Goal: Information Seeking & Learning: Find specific fact

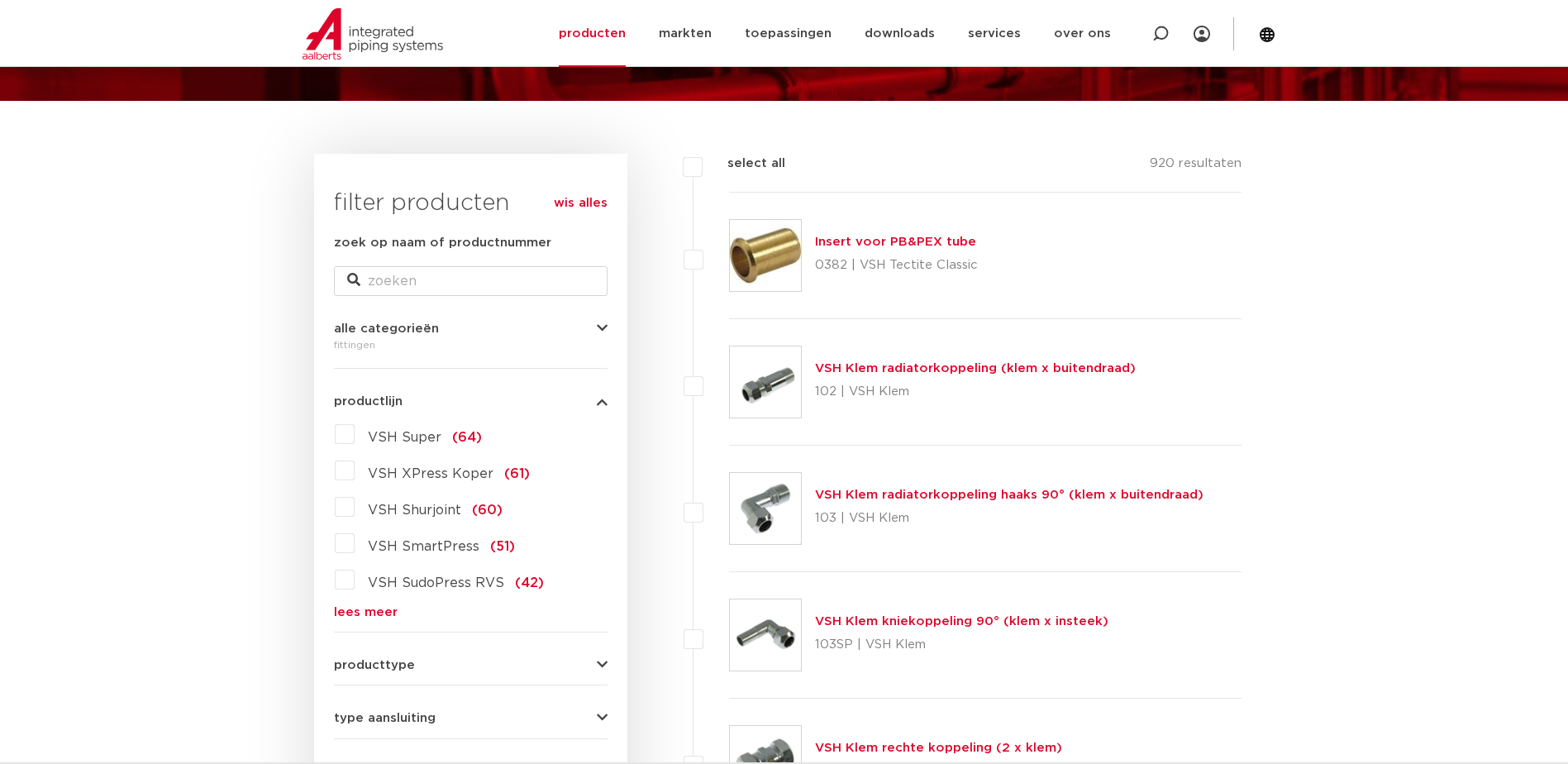
click at [348, 612] on link "lees meer" at bounding box center [471, 612] width 273 height 12
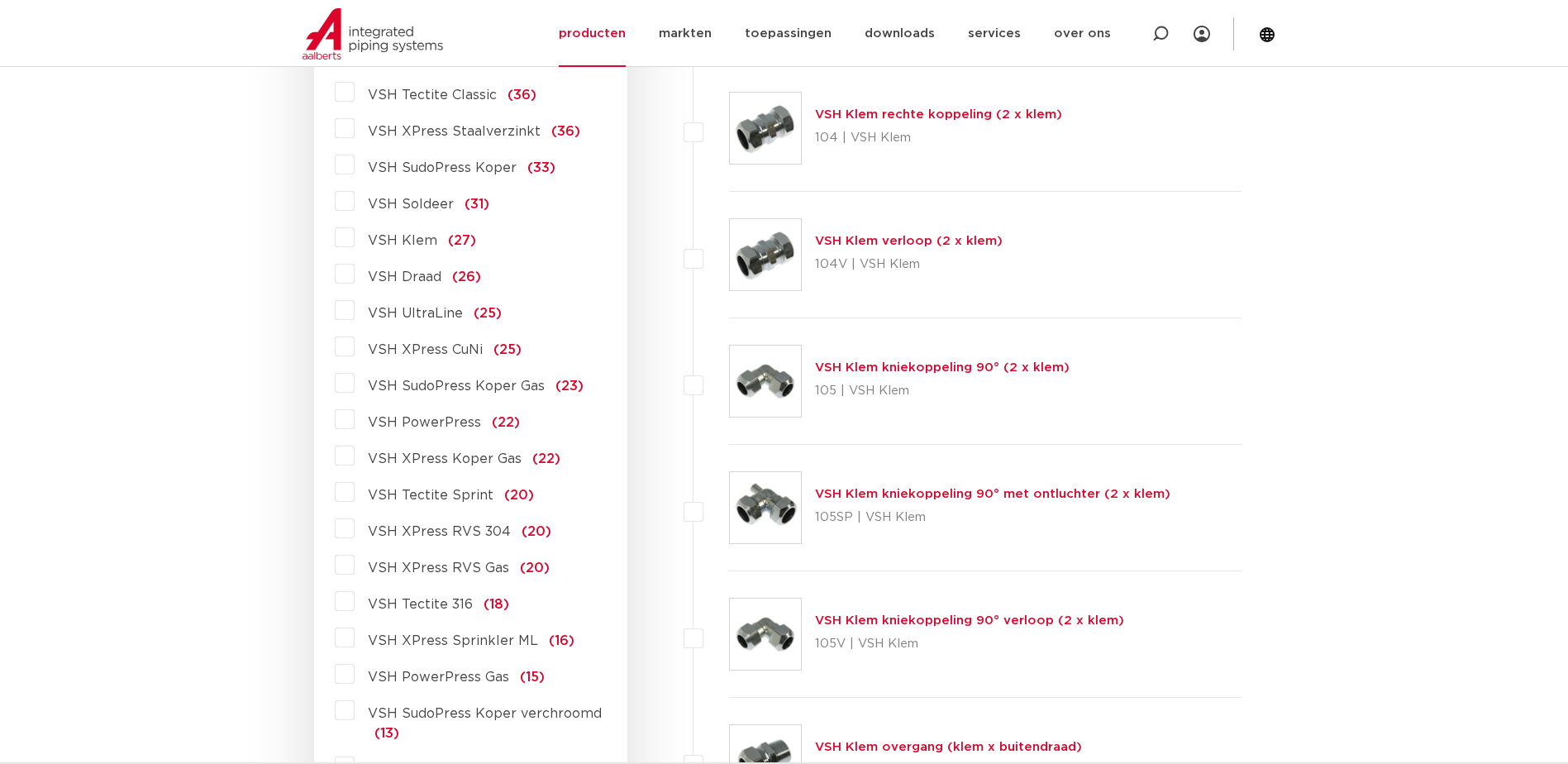
scroll to position [827, 0]
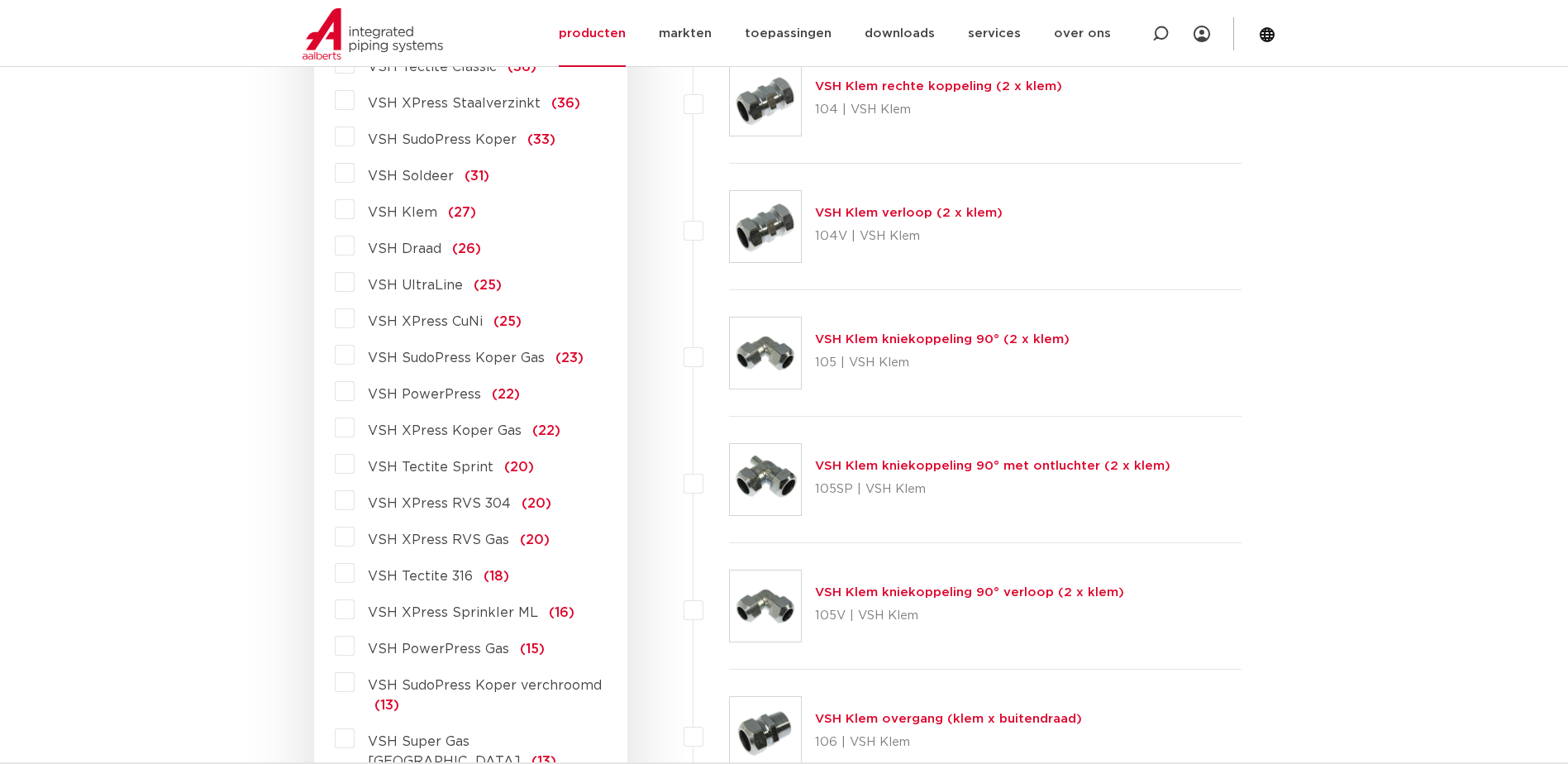
click at [355, 502] on label "VSH XPress RVS 304 (20)" at bounding box center [452, 500] width 197 height 27
click at [0, 0] on input "VSH XPress RVS 304 (20)" at bounding box center [0, 0] width 0 height 0
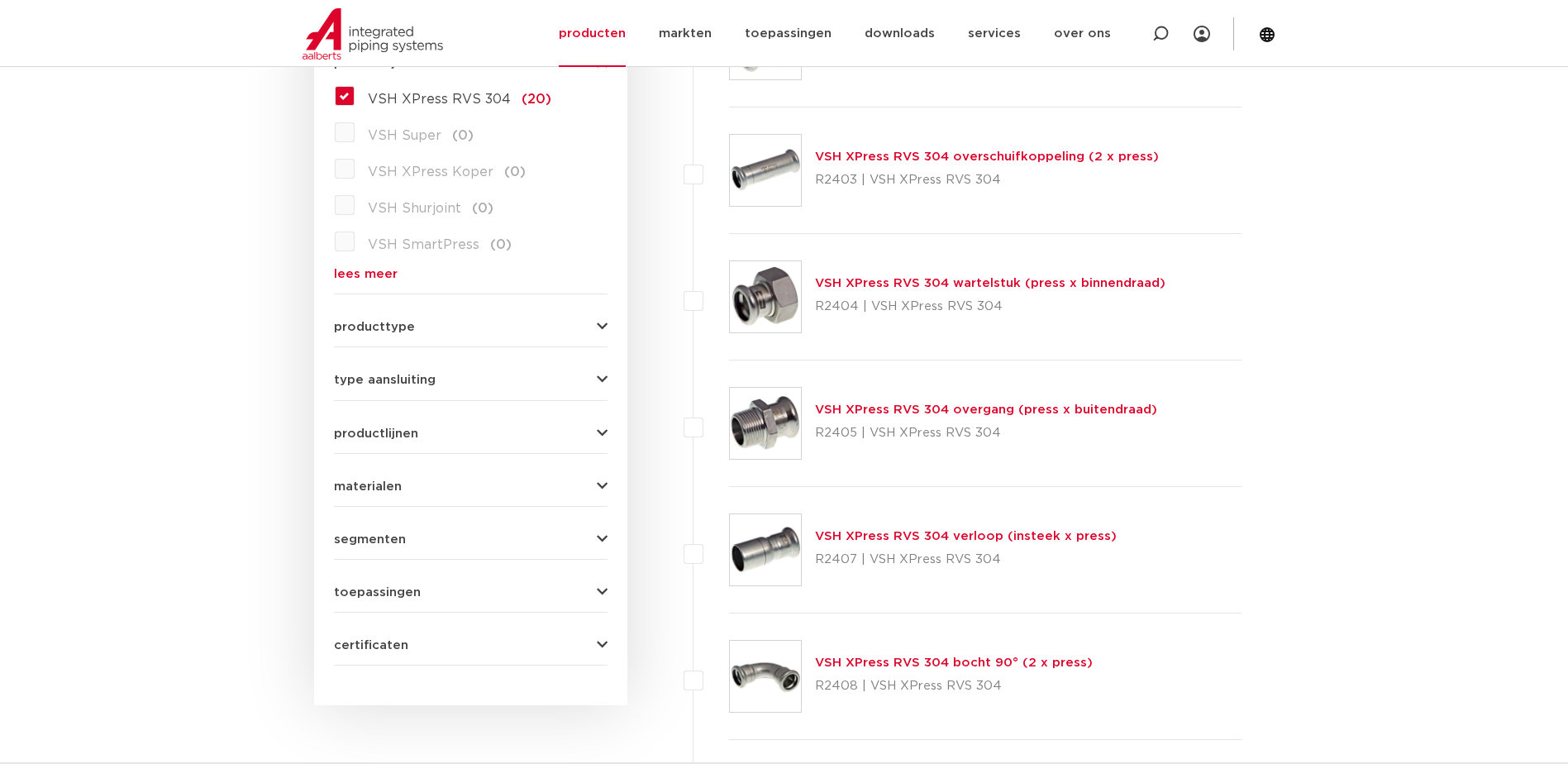
scroll to position [165, 0]
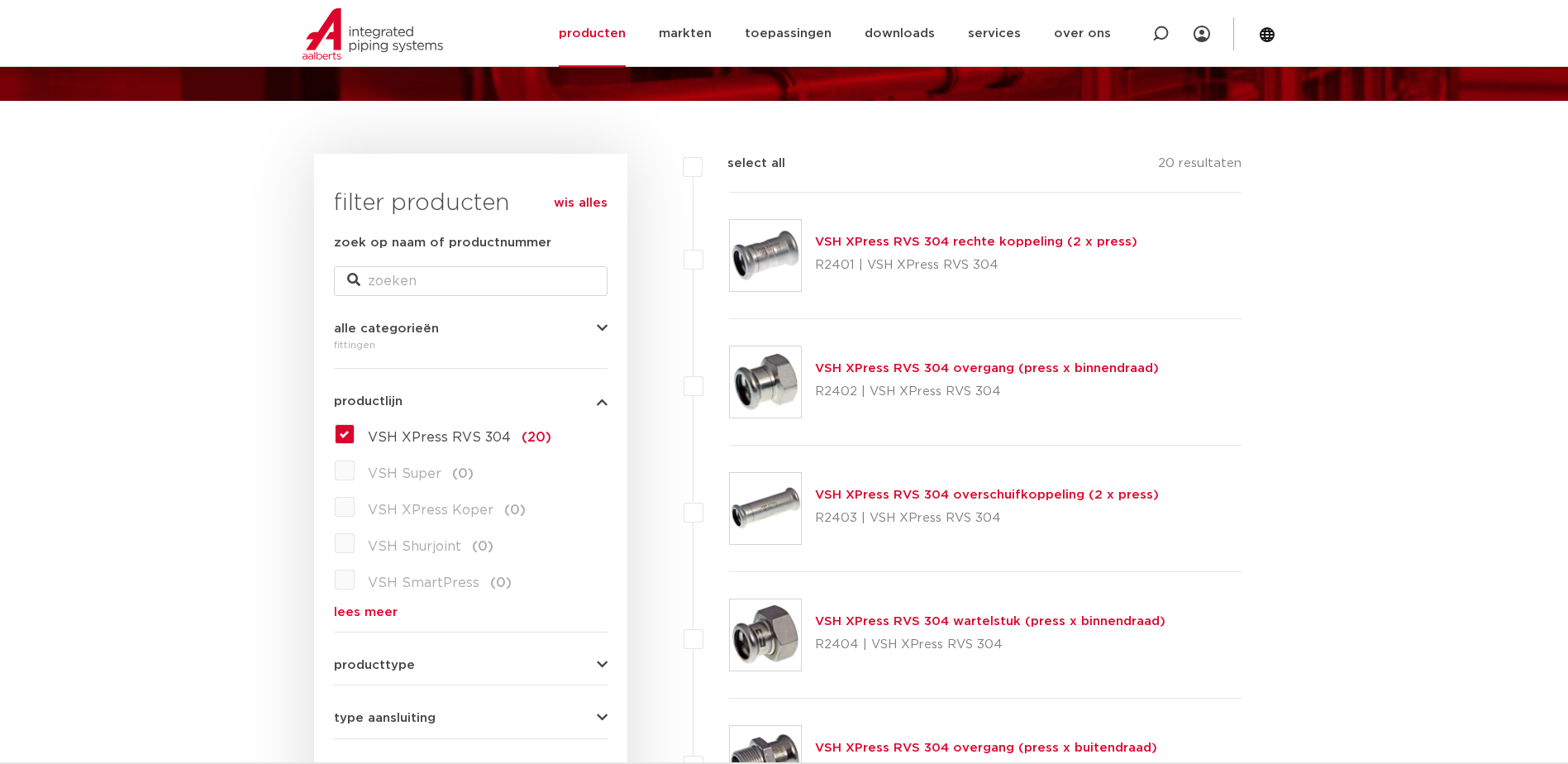
click at [1004, 240] on link "VSH XPress RVS 304 rechte koppeling (2 x press)" at bounding box center [975, 241] width 322 height 12
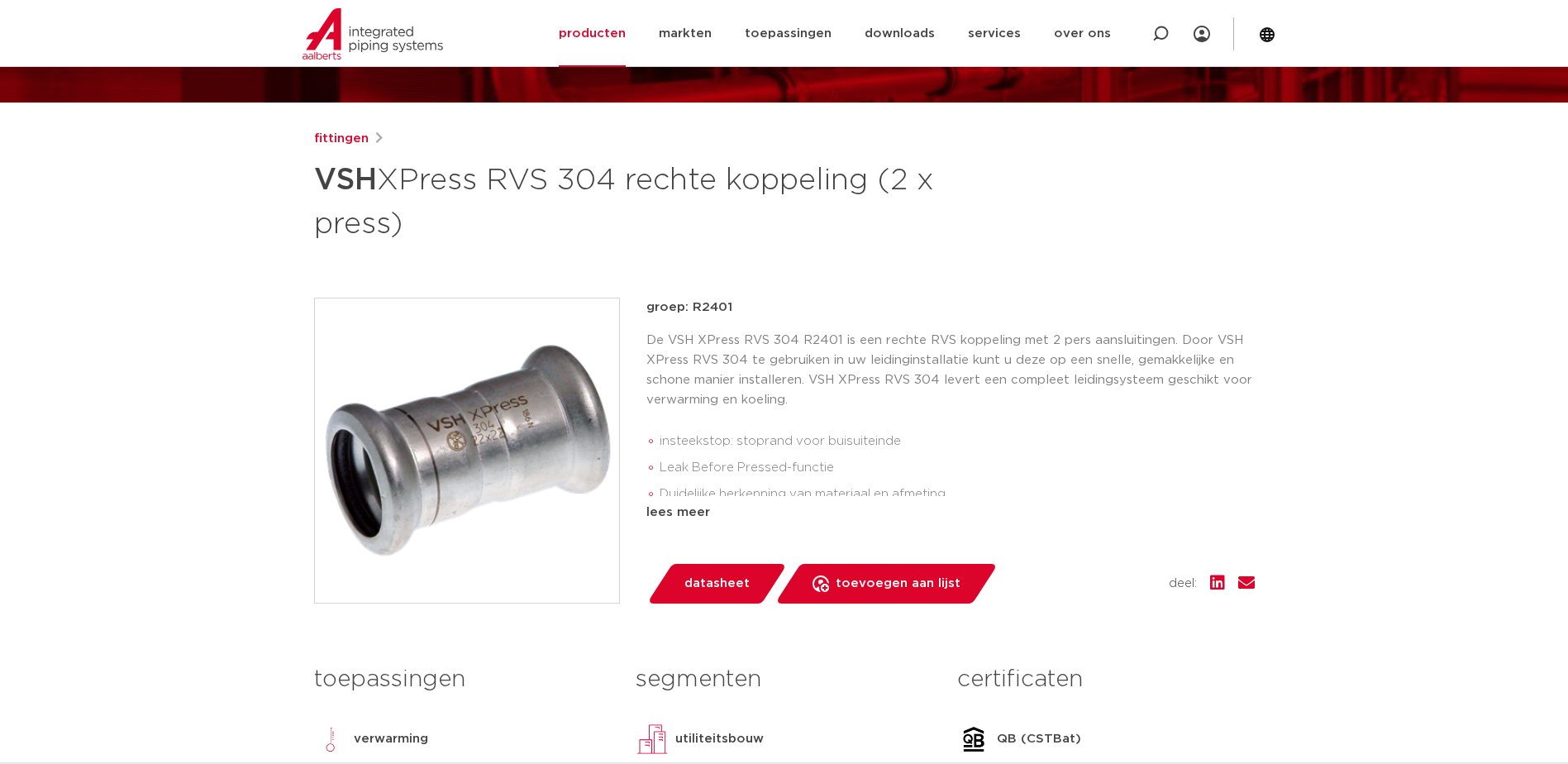
scroll to position [165, 0]
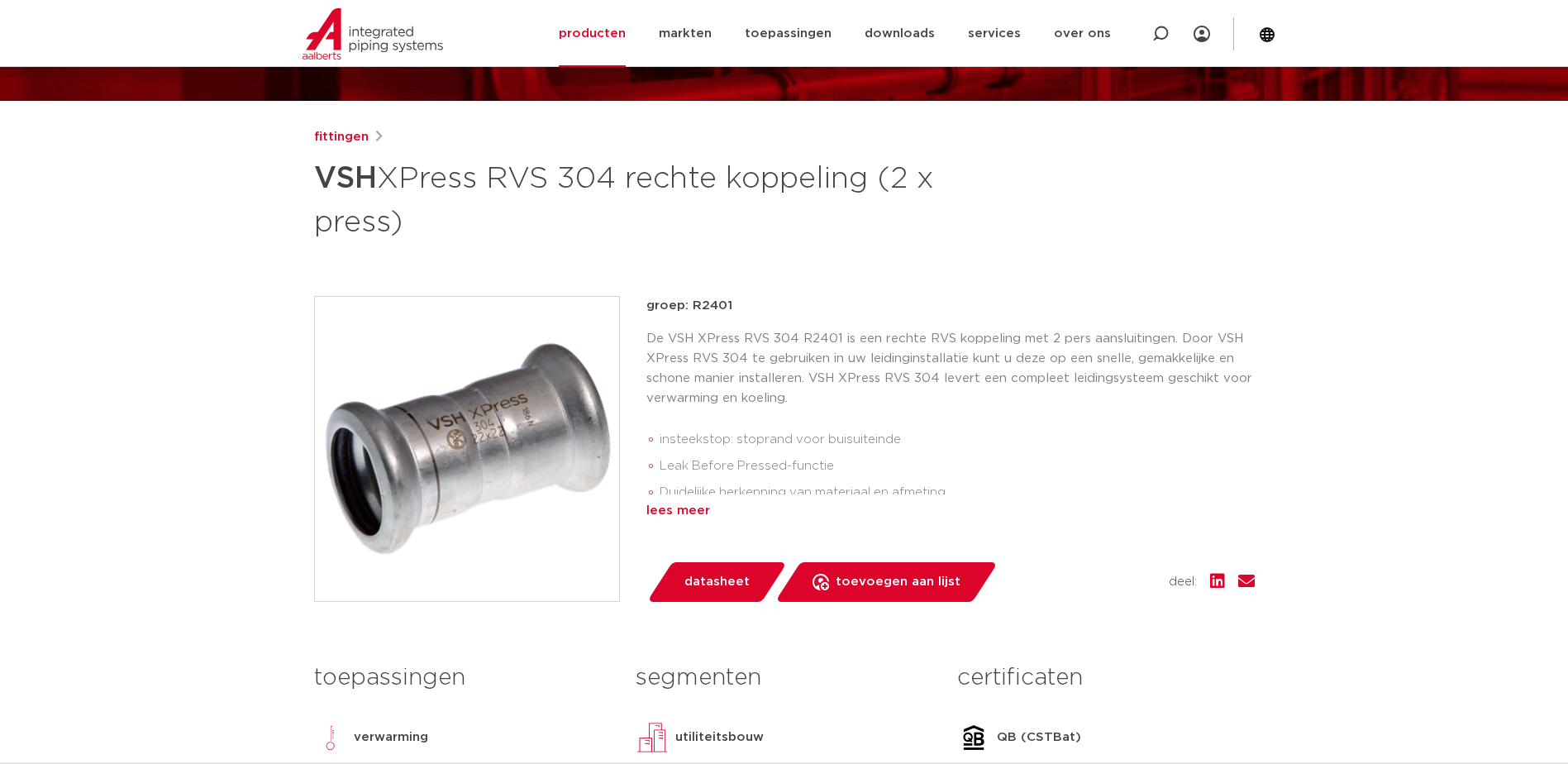
click at [686, 510] on div "lees meer" at bounding box center [950, 510] width 609 height 19
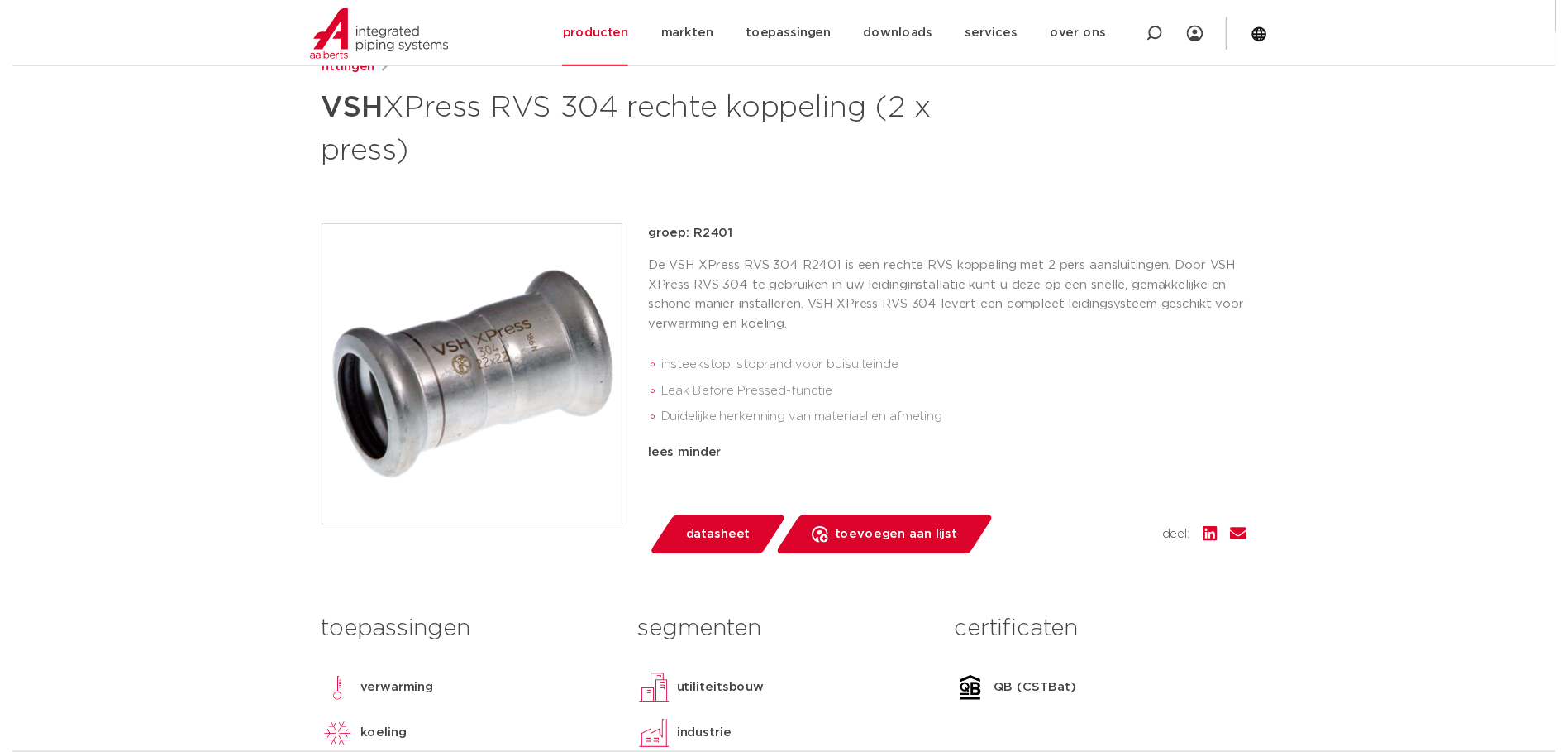
scroll to position [331, 0]
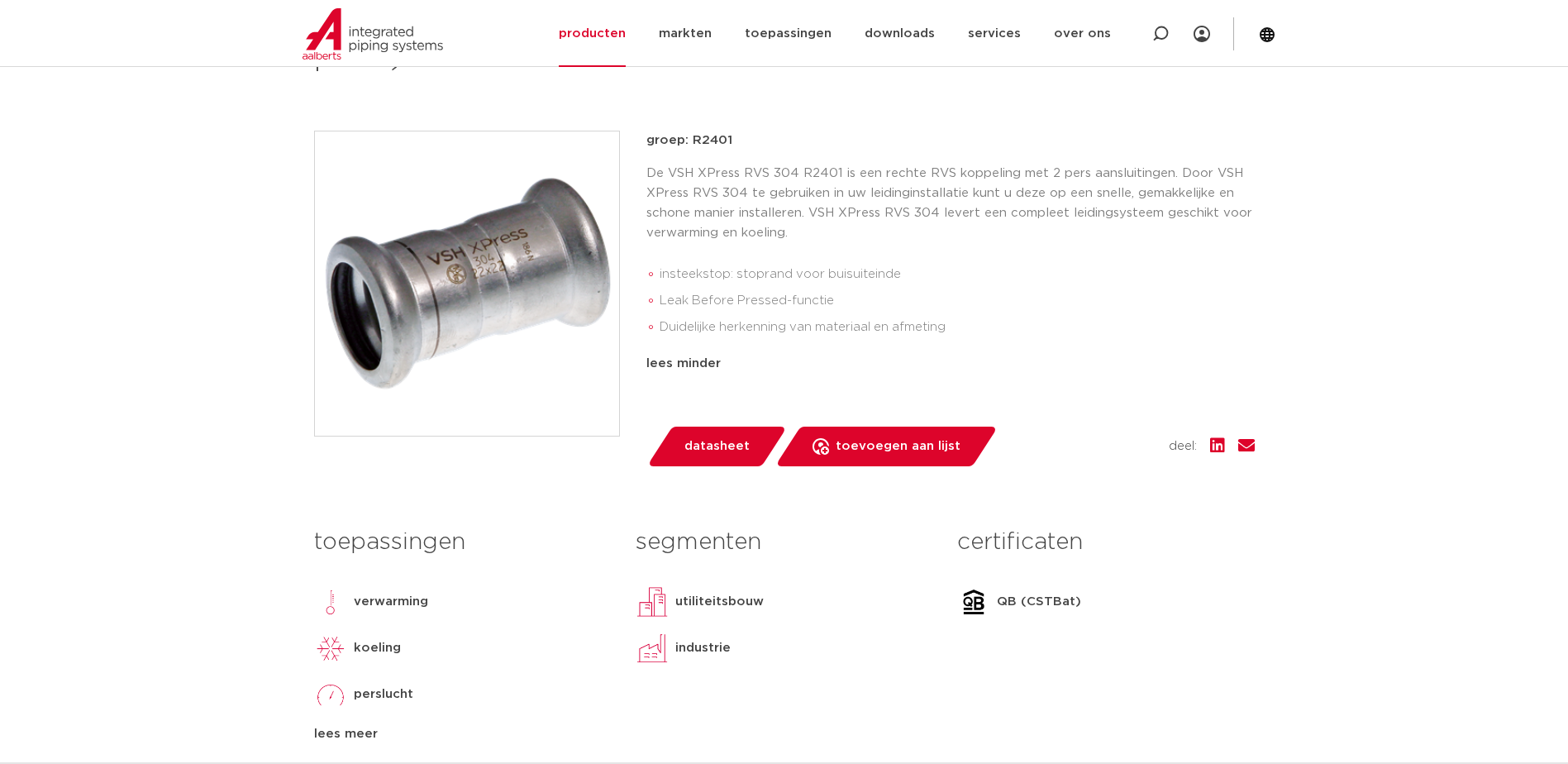
click at [705, 447] on span "datasheet" at bounding box center [717, 446] width 66 height 27
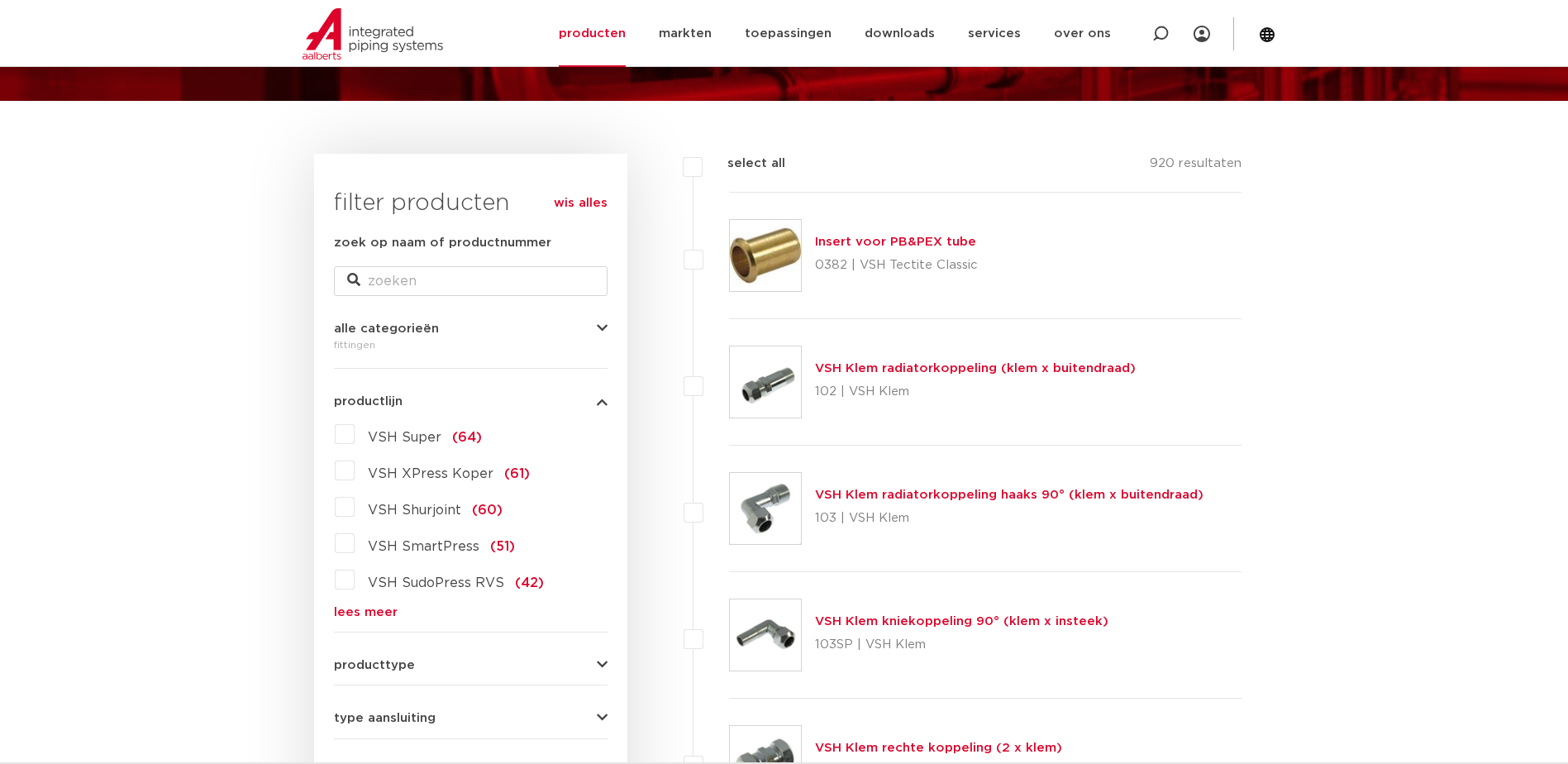
drag, startPoint x: 370, startPoint y: 661, endPoint x: 362, endPoint y: 653, distance: 11.3
click at [370, 661] on span "producttype" at bounding box center [375, 664] width 81 height 12
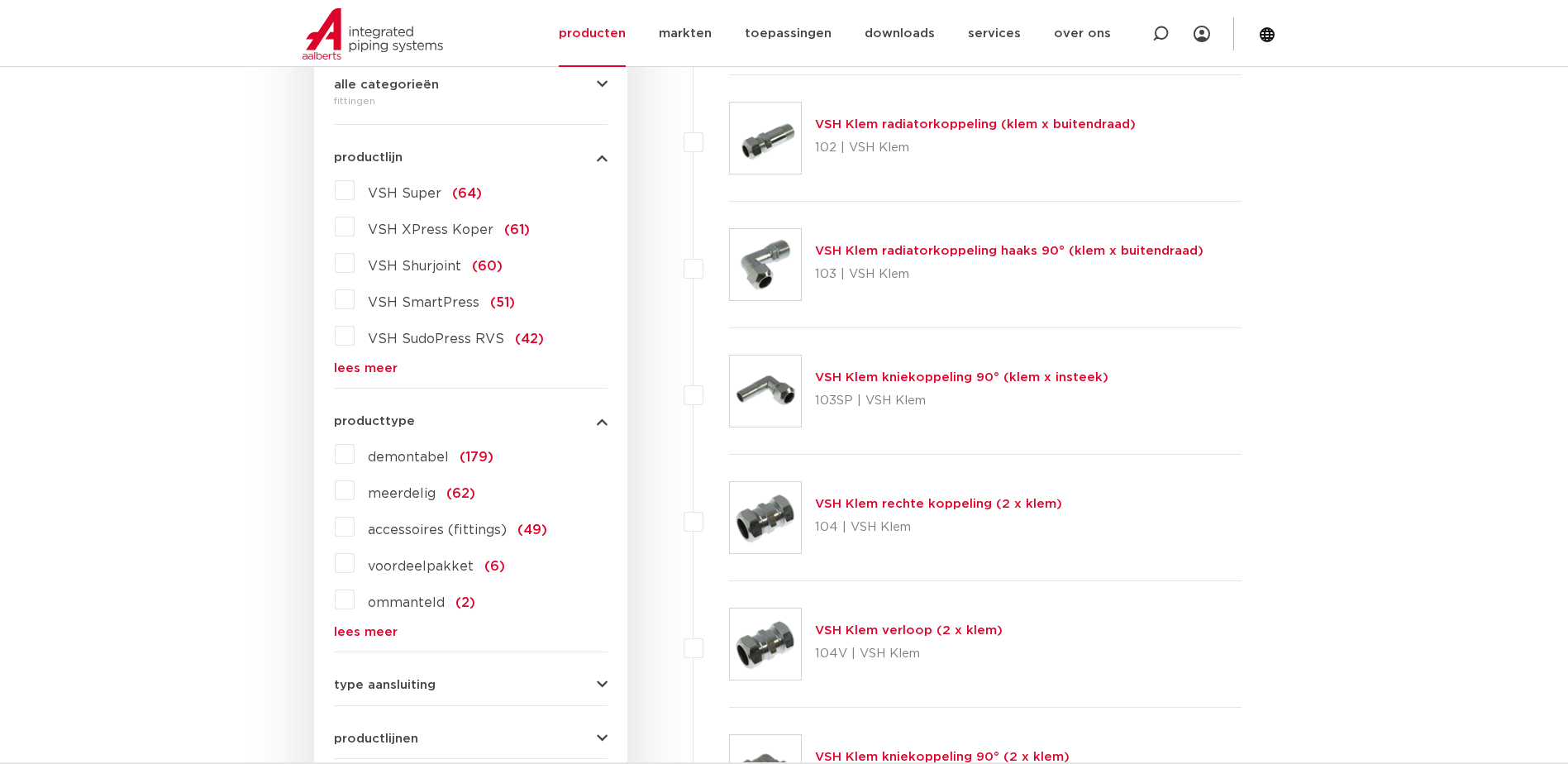
scroll to position [414, 0]
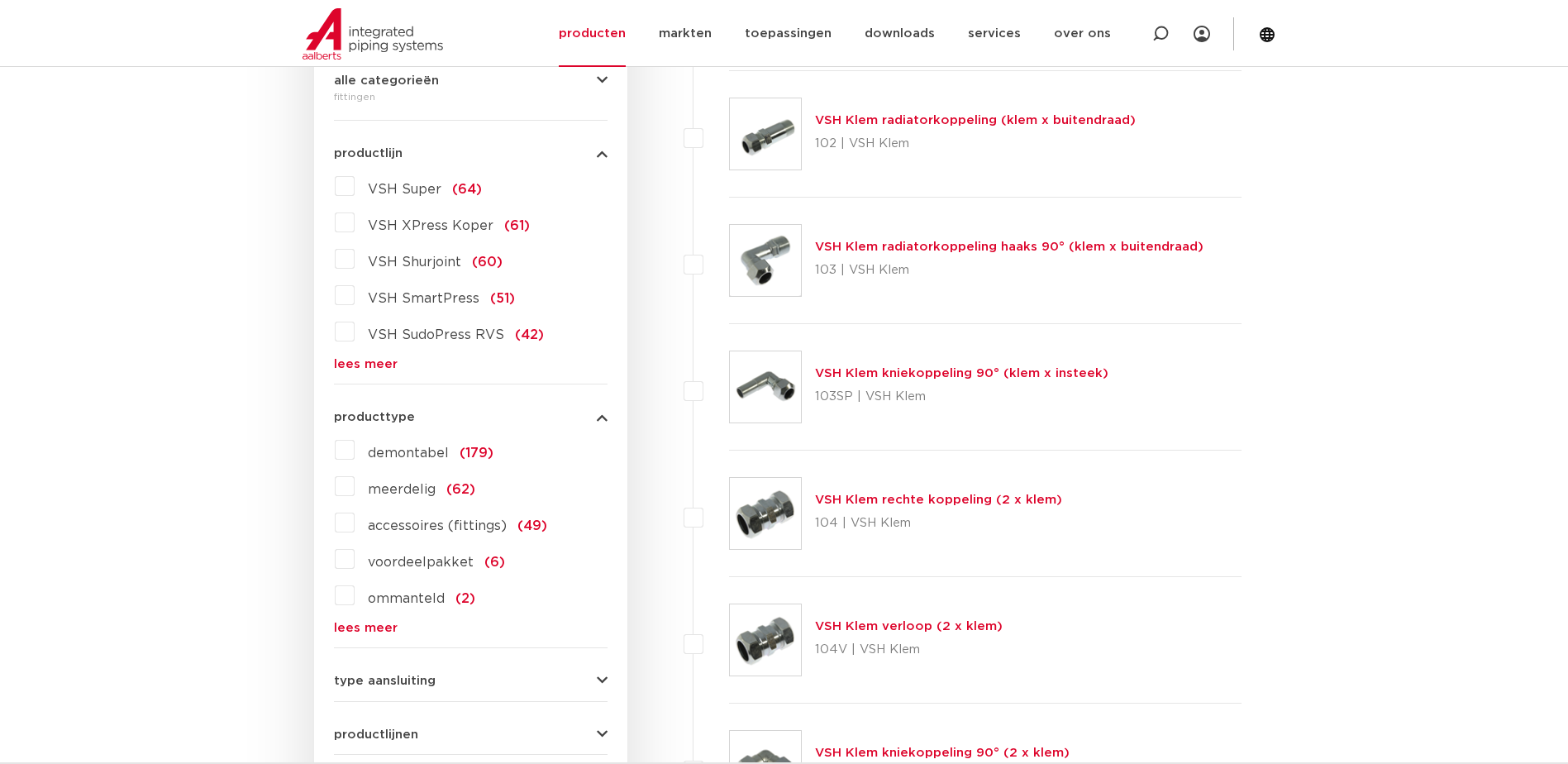
click at [356, 368] on link "lees meer" at bounding box center [471, 364] width 273 height 12
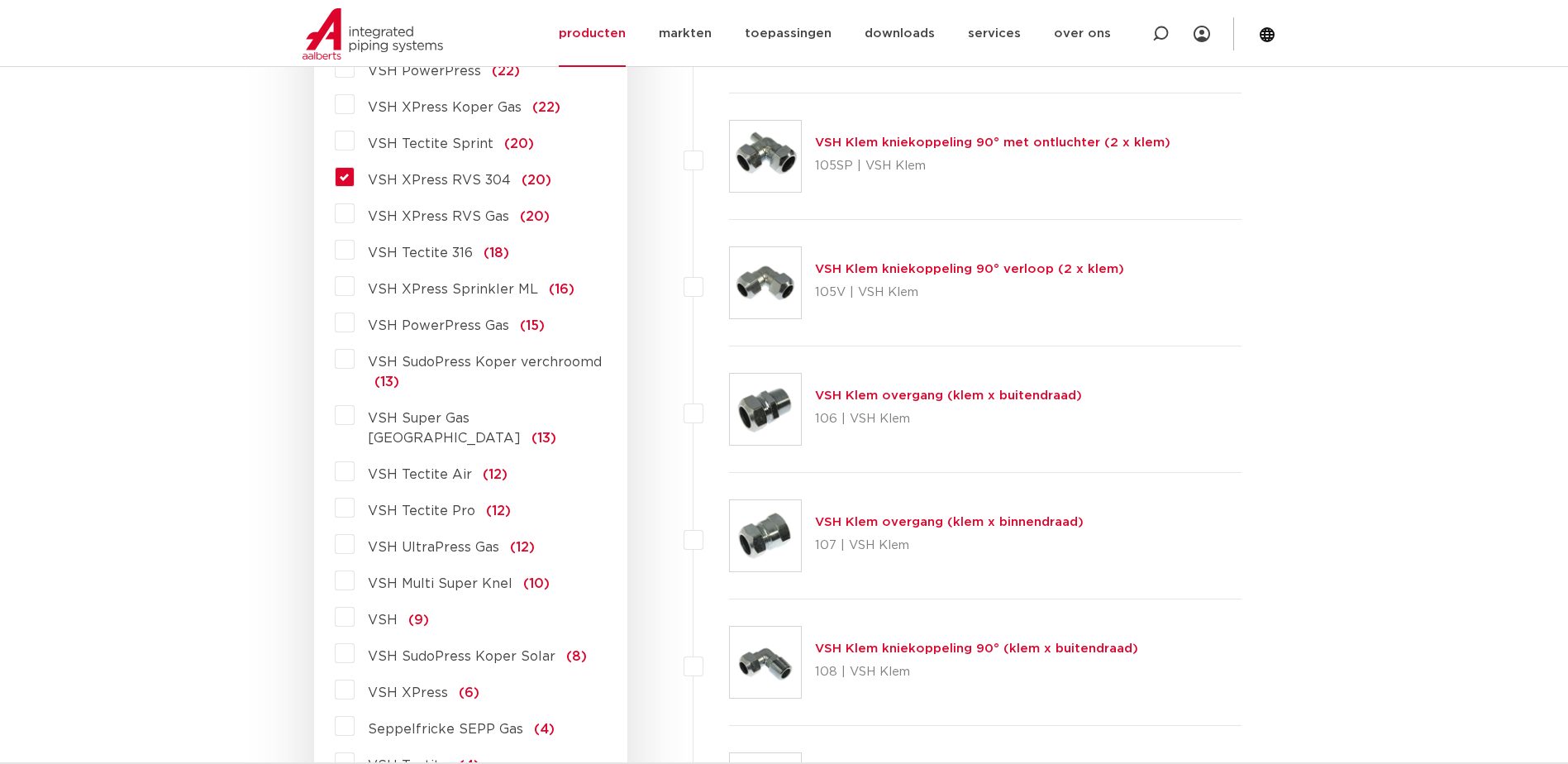
scroll to position [1158, 0]
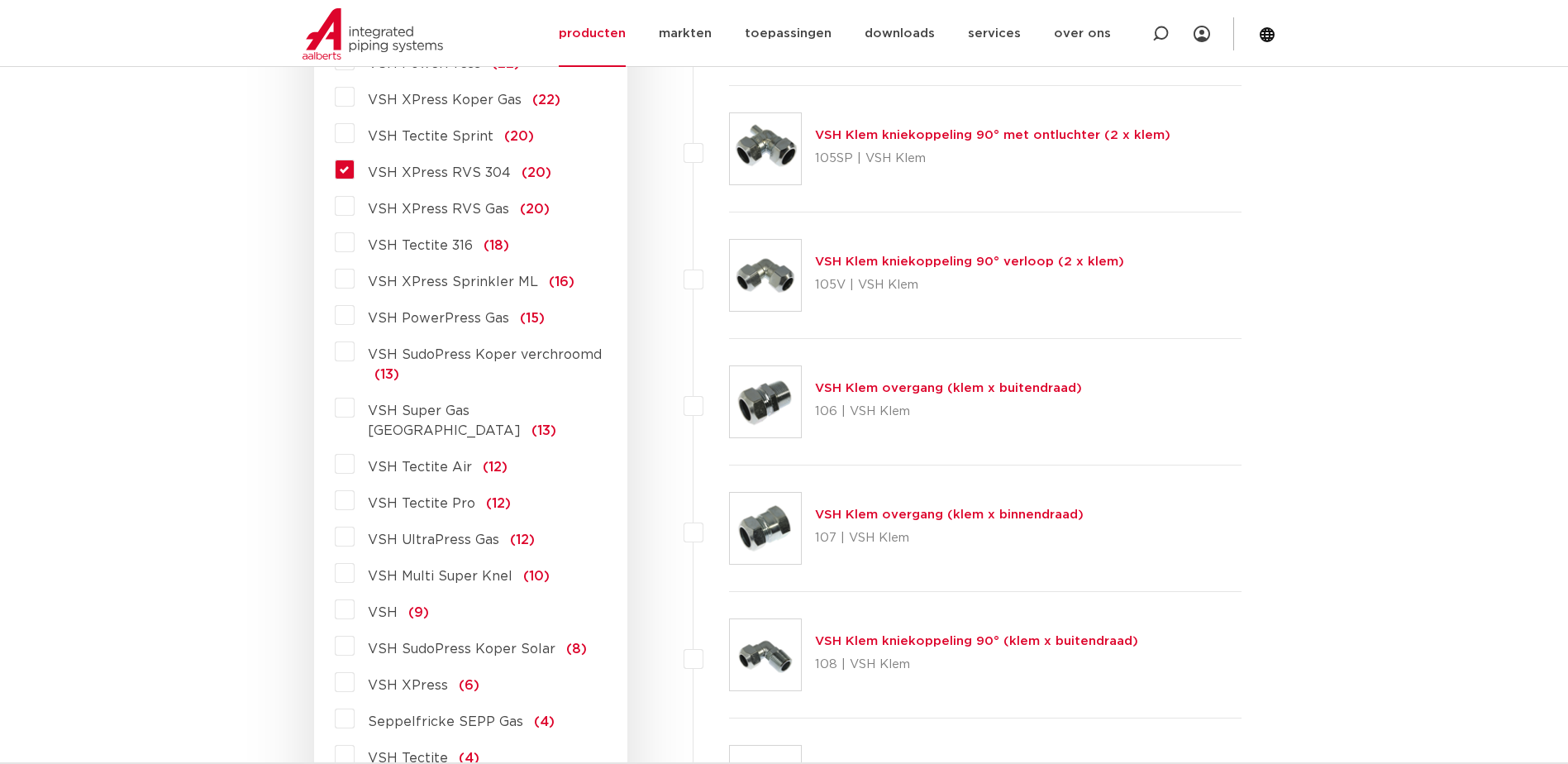
click at [355, 168] on label "VSH XPress RVS 304 (20)" at bounding box center [452, 169] width 197 height 27
click at [0, 0] on input "VSH XPress RVS 304 (20)" at bounding box center [0, 0] width 0 height 0
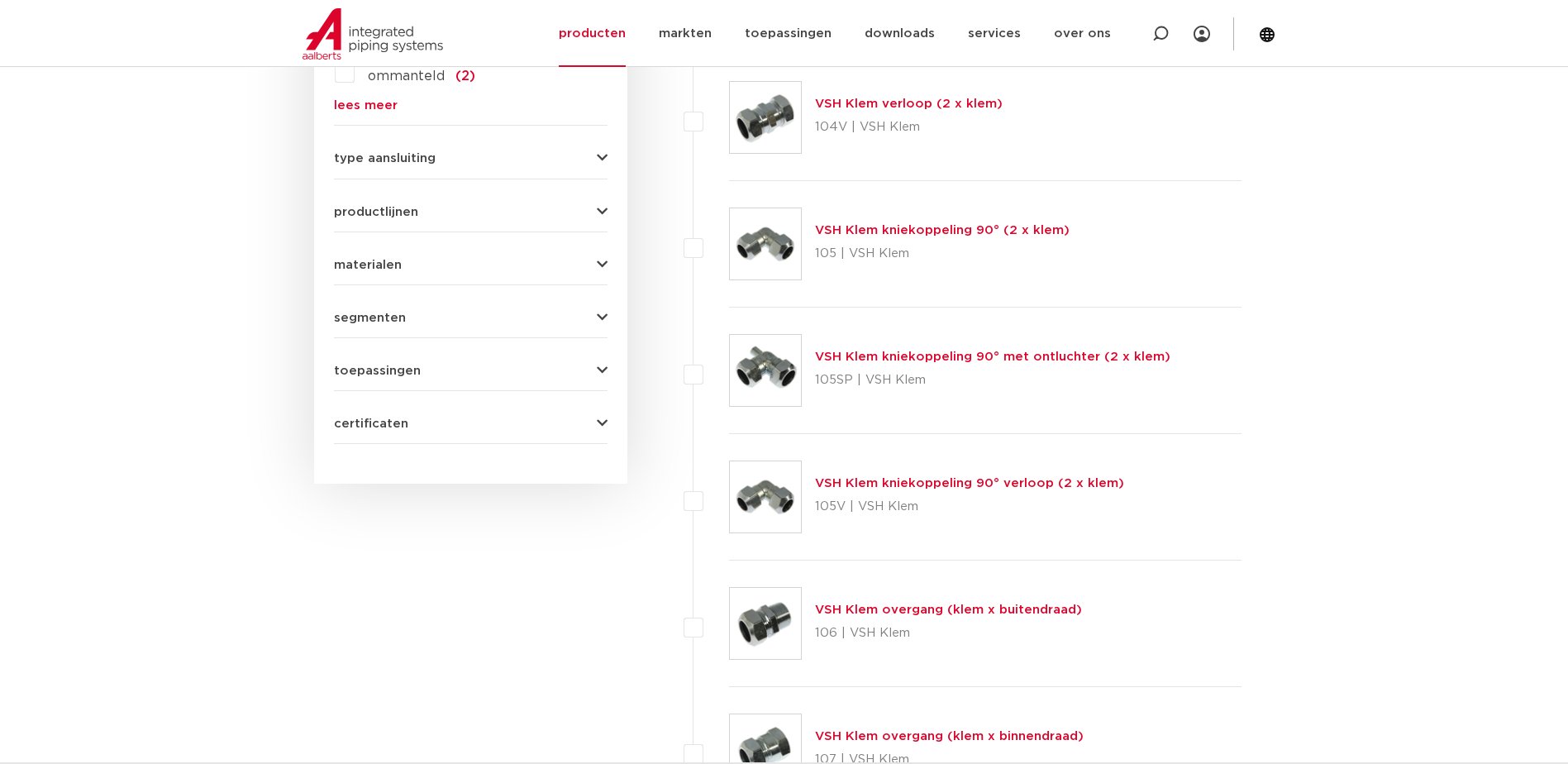
scroll to position [827, 0]
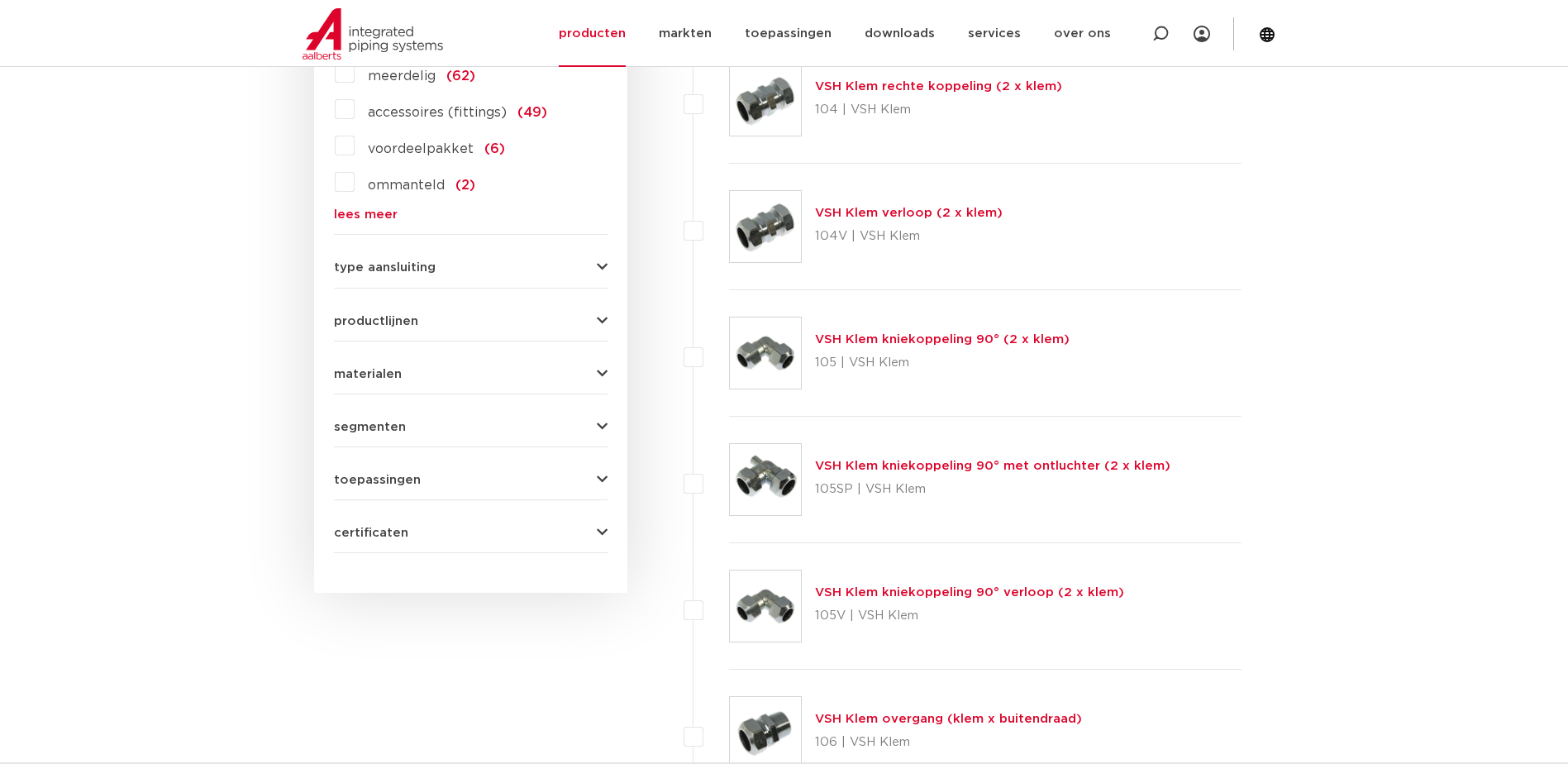
click at [385, 478] on span "toepassingen" at bounding box center [378, 479] width 87 height 12
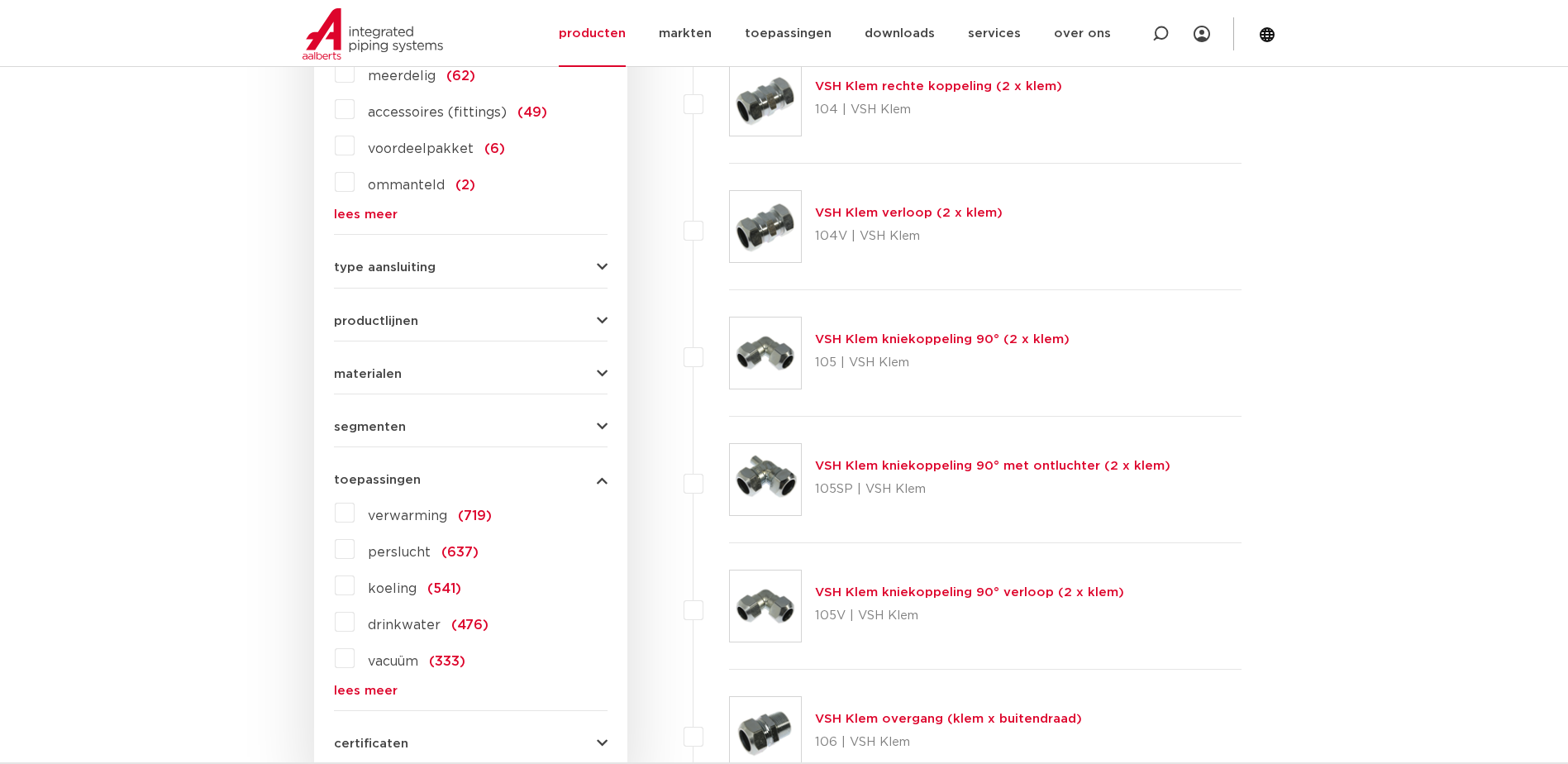
click at [346, 690] on link "lees meer" at bounding box center [471, 690] width 273 height 12
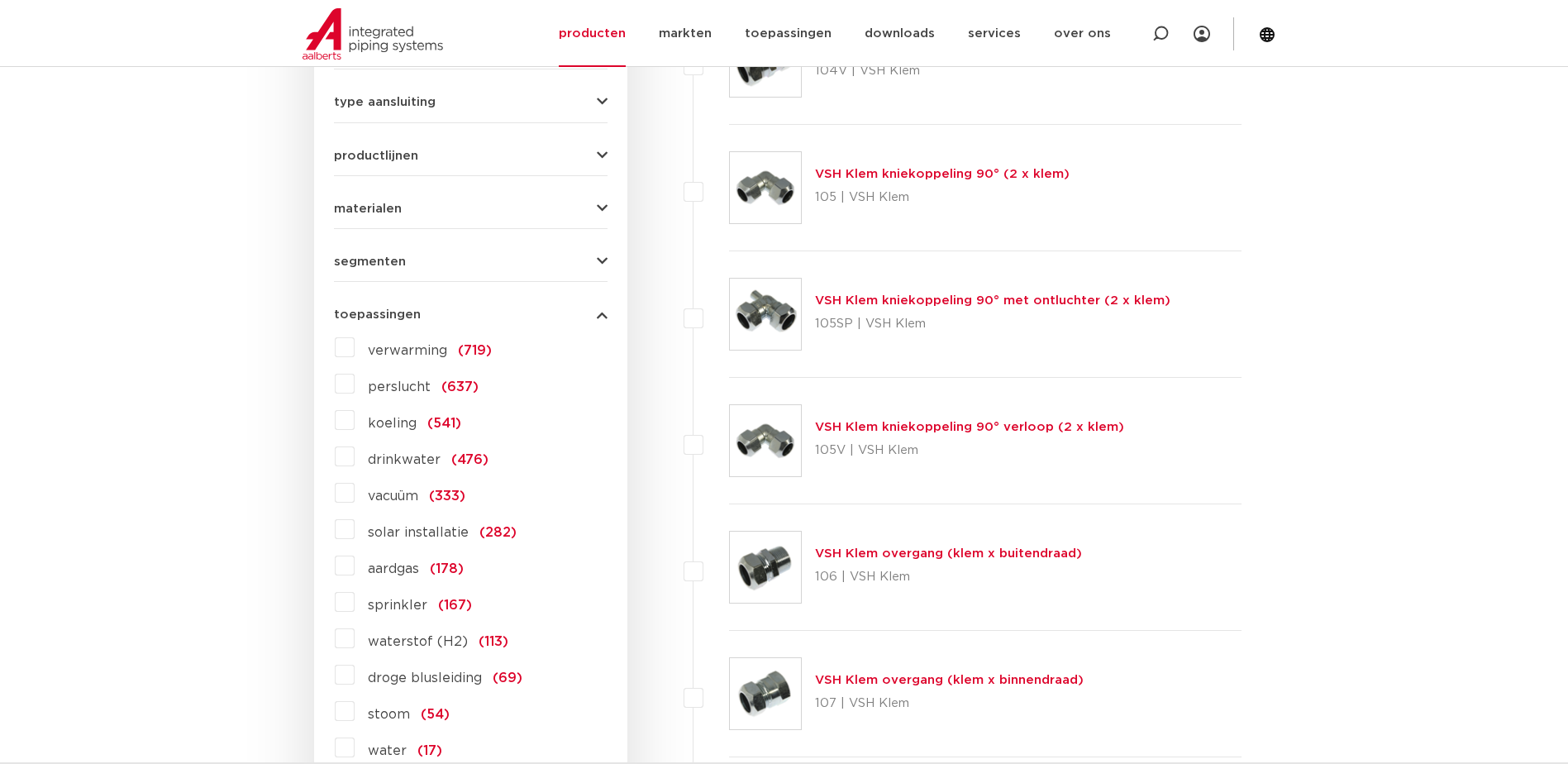
scroll to position [1075, 0]
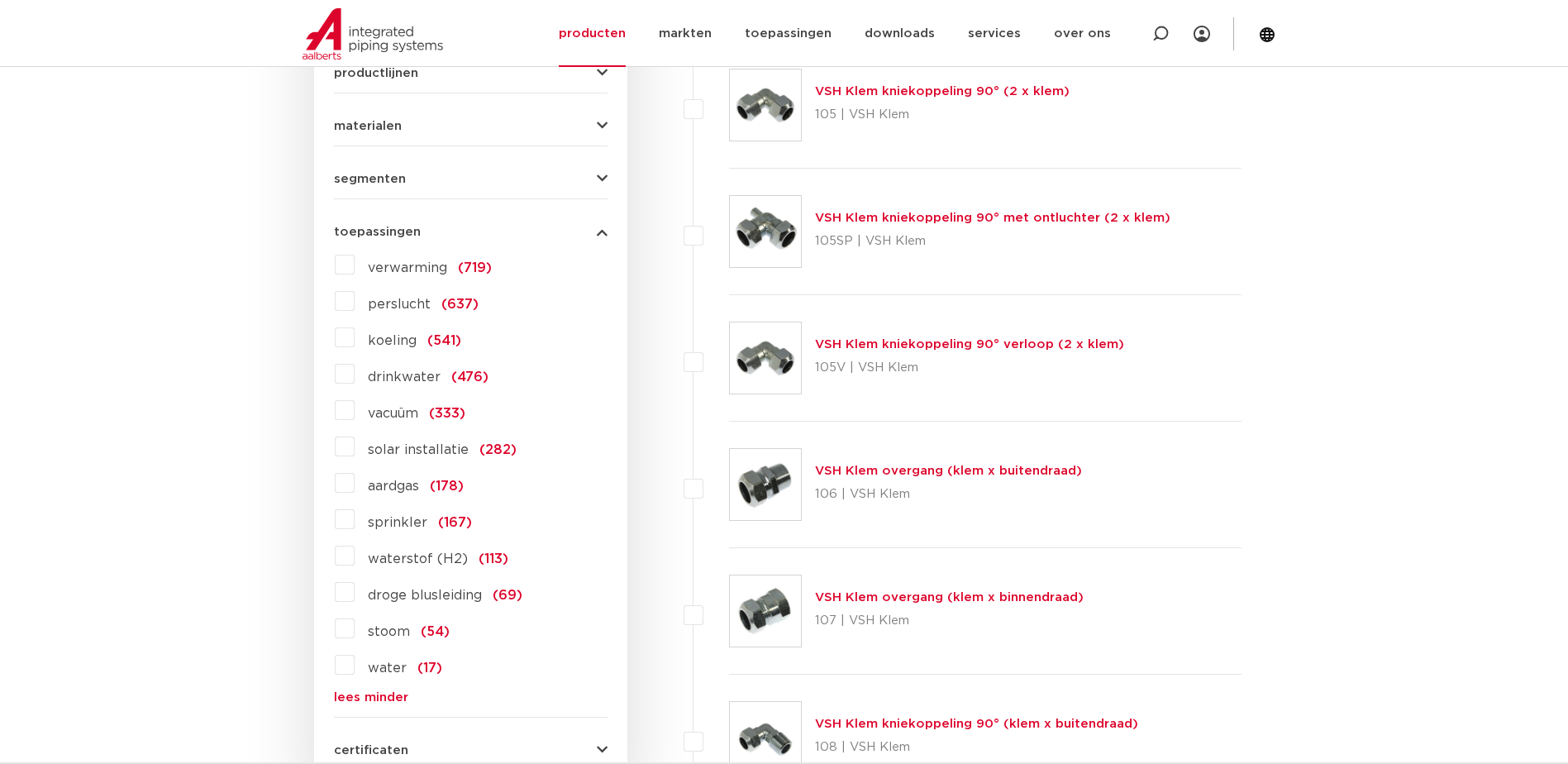
click at [355, 595] on label "droge blusleiding (69)" at bounding box center [439, 592] width 168 height 27
click at [0, 0] on input "droge blusleiding (69)" at bounding box center [0, 0] width 0 height 0
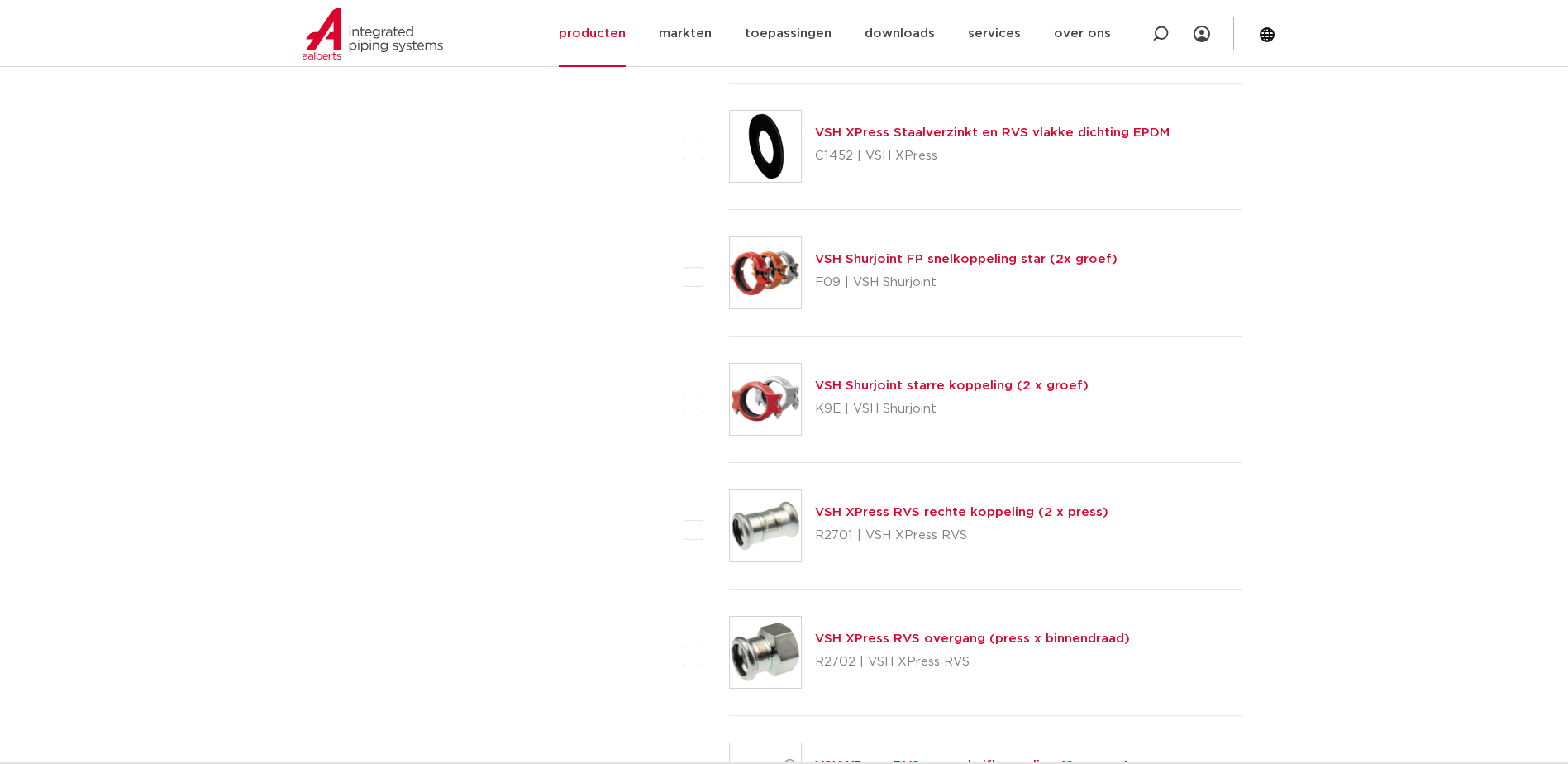
scroll to position [4299, 0]
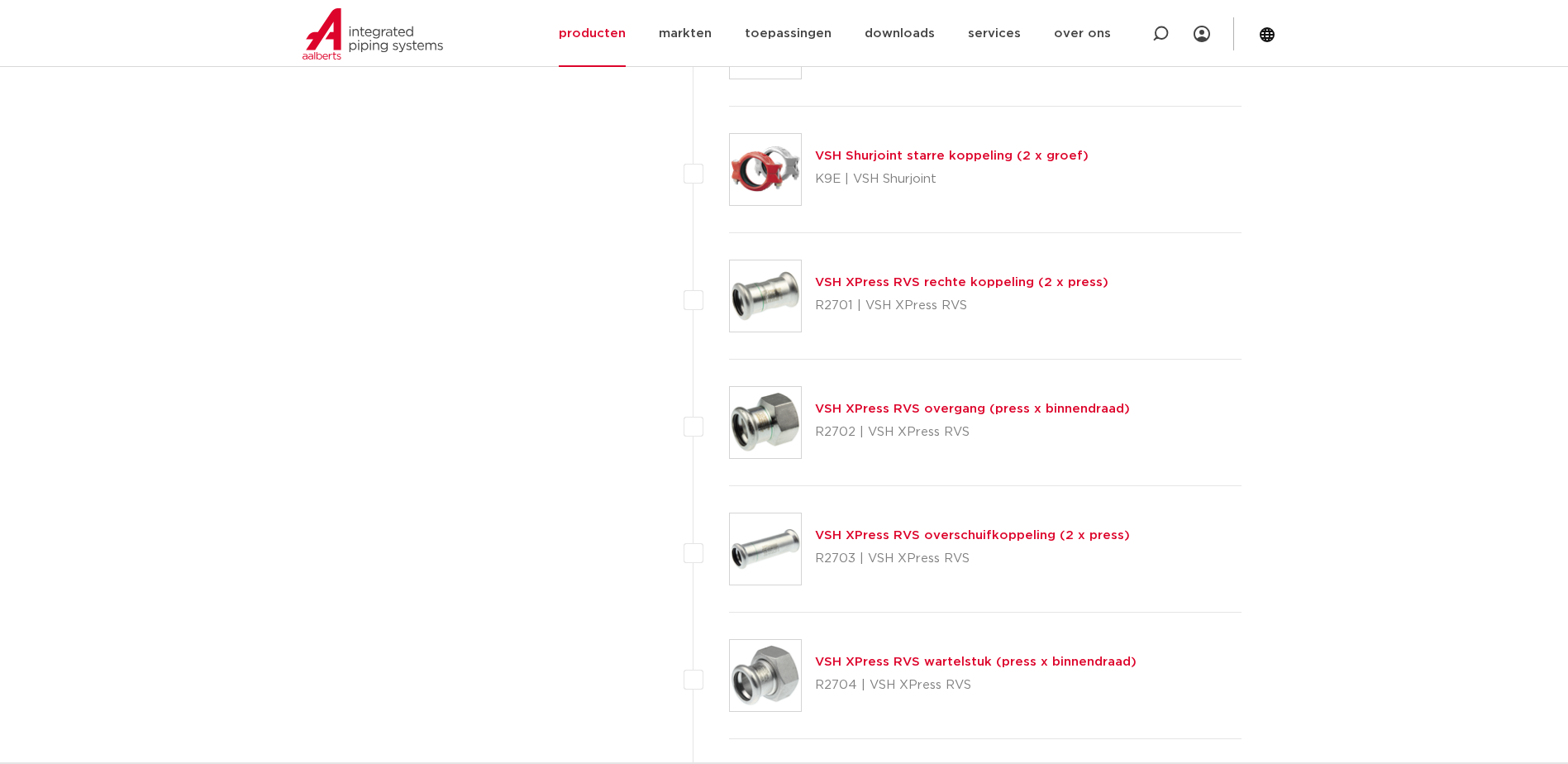
click at [903, 279] on link "VSH XPress RVS rechte koppeling (2 x press)" at bounding box center [961, 282] width 294 height 12
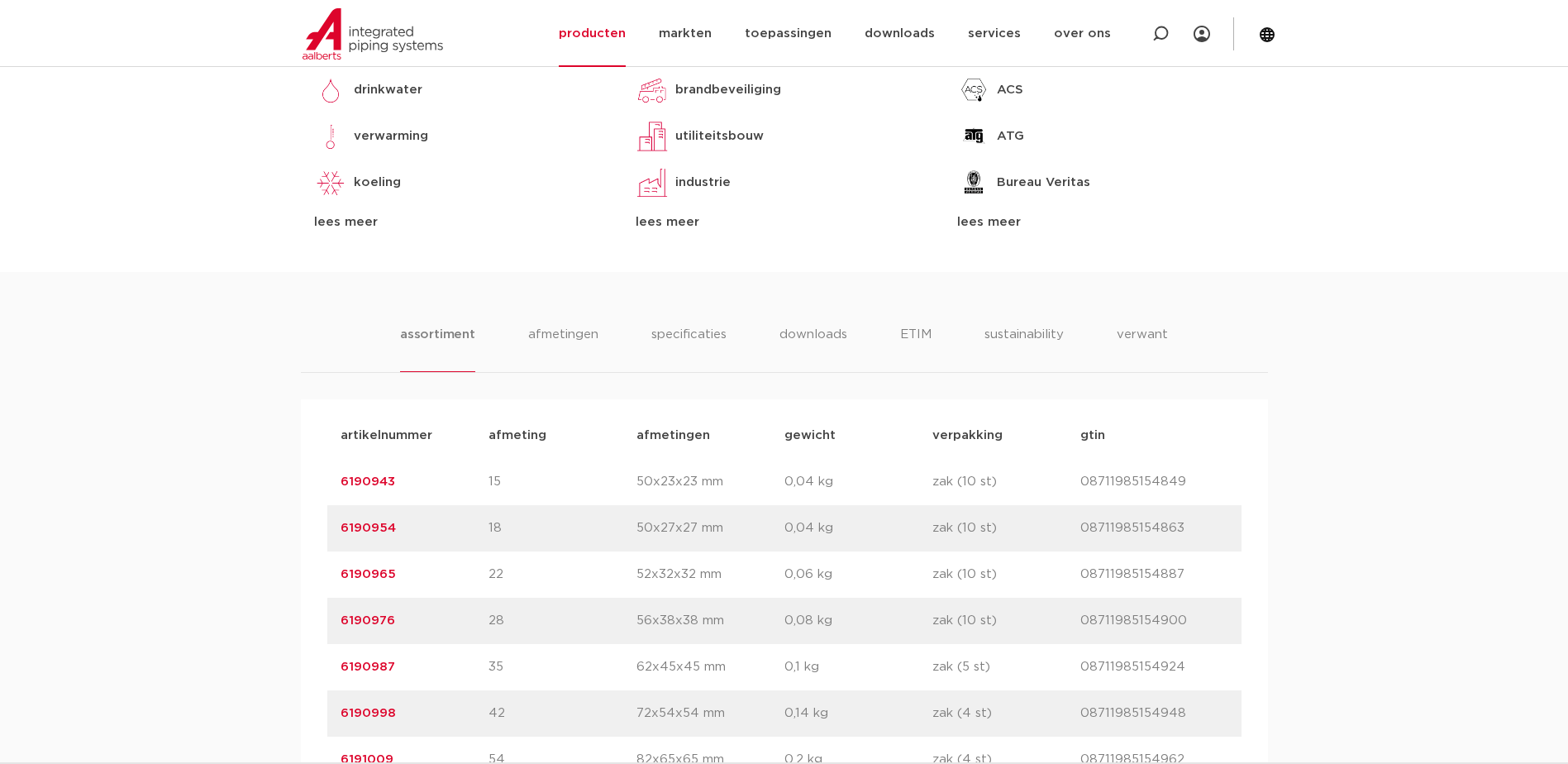
scroll to position [741, 0]
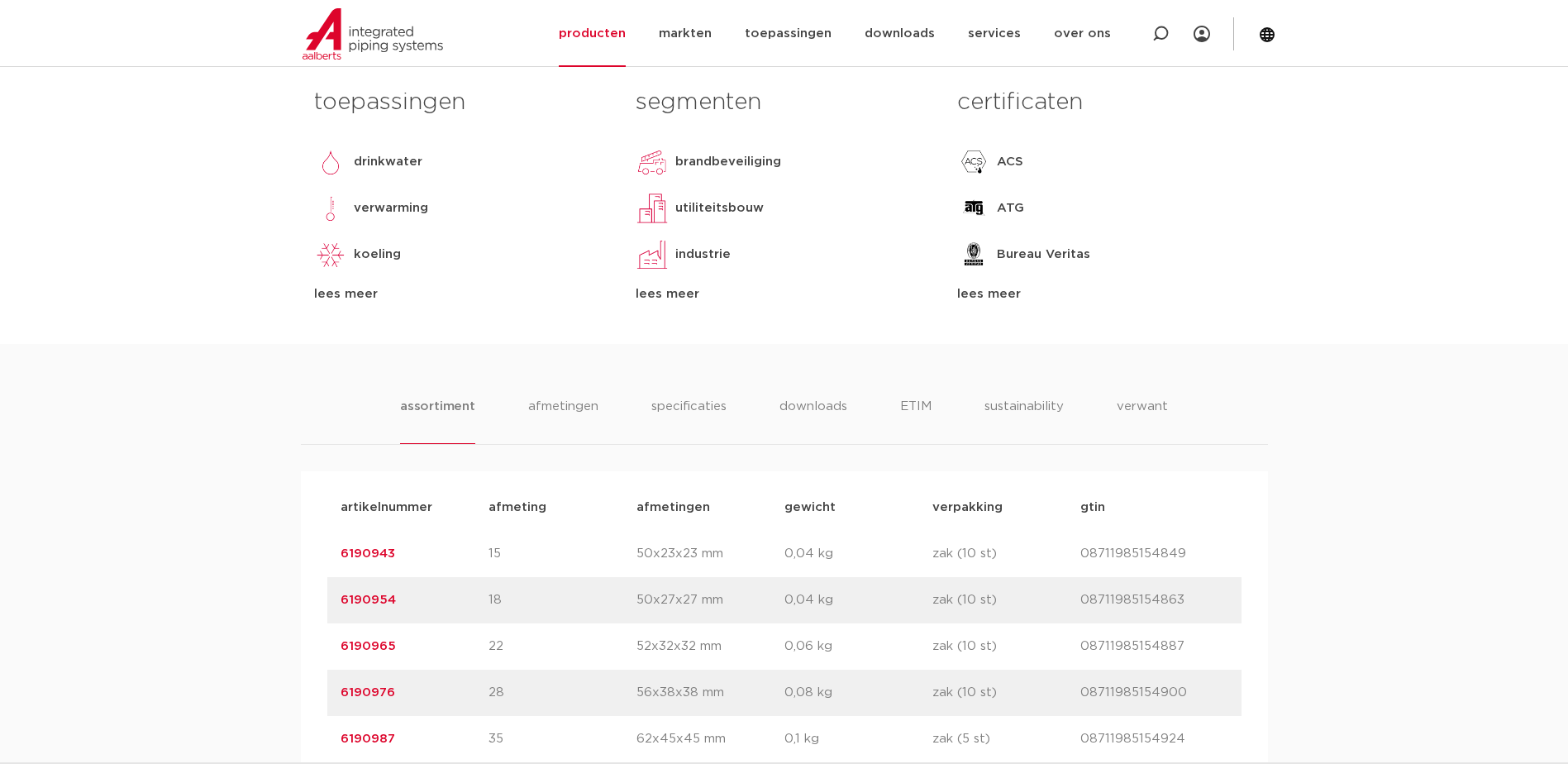
click at [735, 397] on ul "assortiment afmetingen specificaties downloads ETIM sustainability verwant" at bounding box center [783, 420] width 767 height 47
click at [694, 406] on li "specificaties" at bounding box center [689, 420] width 79 height 47
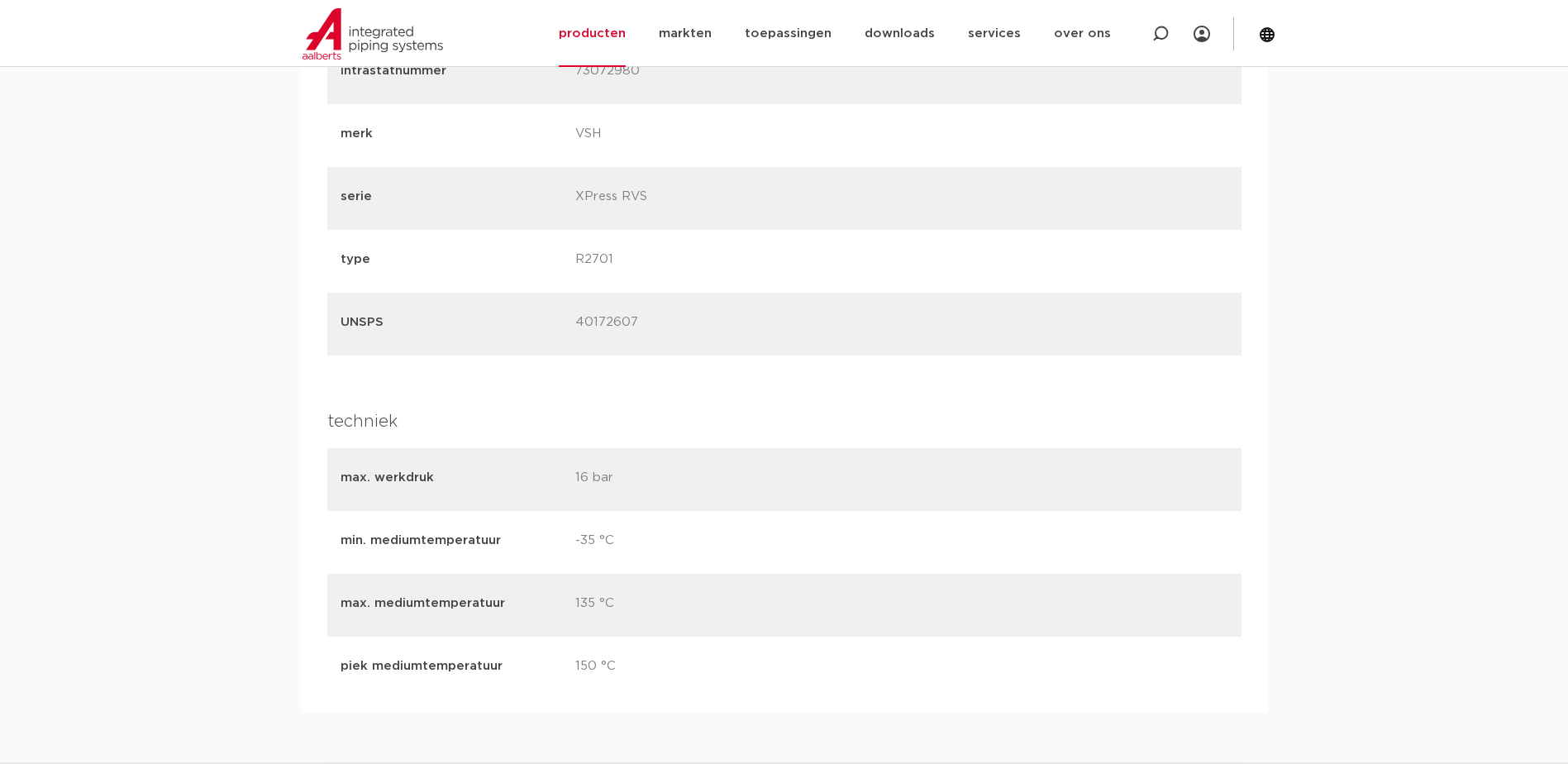
scroll to position [1898, 0]
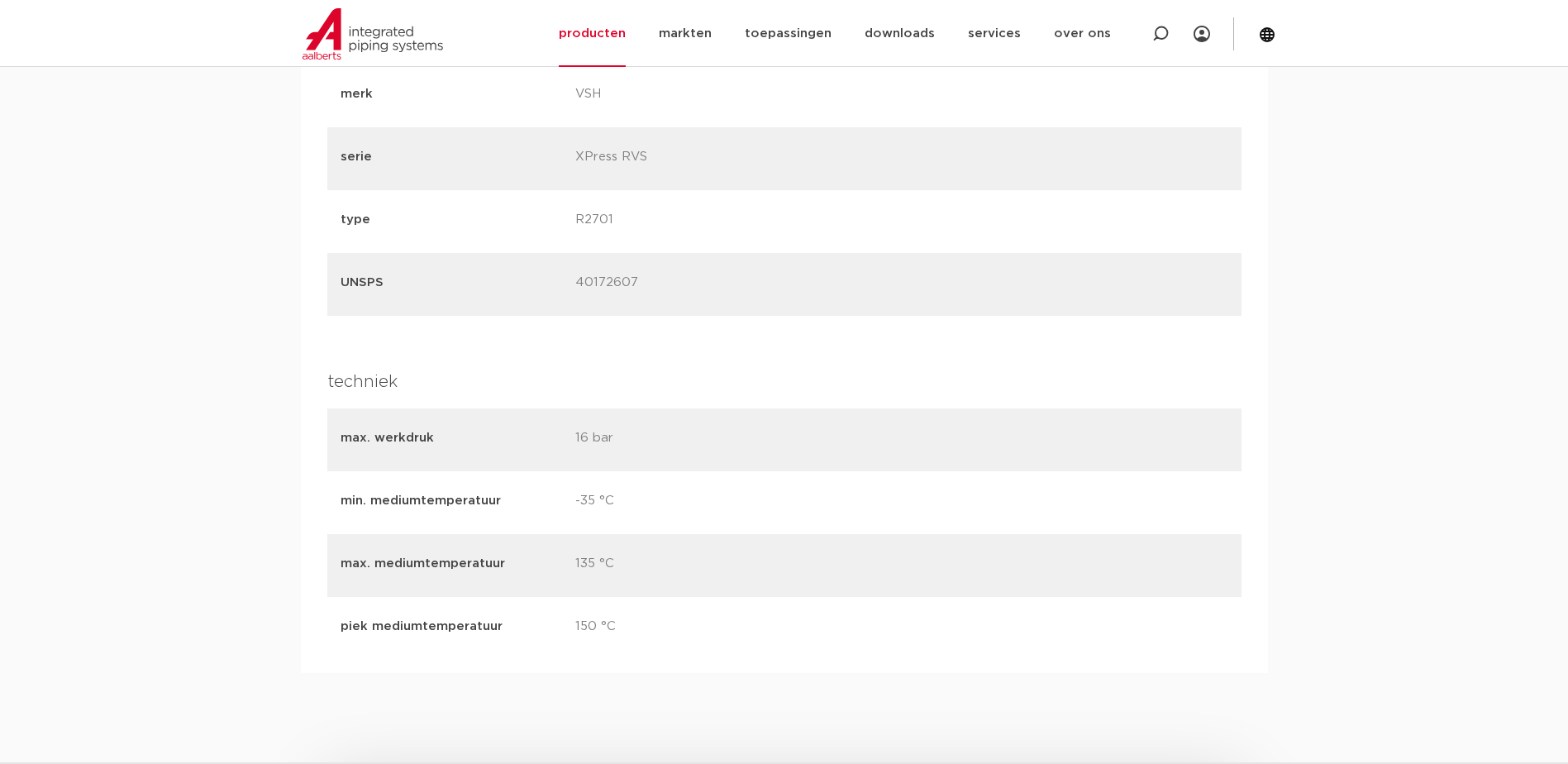
drag, startPoint x: 339, startPoint y: 421, endPoint x: 516, endPoint y: 423, distance: 177.0
click at [516, 423] on div "max. werkdruk 16 bar" at bounding box center [784, 440] width 914 height 63
drag, startPoint x: 516, startPoint y: 423, endPoint x: 621, endPoint y: 421, distance: 105.0
click at [621, 429] on p "16 bar" at bounding box center [686, 440] width 223 height 23
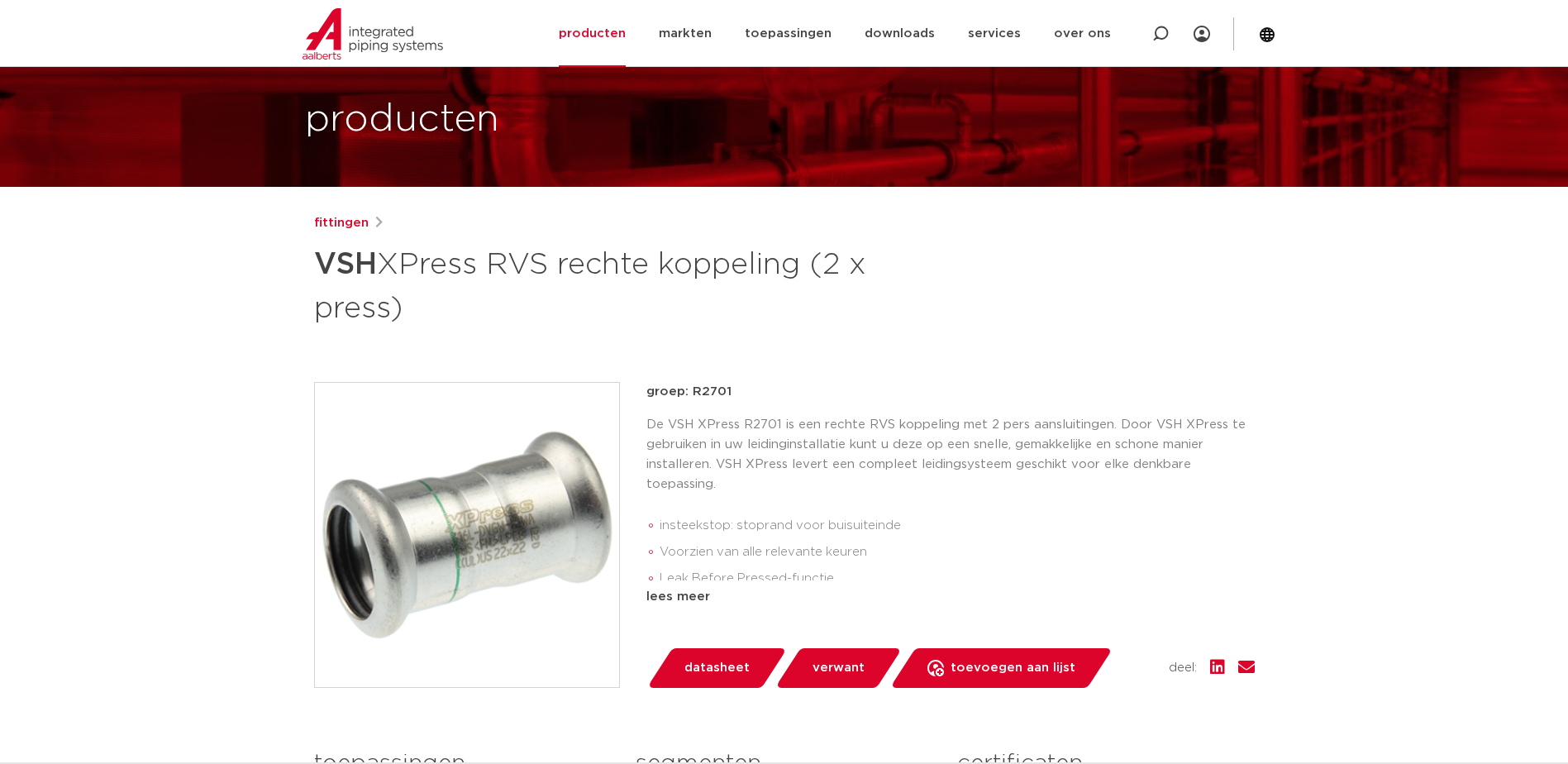
scroll to position [0, 0]
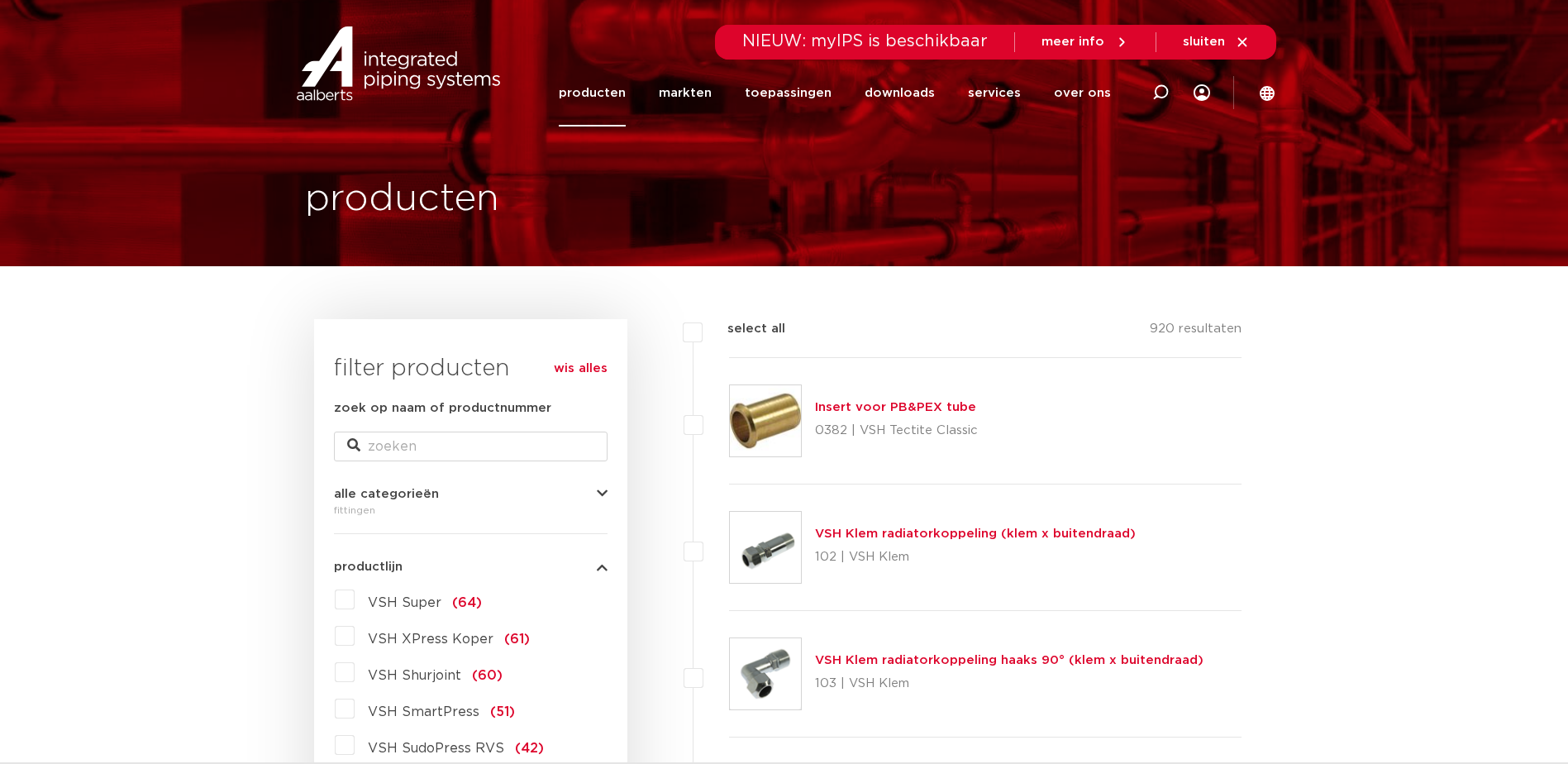
click at [575, 370] on link "wis alles" at bounding box center [581, 368] width 54 height 19
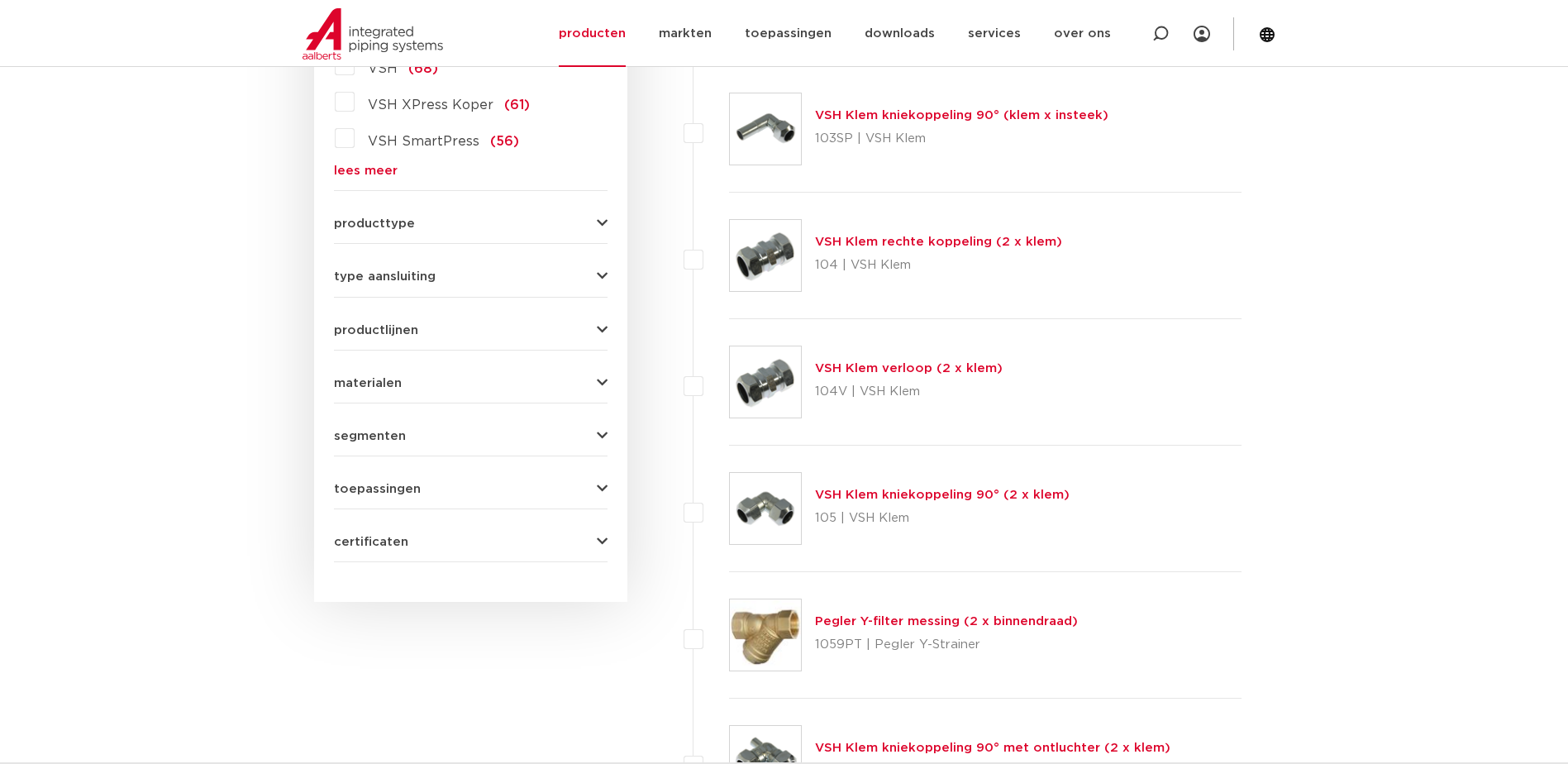
scroll to position [827, 0]
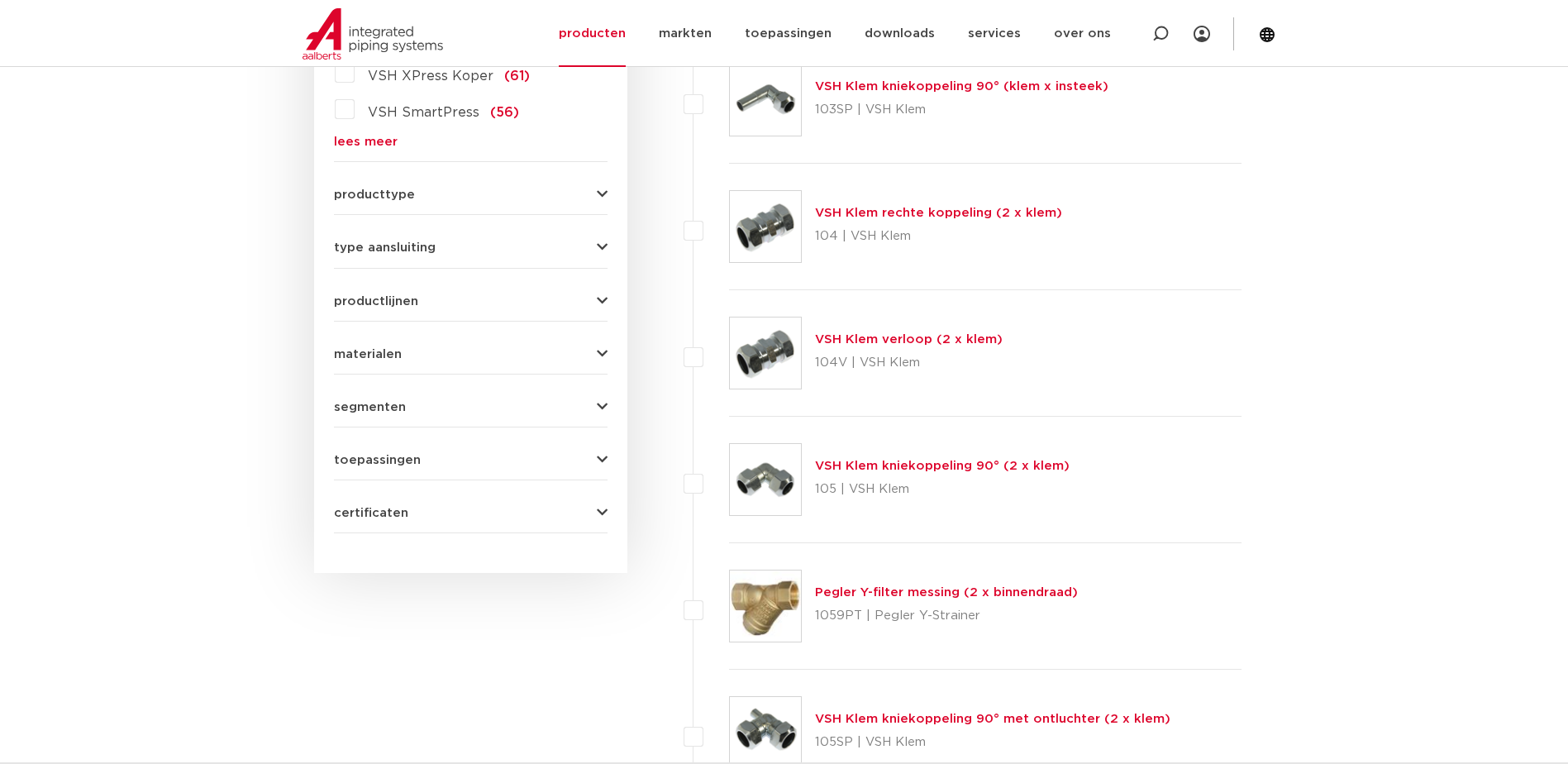
click at [374, 403] on span "segmenten" at bounding box center [370, 406] width 72 height 12
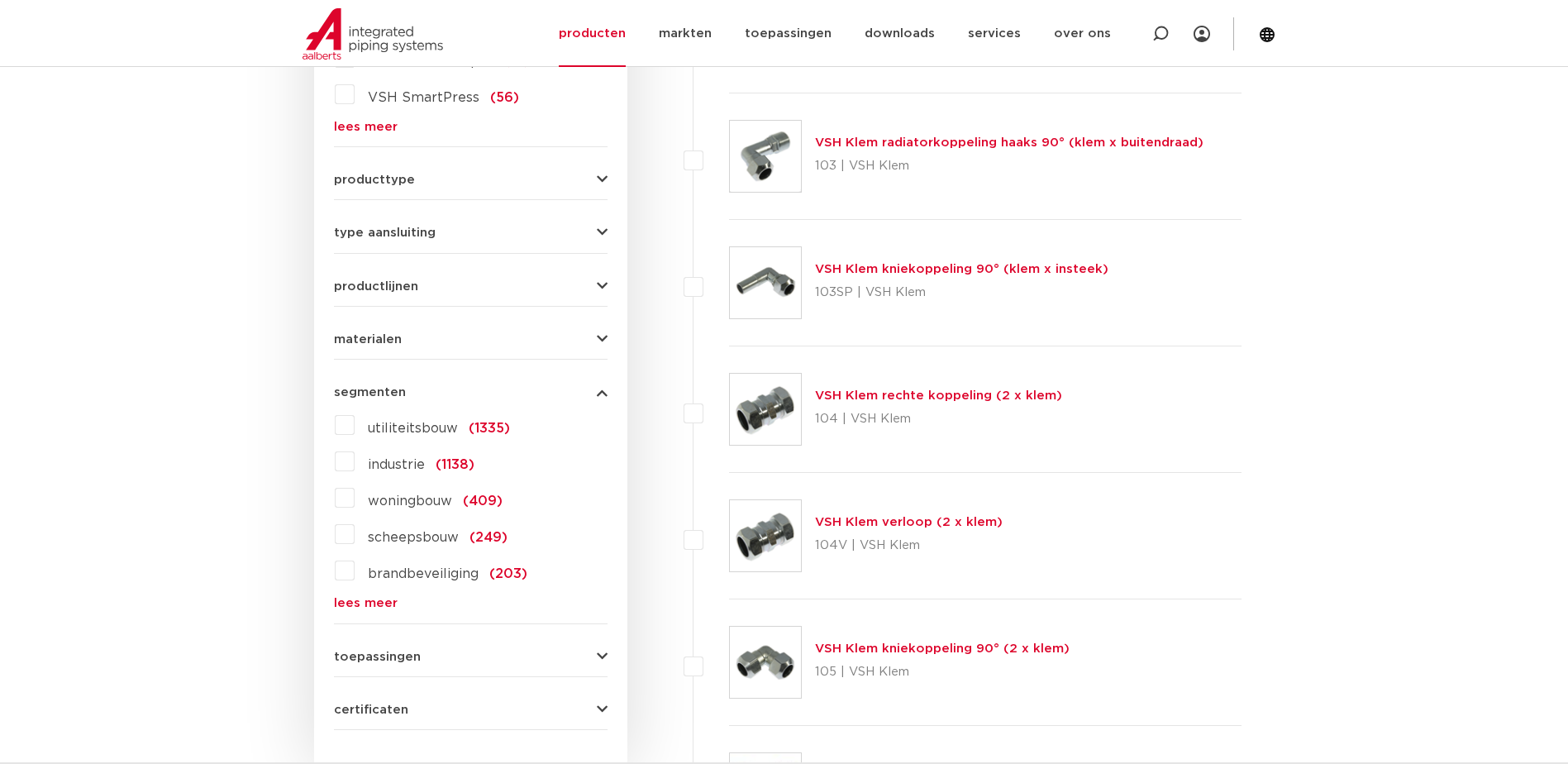
scroll to position [616, 0]
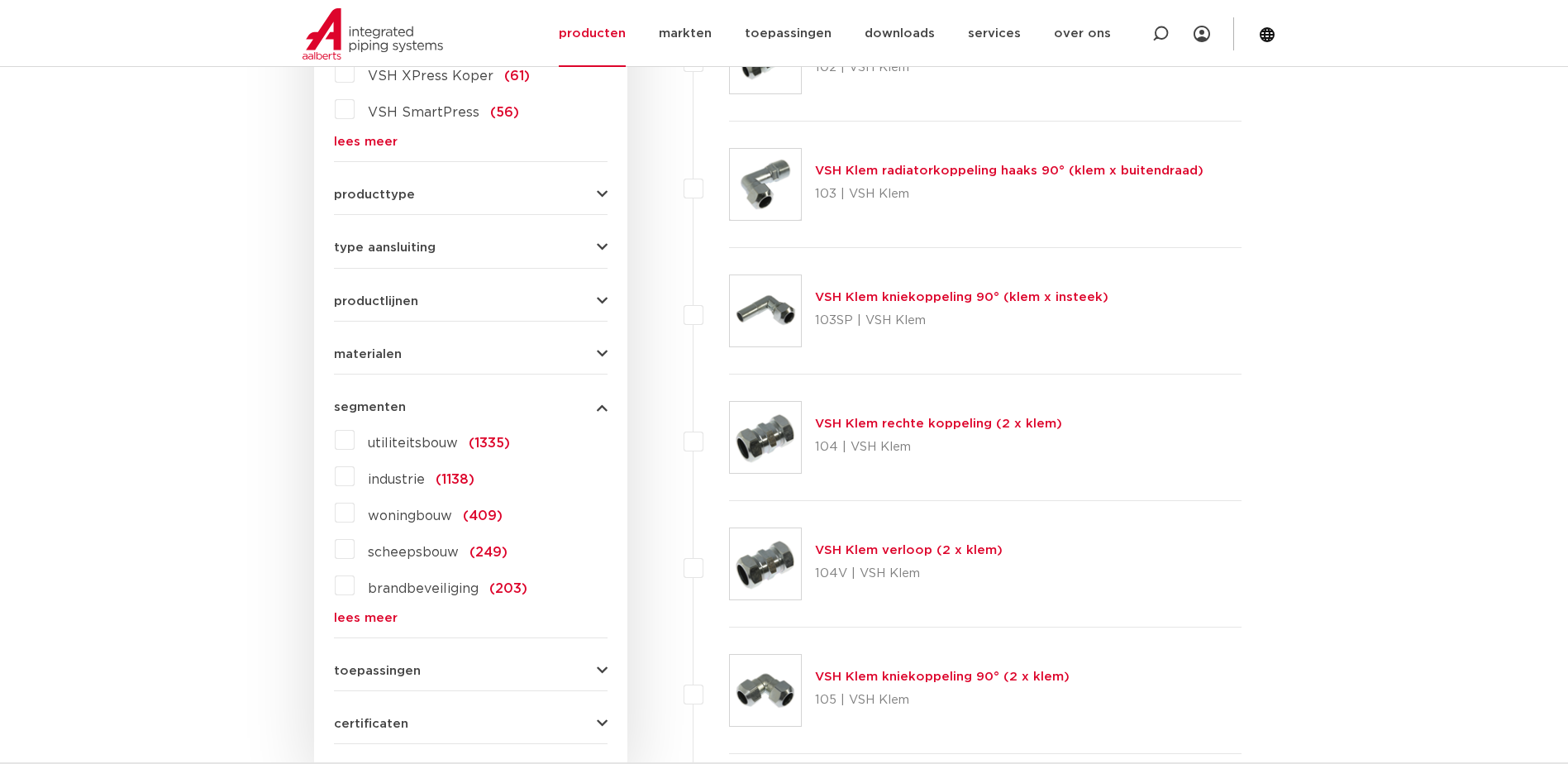
click at [368, 618] on link "lees meer" at bounding box center [471, 617] width 273 height 12
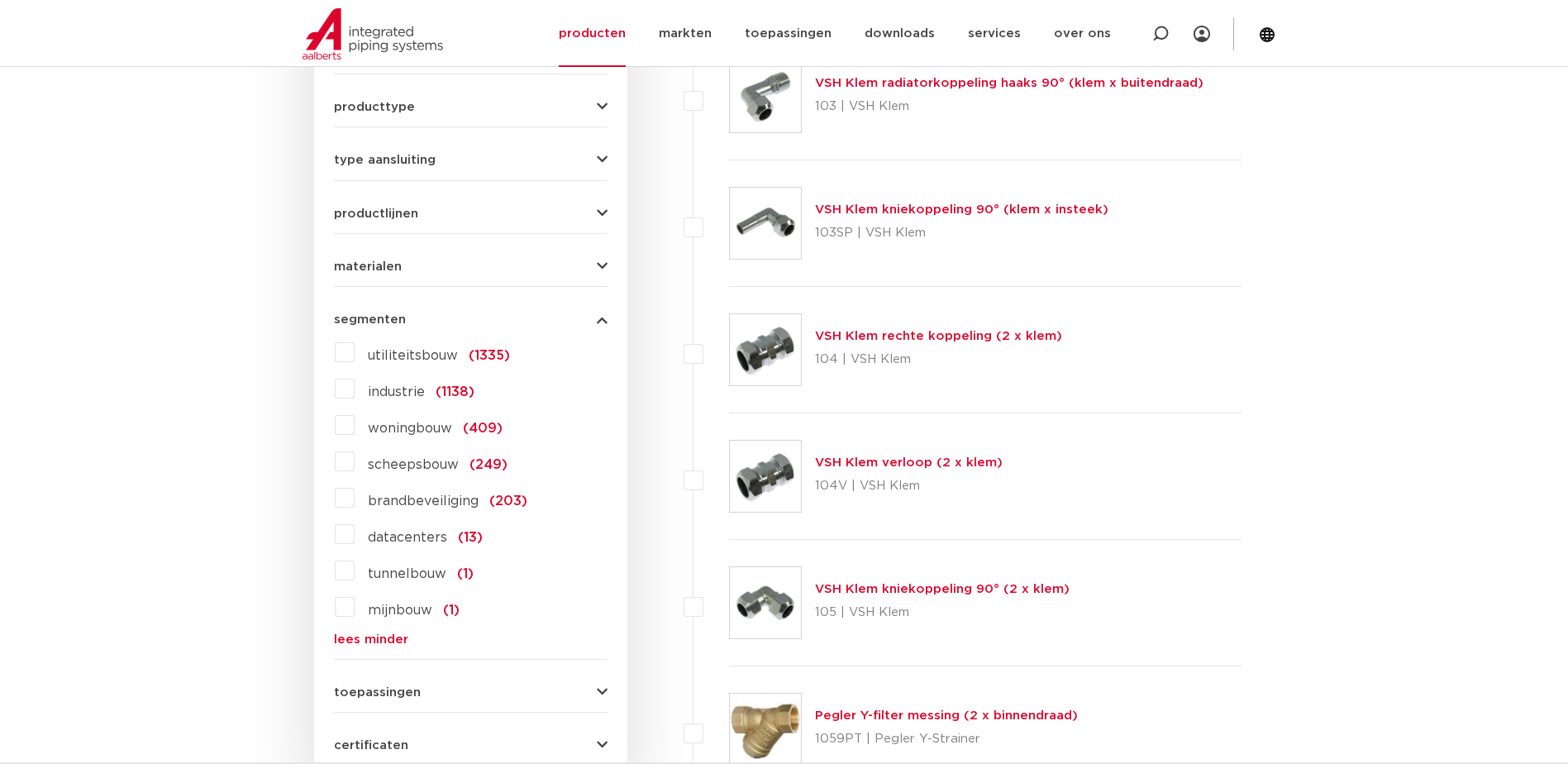
scroll to position [782, 0]
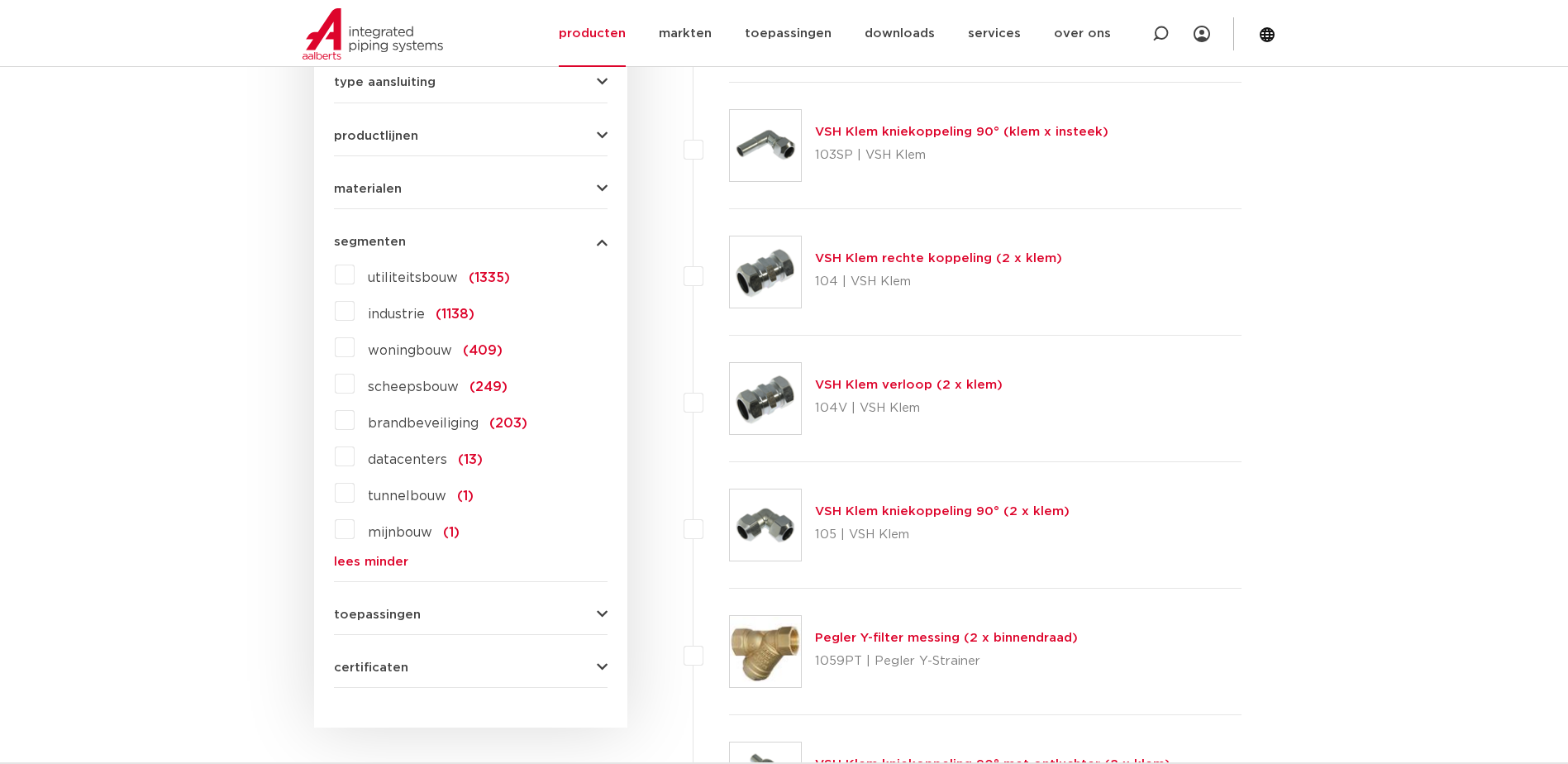
click at [364, 239] on span "segmenten" at bounding box center [370, 241] width 72 height 12
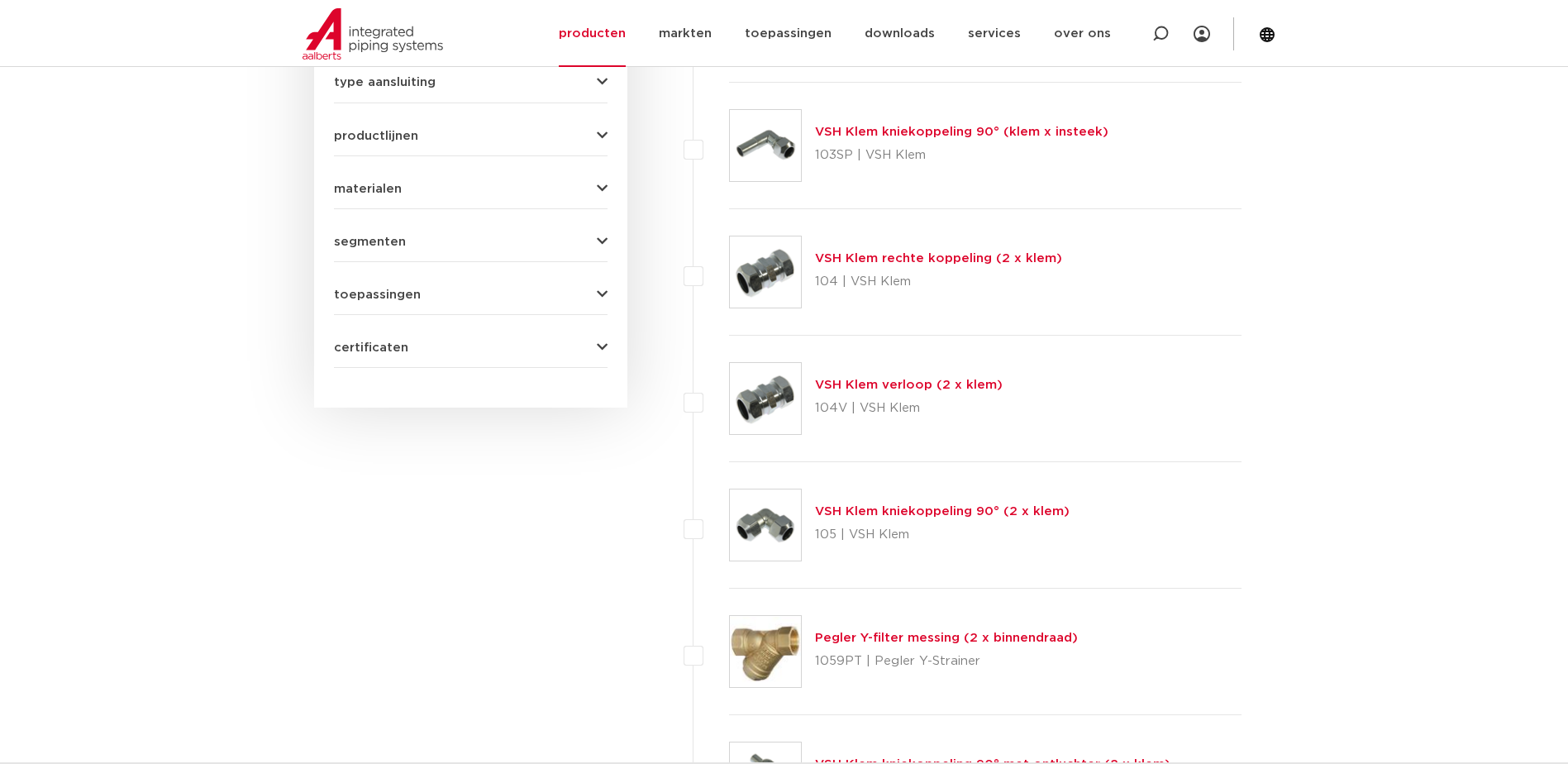
click at [365, 193] on span "materialen" at bounding box center [368, 188] width 67 height 12
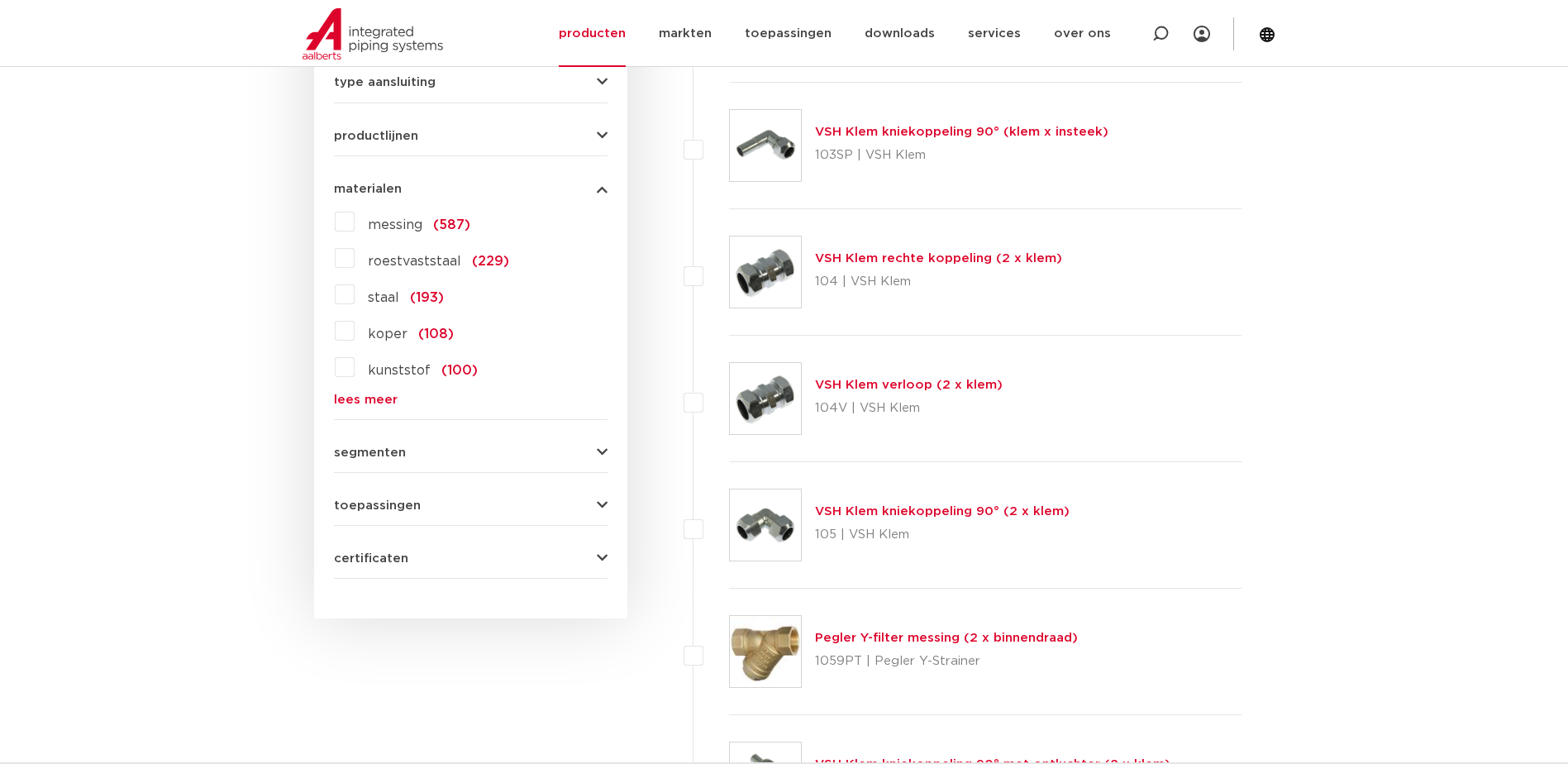
click at [344, 398] on link "lees meer" at bounding box center [471, 399] width 273 height 12
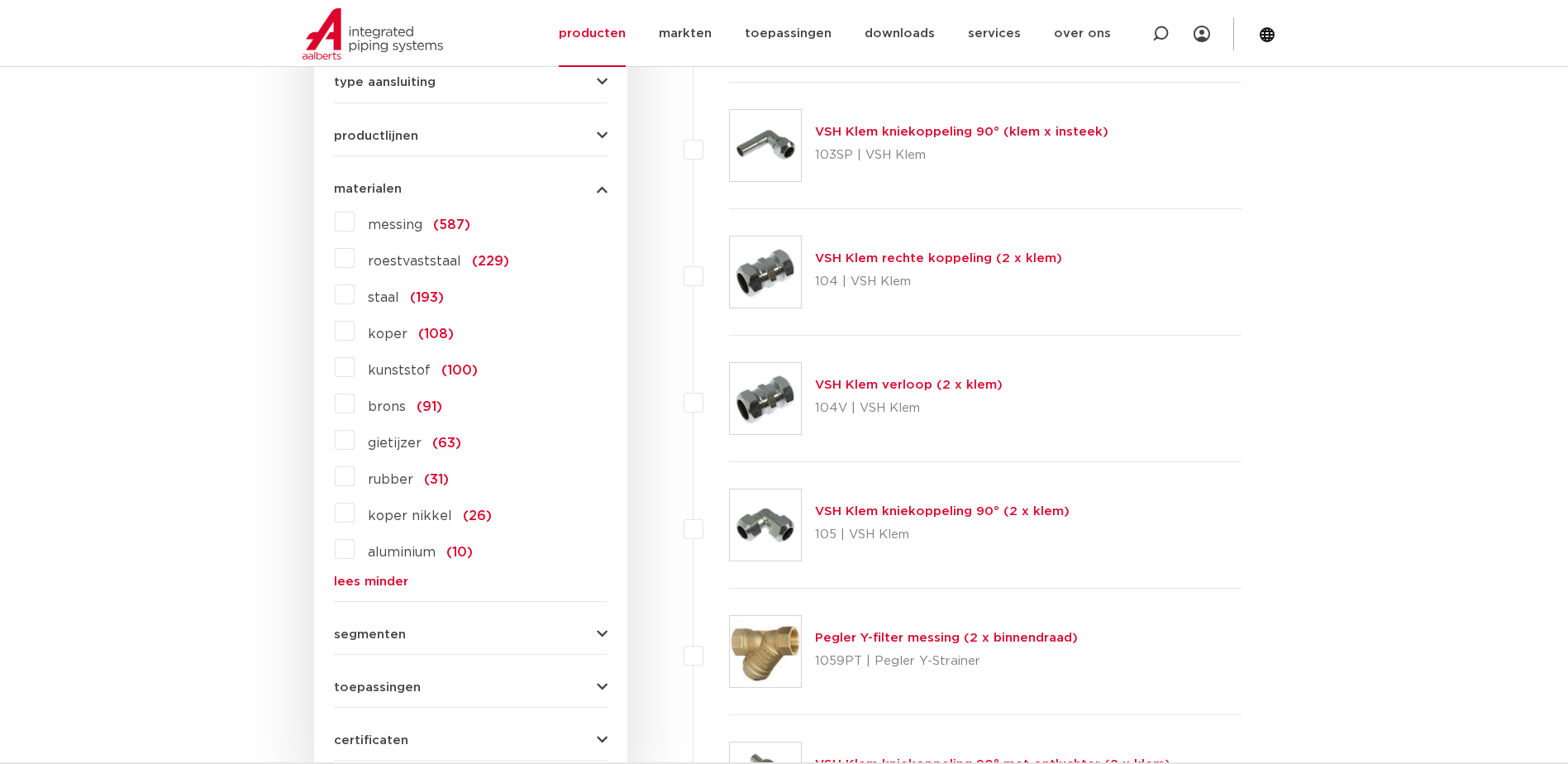
click at [355, 258] on label "roestvaststaal (229)" at bounding box center [431, 258] width 154 height 27
click at [0, 0] on input "roestvaststaal (229)" at bounding box center [0, 0] width 0 height 0
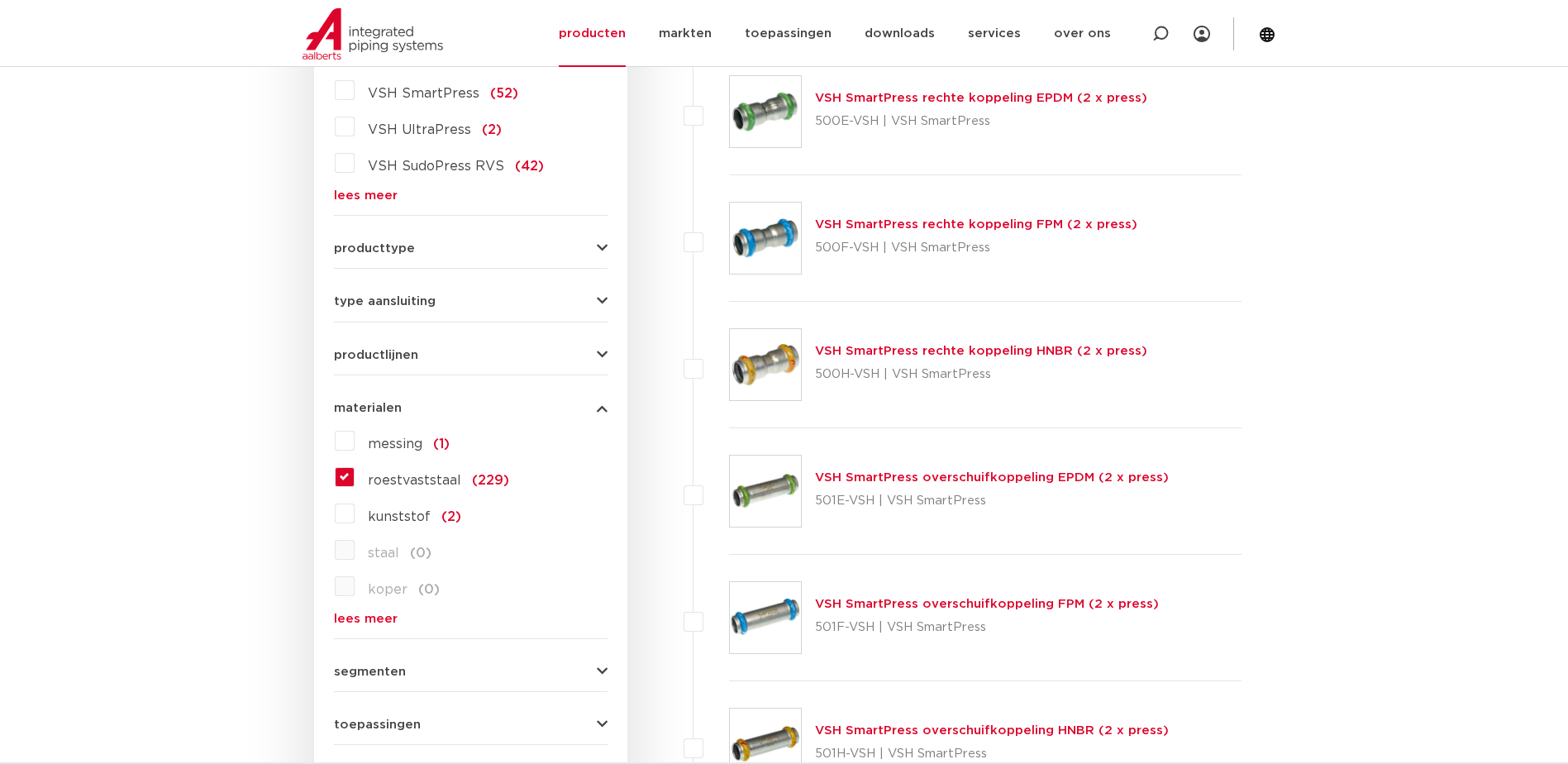
scroll to position [451, 0]
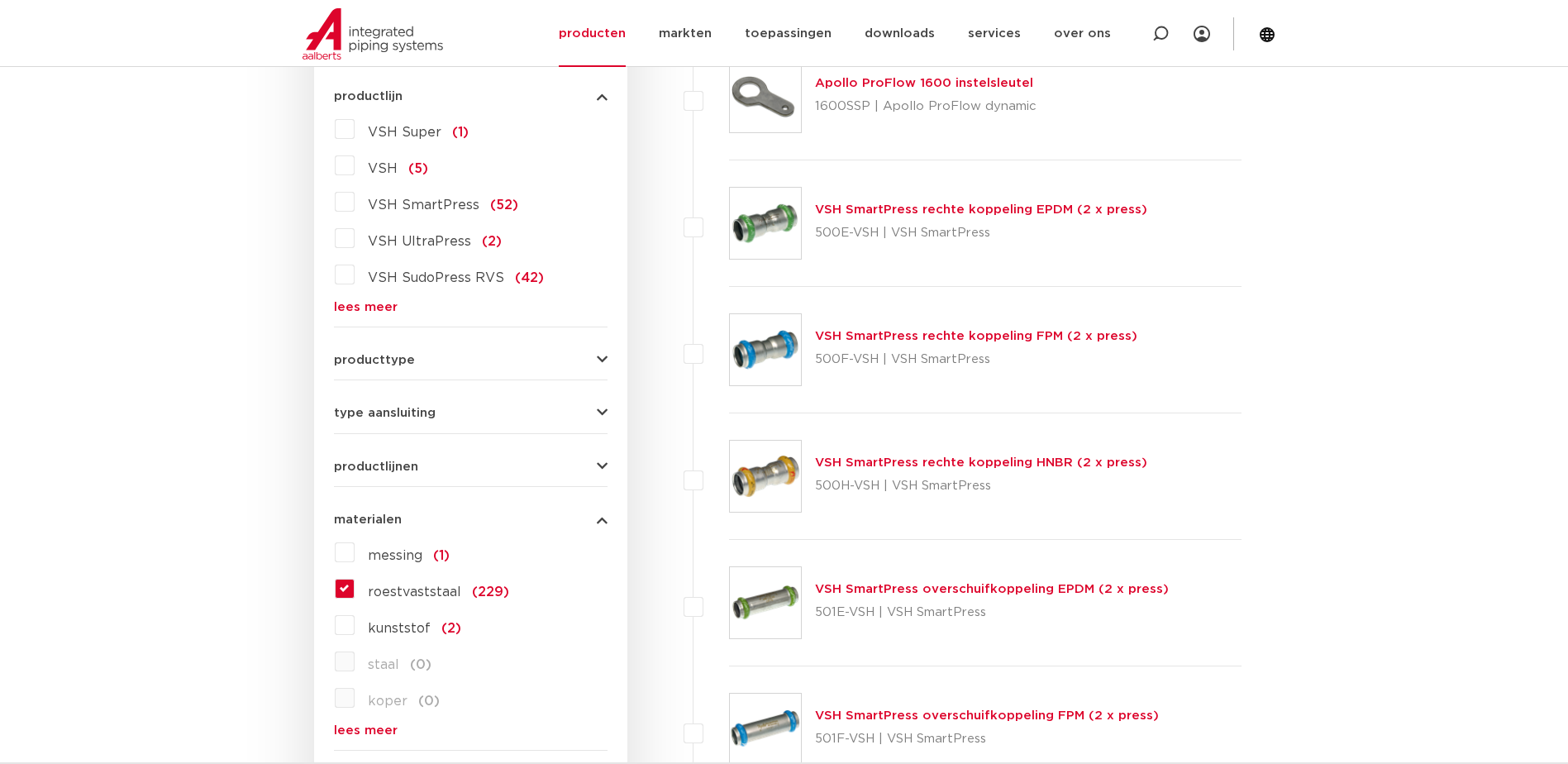
click at [370, 461] on span "productlijnen" at bounding box center [376, 467] width 84 height 12
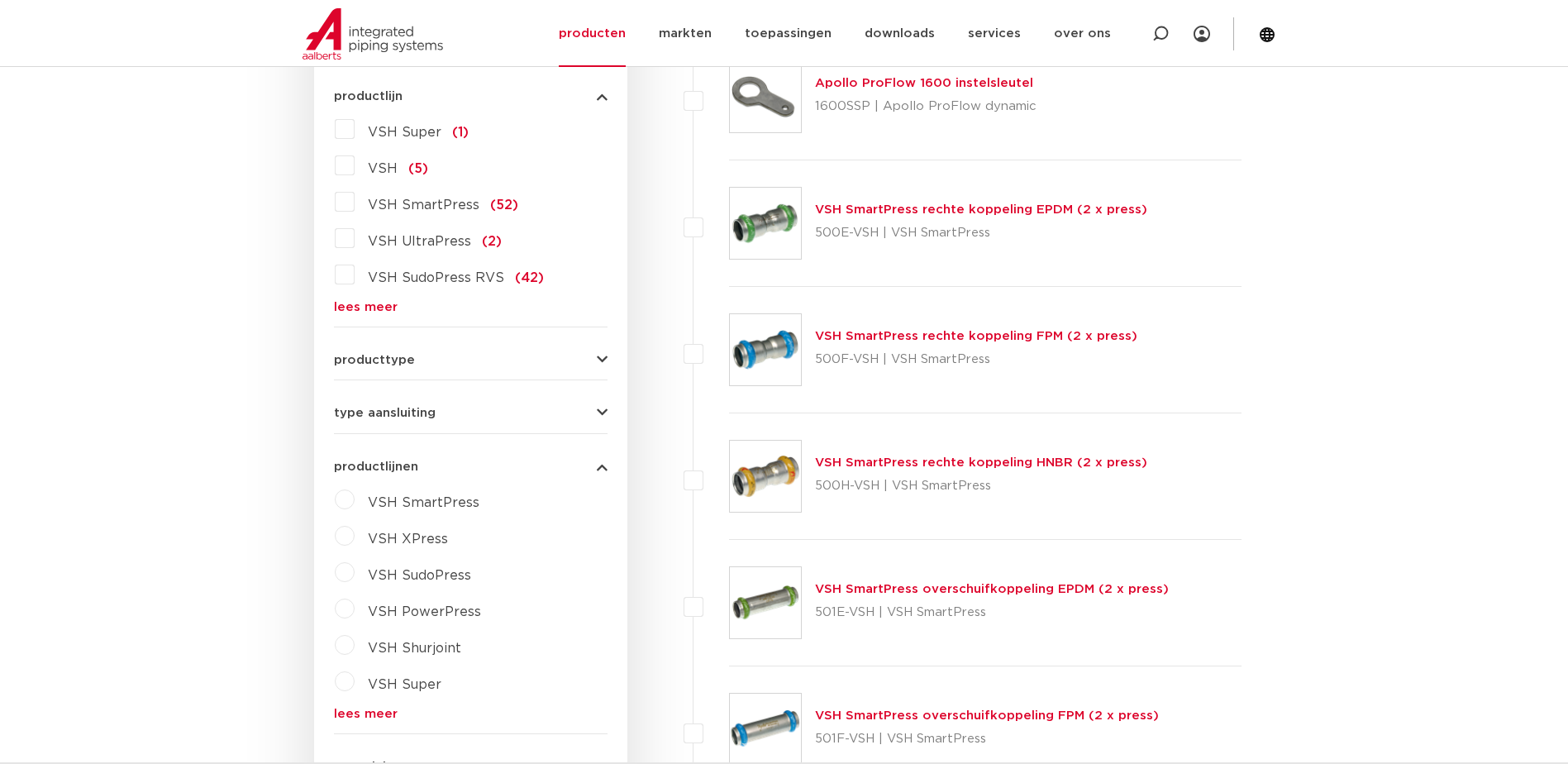
click at [370, 403] on div "type aansluiting press (167) buiseind (48) Rp - binnendraad cilindrisch (BSPT) …" at bounding box center [471, 406] width 273 height 26
click at [368, 407] on span "type aansluiting" at bounding box center [385, 412] width 102 height 12
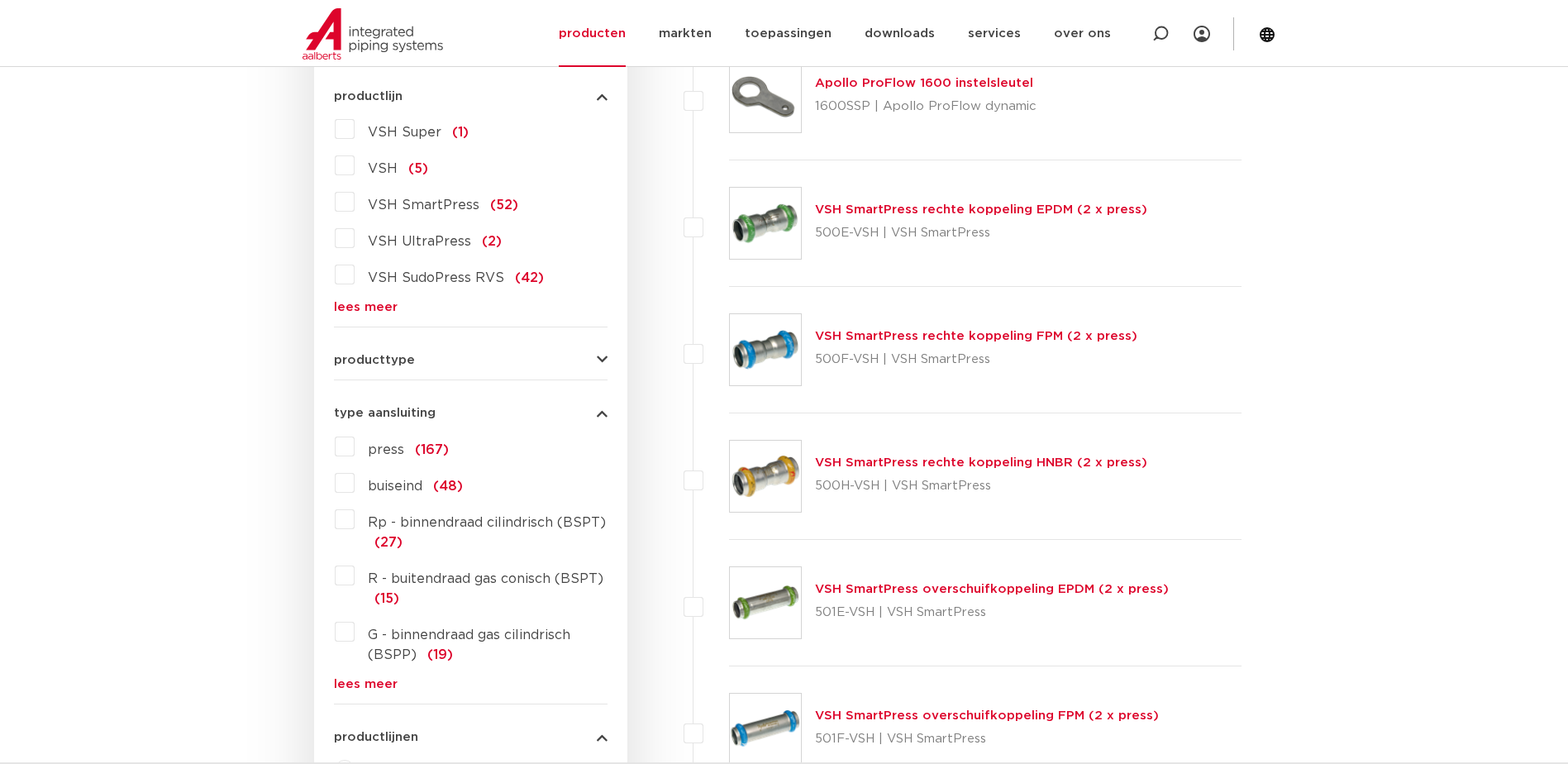
click at [358, 685] on link "lees meer" at bounding box center [471, 684] width 273 height 12
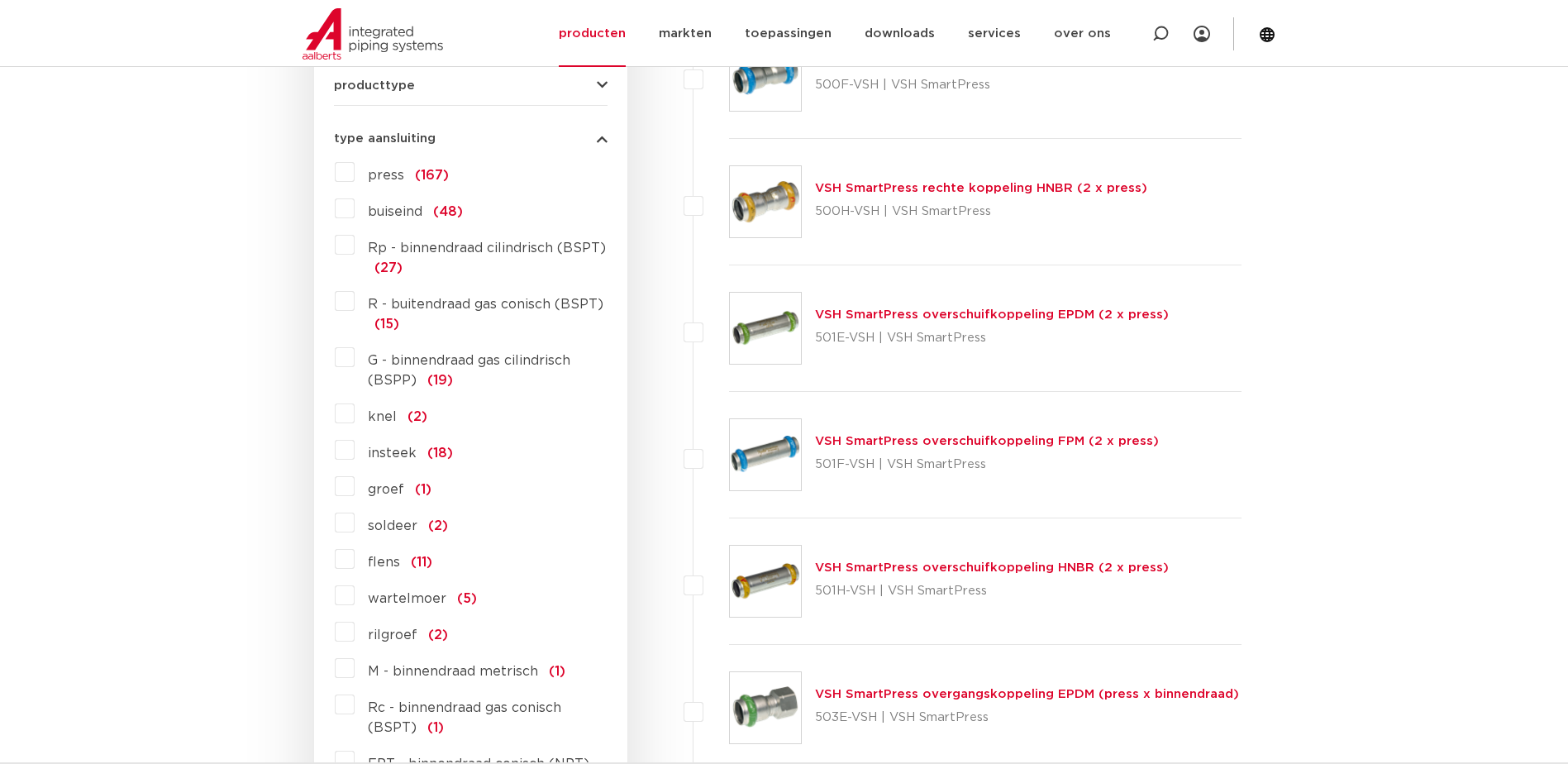
scroll to position [616, 0]
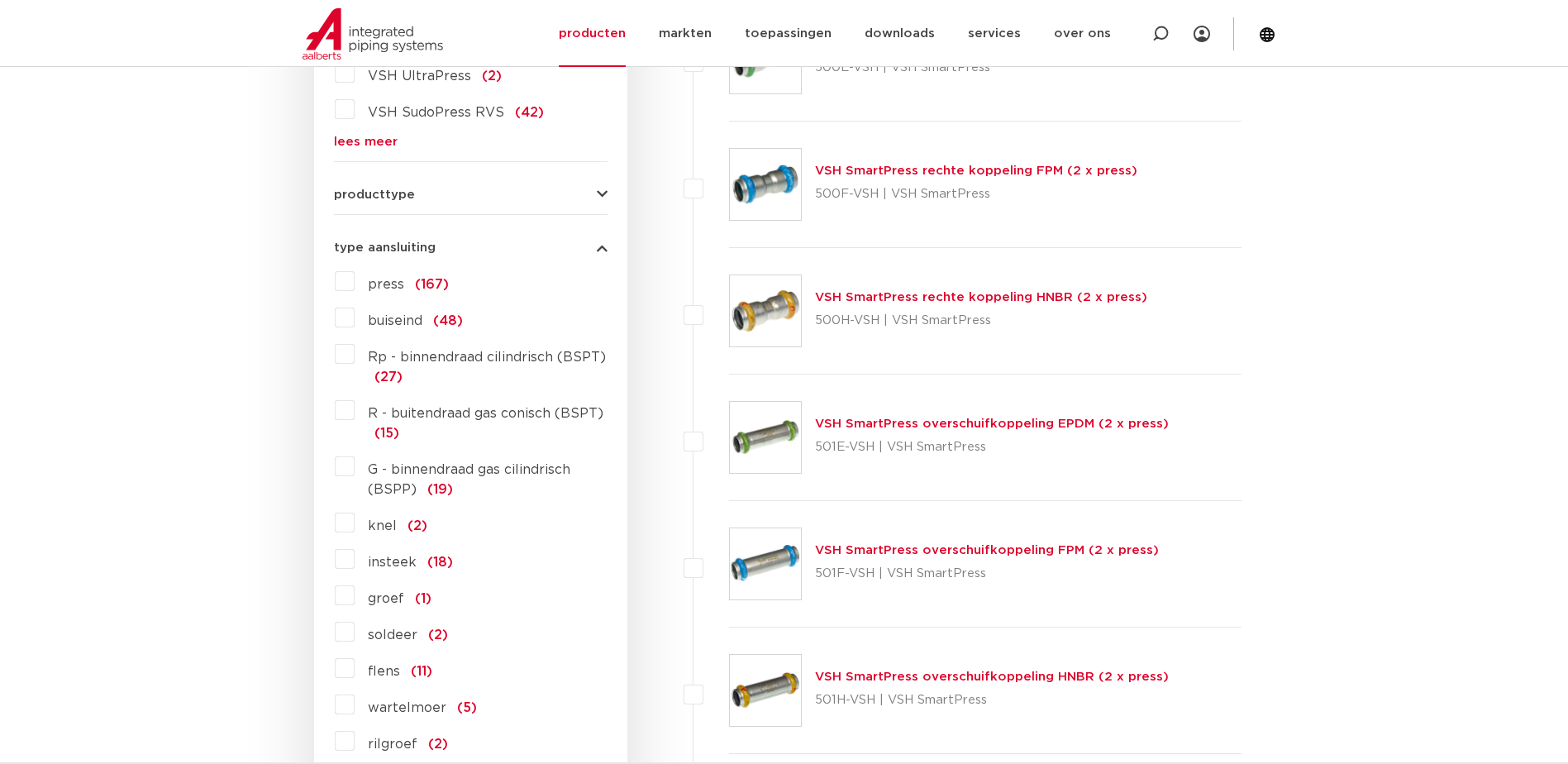
click at [355, 280] on label "press (167)" at bounding box center [402, 281] width 94 height 27
click at [0, 0] on input "press (167)" at bounding box center [0, 0] width 0 height 0
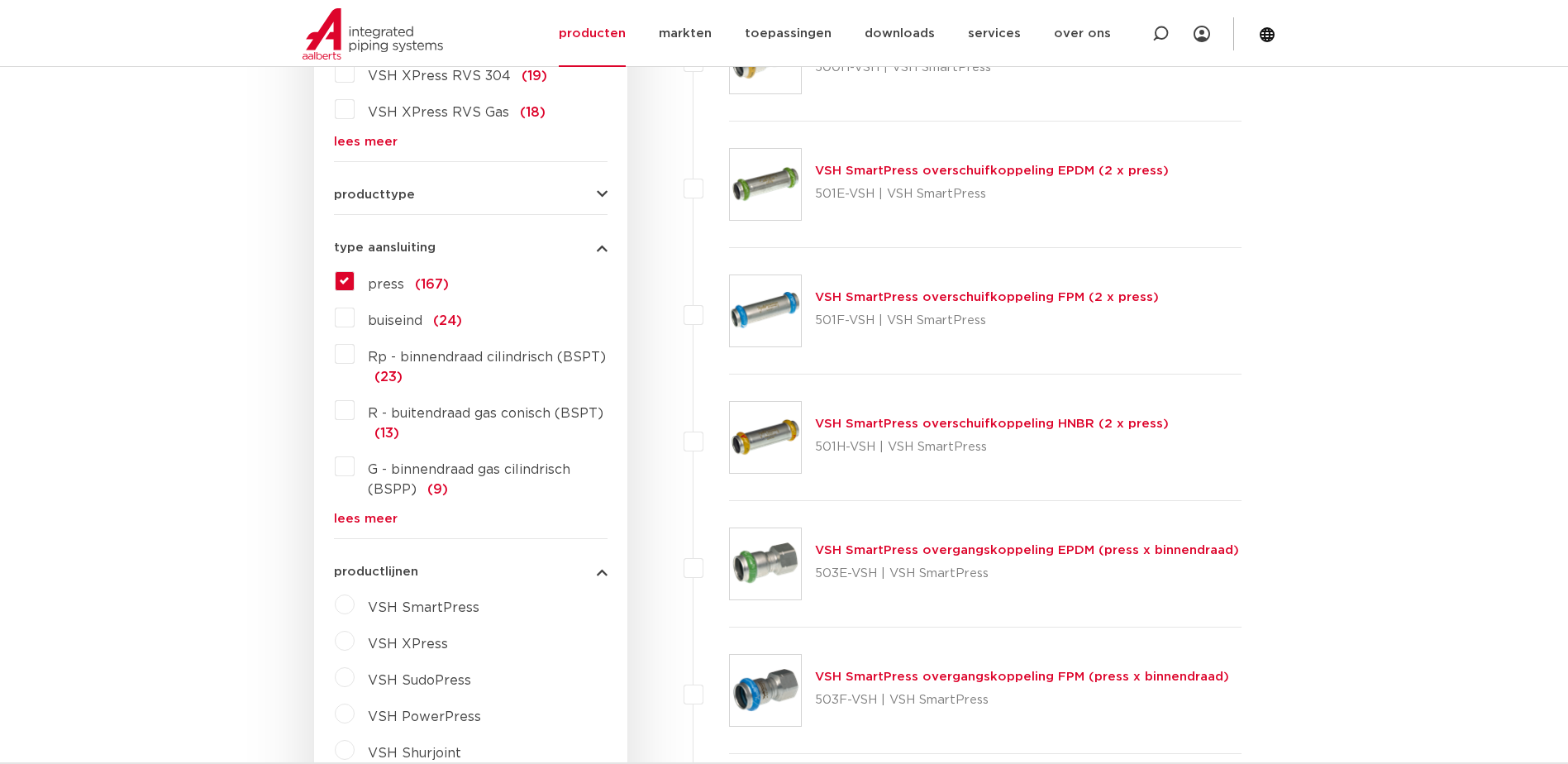
click at [356, 190] on span "producttype" at bounding box center [375, 194] width 81 height 12
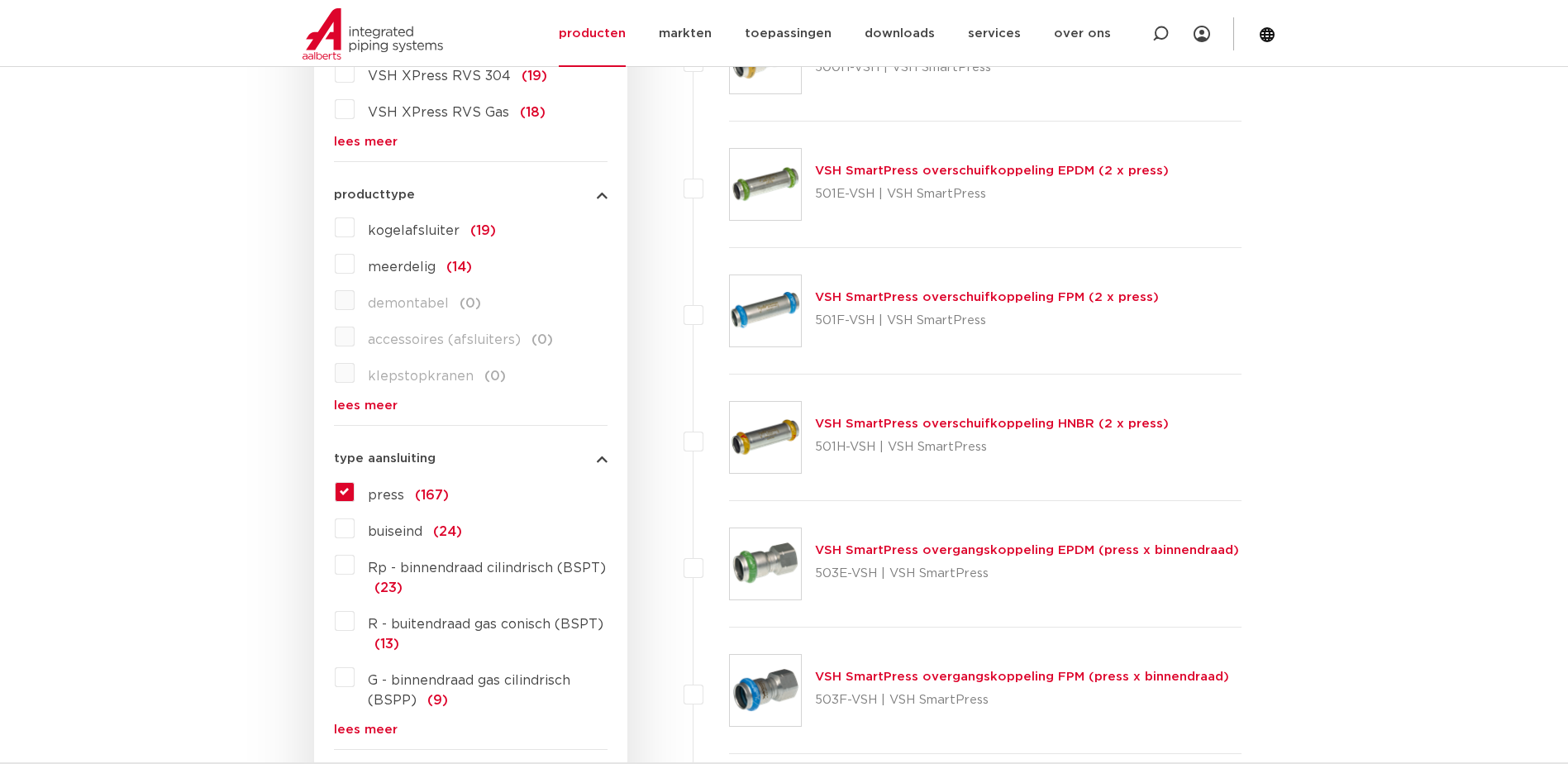
click at [356, 190] on span "producttype" at bounding box center [375, 194] width 81 height 12
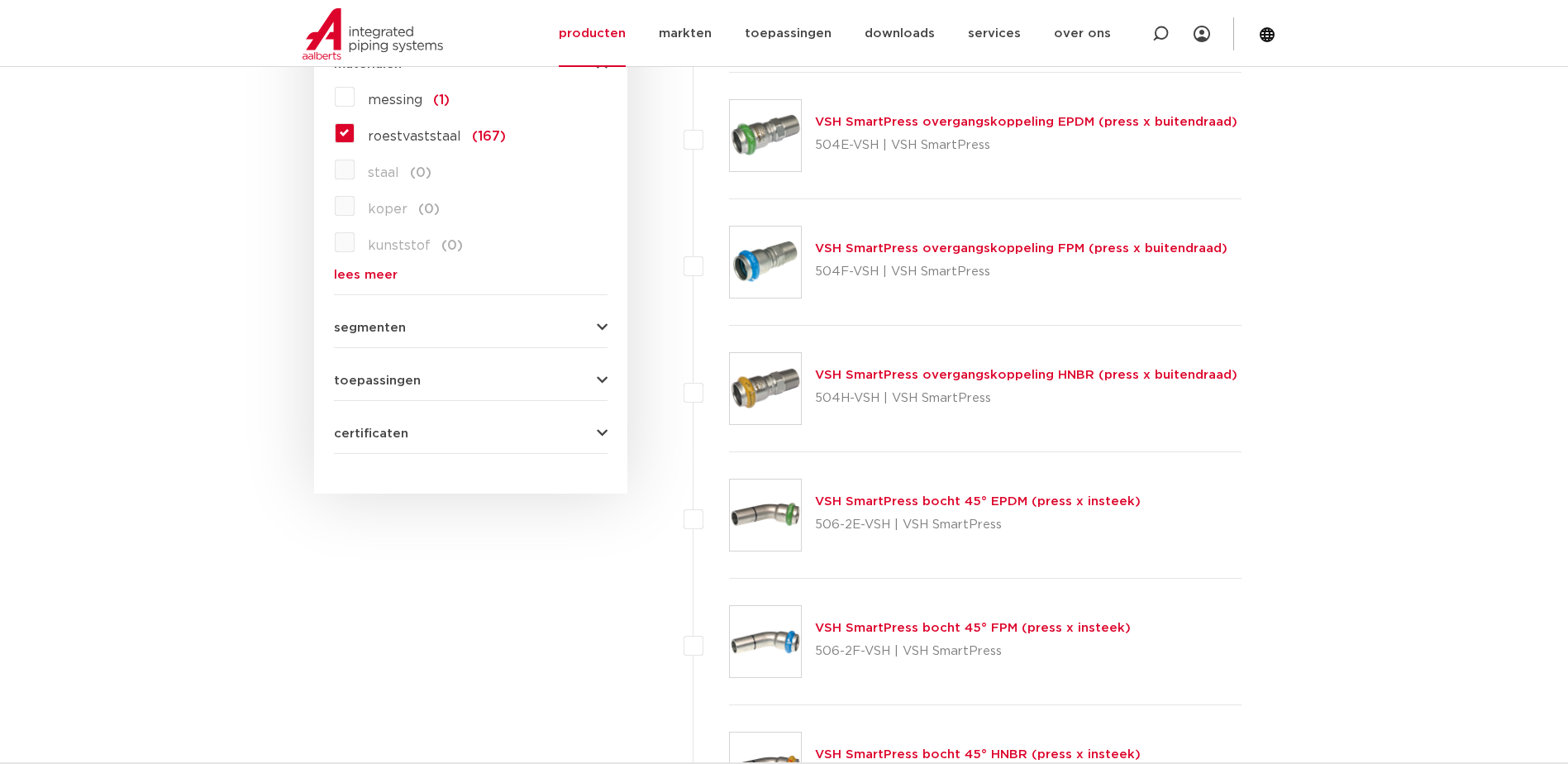
scroll to position [1525, 0]
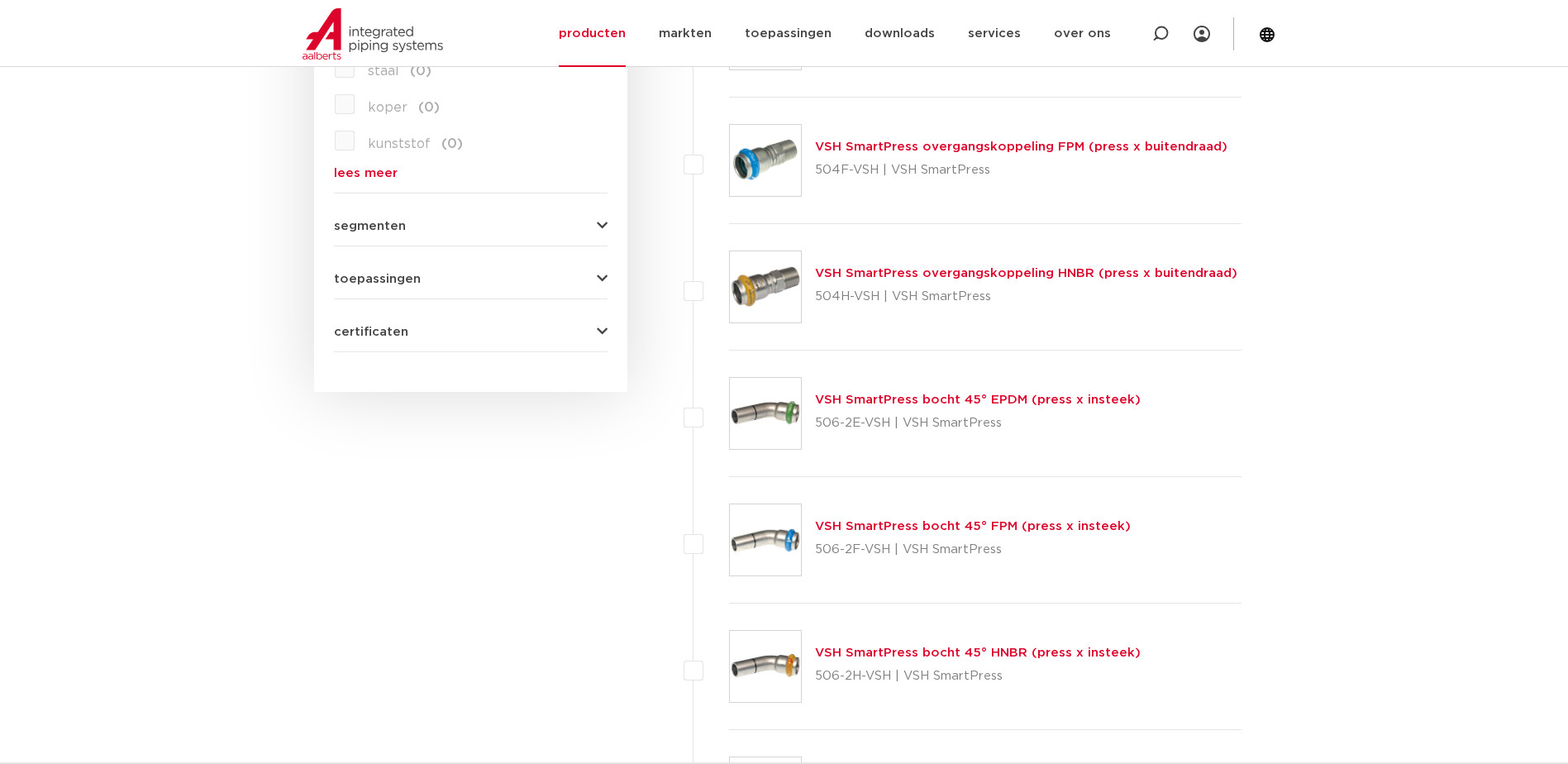
click at [358, 327] on span "certificaten" at bounding box center [371, 332] width 75 height 12
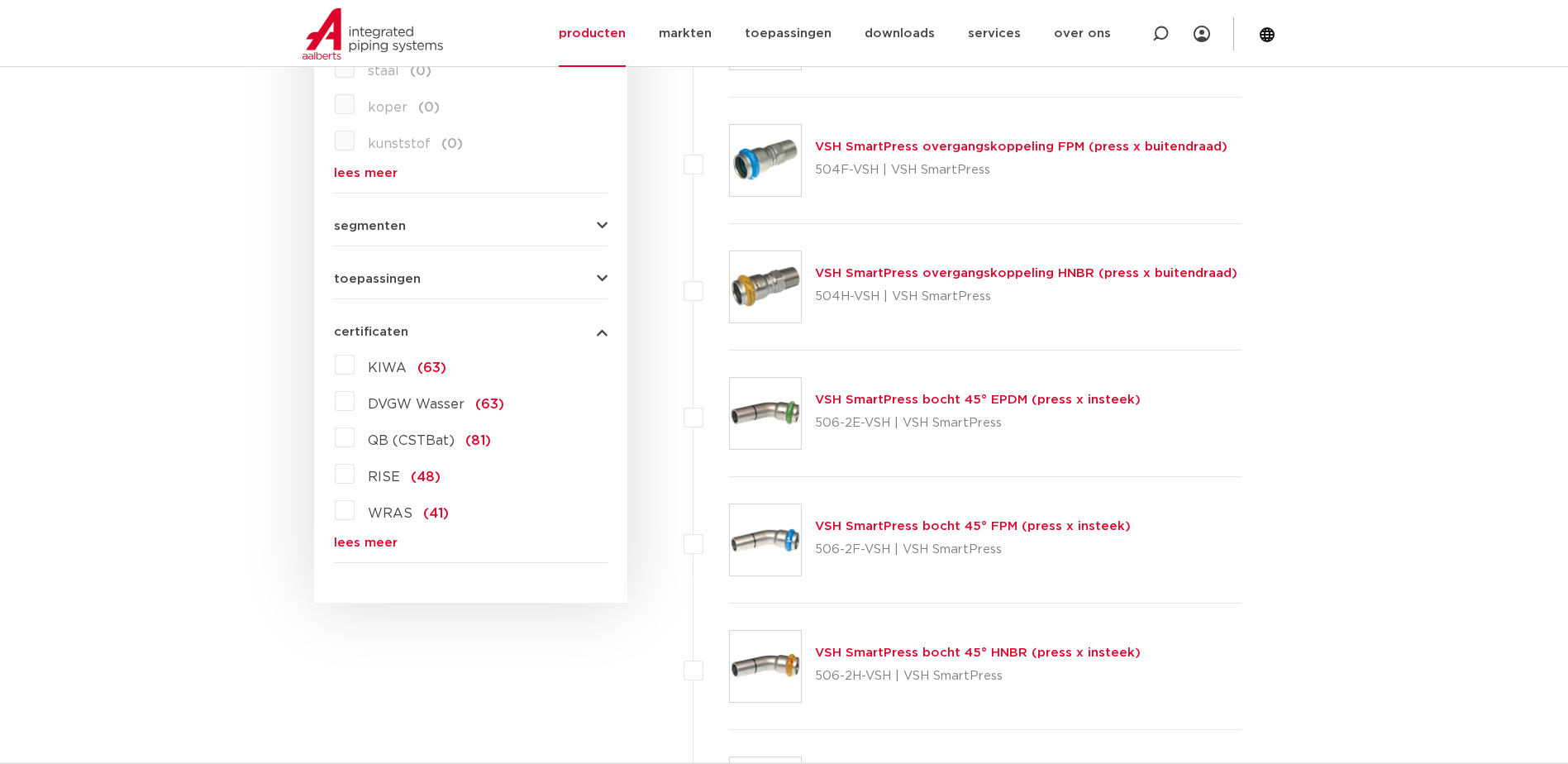
click at [369, 546] on link "lees meer" at bounding box center [471, 542] width 273 height 12
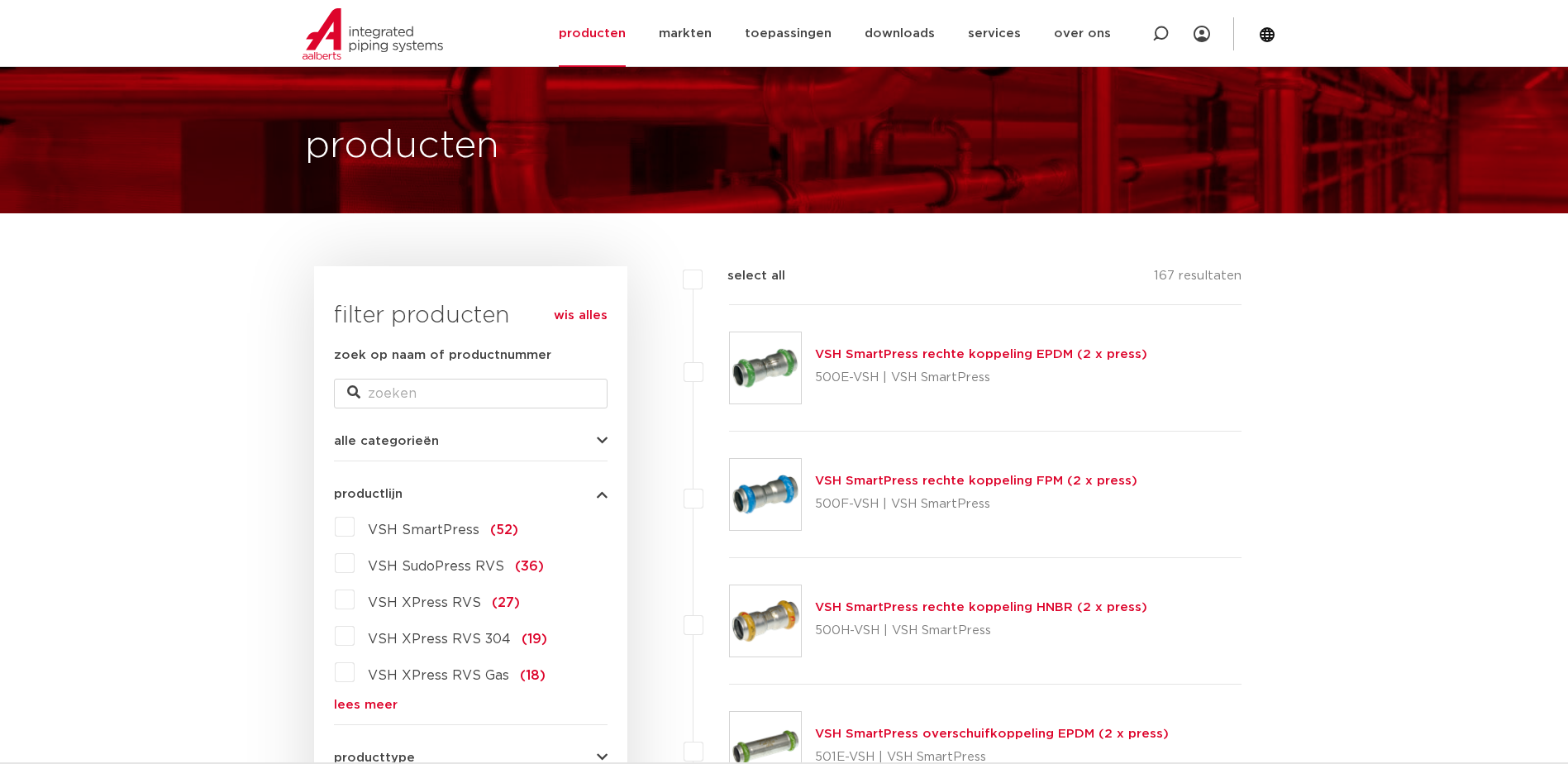
scroll to position [0, 0]
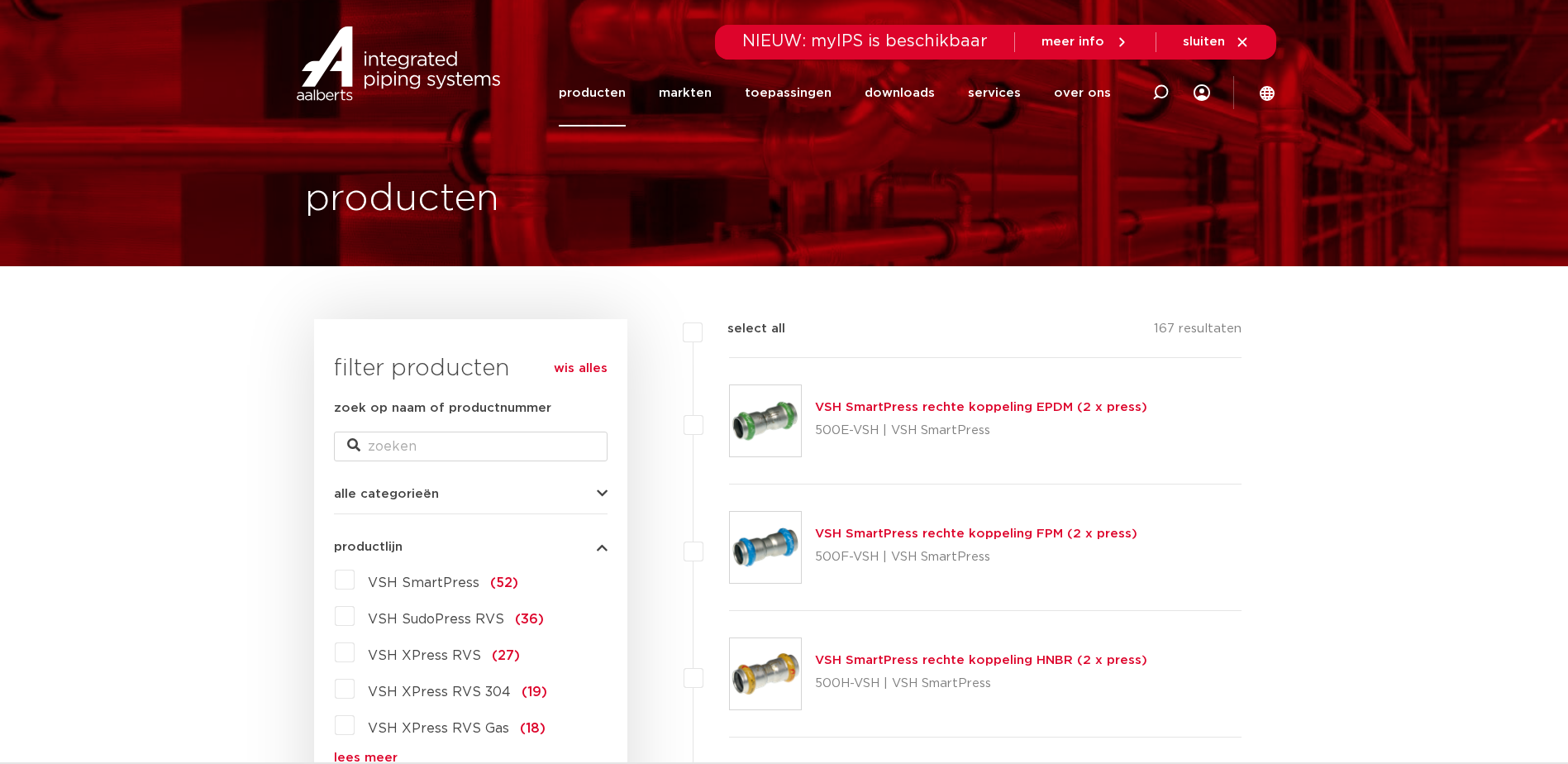
drag, startPoint x: 1329, startPoint y: 549, endPoint x: 1347, endPoint y: 119, distance: 430.4
click at [1085, 98] on link "over ons" at bounding box center [1082, 92] width 57 height 67
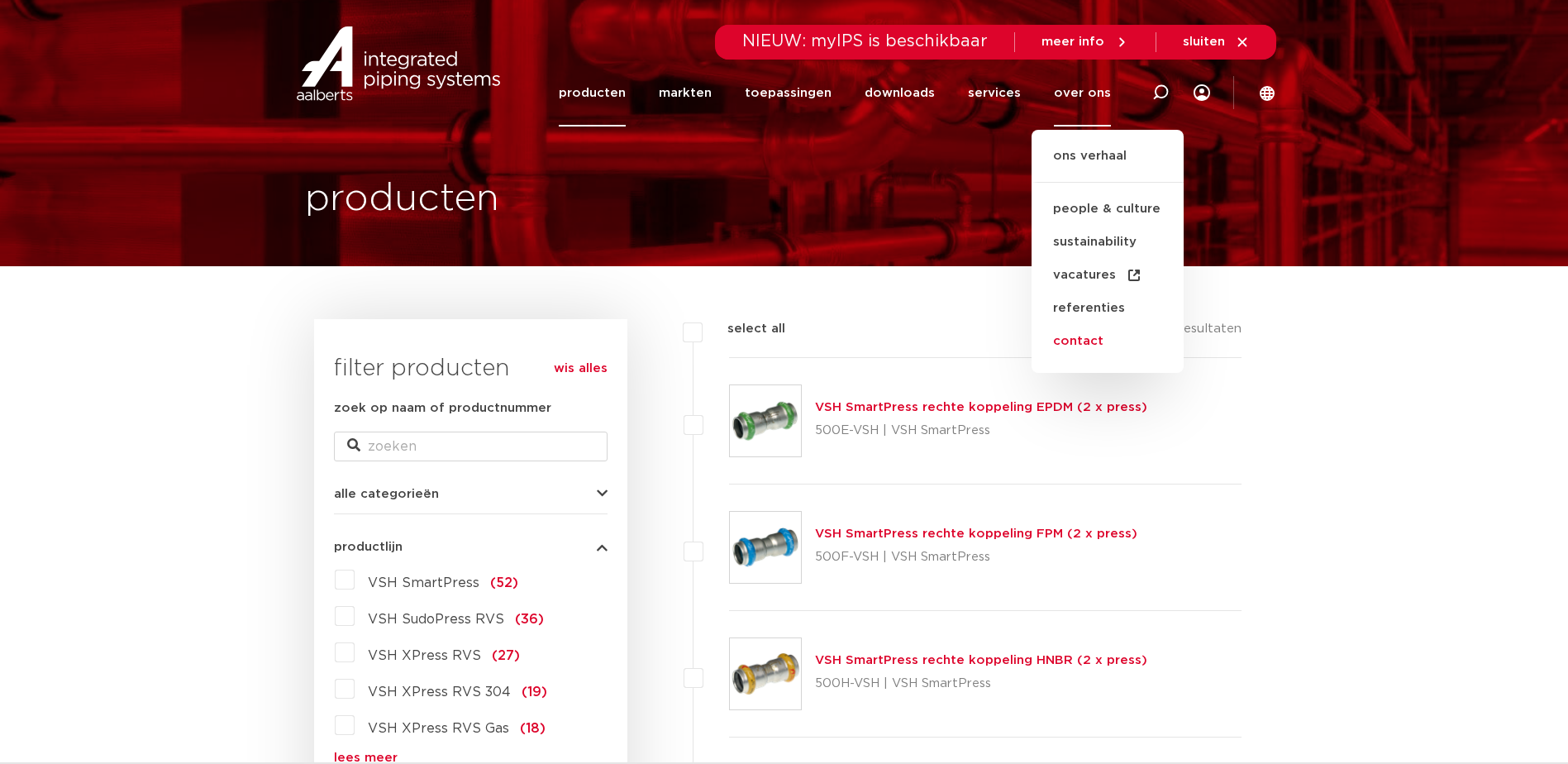
click at [1071, 337] on link "contact" at bounding box center [1107, 342] width 152 height 33
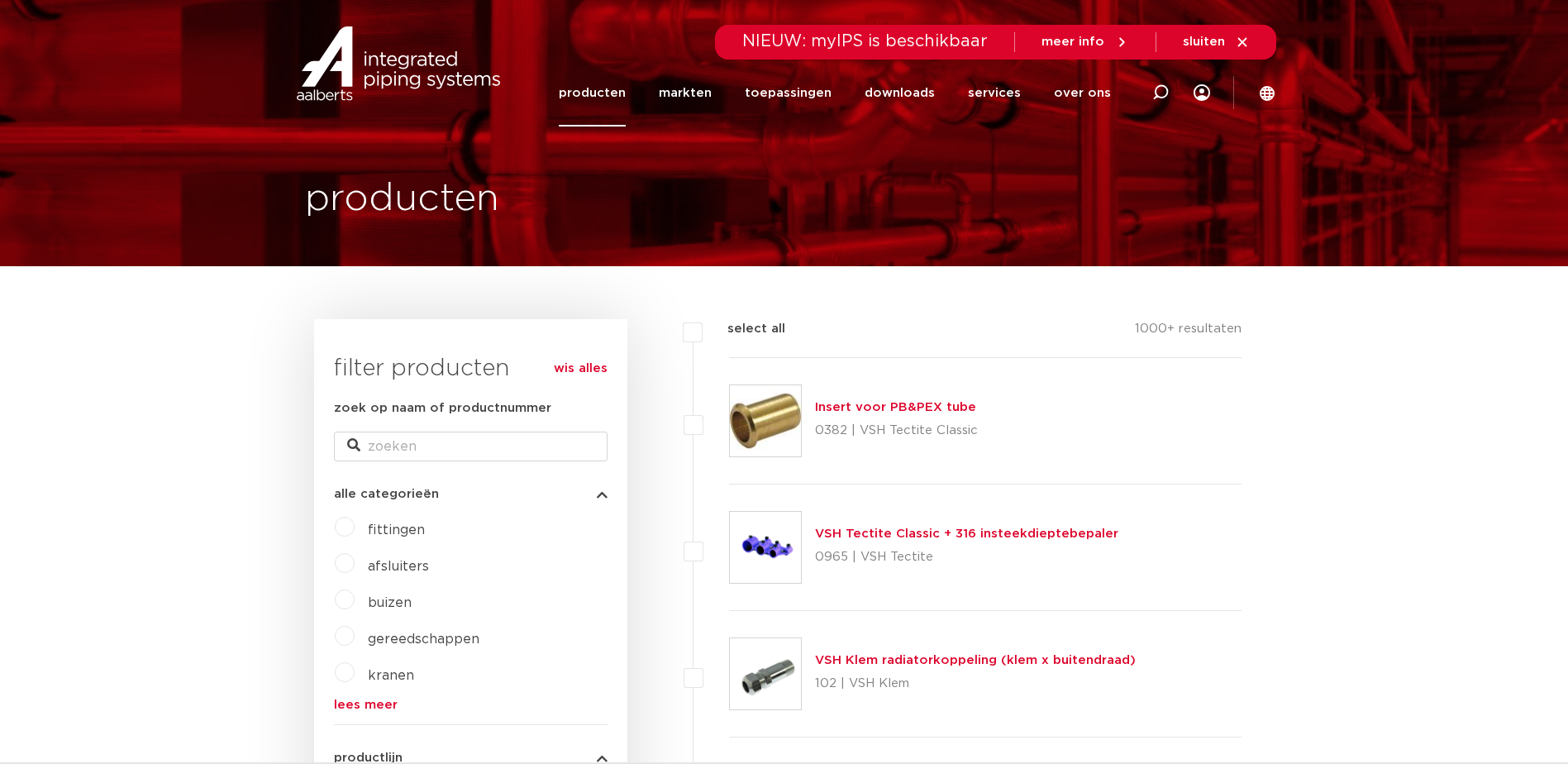
click at [594, 364] on link "wis alles" at bounding box center [581, 368] width 54 height 19
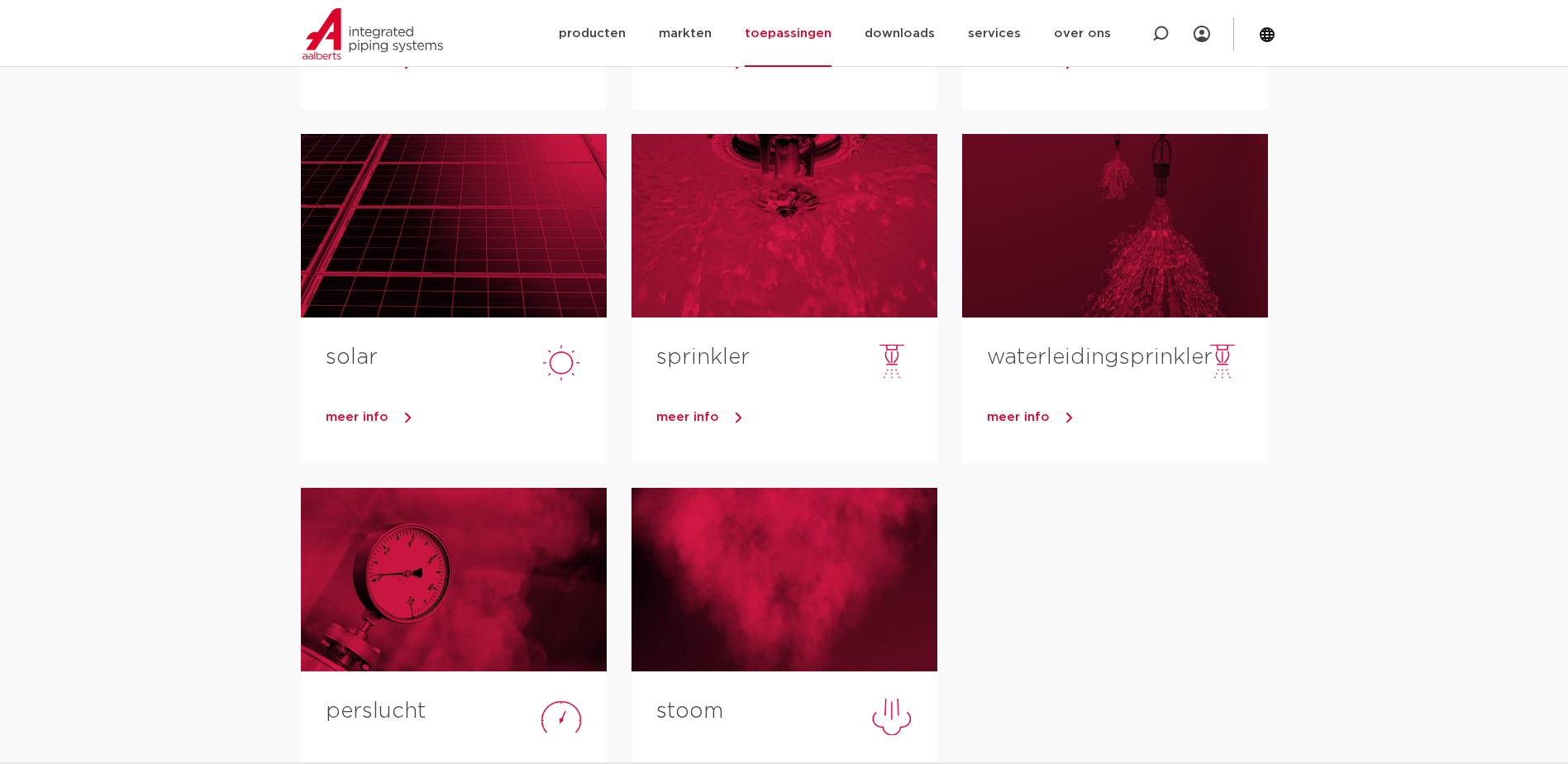
scroll to position [414, 0]
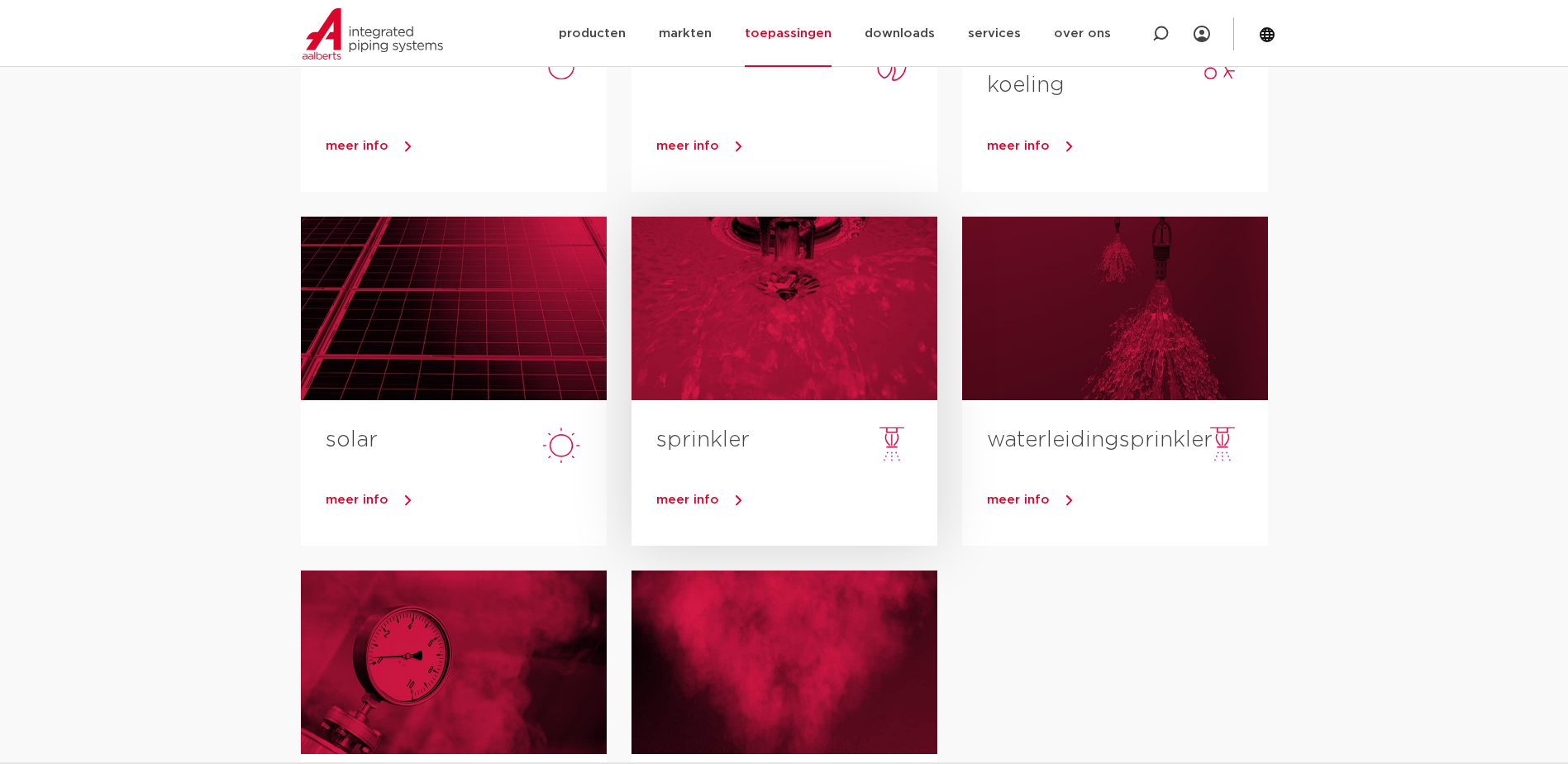
click at [779, 307] on div at bounding box center [784, 308] width 306 height 184
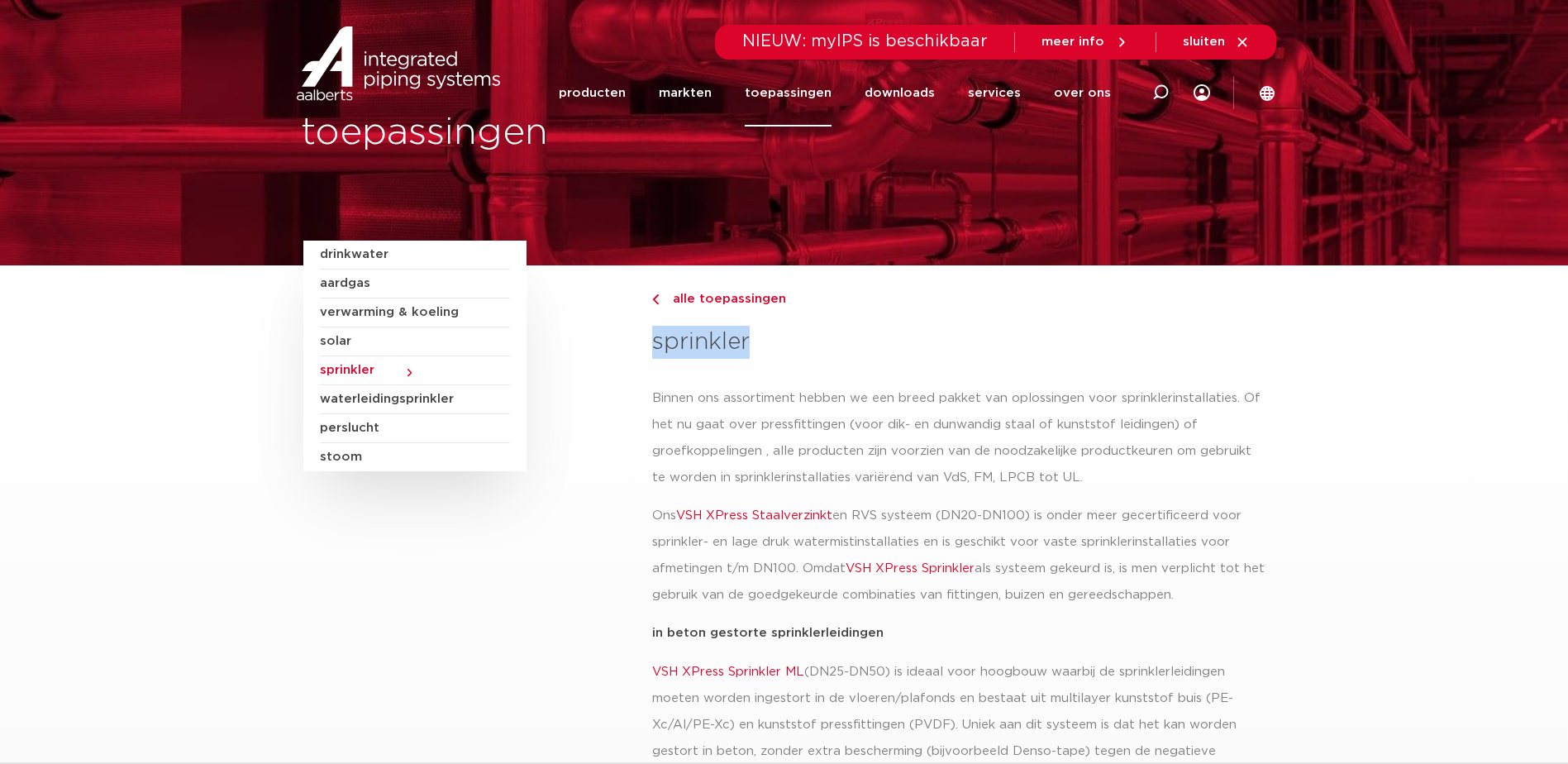
drag, startPoint x: 655, startPoint y: 343, endPoint x: 752, endPoint y: 345, distance: 97.0
click at [752, 345] on h3 "sprinkler" at bounding box center [958, 343] width 612 height 33
click at [755, 346] on h3 "sprinkler" at bounding box center [958, 343] width 612 height 33
drag, startPoint x: 652, startPoint y: 344, endPoint x: 801, endPoint y: 352, distance: 149.2
click at [801, 352] on h3 "sprinkler" at bounding box center [958, 343] width 612 height 33
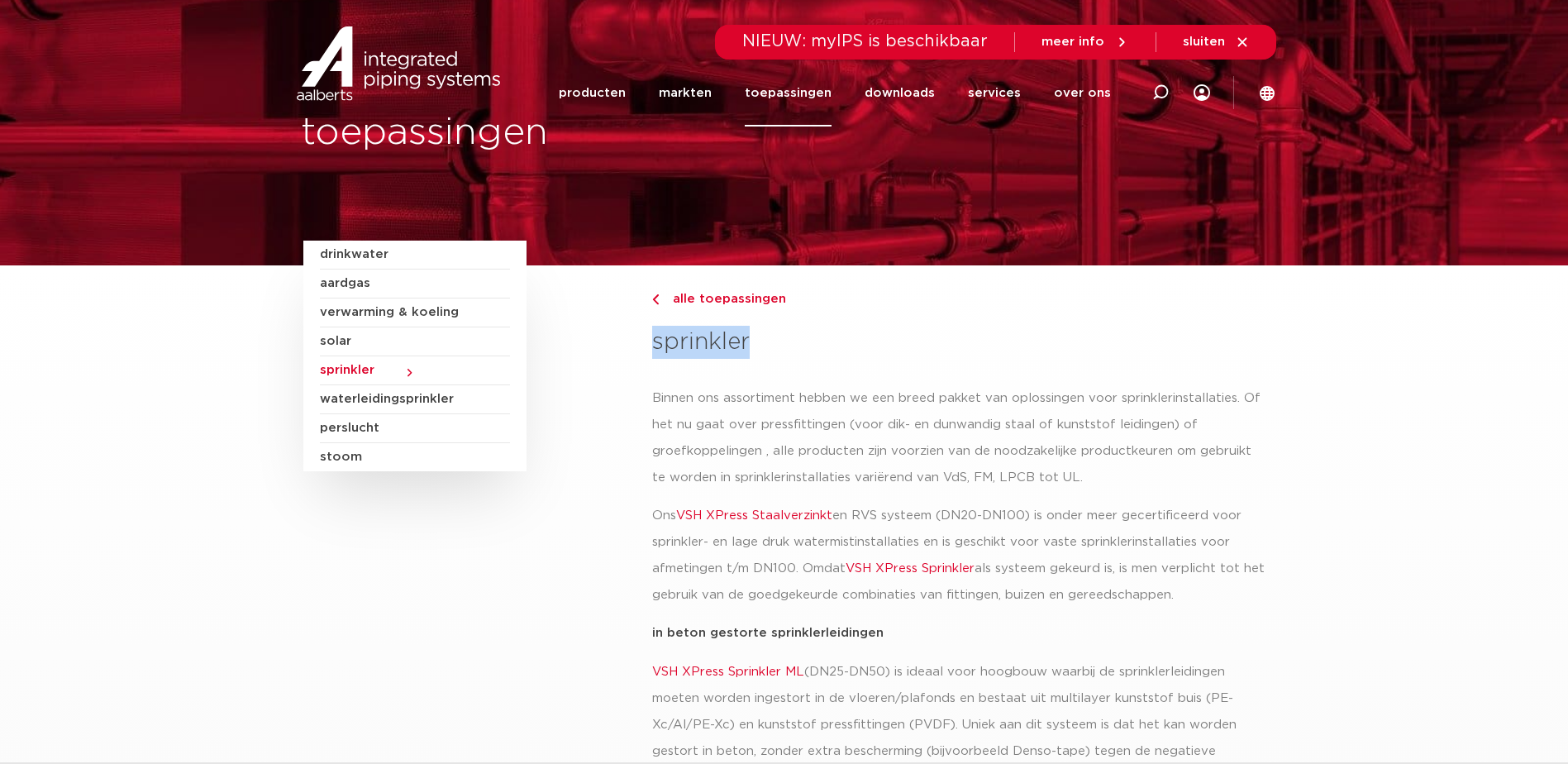
drag, startPoint x: 801, startPoint y: 352, endPoint x: 678, endPoint y: 363, distance: 123.5
click at [678, 363] on div "alle toepassingen sprinkler" at bounding box center [958, 325] width 612 height 120
click at [762, 515] on link "VSH XPress Staalverzinkt" at bounding box center [754, 515] width 156 height 12
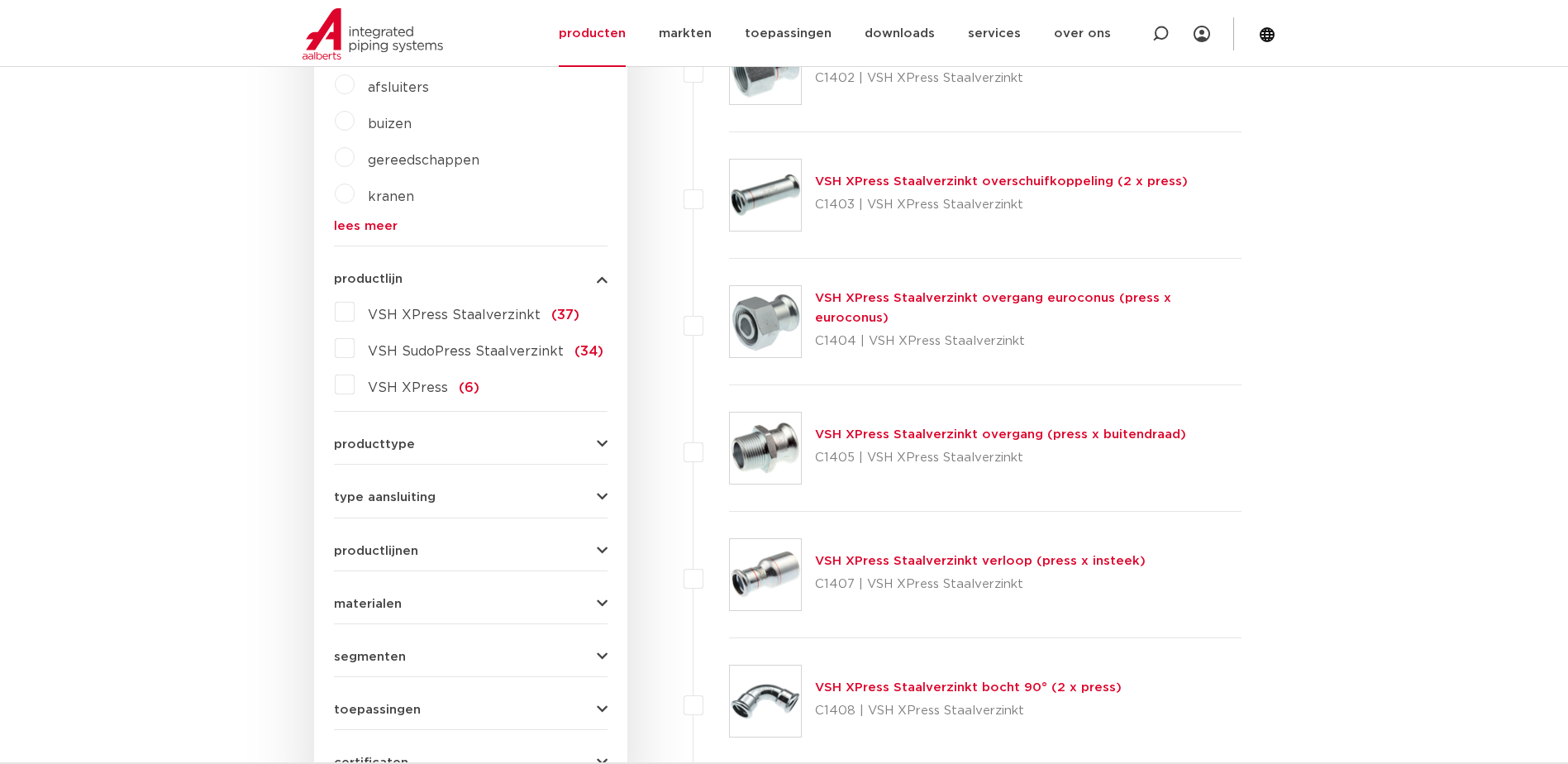
scroll to position [745, 0]
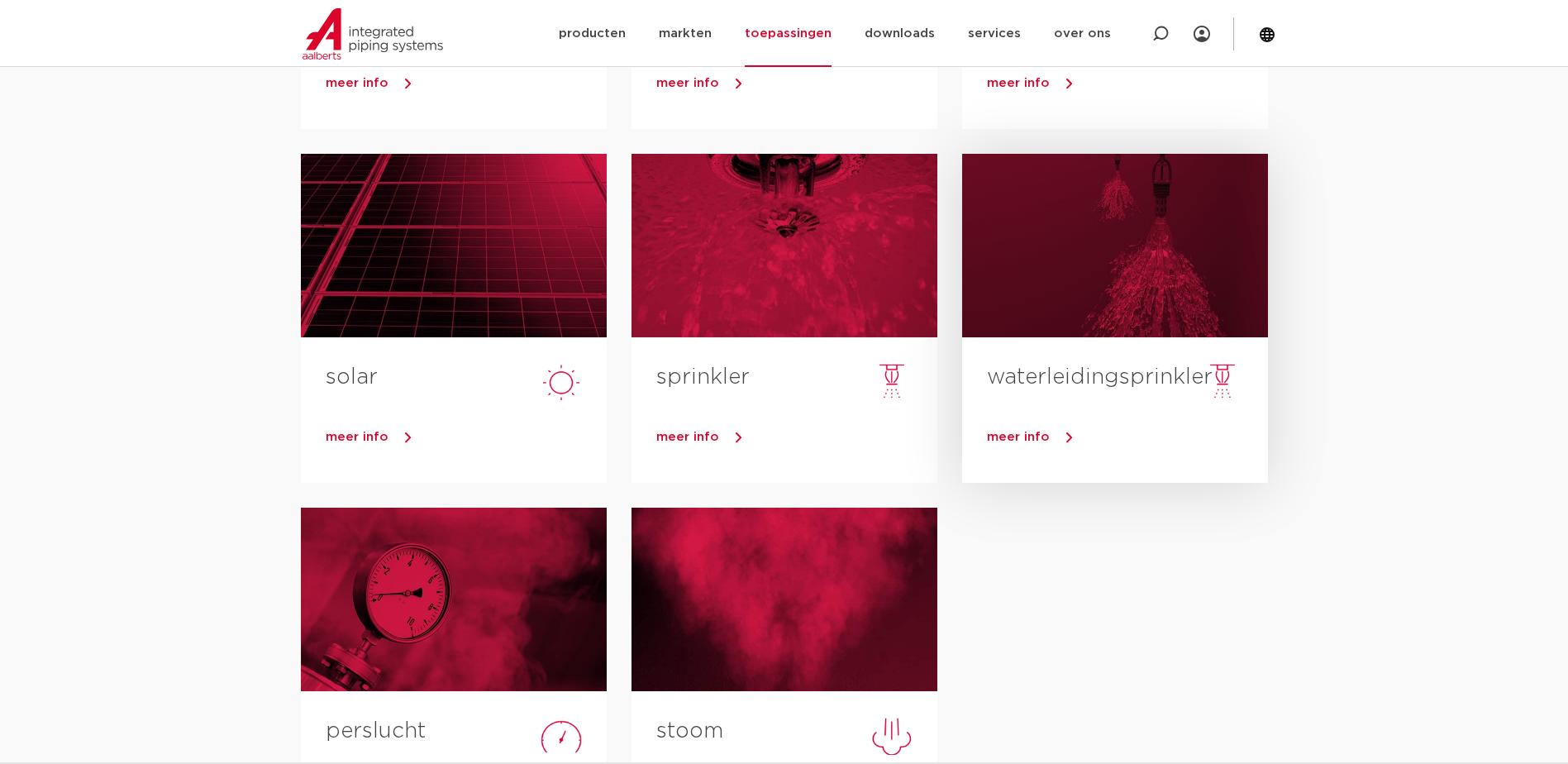
click at [1076, 280] on div at bounding box center [1115, 245] width 306 height 184
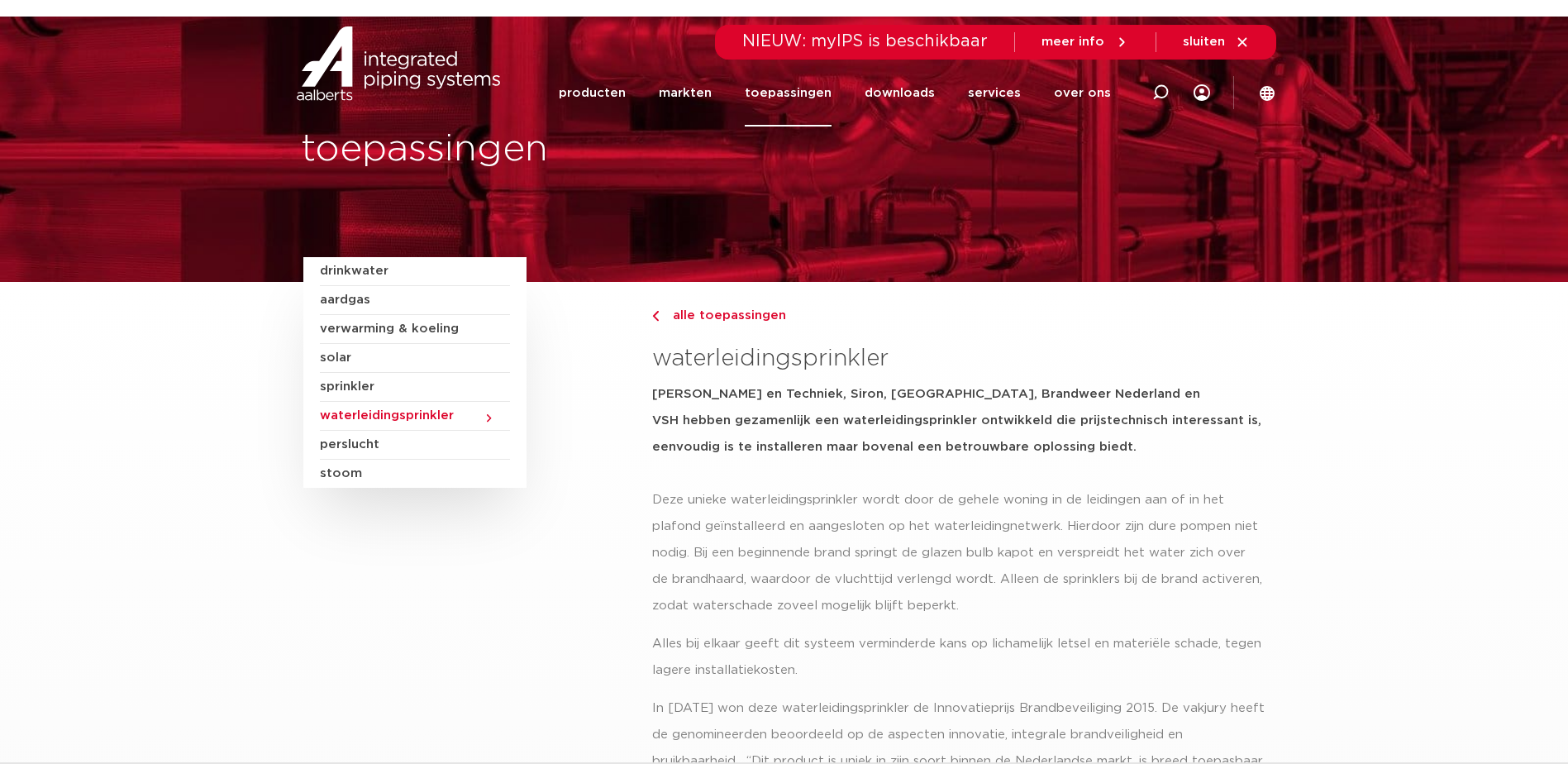
click at [484, 413] on span "waterleidingsprinkler" at bounding box center [415, 416] width 190 height 29
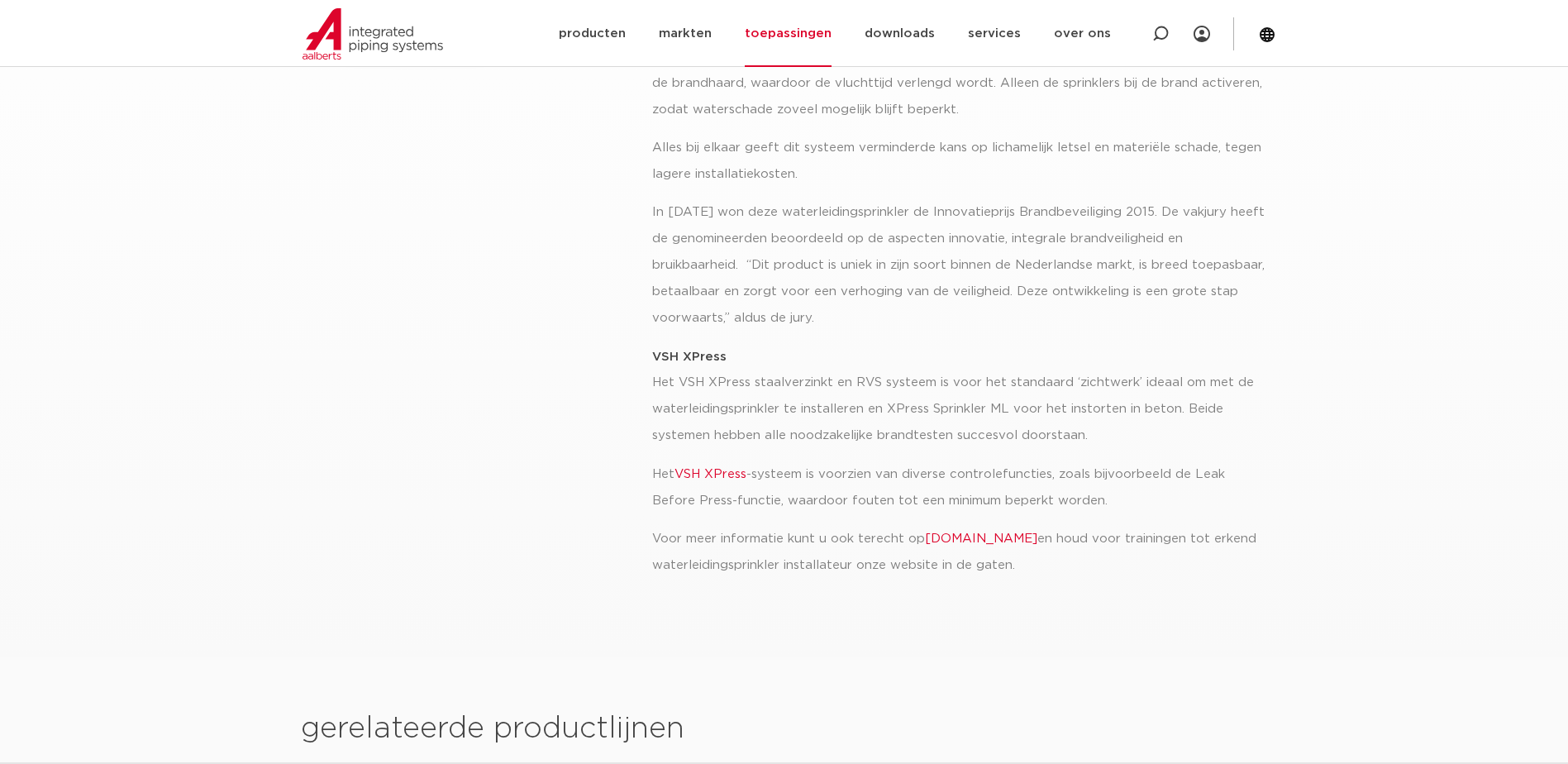
click at [696, 476] on link "VSH XPress" at bounding box center [710, 474] width 72 height 12
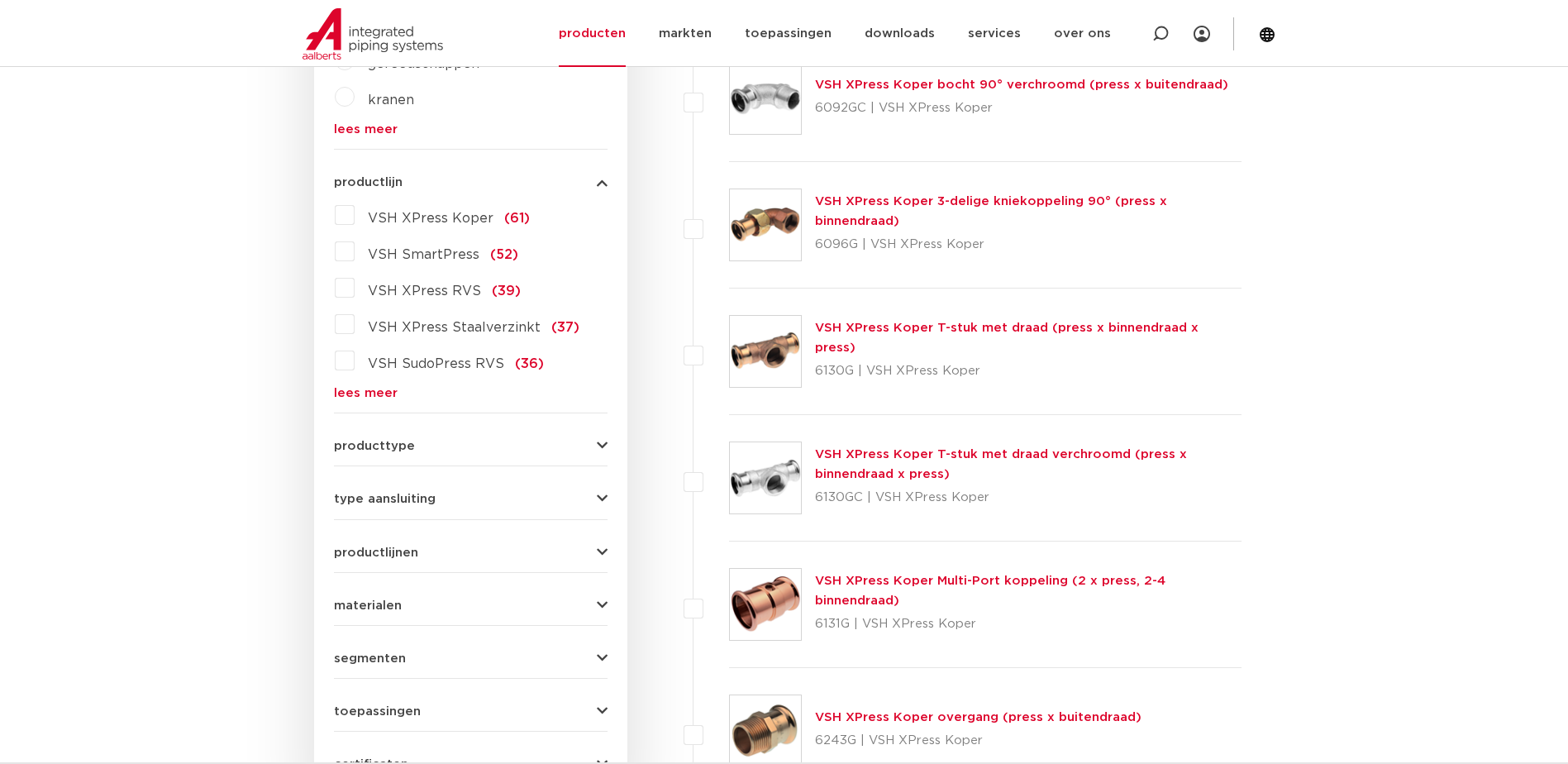
click at [355, 358] on label "VSH SudoPress RVS (36)" at bounding box center [449, 360] width 189 height 27
click at [0, 0] on input "VSH SudoPress RVS (36)" at bounding box center [0, 0] width 0 height 0
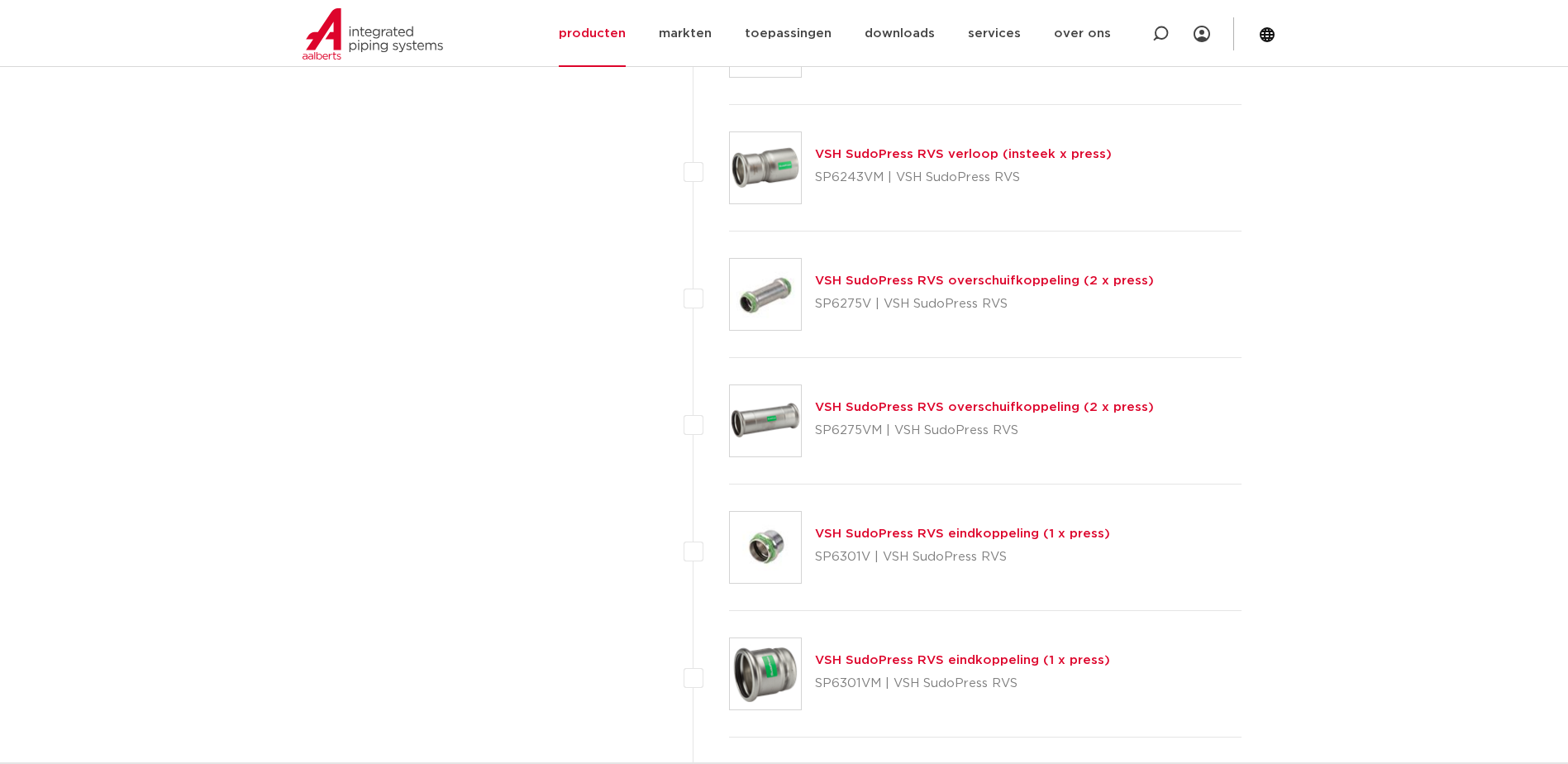
scroll to position [2480, 0]
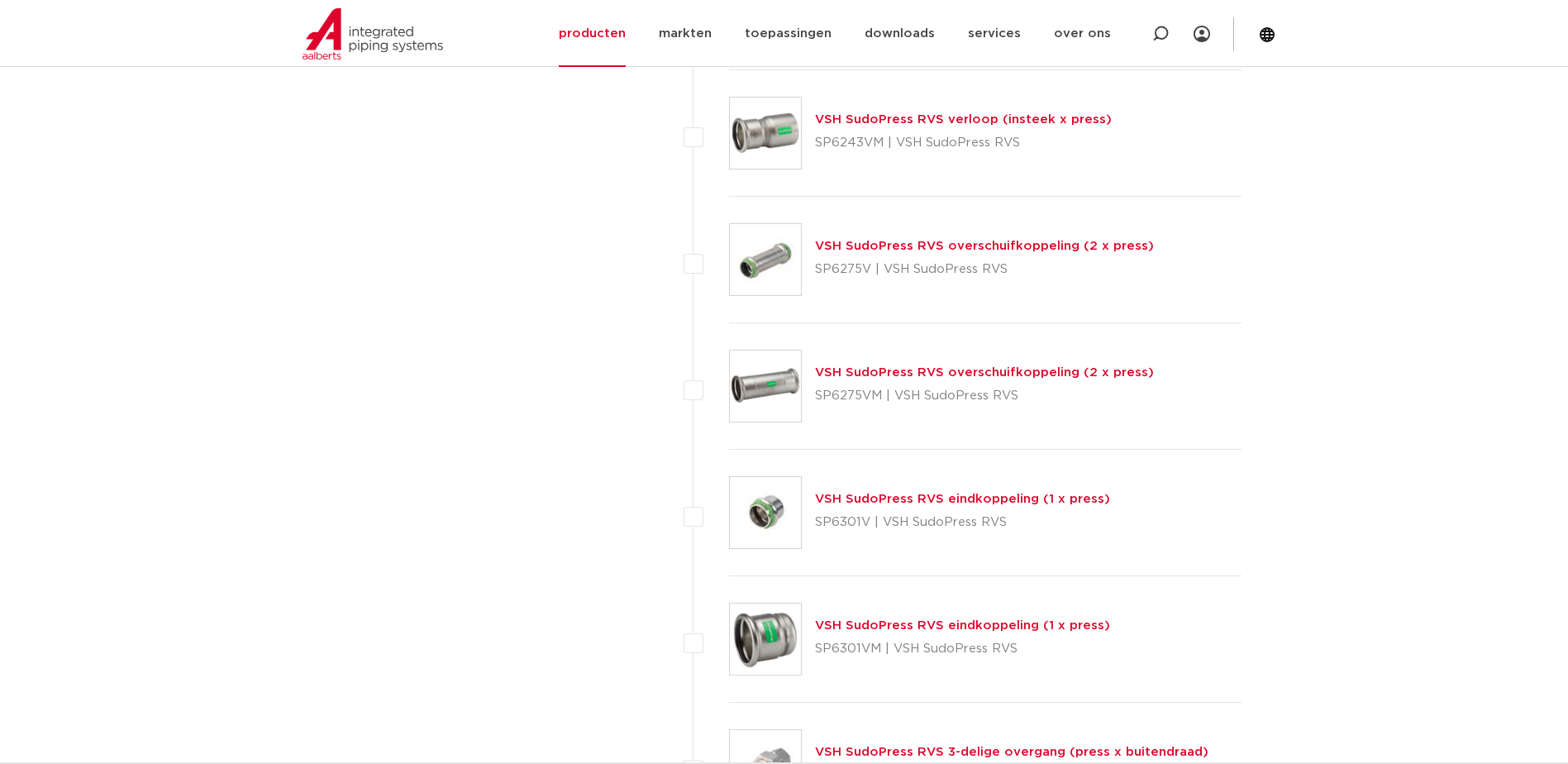
click at [852, 369] on link "VSH SudoPress RVS overschuifkoppeling (2 x press)" at bounding box center [983, 371] width 339 height 12
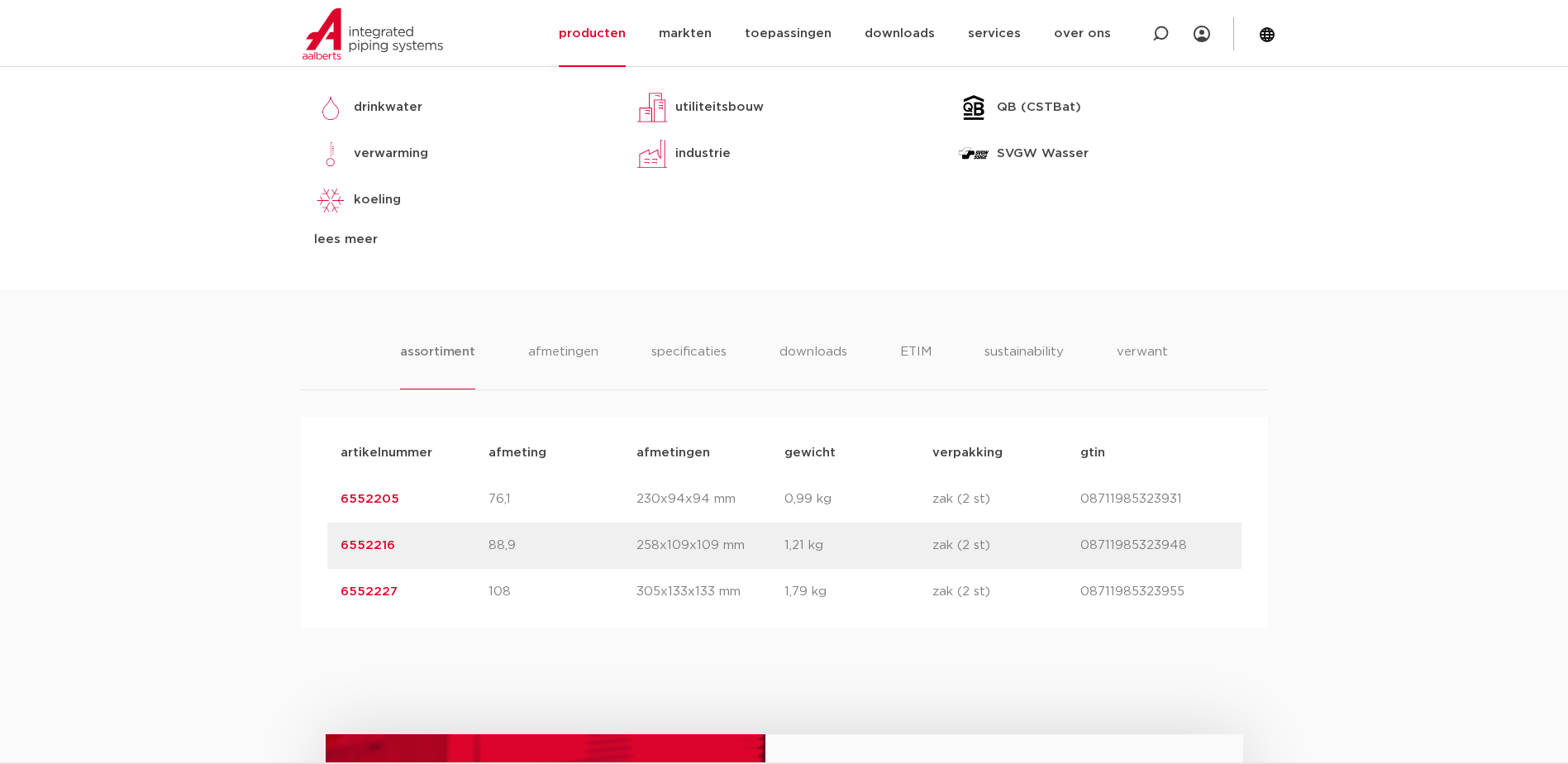
scroll to position [910, 0]
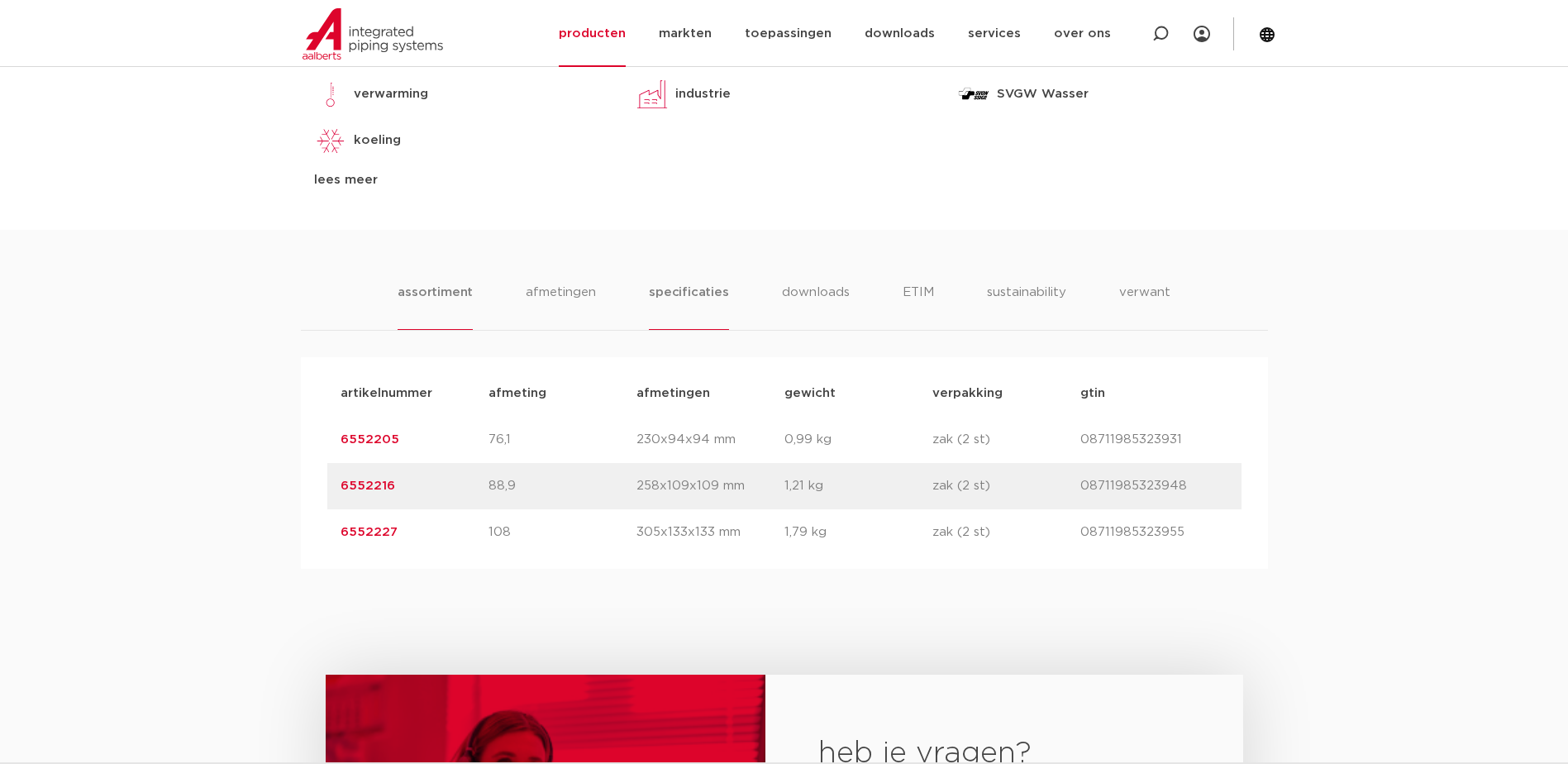
click at [684, 291] on li "specificaties" at bounding box center [689, 306] width 79 height 47
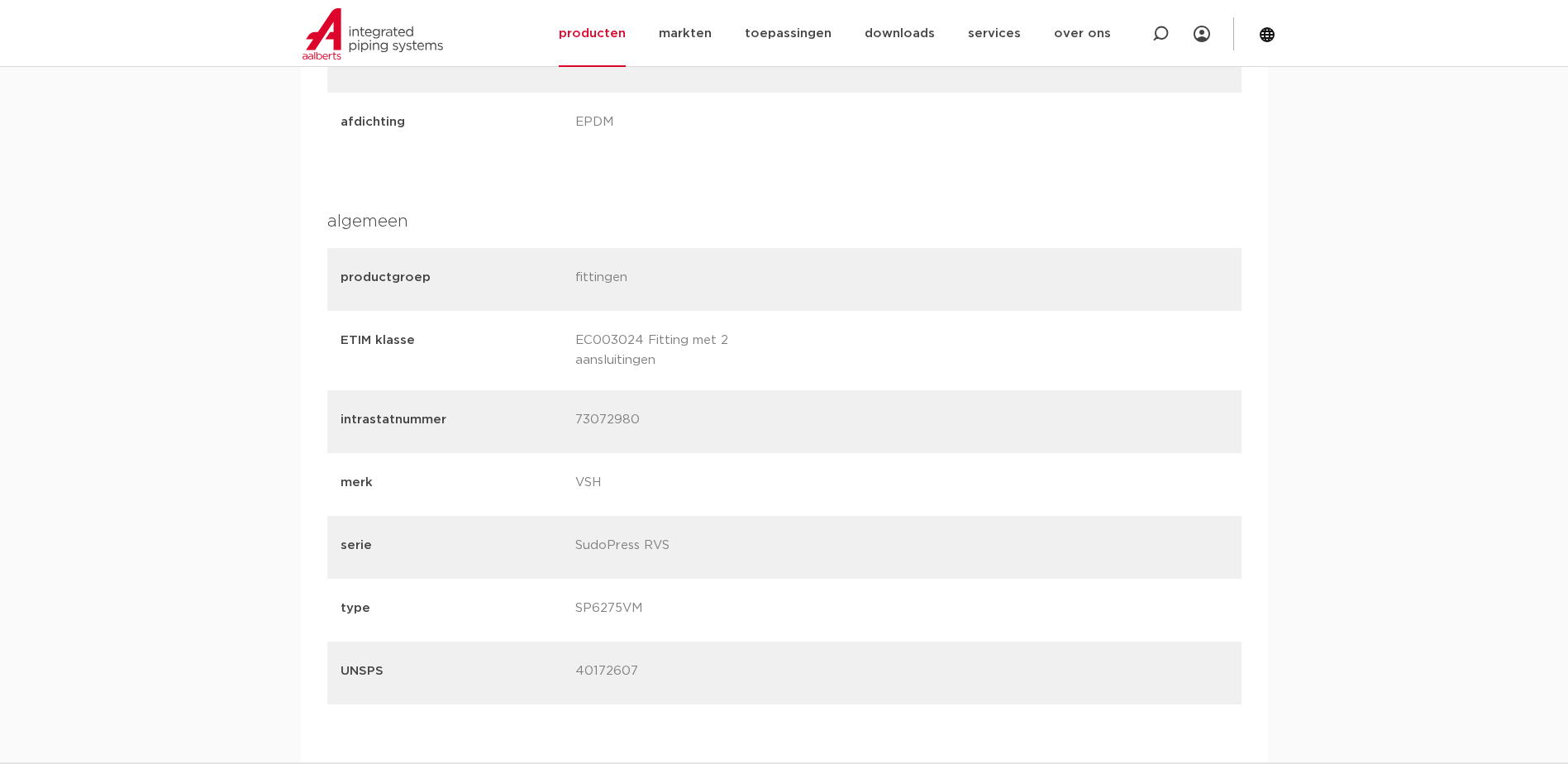
scroll to position [0, 0]
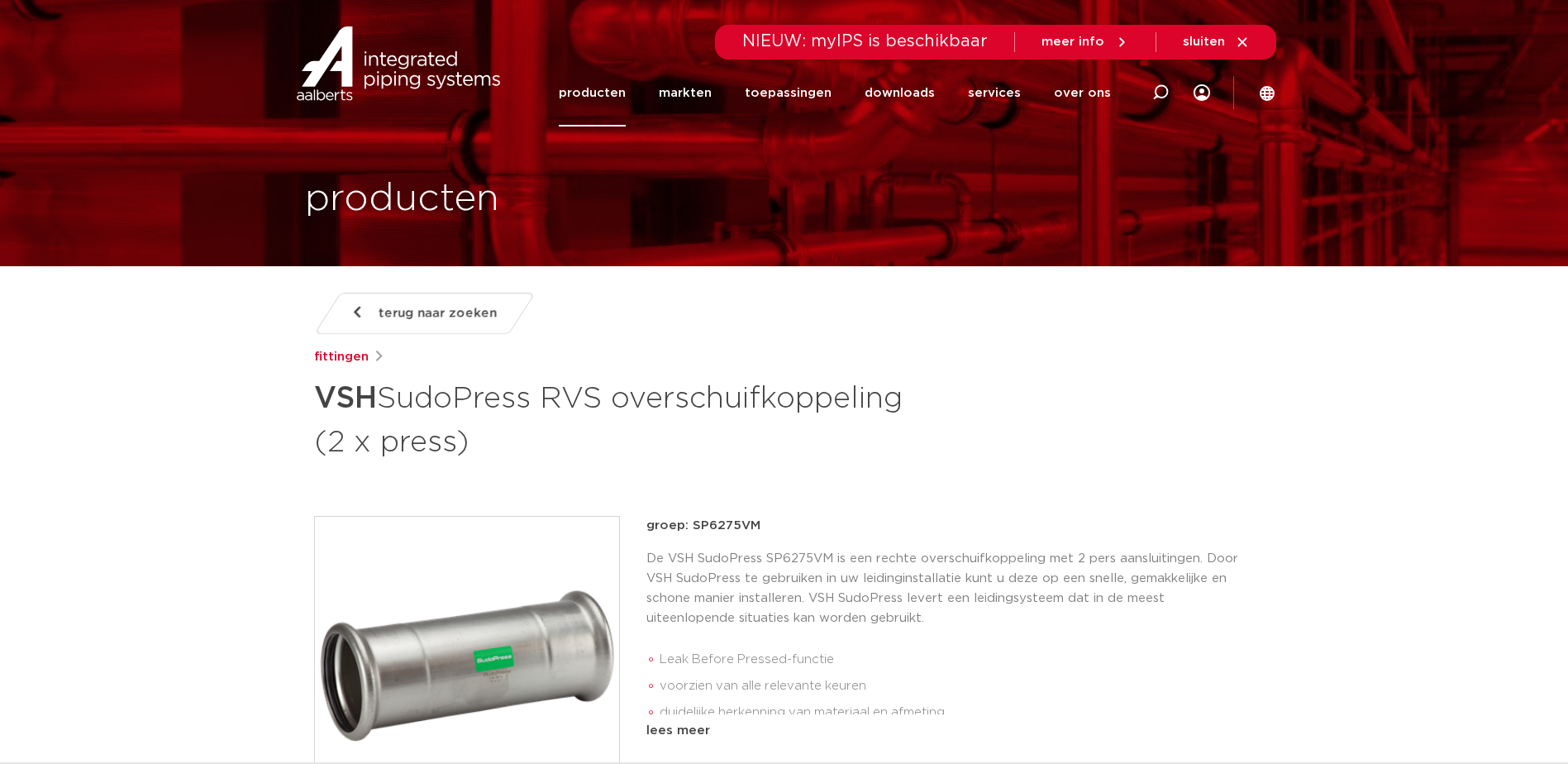
drag, startPoint x: 1335, startPoint y: 561, endPoint x: 1342, endPoint y: 220, distance: 341.1
drag, startPoint x: 648, startPoint y: 527, endPoint x: 760, endPoint y: 531, distance: 112.1
click at [760, 531] on p "groep: SP6275VM" at bounding box center [950, 525] width 609 height 19
drag, startPoint x: 760, startPoint y: 531, endPoint x: 734, endPoint y: 525, distance: 26.7
click at [734, 525] on p "groep: SP6275VM" at bounding box center [950, 525] width 609 height 19
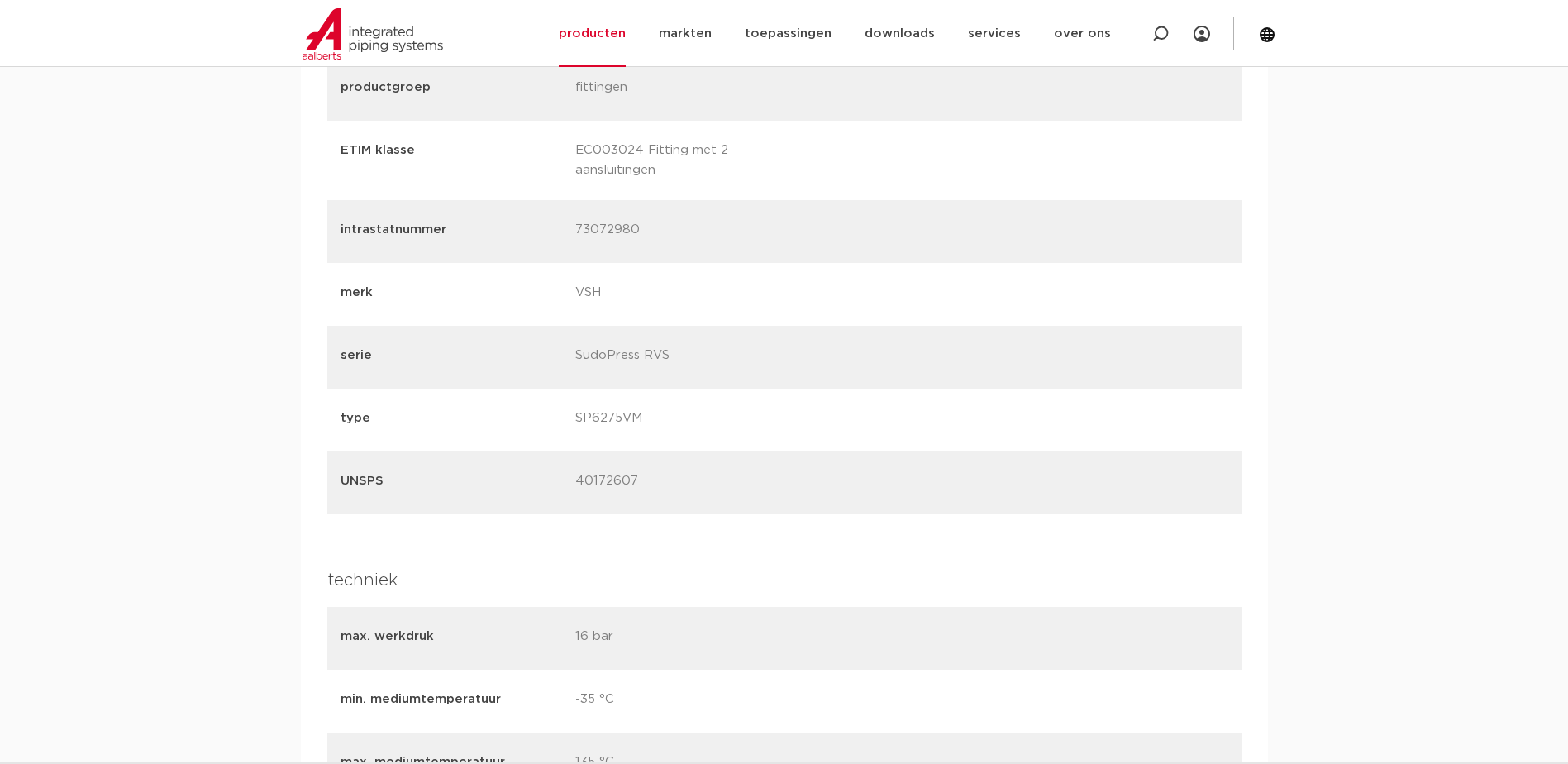
scroll to position [1902, 0]
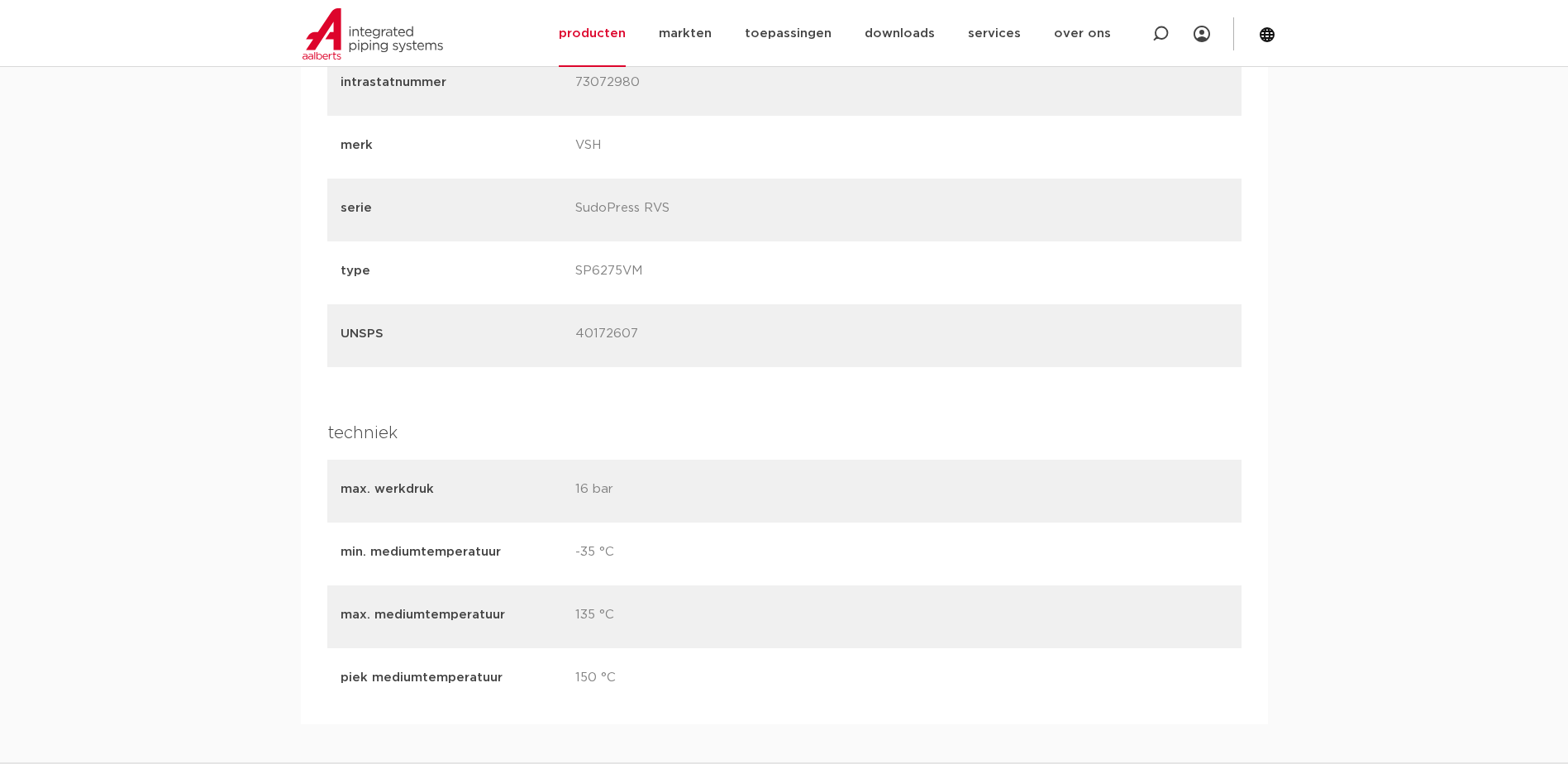
drag, startPoint x: 610, startPoint y: 473, endPoint x: 333, endPoint y: 465, distance: 277.1
click at [333, 465] on div "max. werkdruk 16 bar" at bounding box center [784, 491] width 914 height 63
drag, startPoint x: 333, startPoint y: 465, endPoint x: 350, endPoint y: 476, distance: 20.2
click at [349, 479] on p "max. werkdruk" at bounding box center [452, 489] width 223 height 19
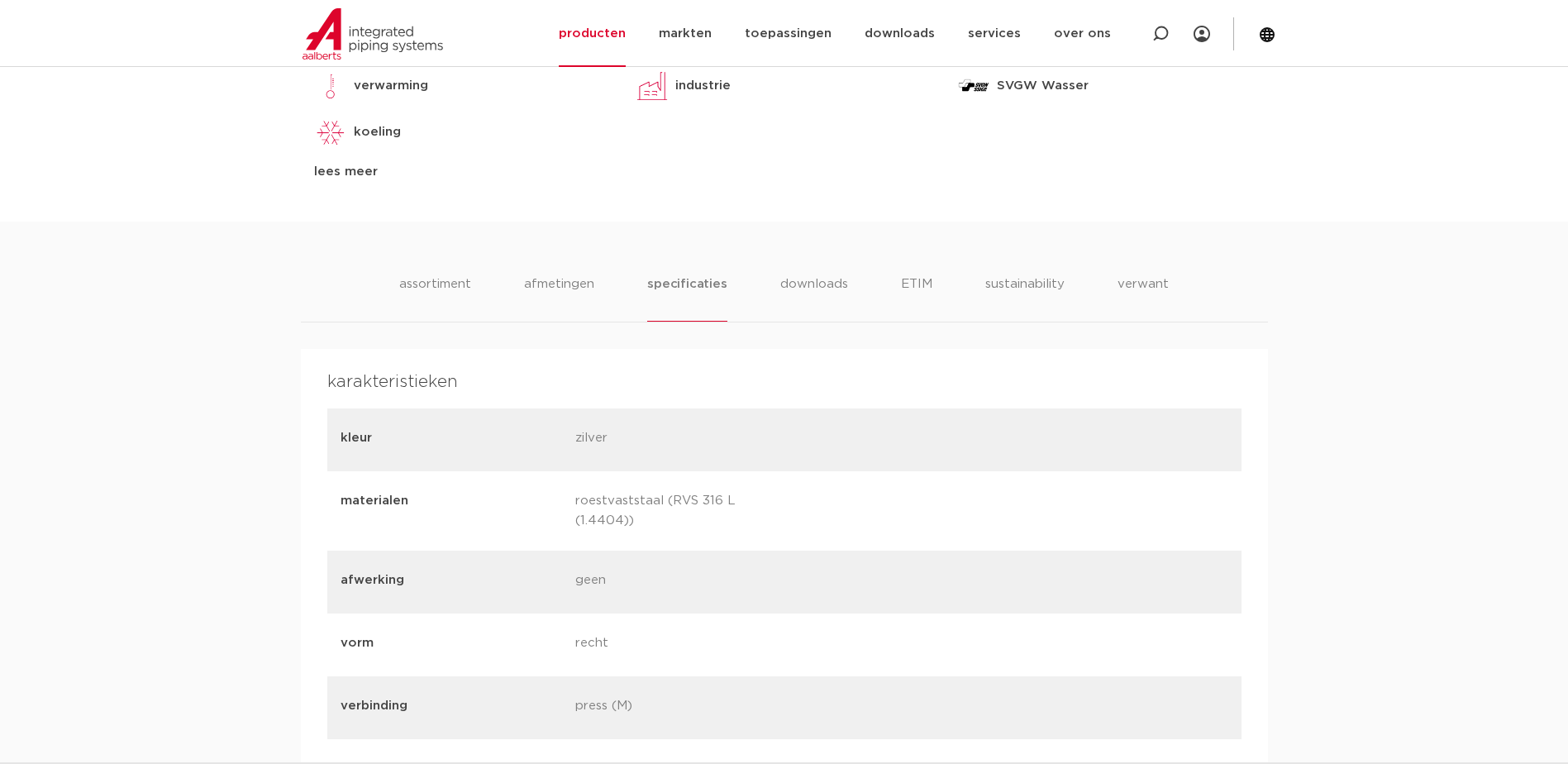
scroll to position [661, 0]
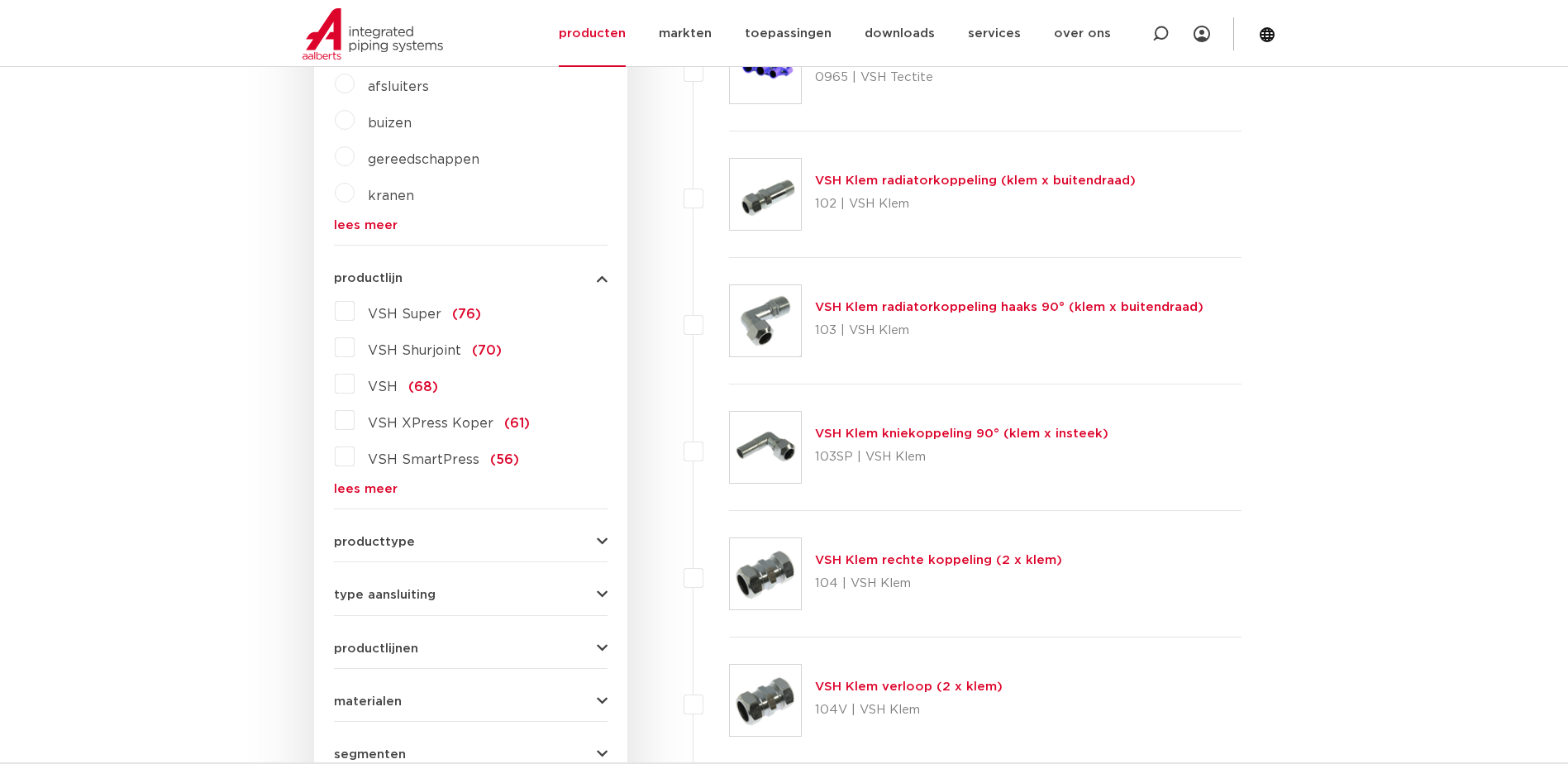
click at [361, 489] on link "lees meer" at bounding box center [471, 489] width 273 height 12
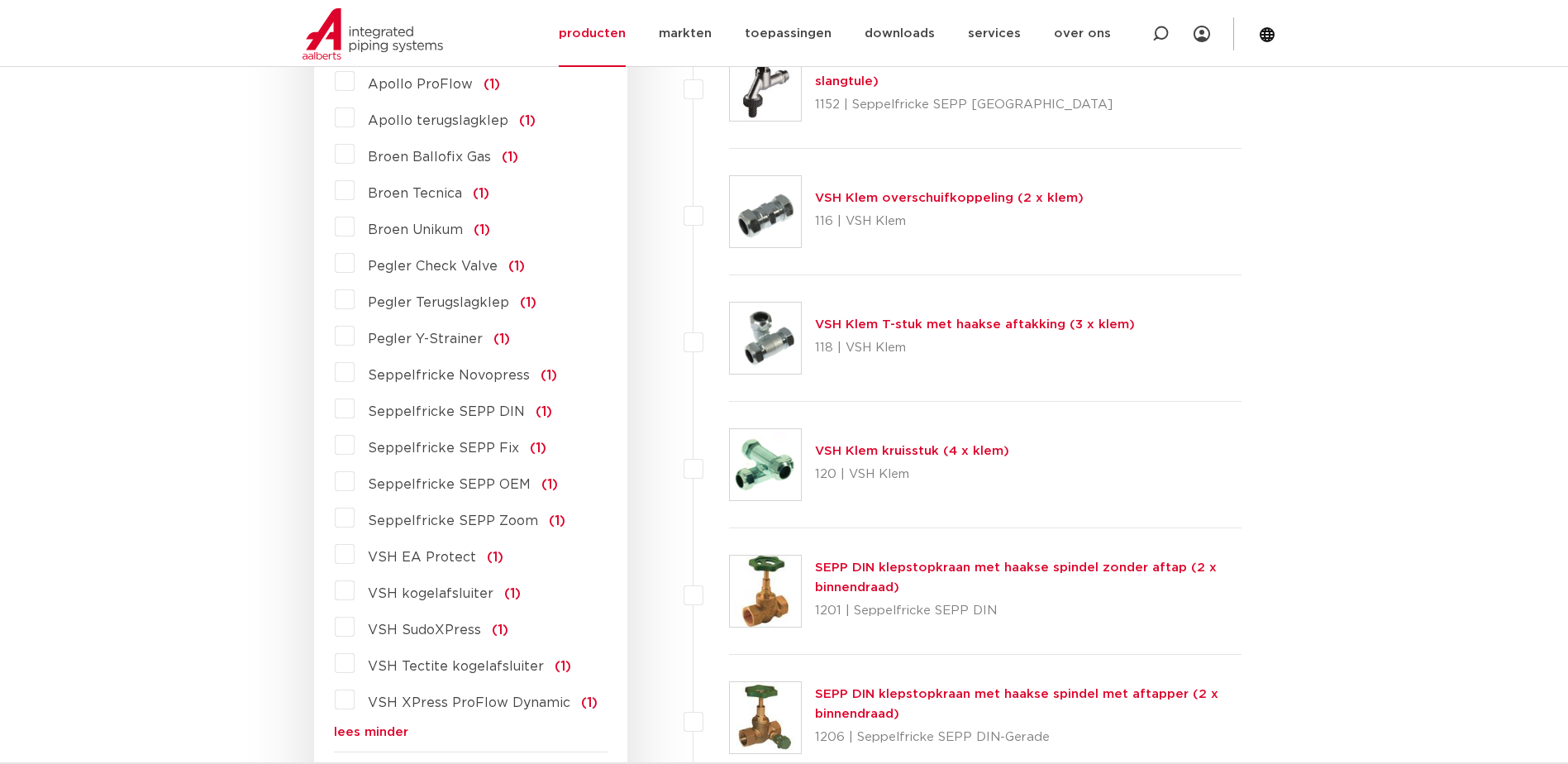
scroll to position [3374, 0]
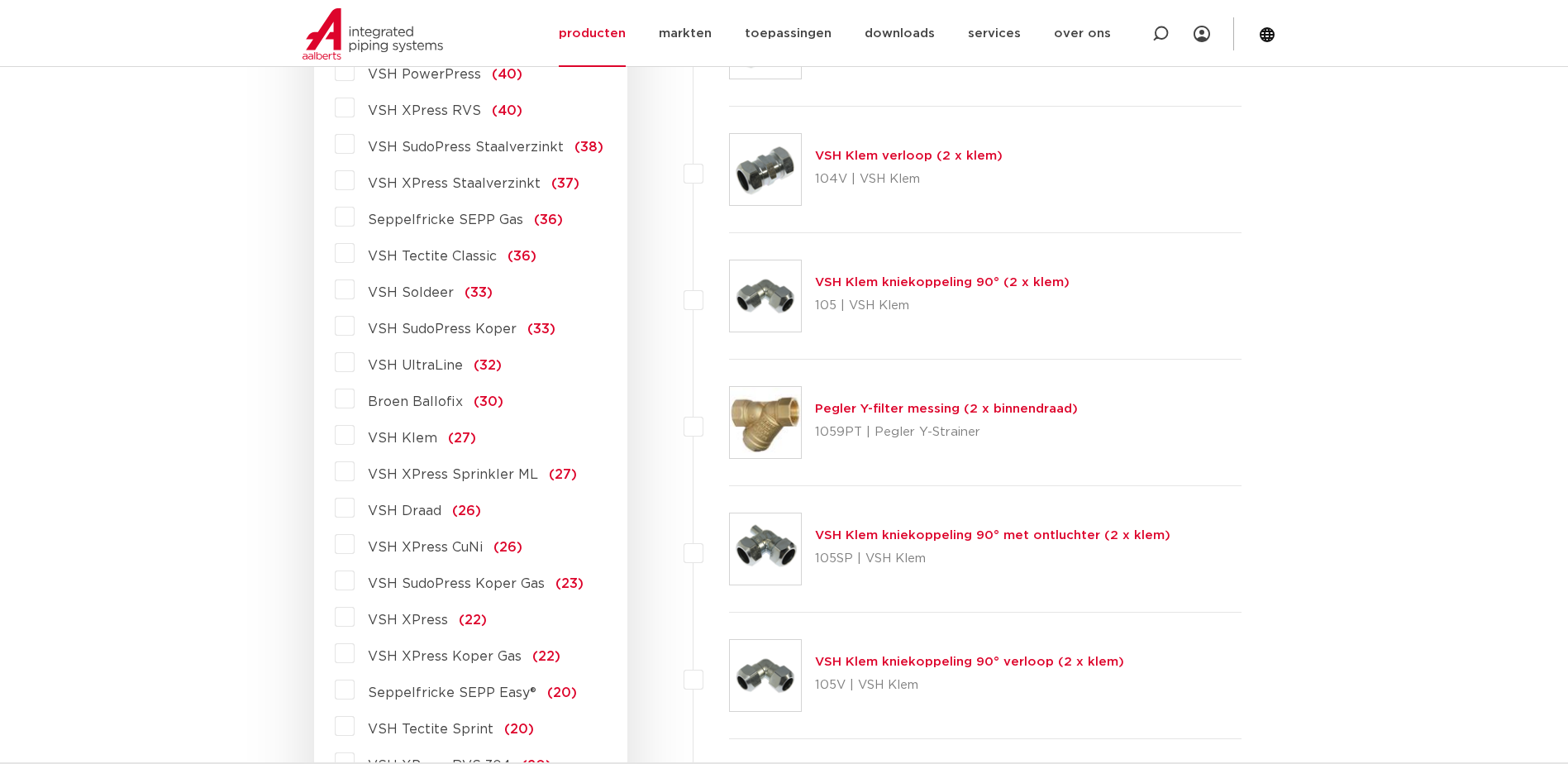
scroll to position [0, 0]
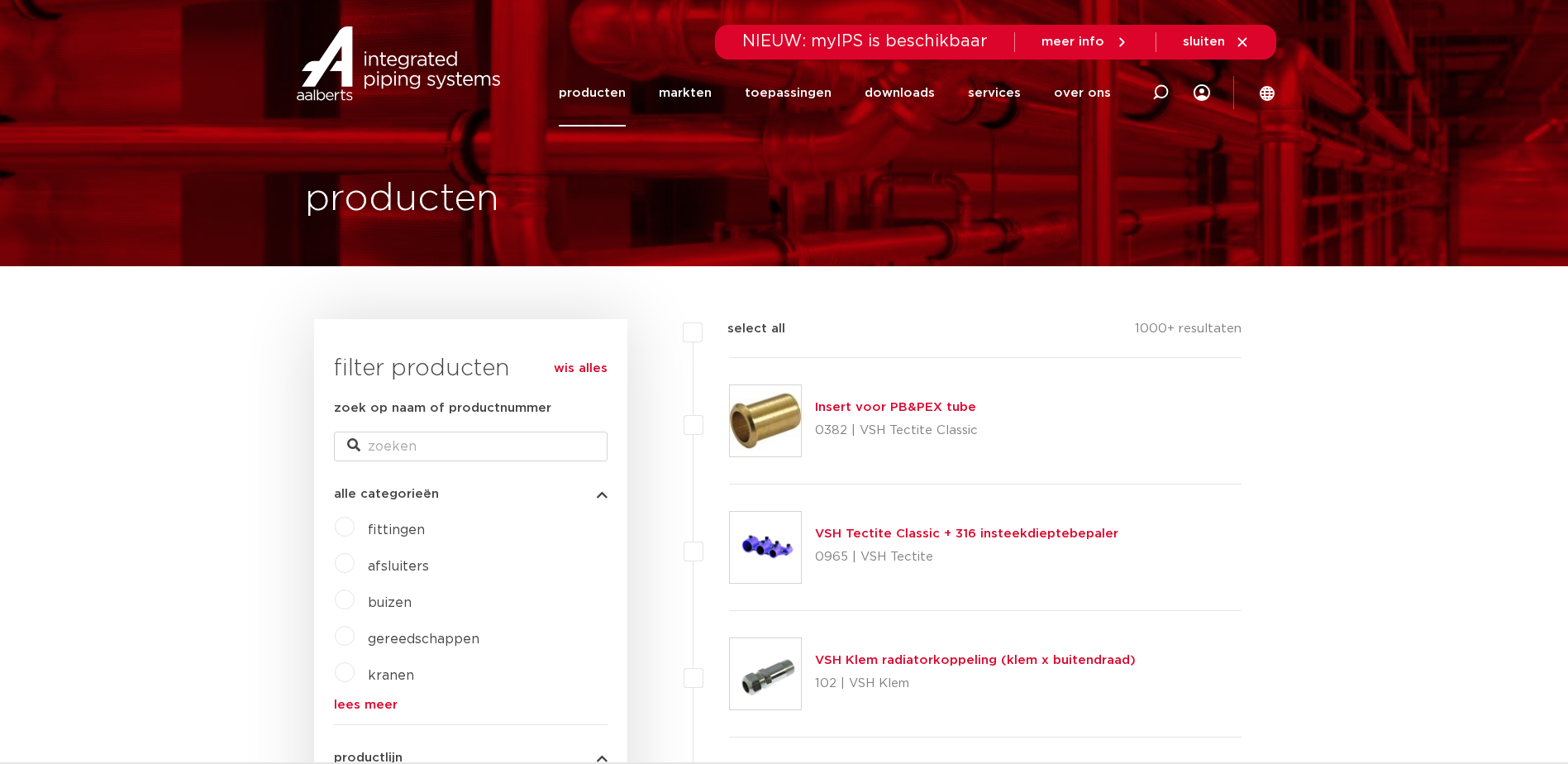
drag, startPoint x: 258, startPoint y: 501, endPoint x: 162, endPoint y: 130, distance: 383.2
click at [1147, 90] on div at bounding box center [1161, 92] width 66 height 67
click at [416, 444] on input "zoek op naam of productnummer" at bounding box center [471, 446] width 273 height 30
type input "xpress 316"
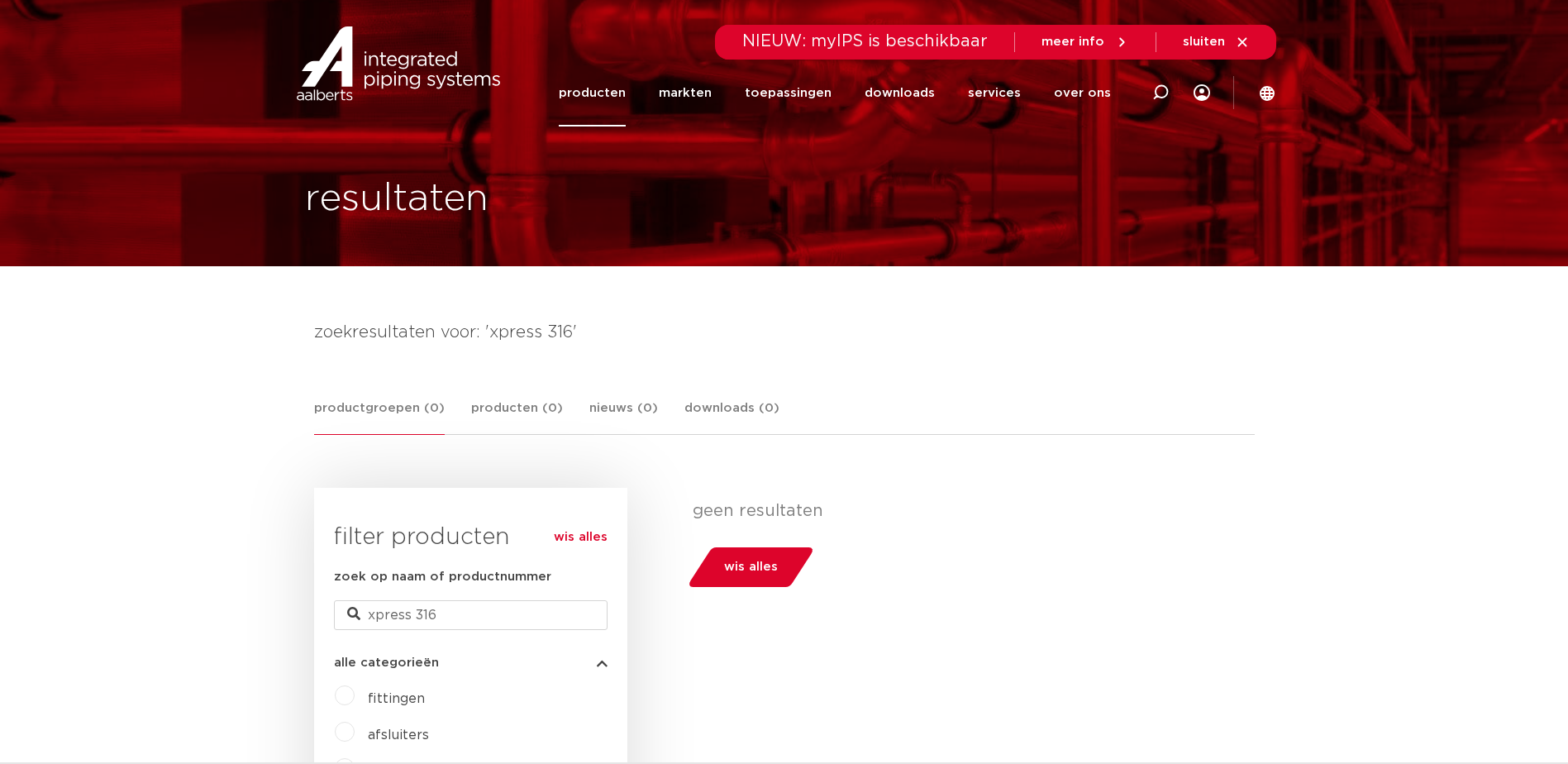
click at [445, 613] on input "xpress 316" at bounding box center [471, 615] width 273 height 30
type input "xpress 316L"
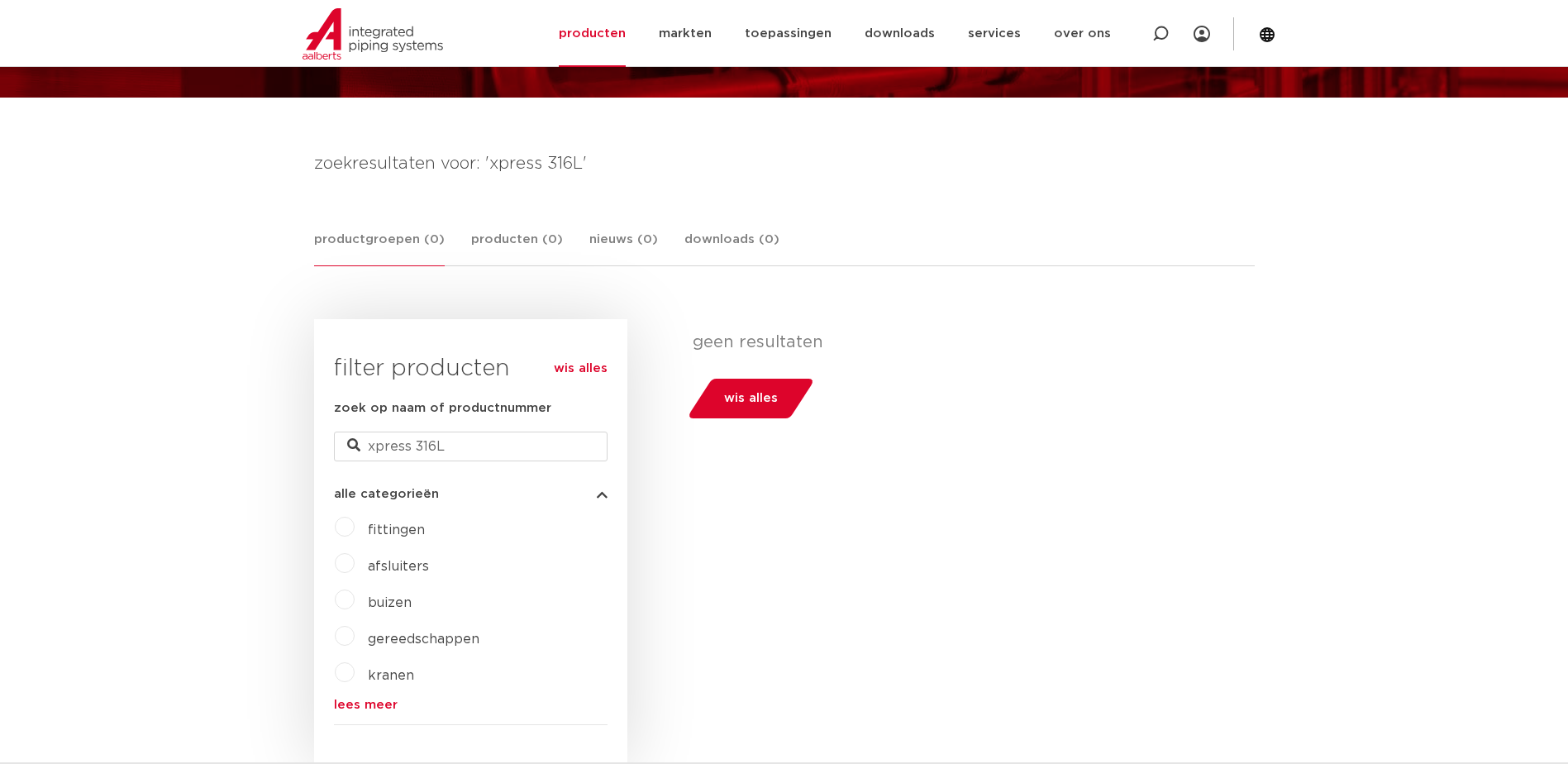
scroll to position [165, 0]
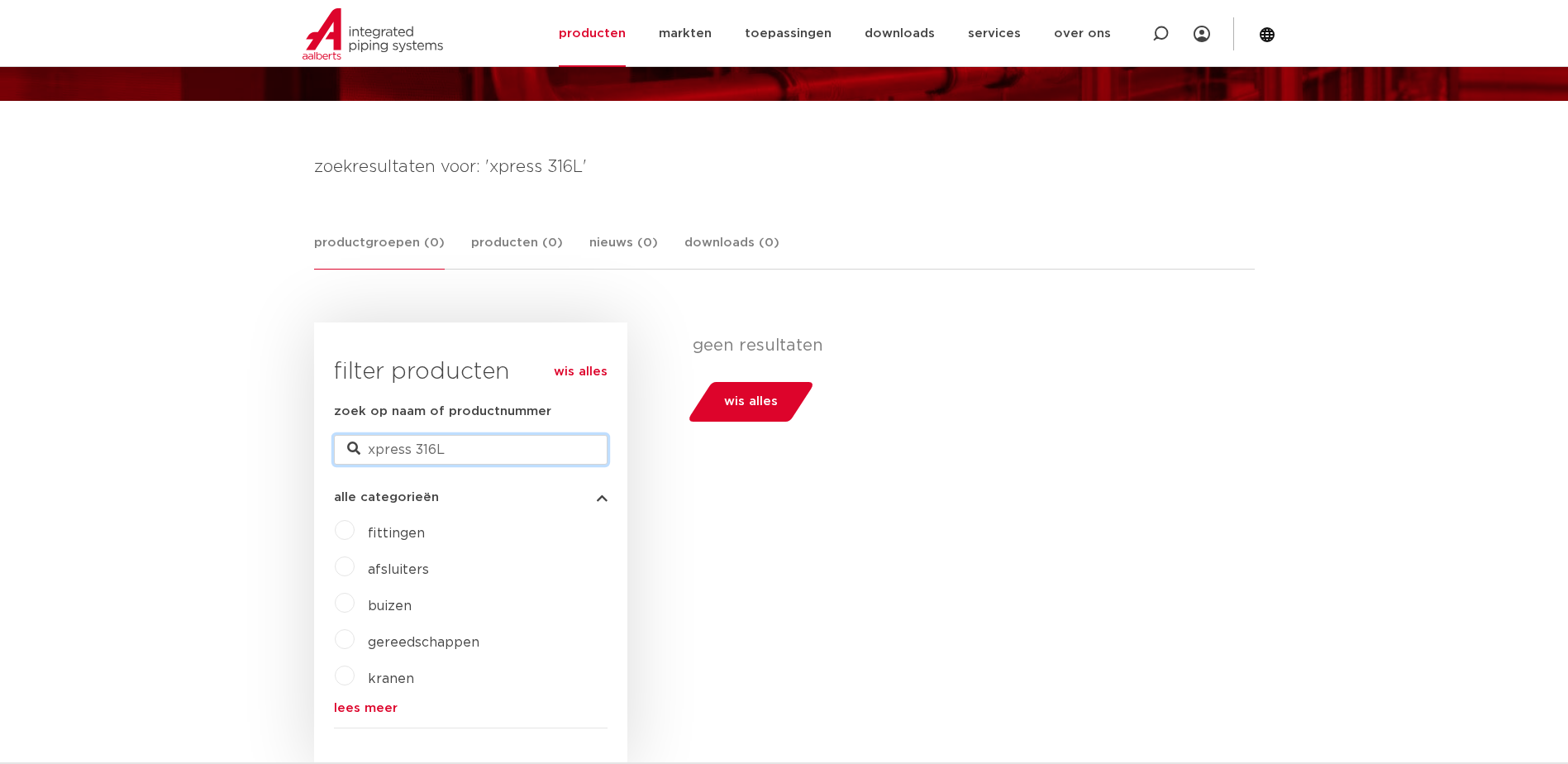
click at [456, 441] on input "xpress 316L" at bounding box center [471, 450] width 273 height 30
drag, startPoint x: 457, startPoint y: 448, endPoint x: 209, endPoint y: 479, distance: 249.9
type input "316"
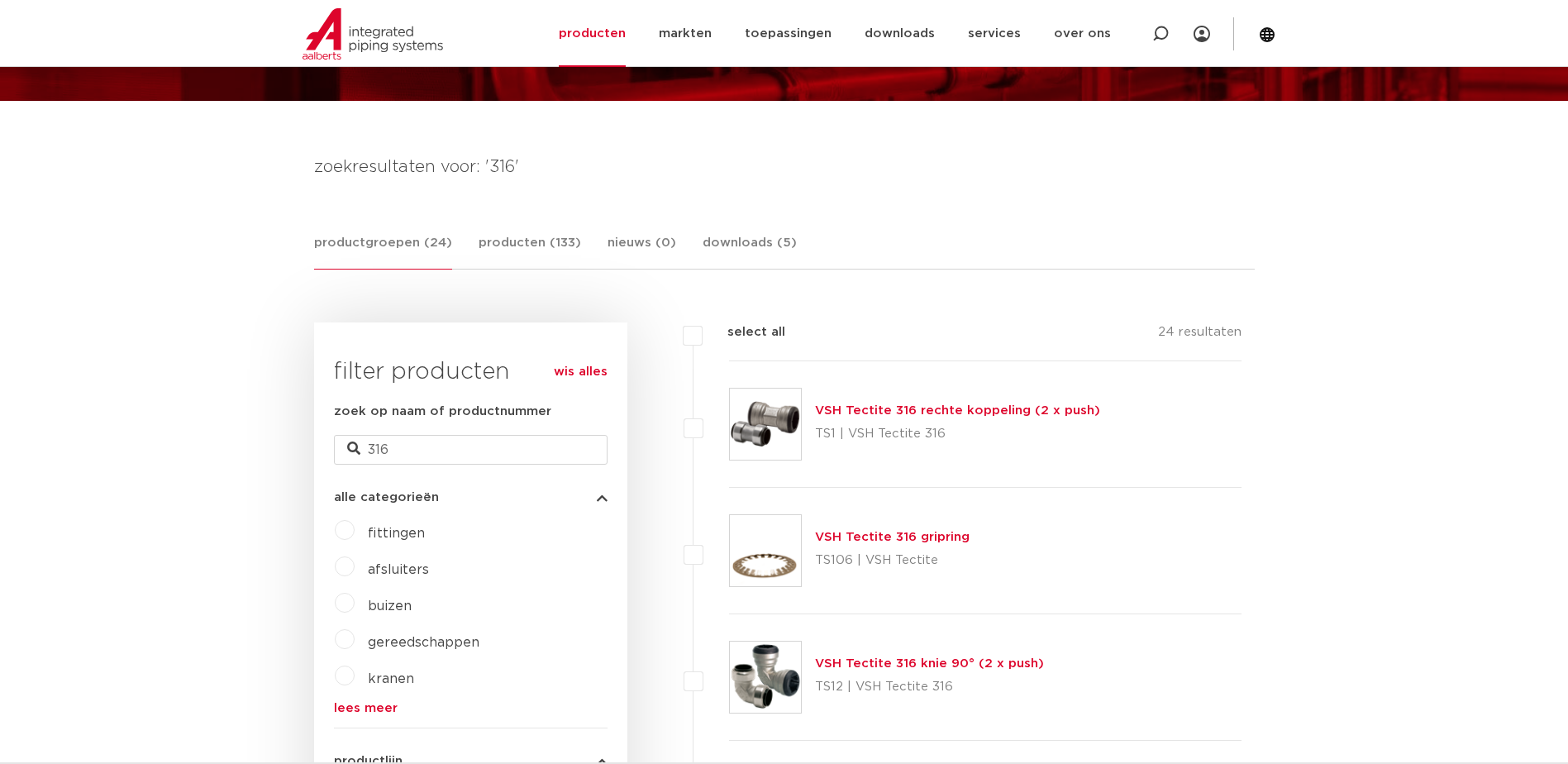
scroll to position [165, 0]
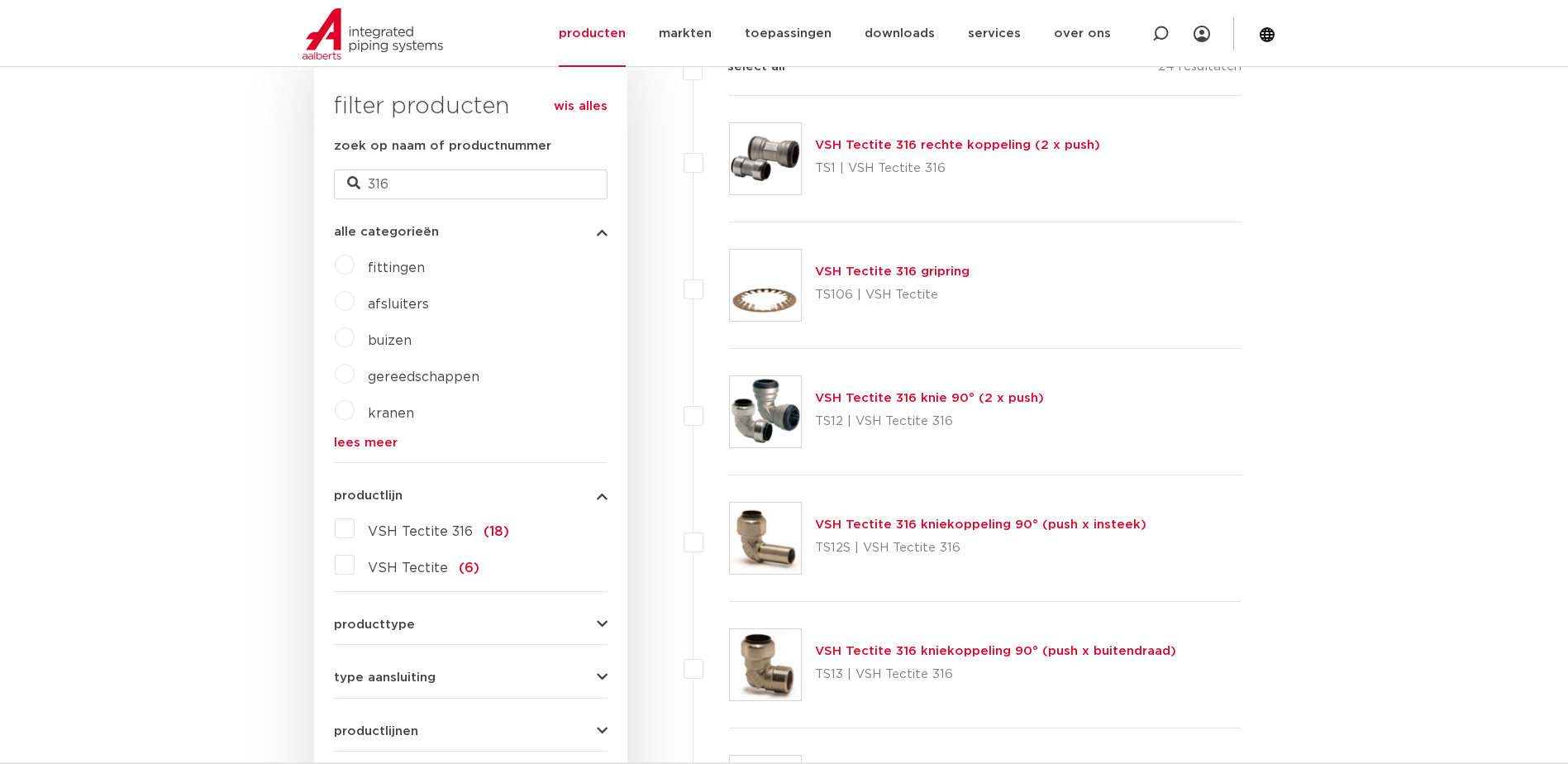
scroll to position [496, 0]
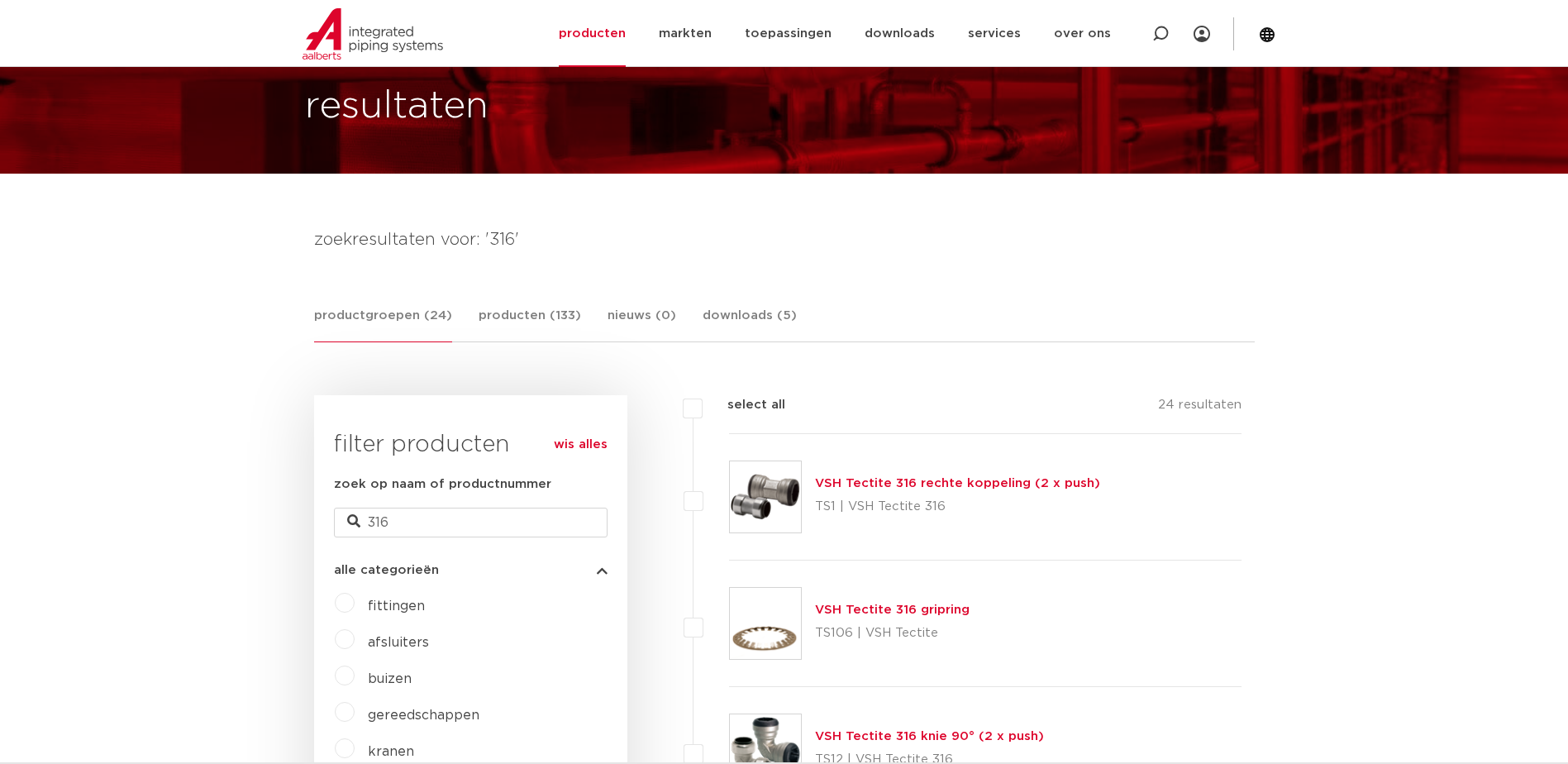
scroll to position [83, 0]
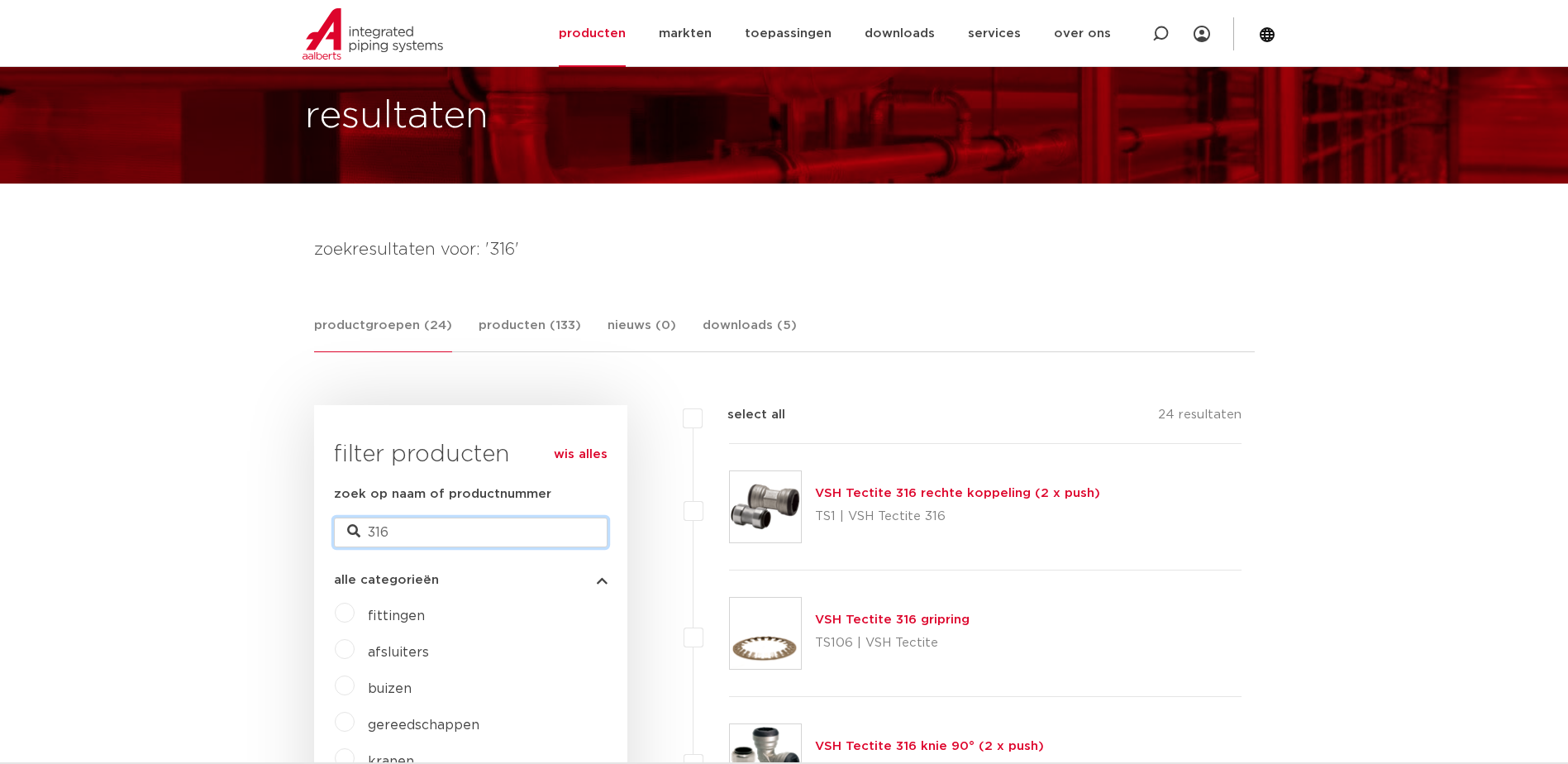
drag, startPoint x: 427, startPoint y: 530, endPoint x: 209, endPoint y: 573, distance: 222.2
type input "316L"
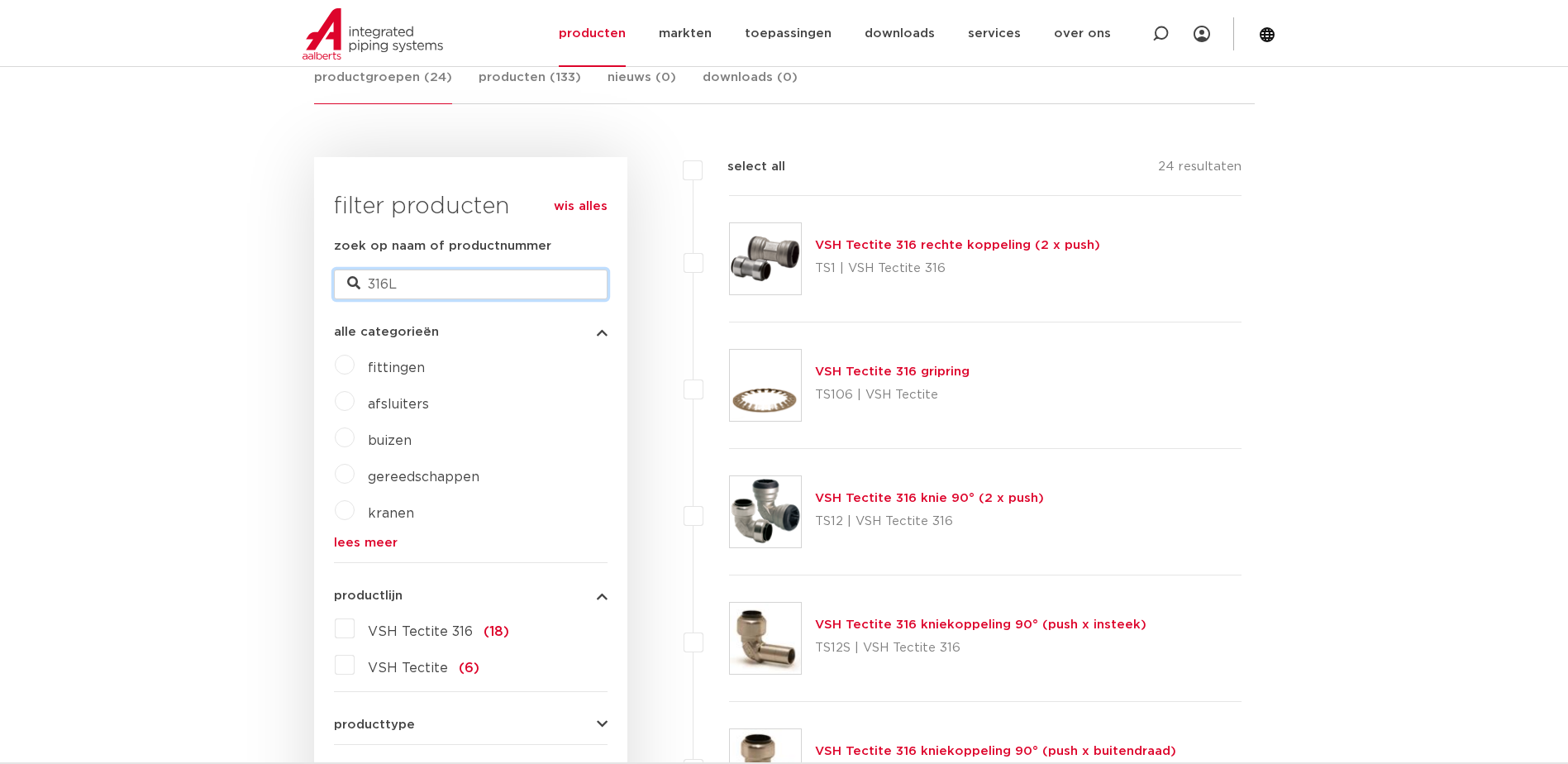
drag, startPoint x: 369, startPoint y: 290, endPoint x: 181, endPoint y: 337, distance: 193.8
type input "dvgw"
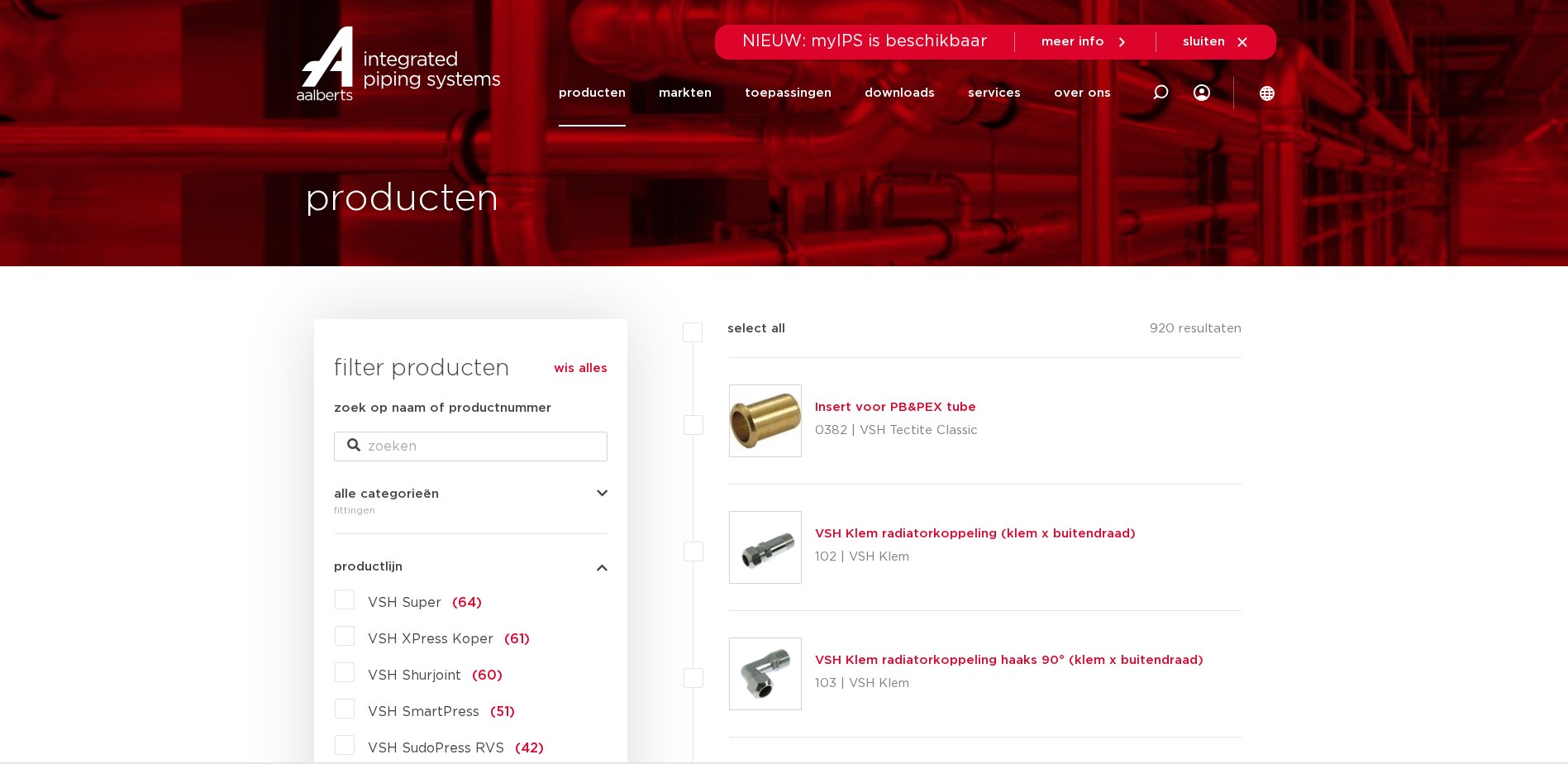
click at [388, 63] on img at bounding box center [398, 64] width 211 height 75
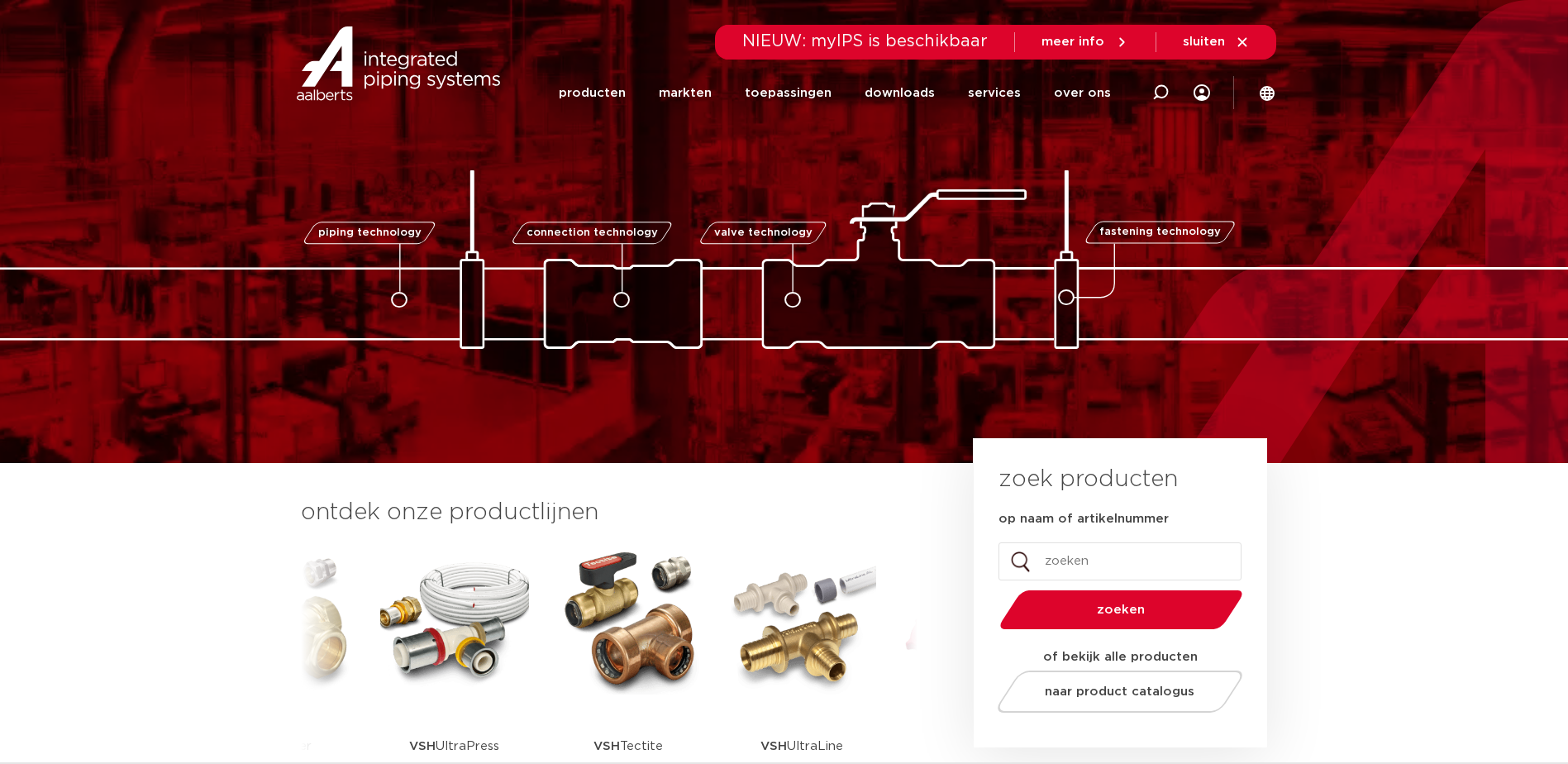
click at [1078, 564] on input "op naam of artikelnummer" at bounding box center [1119, 561] width 243 height 38
type input "lpcb"
click at [993, 588] on button "zoeken" at bounding box center [1120, 610] width 256 height 42
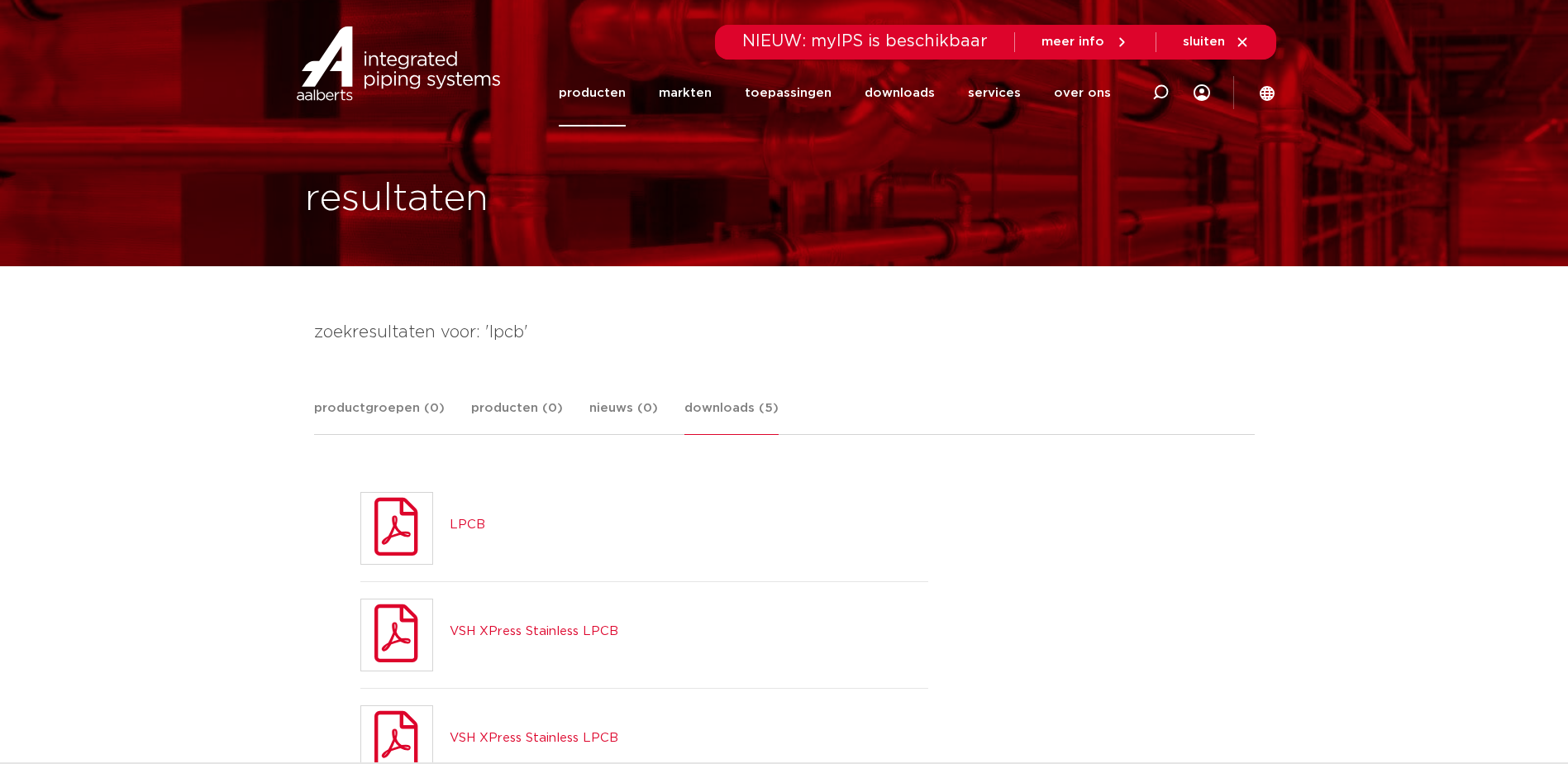
click at [515, 634] on link "VSH XPress Stainless LPCB" at bounding box center [534, 631] width 169 height 12
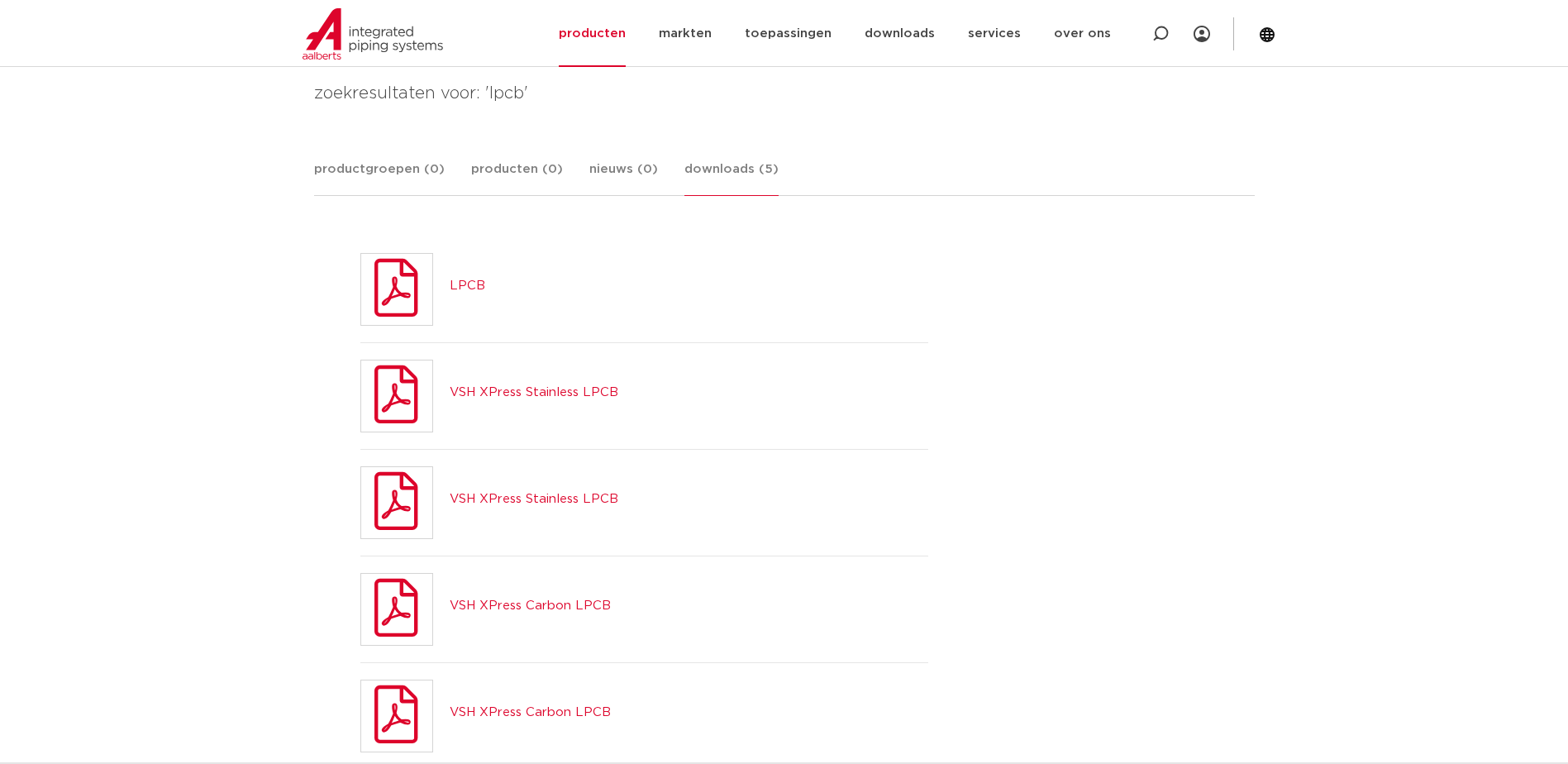
scroll to position [249, 0]
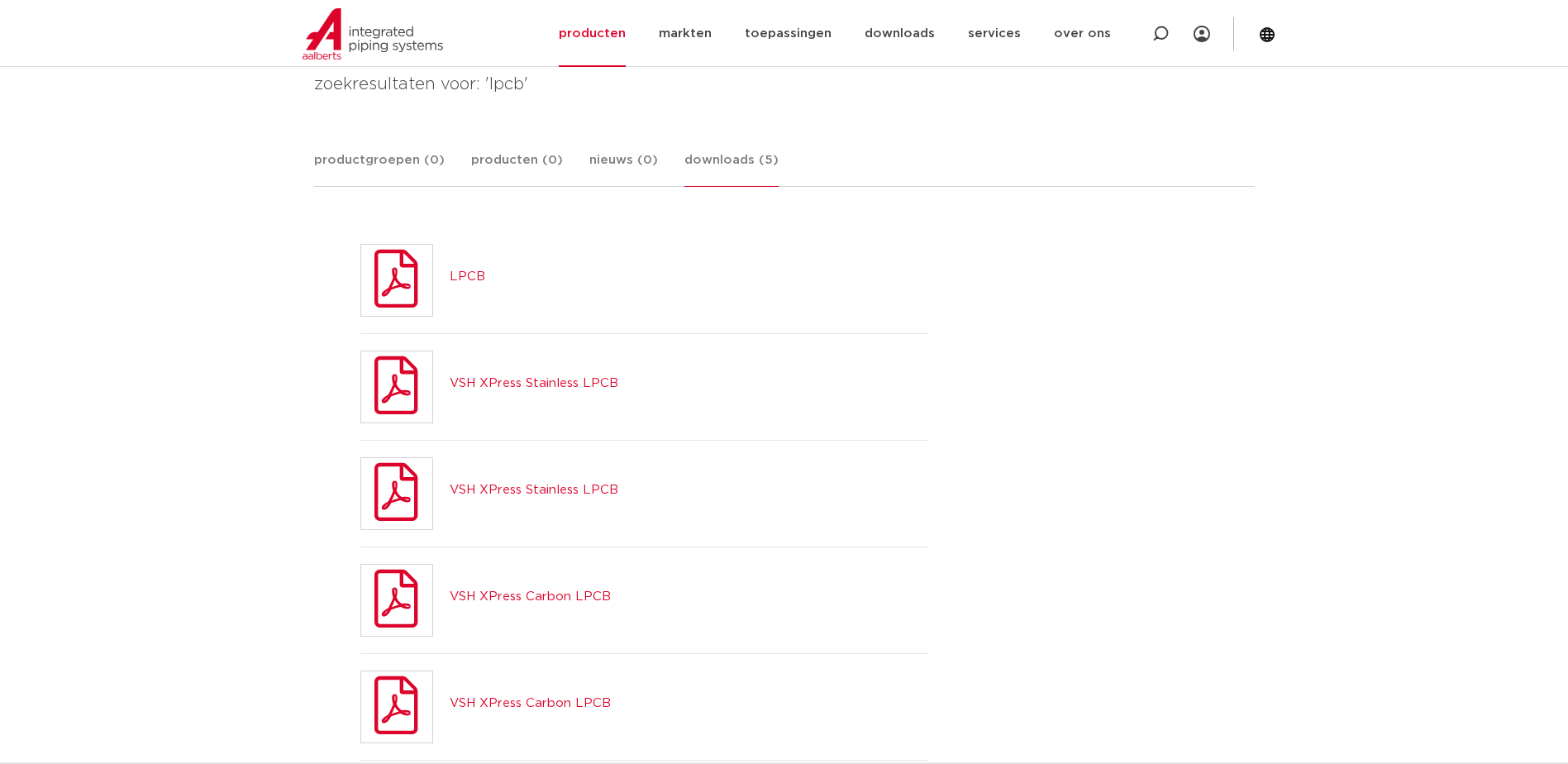
click at [512, 380] on link "VSH XPress Stainless LPCB" at bounding box center [534, 382] width 169 height 12
click at [462, 272] on link "LPCB" at bounding box center [467, 276] width 35 height 12
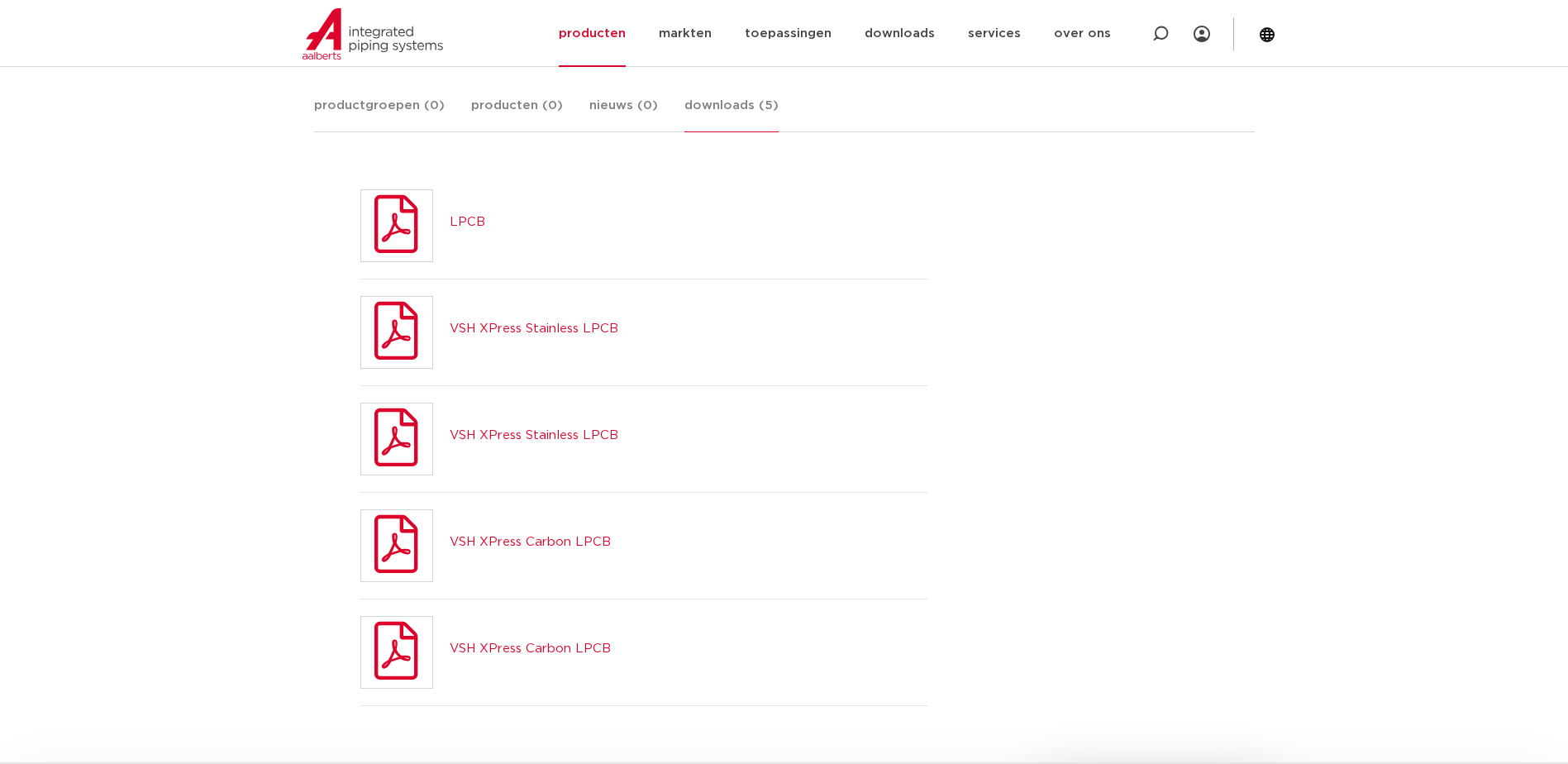
scroll to position [331, 0]
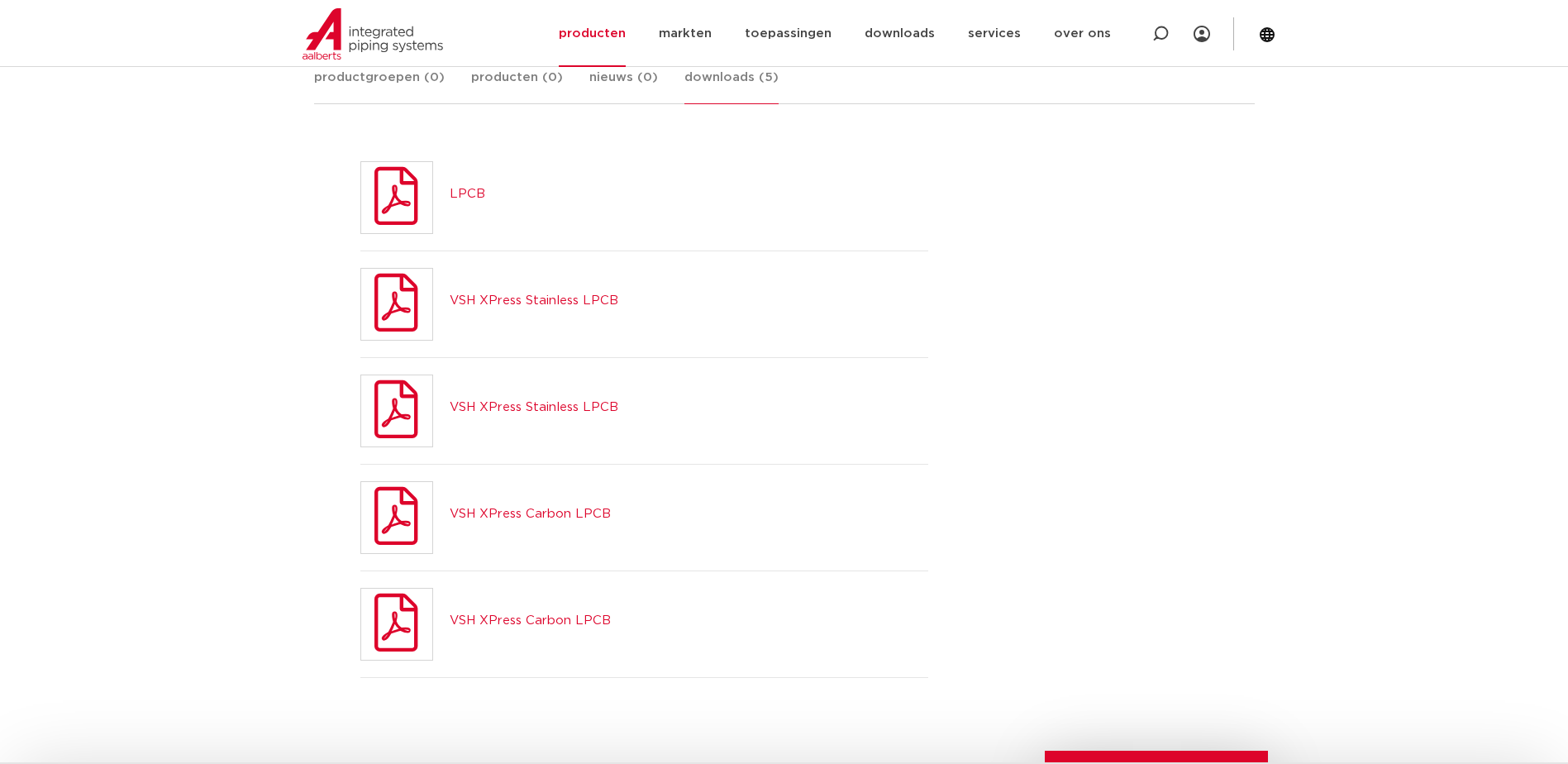
click at [581, 406] on link "VSH XPress Stainless LPCB" at bounding box center [534, 406] width 169 height 12
click at [218, 370] on body "Zoeken NIEUW: myIPS is beschikbaar meer info sluiten producten markten toepassi…" at bounding box center [784, 470] width 1568 height 1603
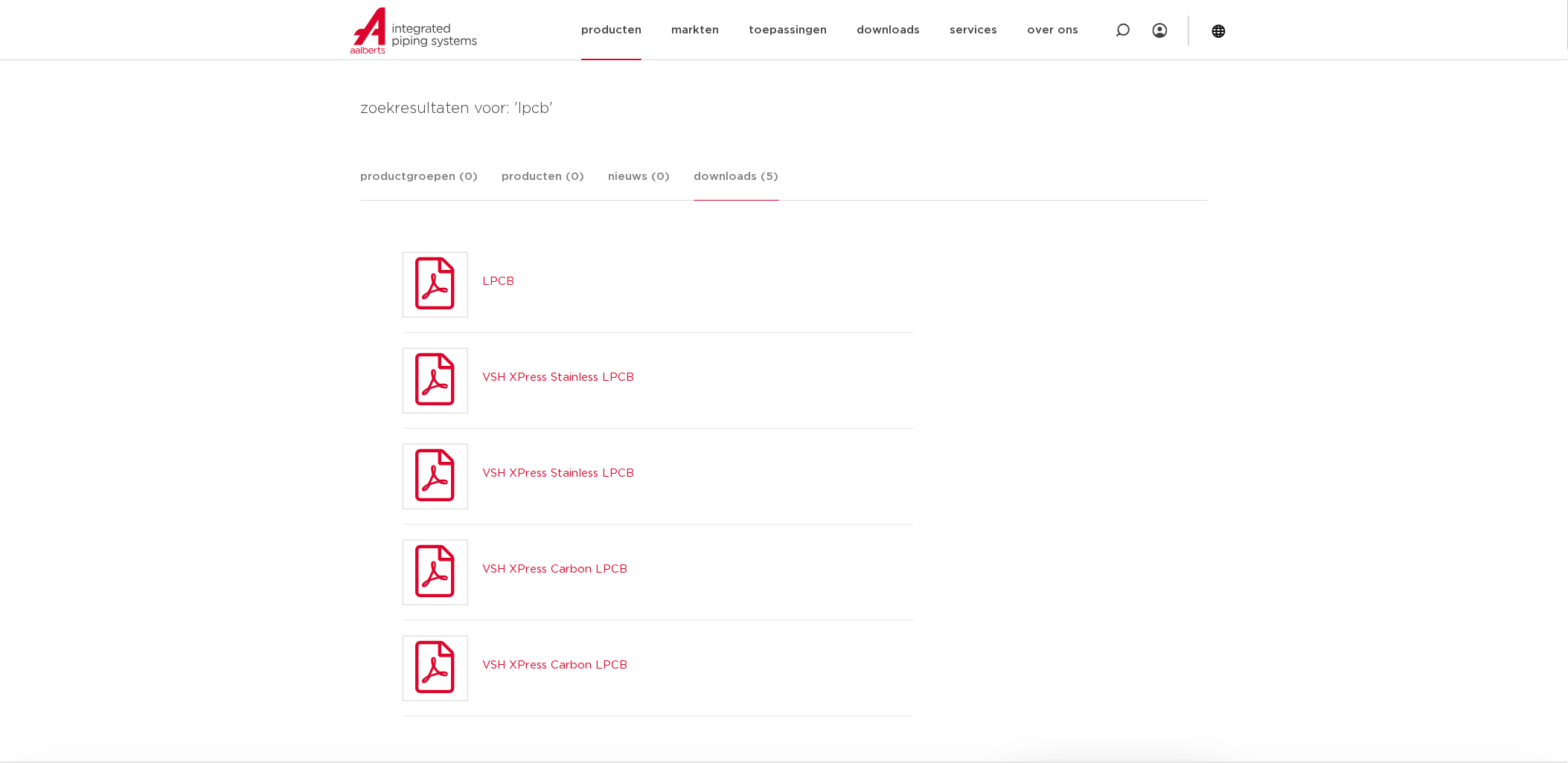
scroll to position [140, 0]
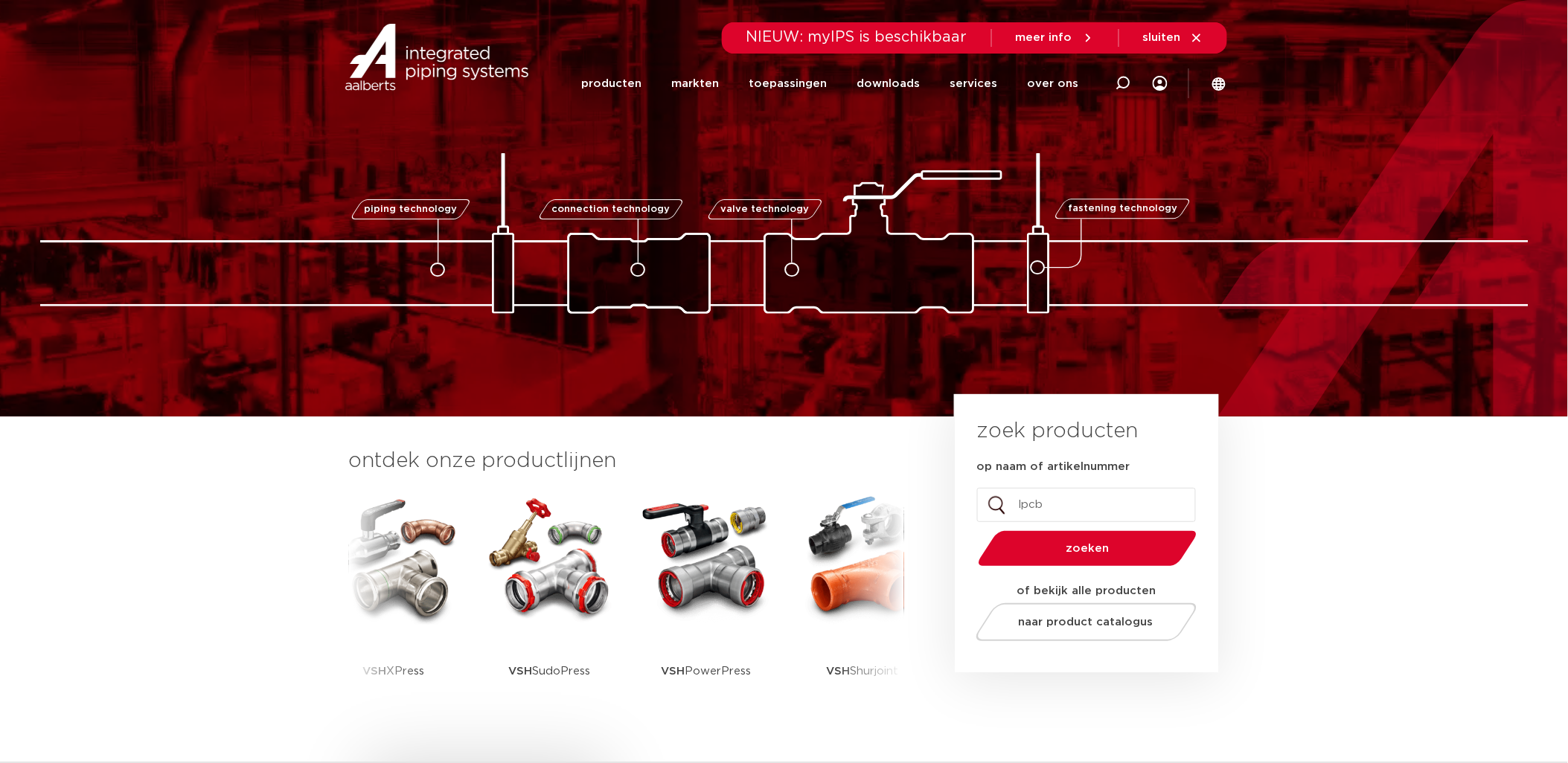
click at [219, 541] on section "ontdek onze productlijnen VSH SmartPress VSH XPress VSH SudoPress VSH PowerPres…" at bounding box center [784, 592] width 1568 height 351
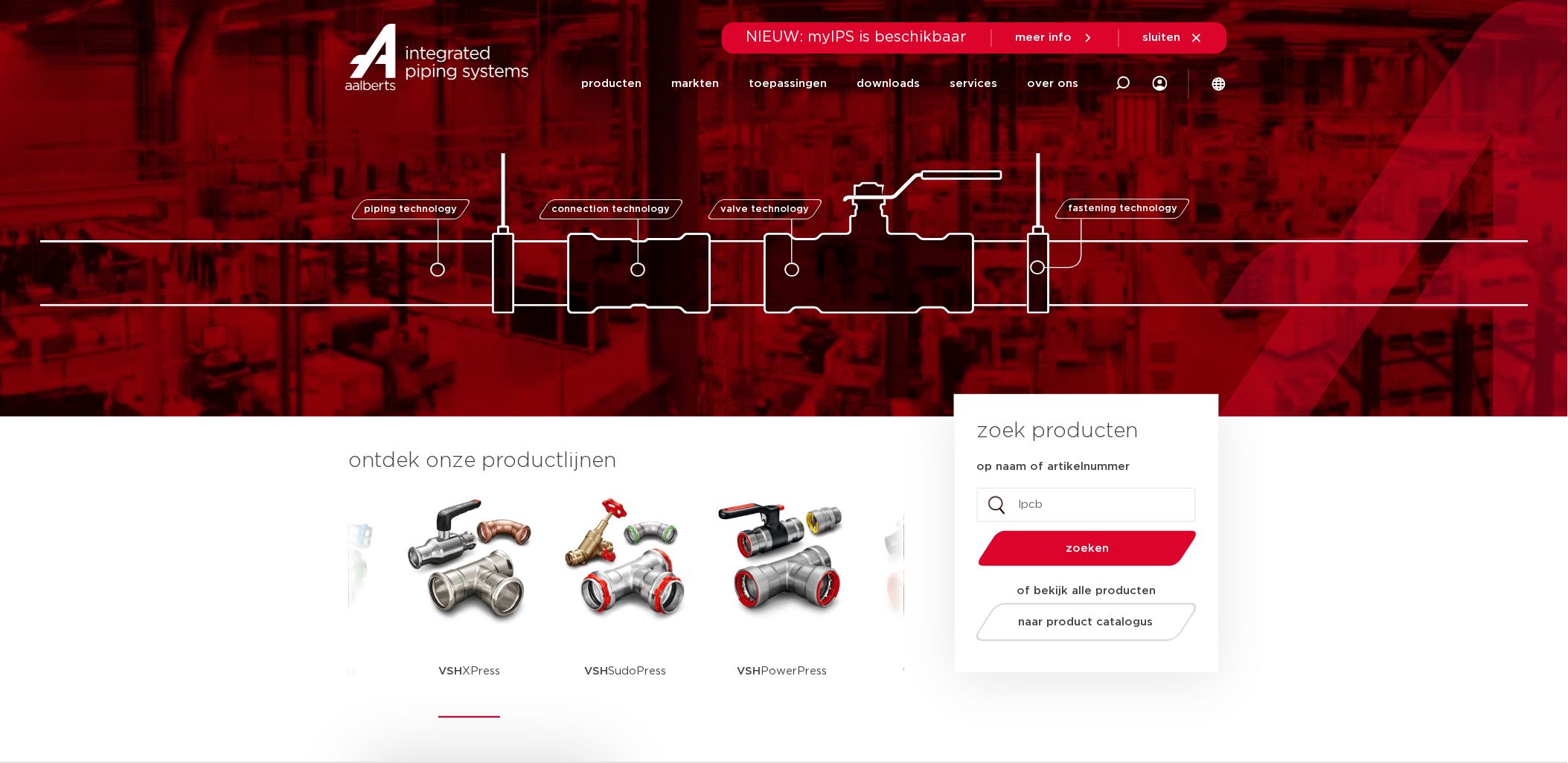
click at [443, 582] on img at bounding box center [469, 558] width 134 height 134
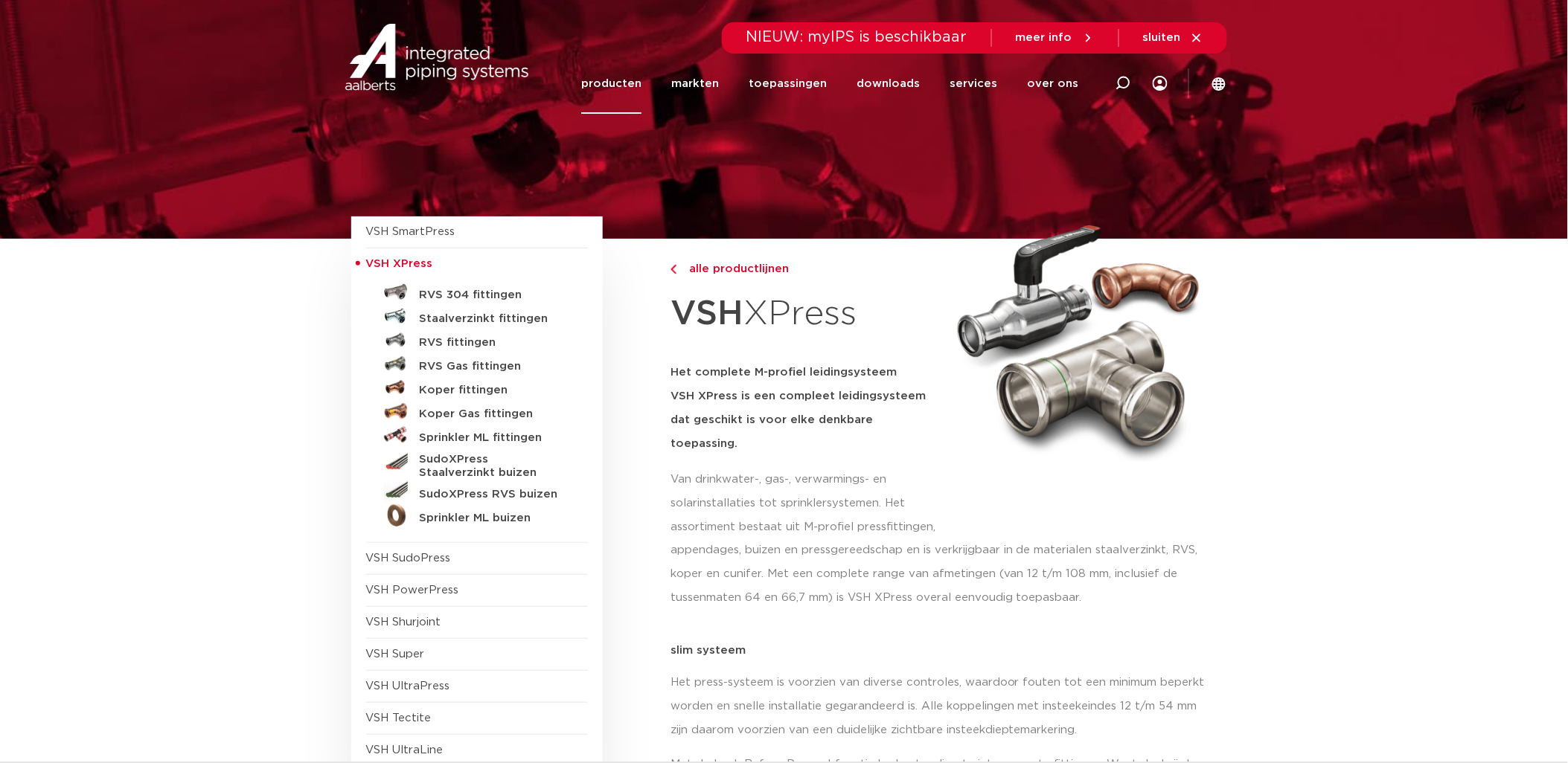
click at [678, 482] on p "Van drinkwater-, gas-, verwarmings- en solarinstallaties tot sprinklersystemen.…" at bounding box center [805, 504] width 269 height 71
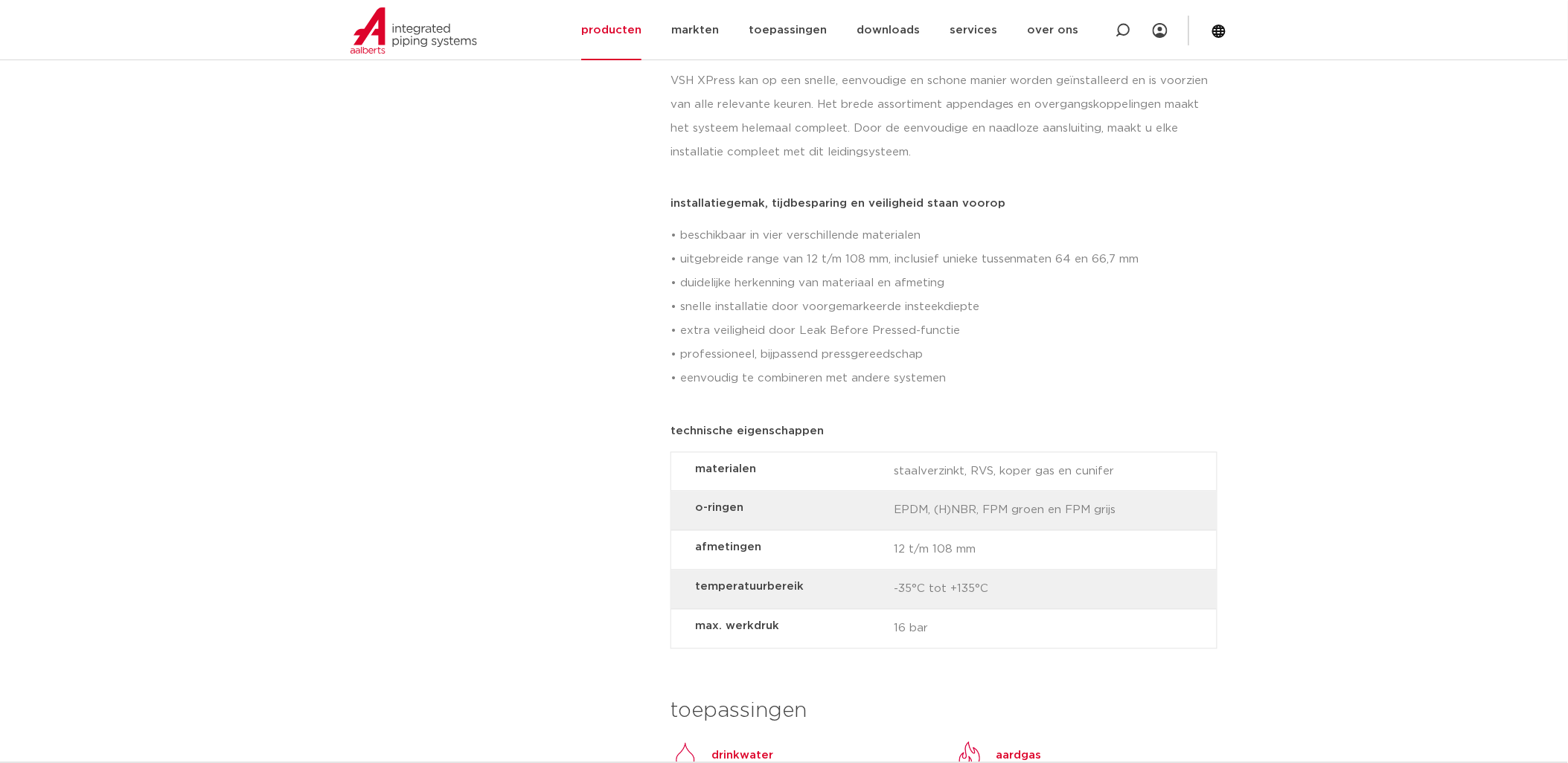
scroll to position [909, 0]
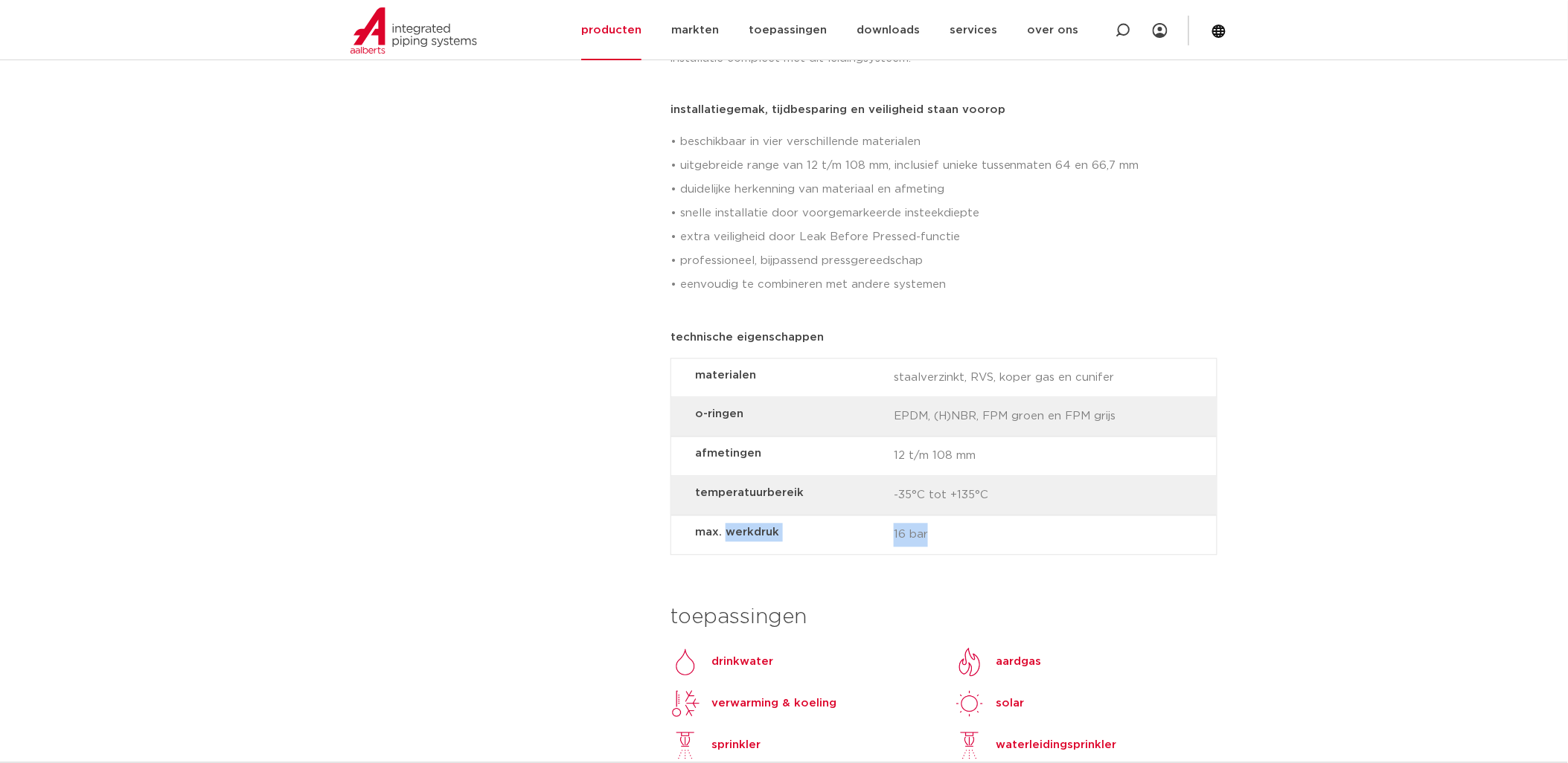
drag, startPoint x: 932, startPoint y: 509, endPoint x: 722, endPoint y: 528, distance: 210.9
click at [722, 528] on div "max. werkdruk 16 bar" at bounding box center [944, 535] width 545 height 39
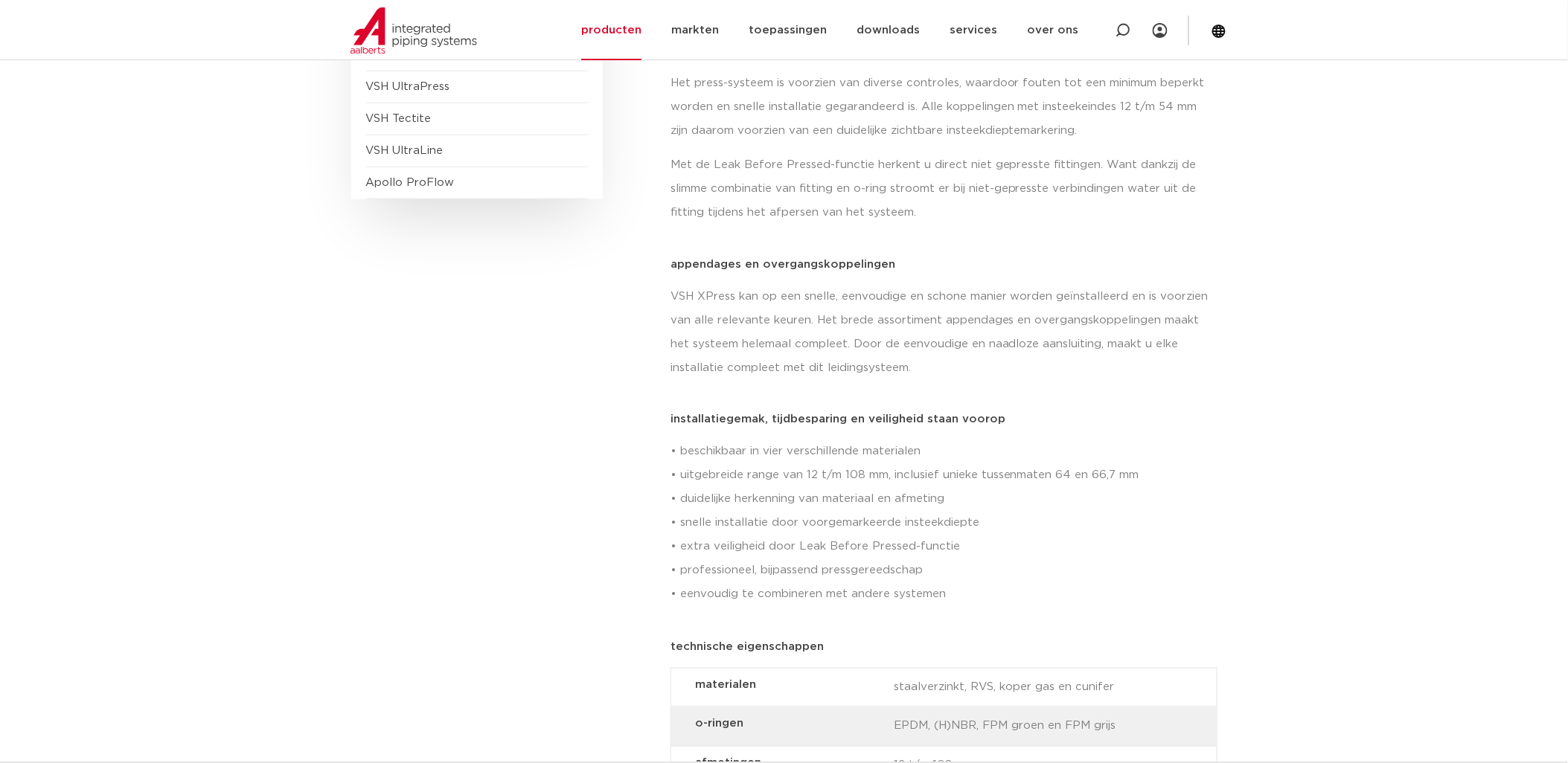
scroll to position [0, 0]
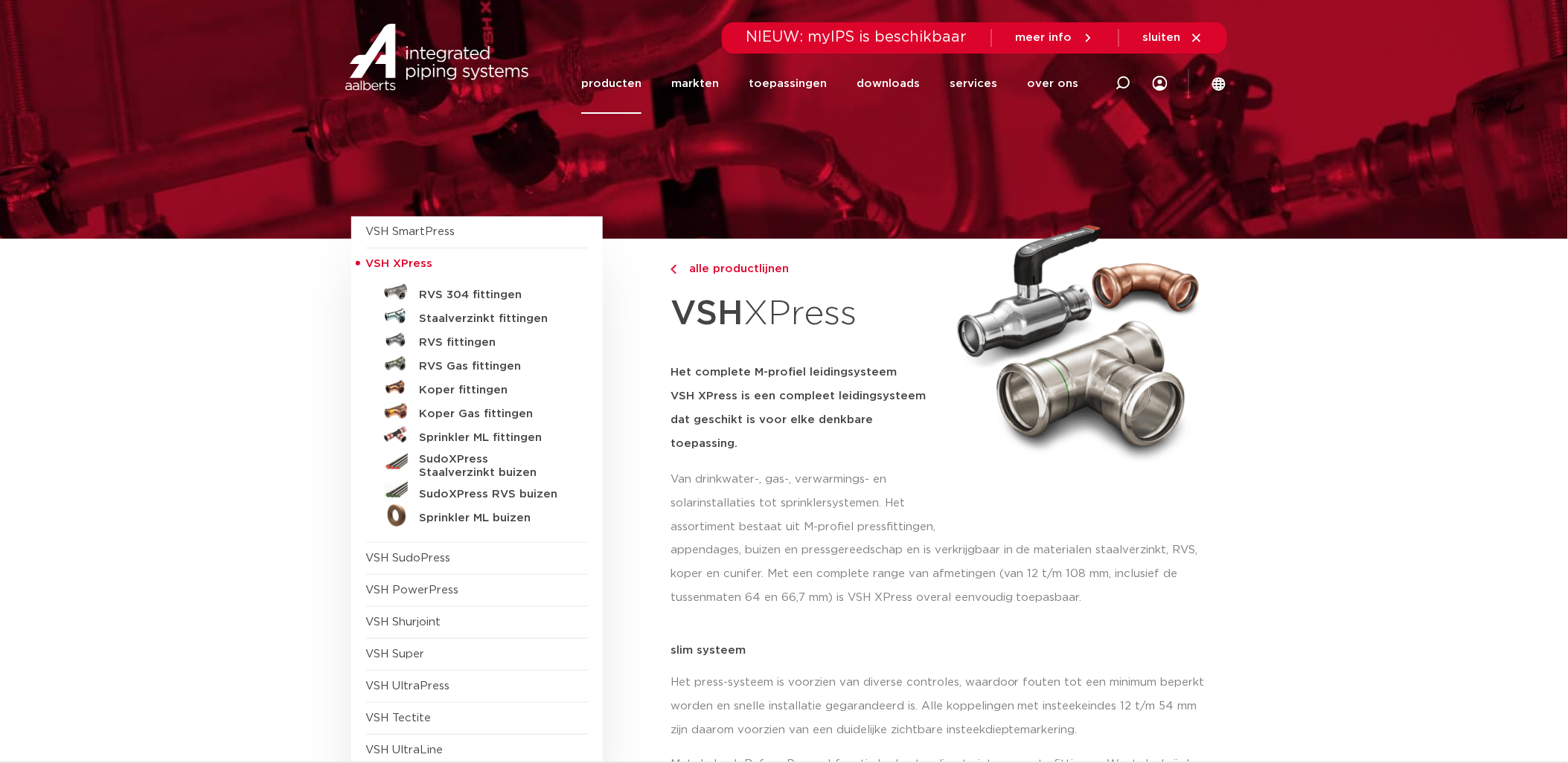
drag, startPoint x: 1308, startPoint y: 548, endPoint x: 1216, endPoint y: 173, distance: 386.1
click at [455, 337] on h5 "RVS fittingen" at bounding box center [493, 343] width 147 height 13
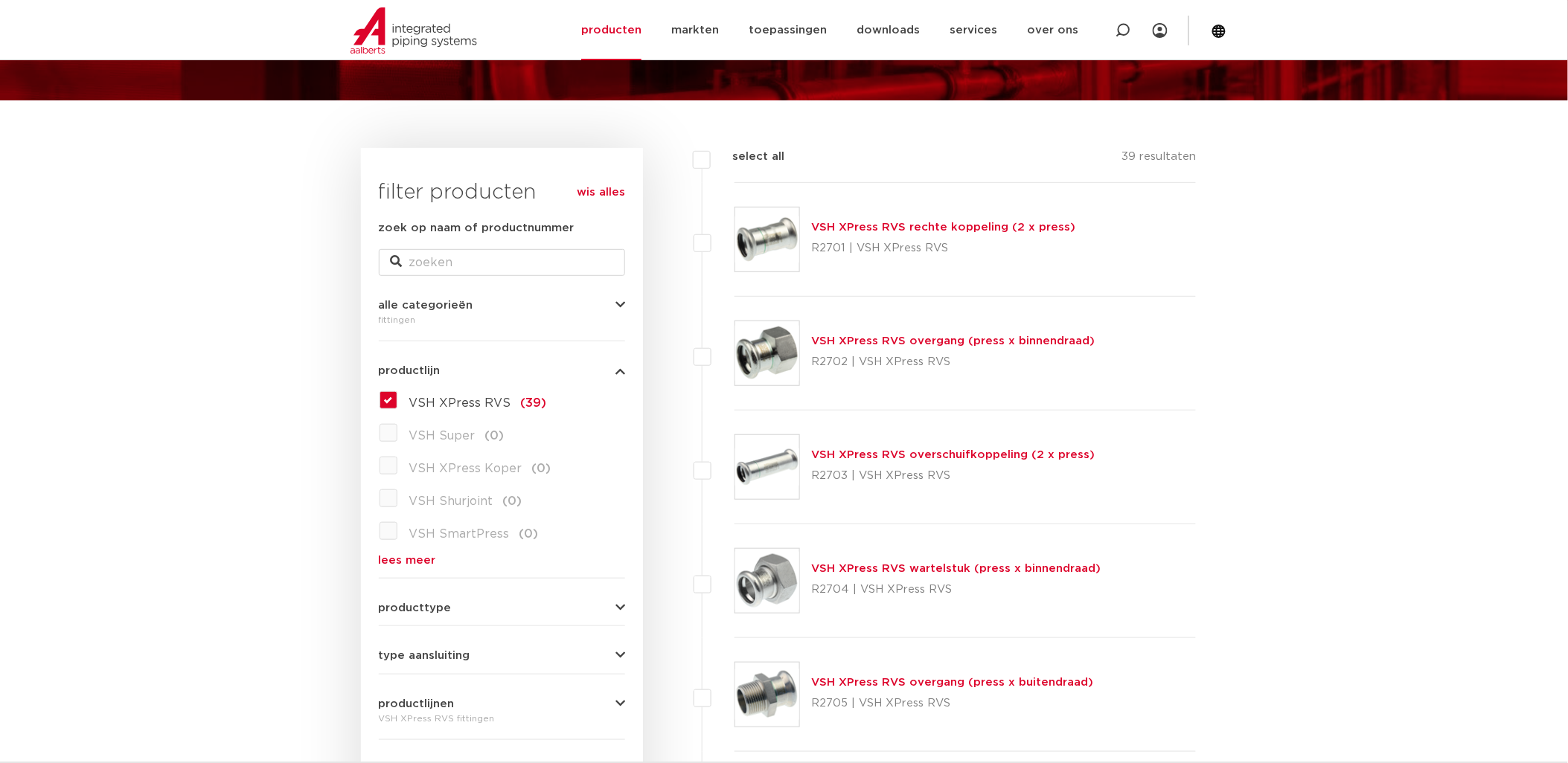
click at [882, 229] on link "VSH XPress RVS rechte koppeling (2 x press)" at bounding box center [944, 227] width 264 height 11
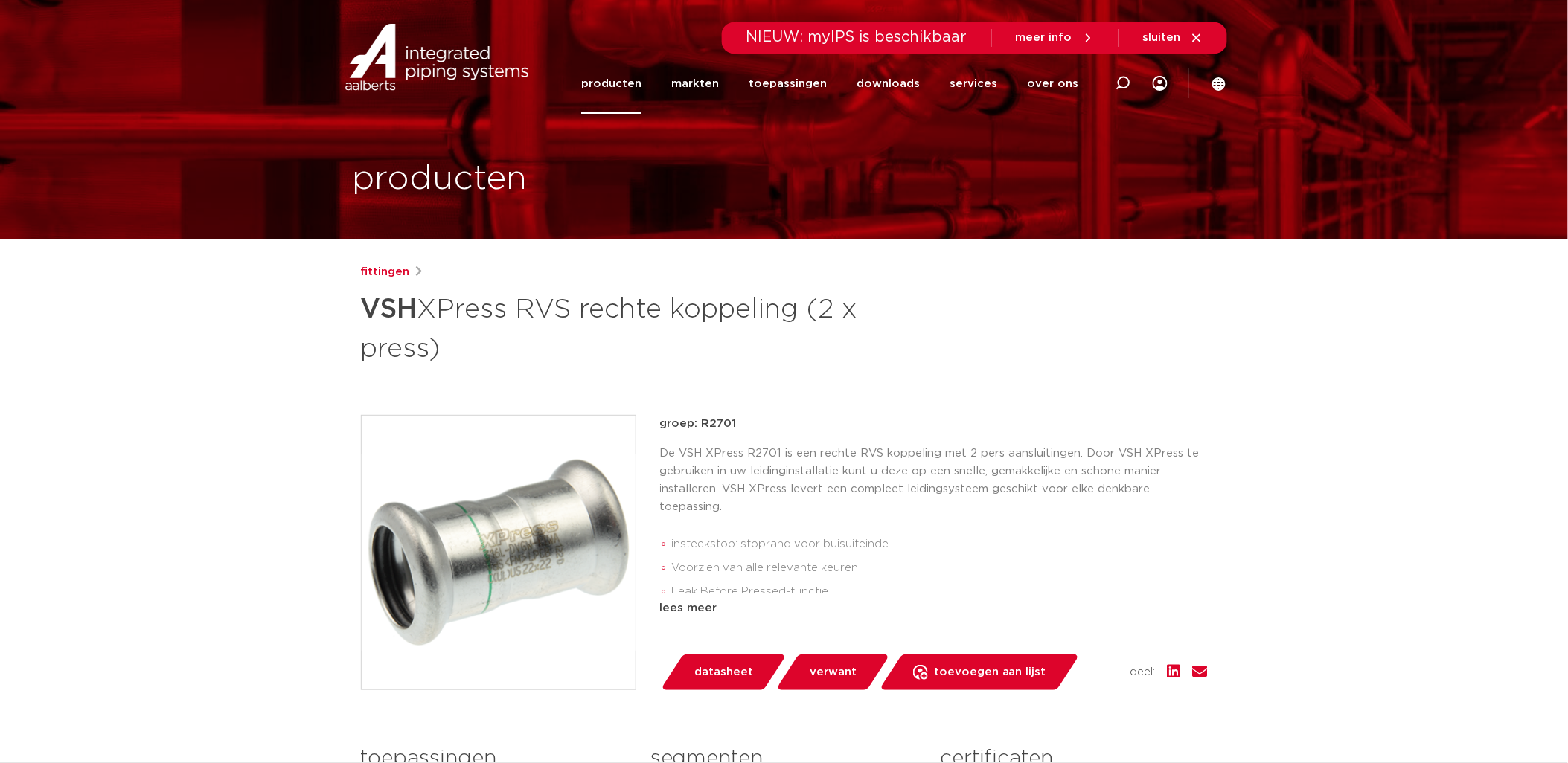
click at [889, 497] on p "De VSH XPress R2701 is een rechte RVS koppeling met 2 pers aansluitingen. Door …" at bounding box center [934, 480] width 548 height 71
click at [683, 606] on div "lees meer" at bounding box center [934, 608] width 548 height 17
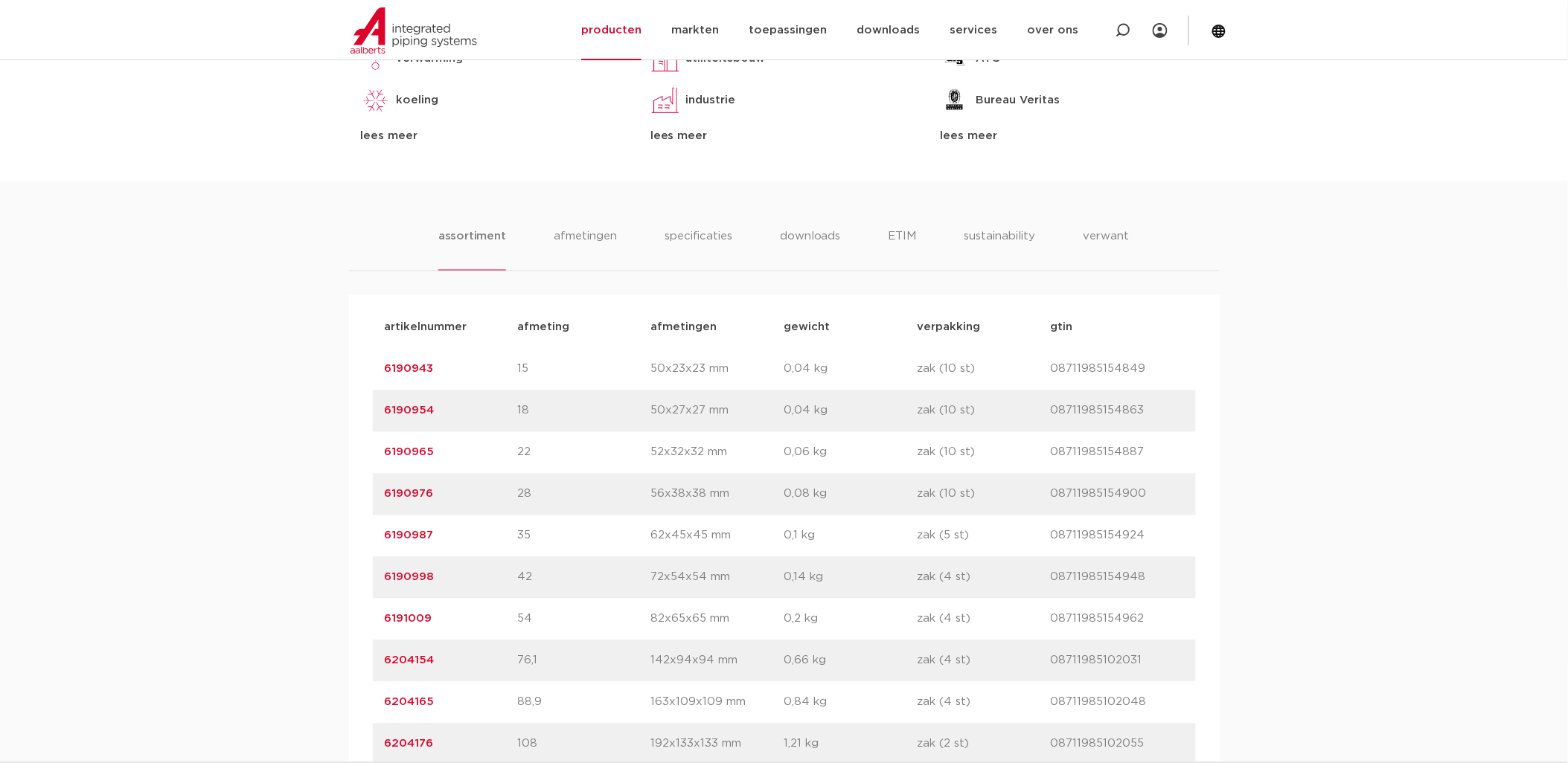
scroll to position [909, 0]
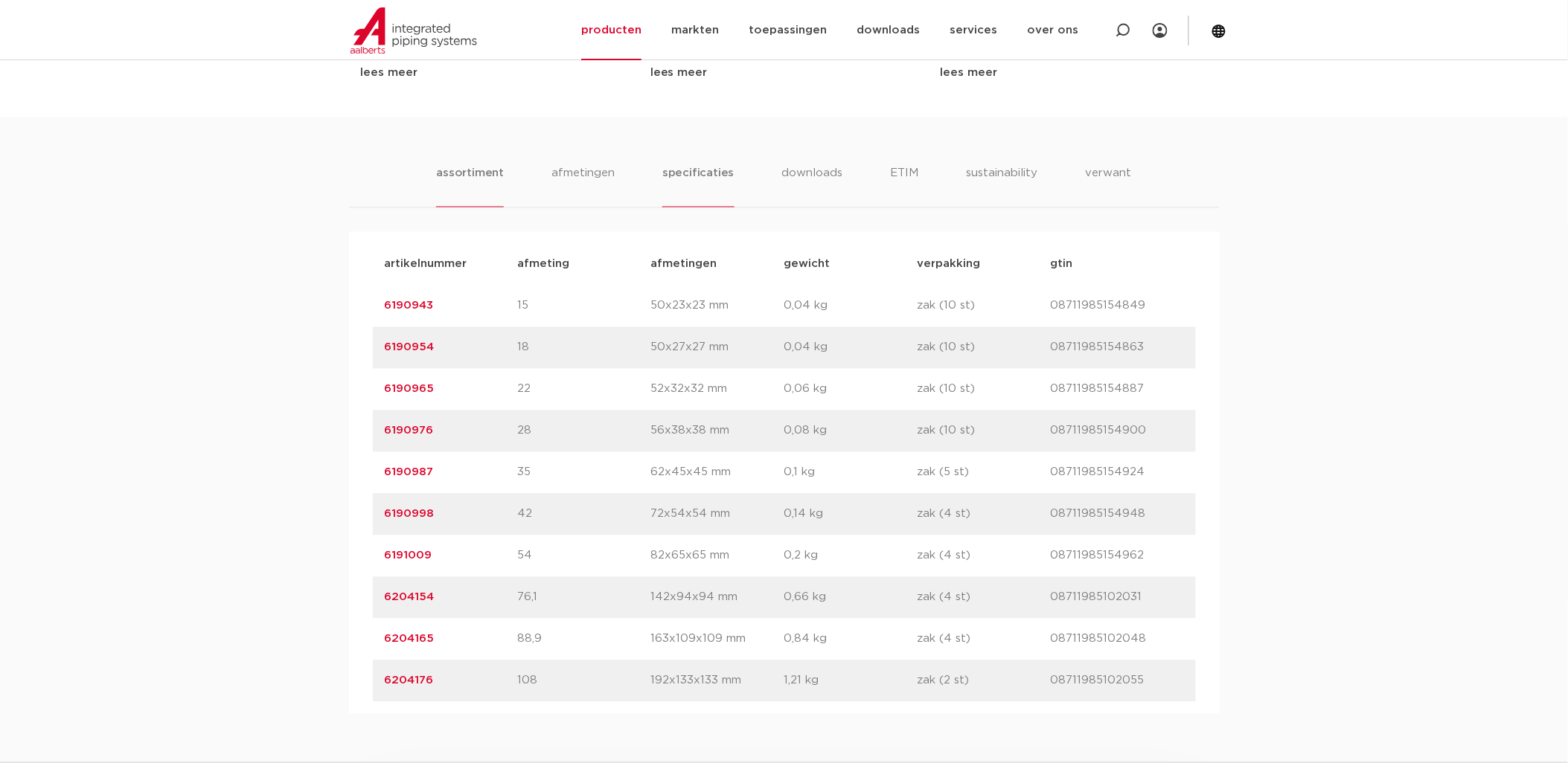
click at [684, 175] on li "specificaties" at bounding box center [698, 186] width 71 height 42
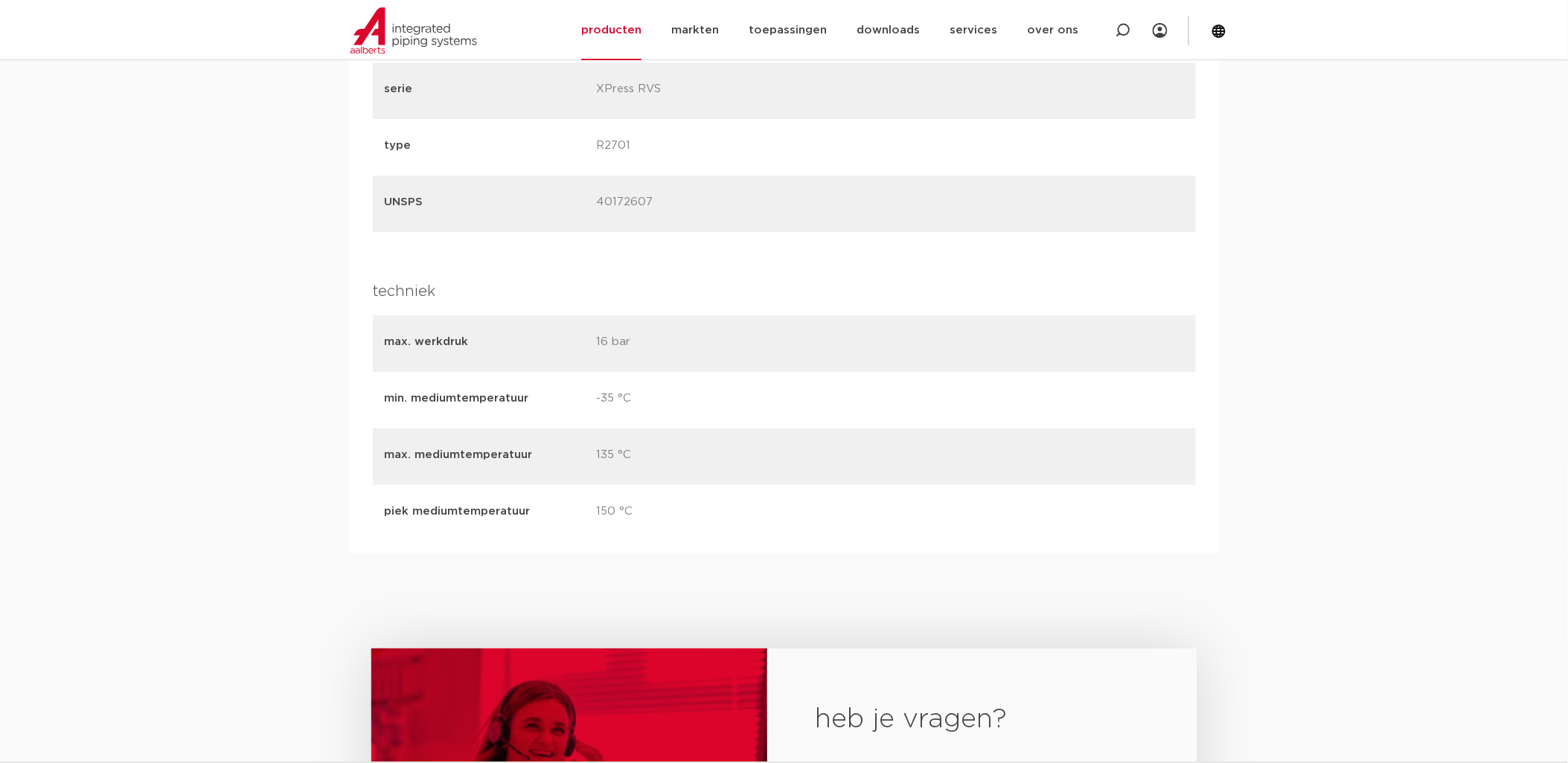
scroll to position [1818, 0]
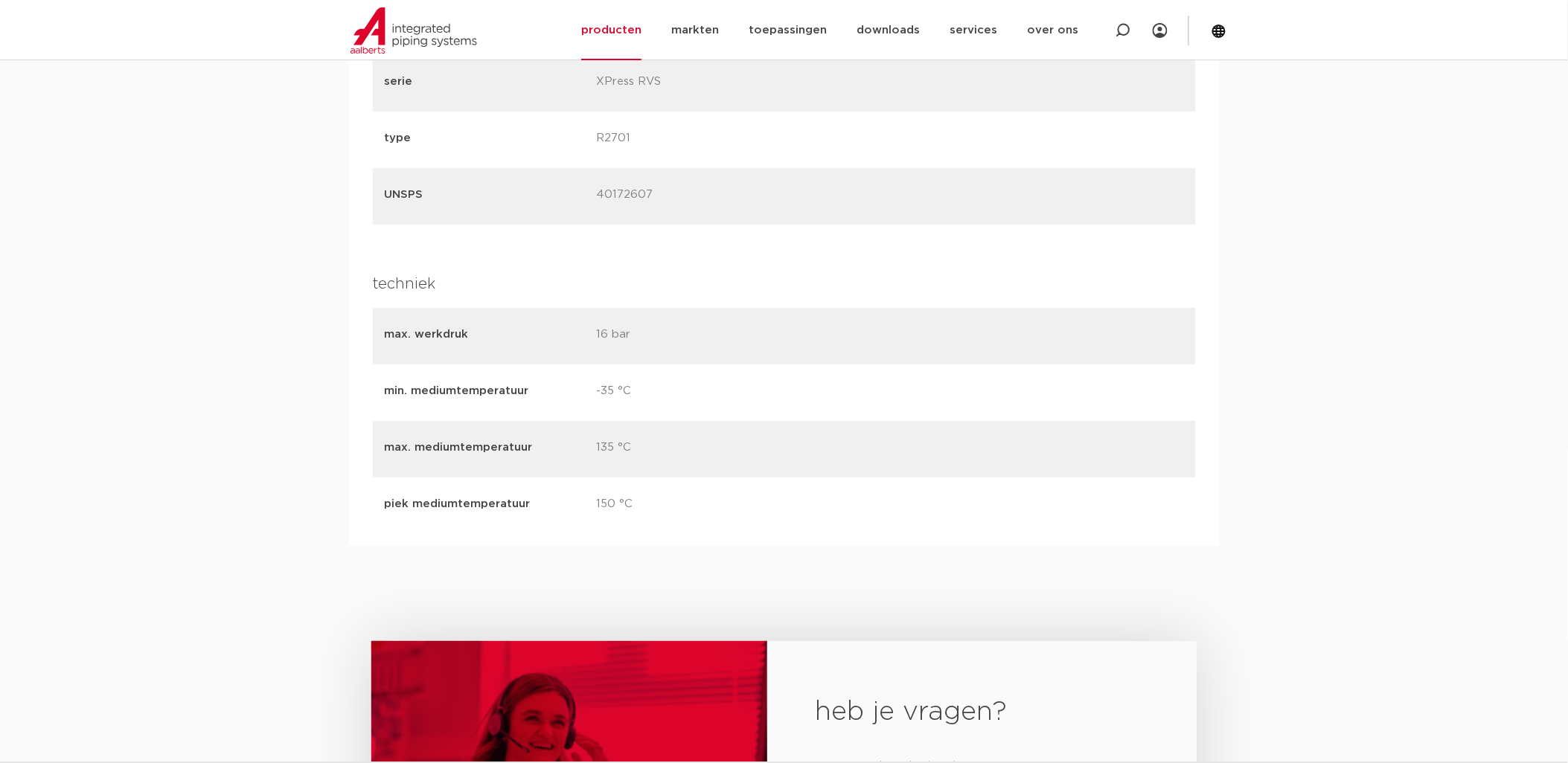
drag, startPoint x: 383, startPoint y: 315, endPoint x: 700, endPoint y: 329, distance: 317.3
click at [700, 329] on div "max. werkdruk 16 bar" at bounding box center [784, 337] width 823 height 57
drag, startPoint x: 382, startPoint y: 487, endPoint x: 544, endPoint y: 469, distance: 163.0
click at [544, 478] on div "piek mediumtemperatuur 150 °C" at bounding box center [784, 506] width 823 height 57
drag, startPoint x: 544, startPoint y: 469, endPoint x: 486, endPoint y: 480, distance: 59.0
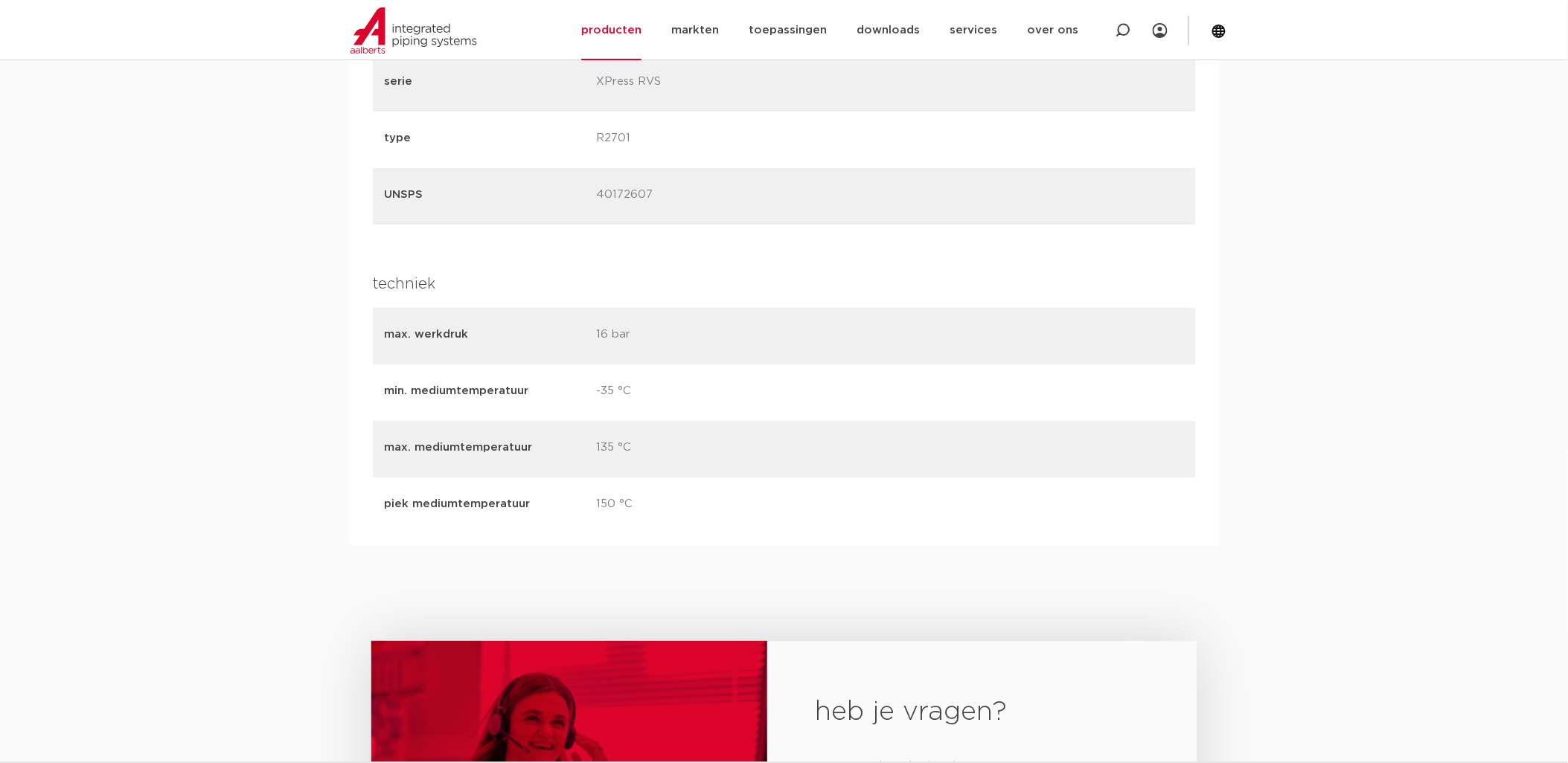
click at [486, 495] on p "piek mediumtemperatuur" at bounding box center [485, 504] width 200 height 17
drag, startPoint x: 391, startPoint y: 317, endPoint x: 638, endPoint y: 315, distance: 247.0
click at [638, 315] on div "max. werkdruk 16 bar" at bounding box center [784, 337] width 823 height 57
drag, startPoint x: 638, startPoint y: 315, endPoint x: 627, endPoint y: 316, distance: 11.0
click at [627, 326] on p "16 bar" at bounding box center [696, 336] width 200 height 21
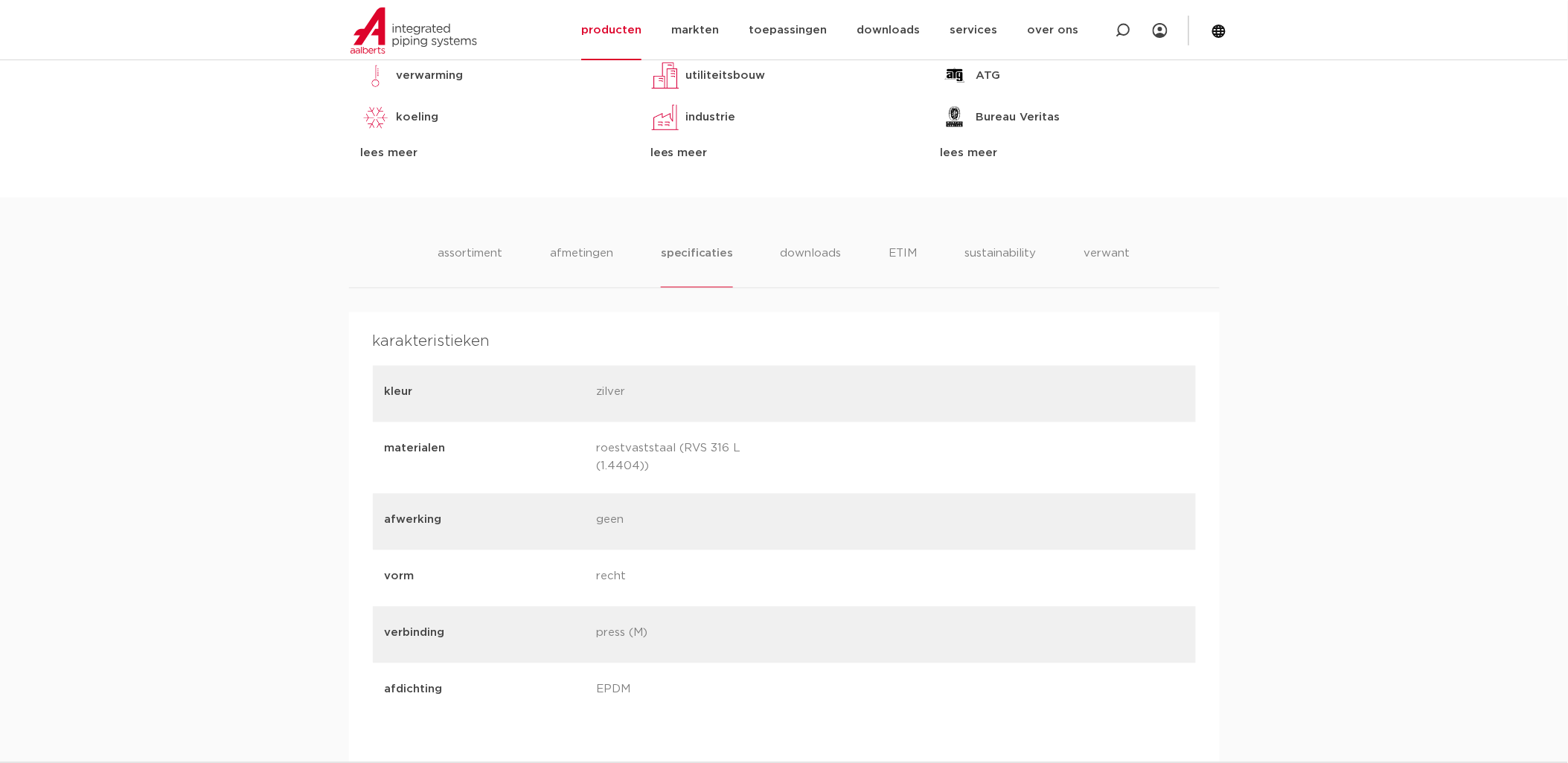
scroll to position [826, 0]
click at [787, 254] on li "downloads" at bounding box center [811, 268] width 62 height 42
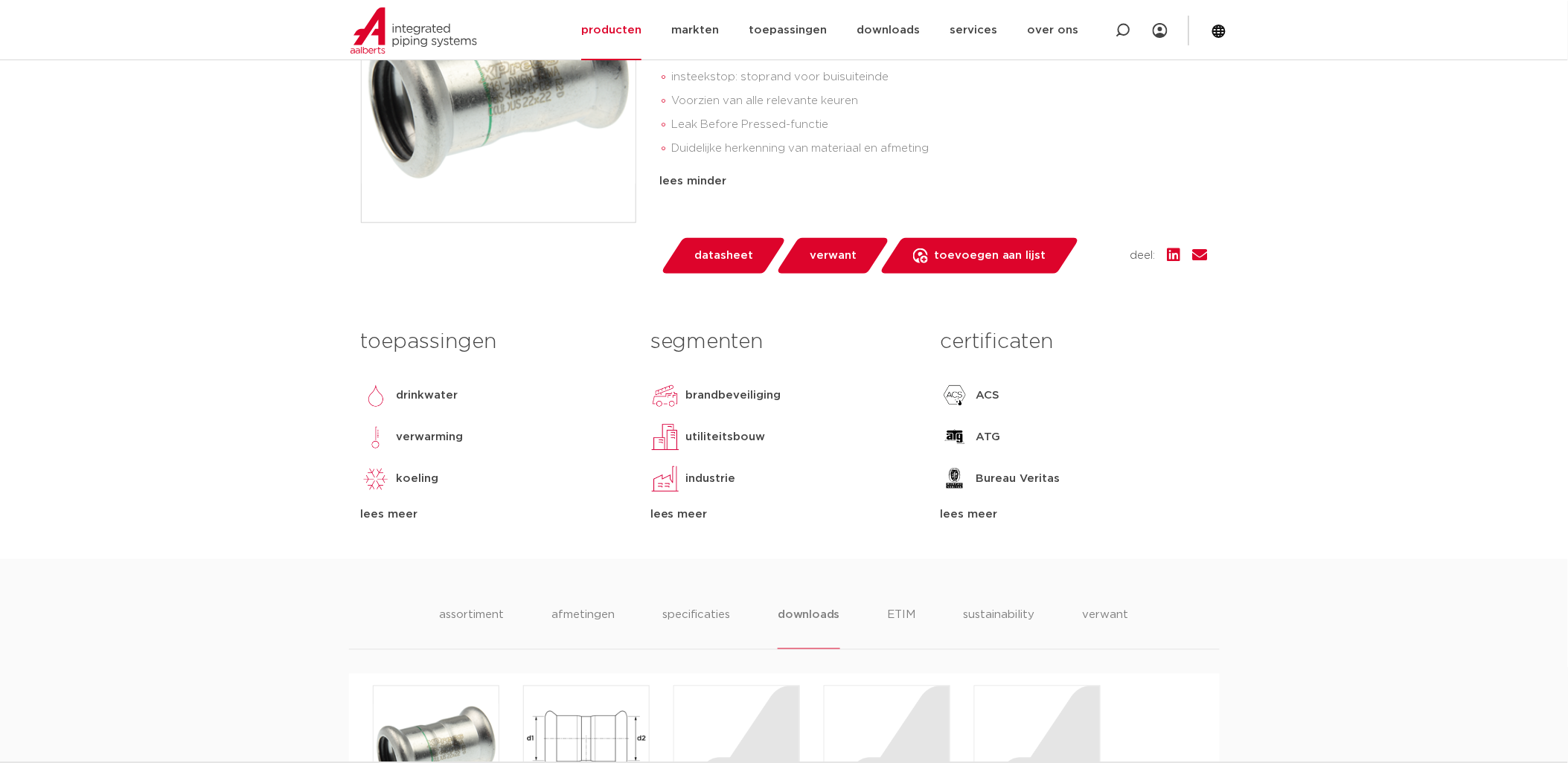
scroll to position [495, 0]
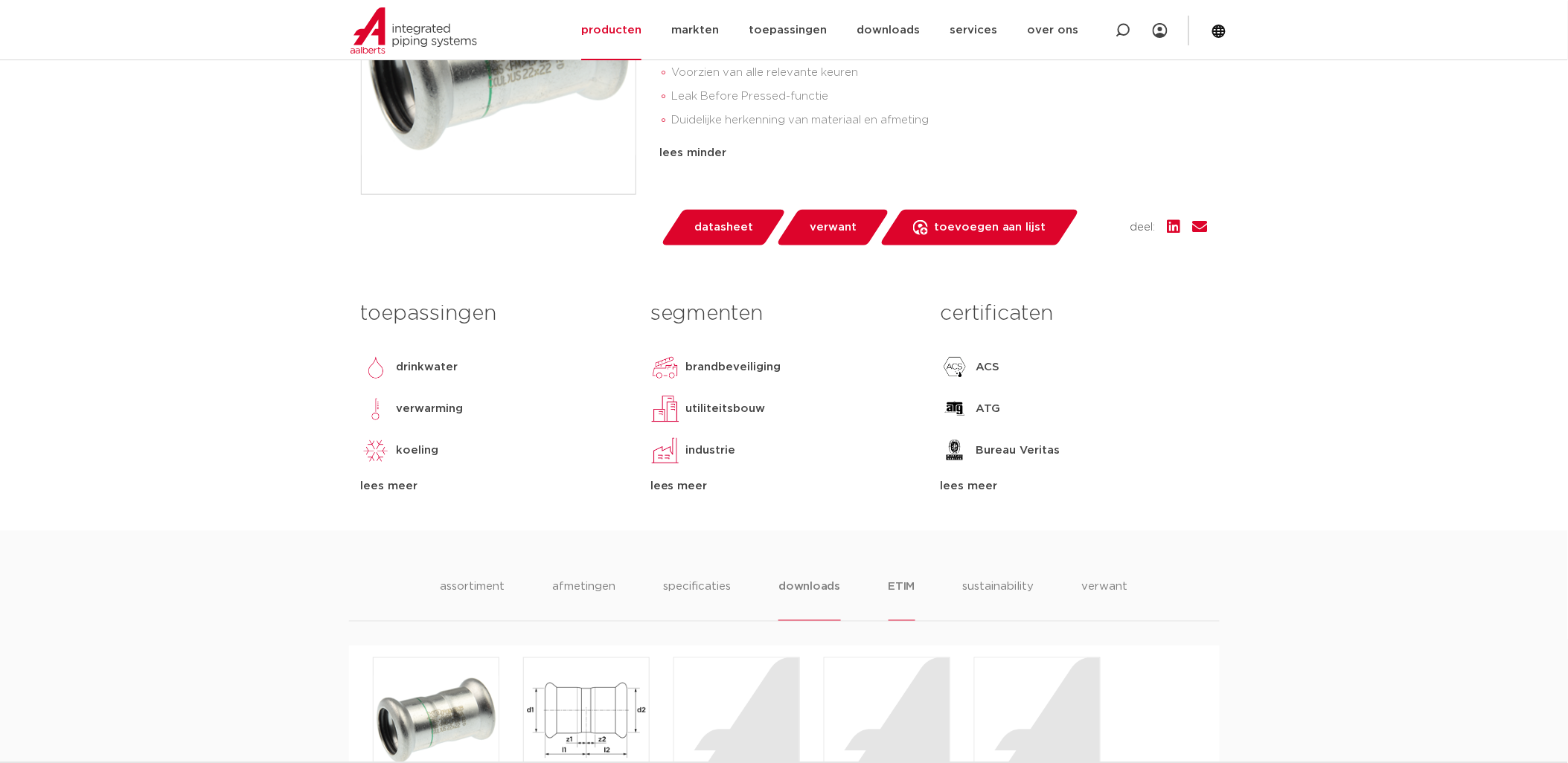
click at [909, 582] on li "ETIM" at bounding box center [902, 599] width 27 height 42
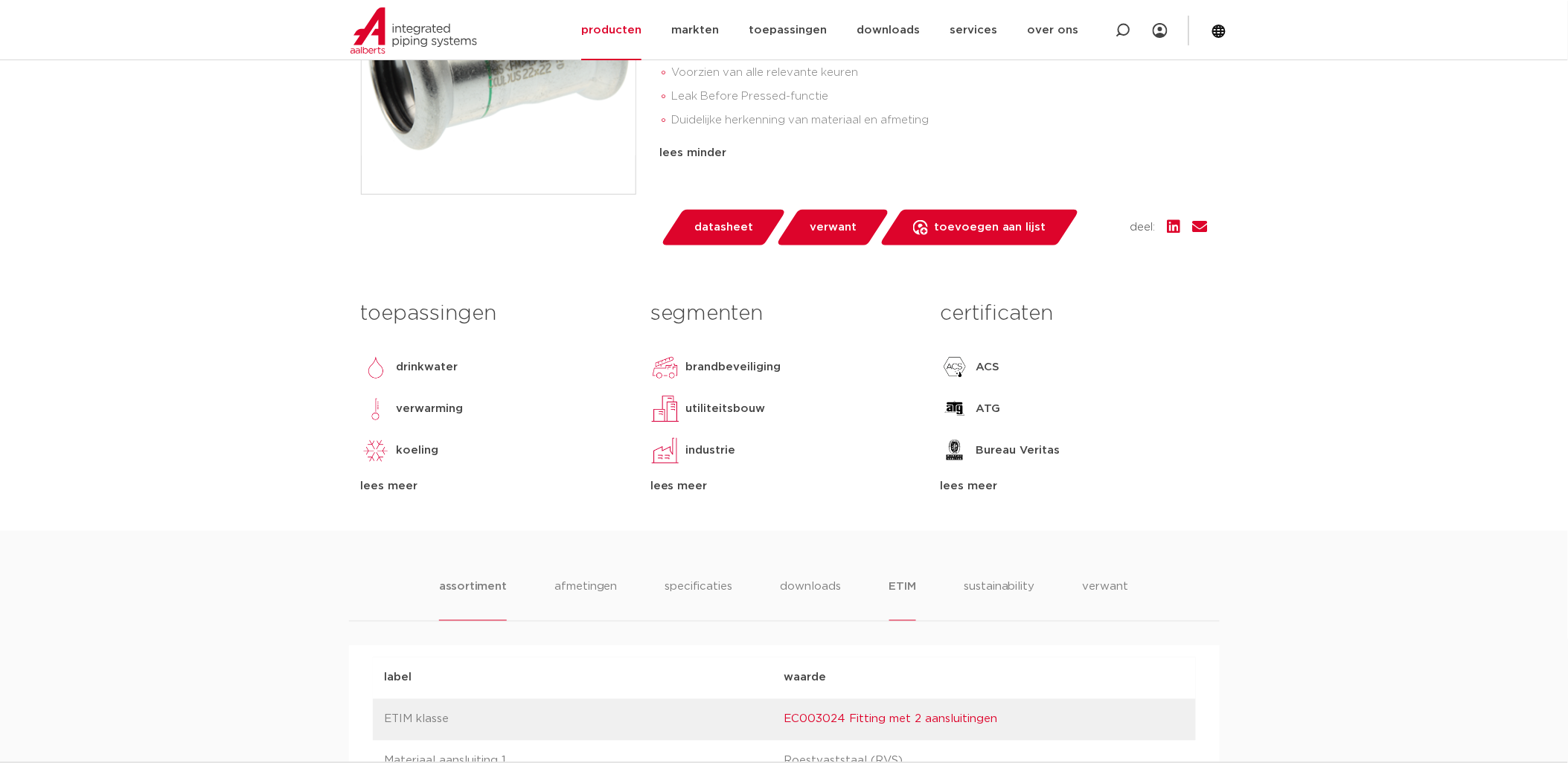
click at [471, 593] on li "assortiment" at bounding box center [472, 599] width 67 height 42
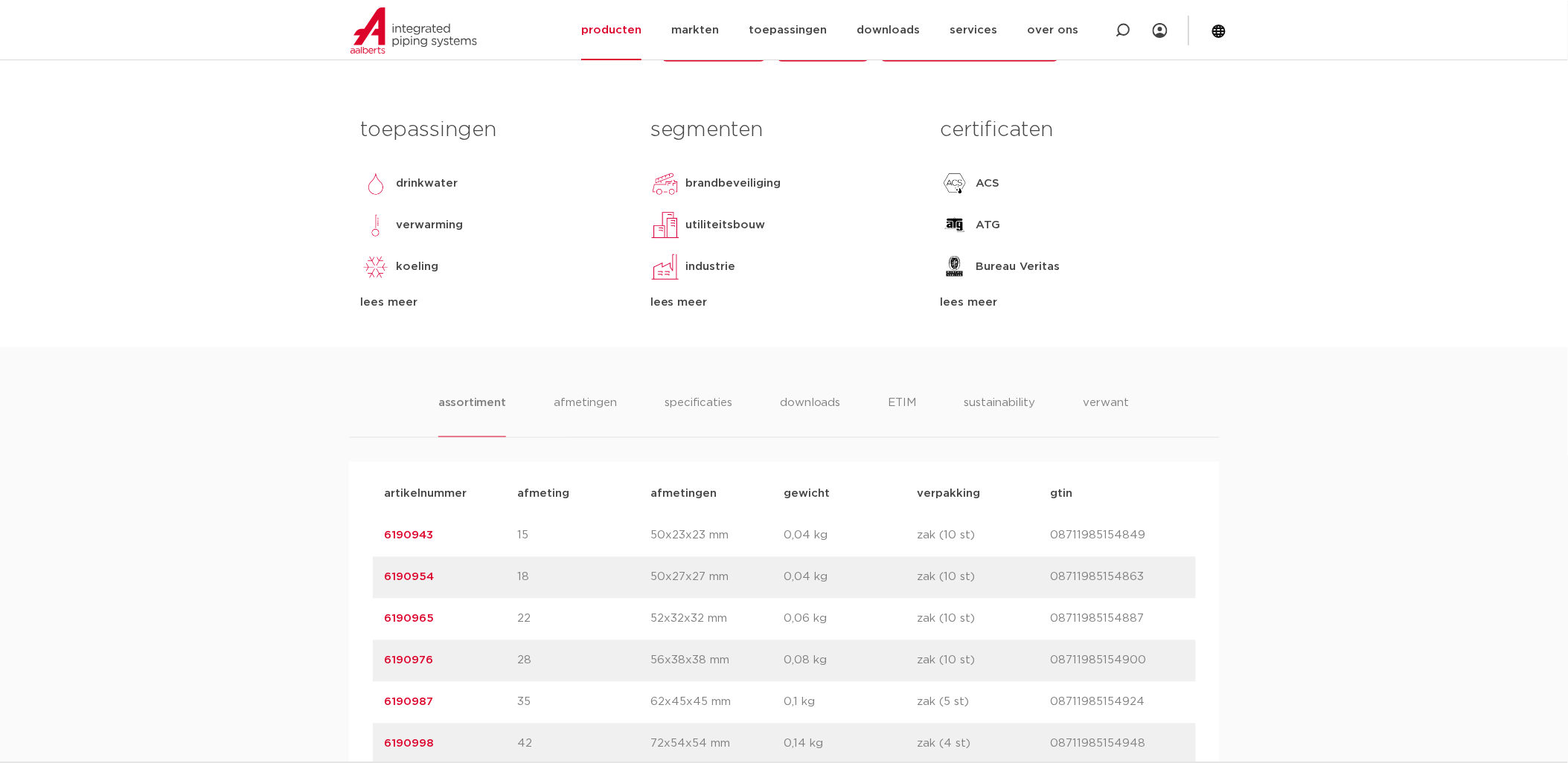
scroll to position [661, 0]
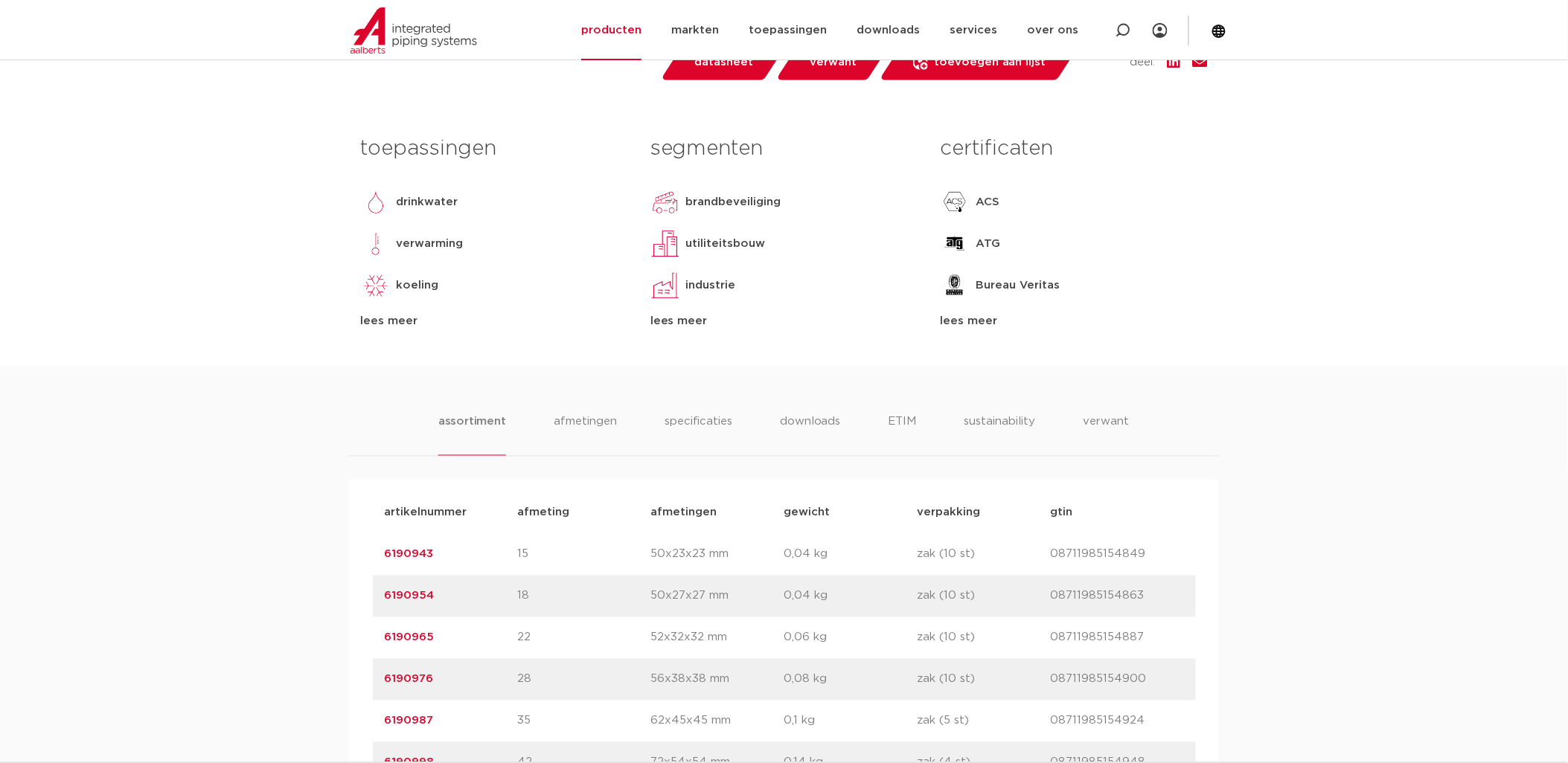
drag, startPoint x: 234, startPoint y: 333, endPoint x: 269, endPoint y: 342, distance: 36.1
click at [234, 335] on body "Zoeken NIEUW: myIPS is beschikbaar meer info sluiten producten markten toepassi…" at bounding box center [784, 599] width 1568 height 2520
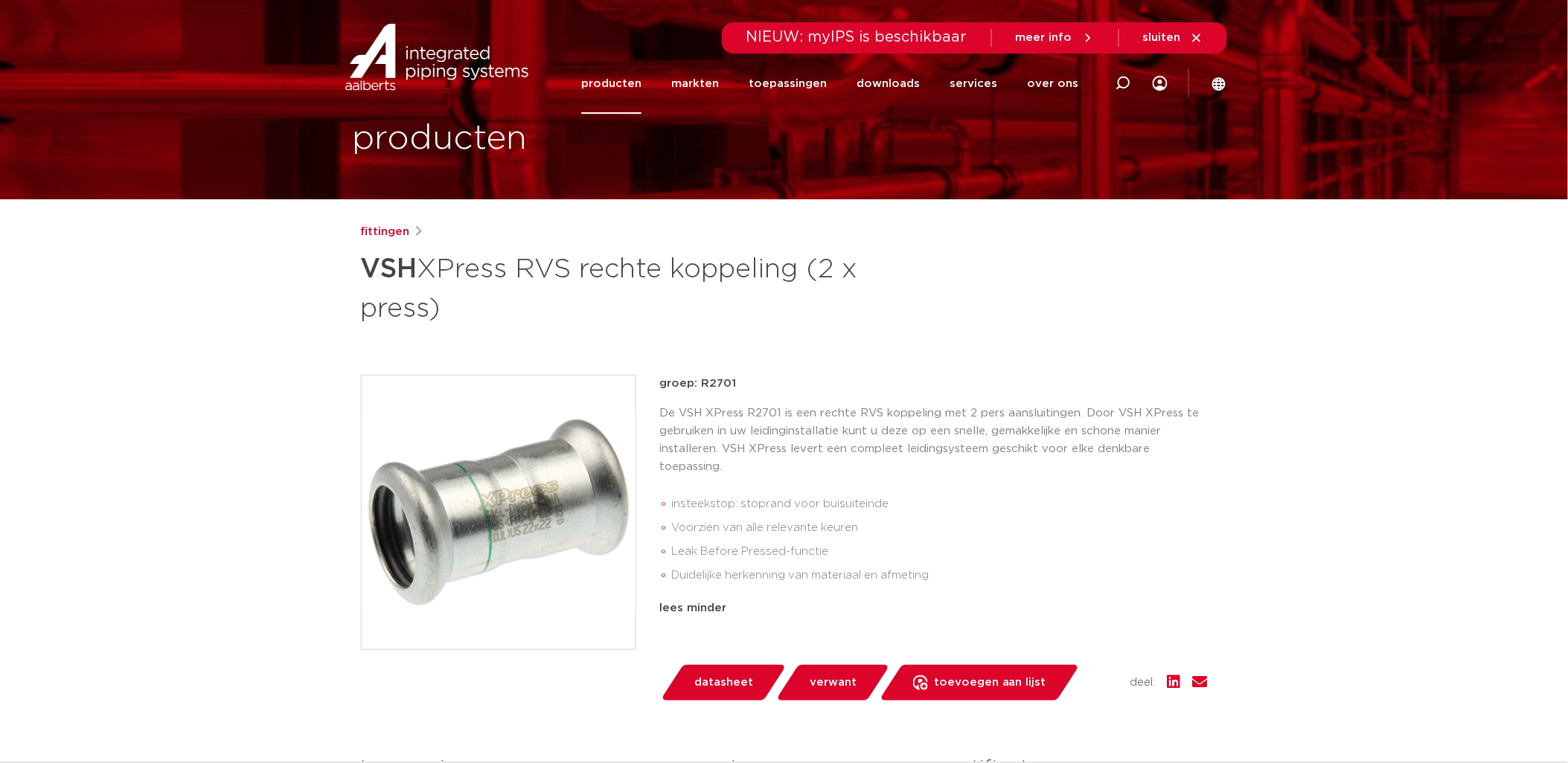
scroll to position [0, 0]
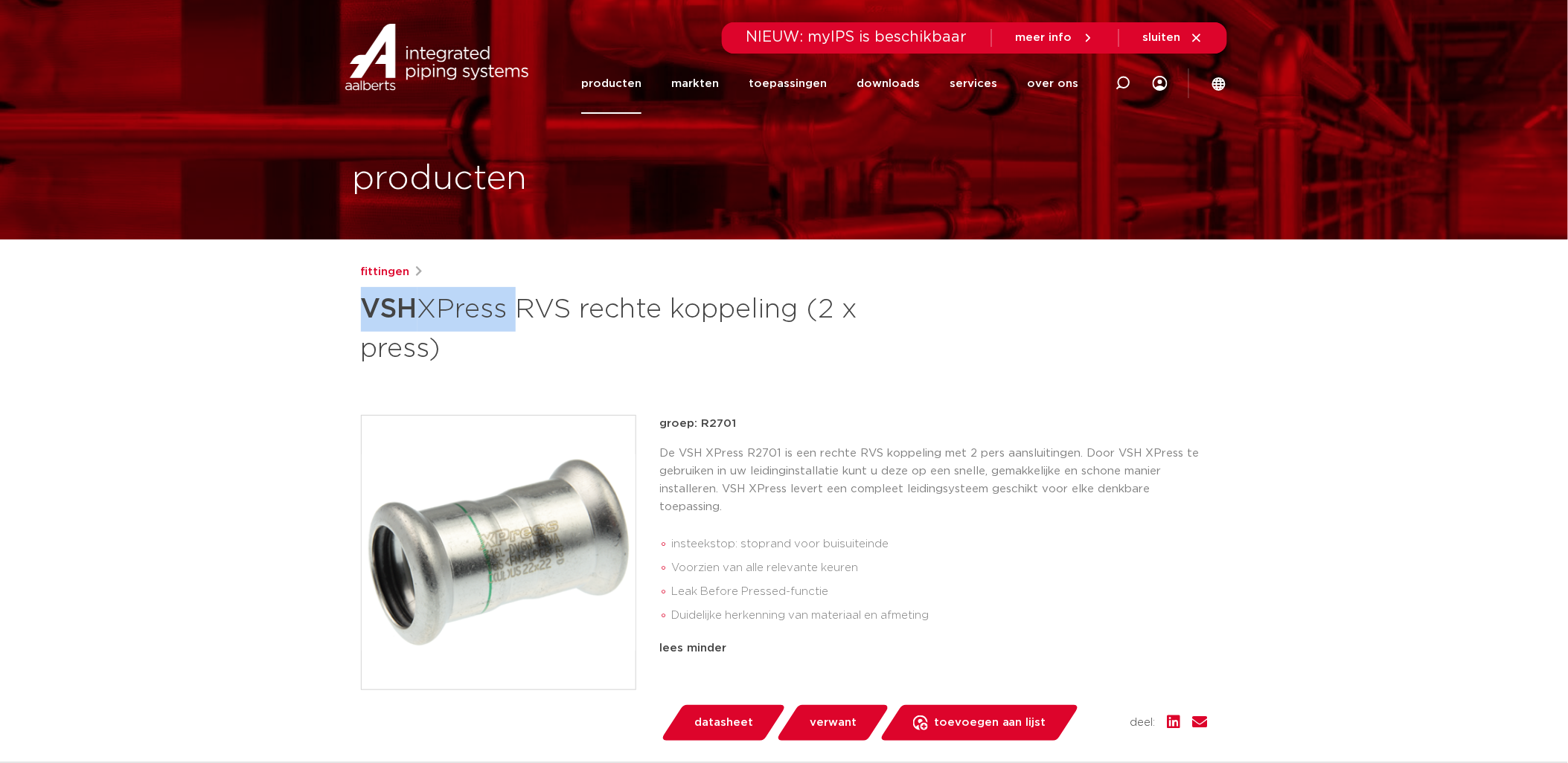
drag, startPoint x: 366, startPoint y: 307, endPoint x: 510, endPoint y: 302, distance: 144.1
click at [510, 302] on h1 "VSH XPress RVS rechte koppeling (2 x press)" at bounding box center [640, 327] width 559 height 81
click at [510, 308] on h1 "VSH XPress RVS rechte koppeling (2 x press)" at bounding box center [640, 327] width 559 height 81
click at [511, 308] on h1 "VSH XPress RVS rechte koppeling (2 x press)" at bounding box center [640, 327] width 559 height 81
click at [501, 567] on img at bounding box center [498, 552] width 274 height 273
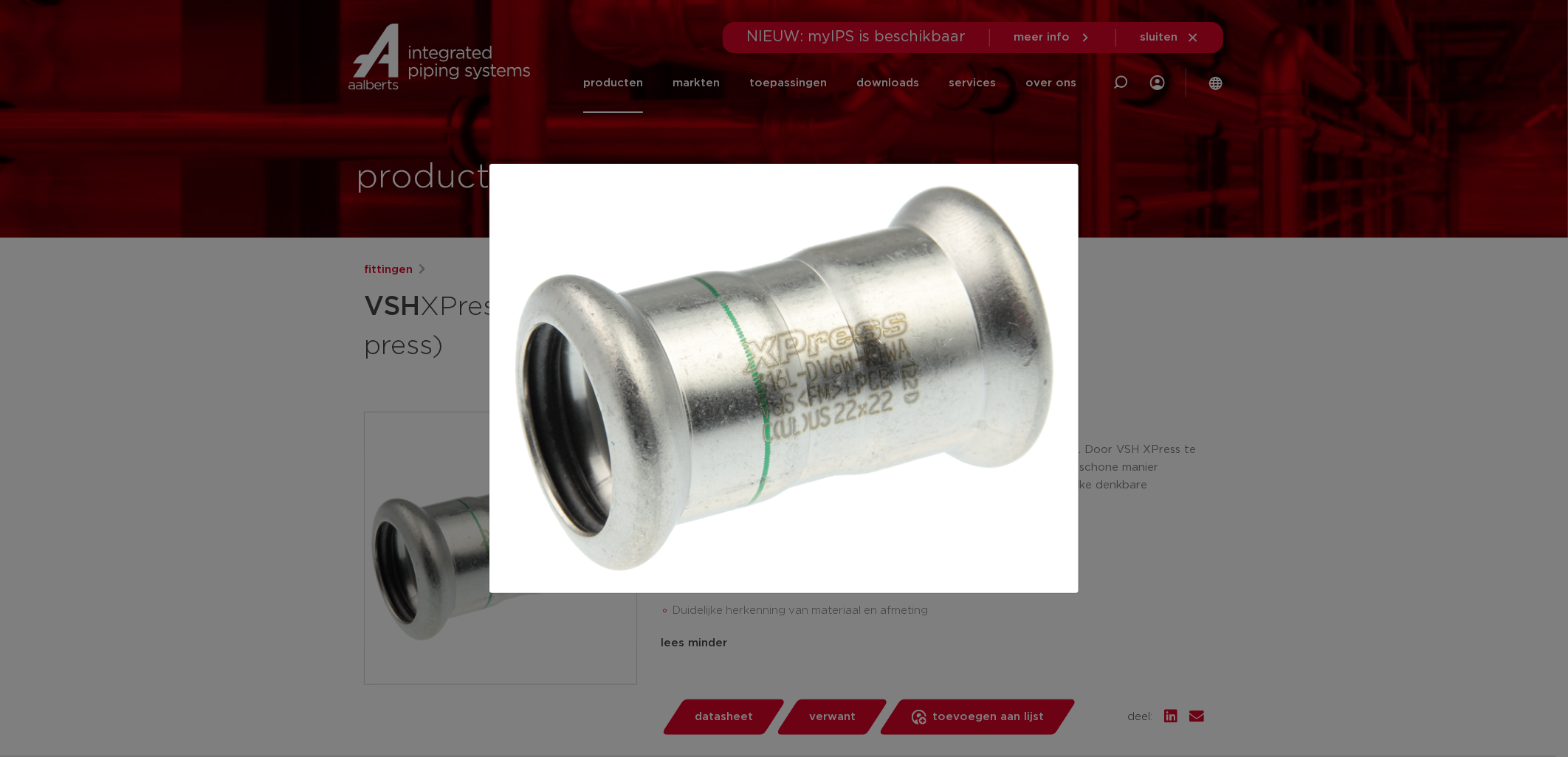
click at [1315, 340] on div at bounding box center [784, 378] width 1568 height 757
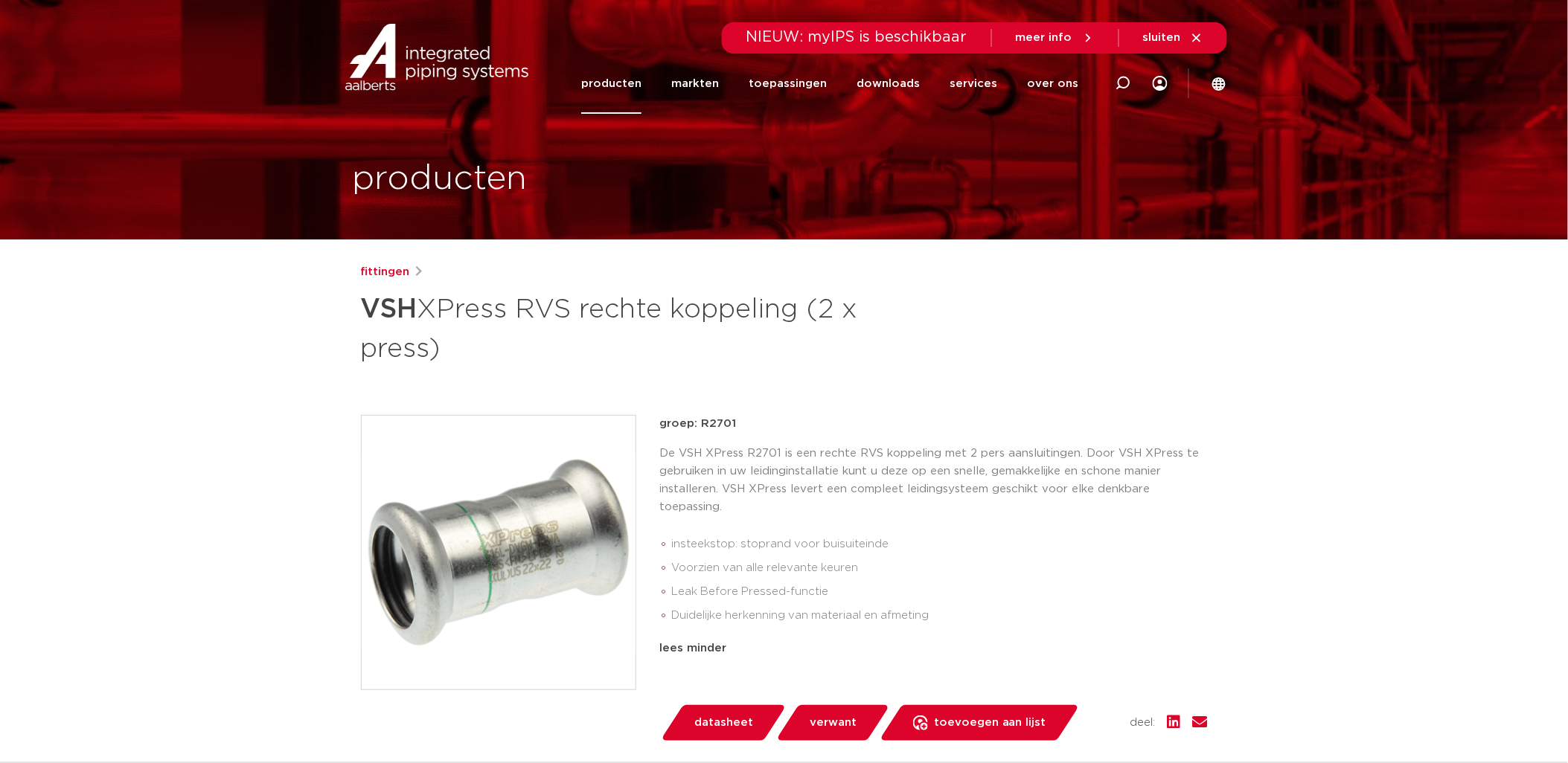
click at [915, 446] on p "De VSH XPress R2701 is een rechte RVS koppeling met 2 pers aansluitingen. Door …" at bounding box center [934, 480] width 548 height 71
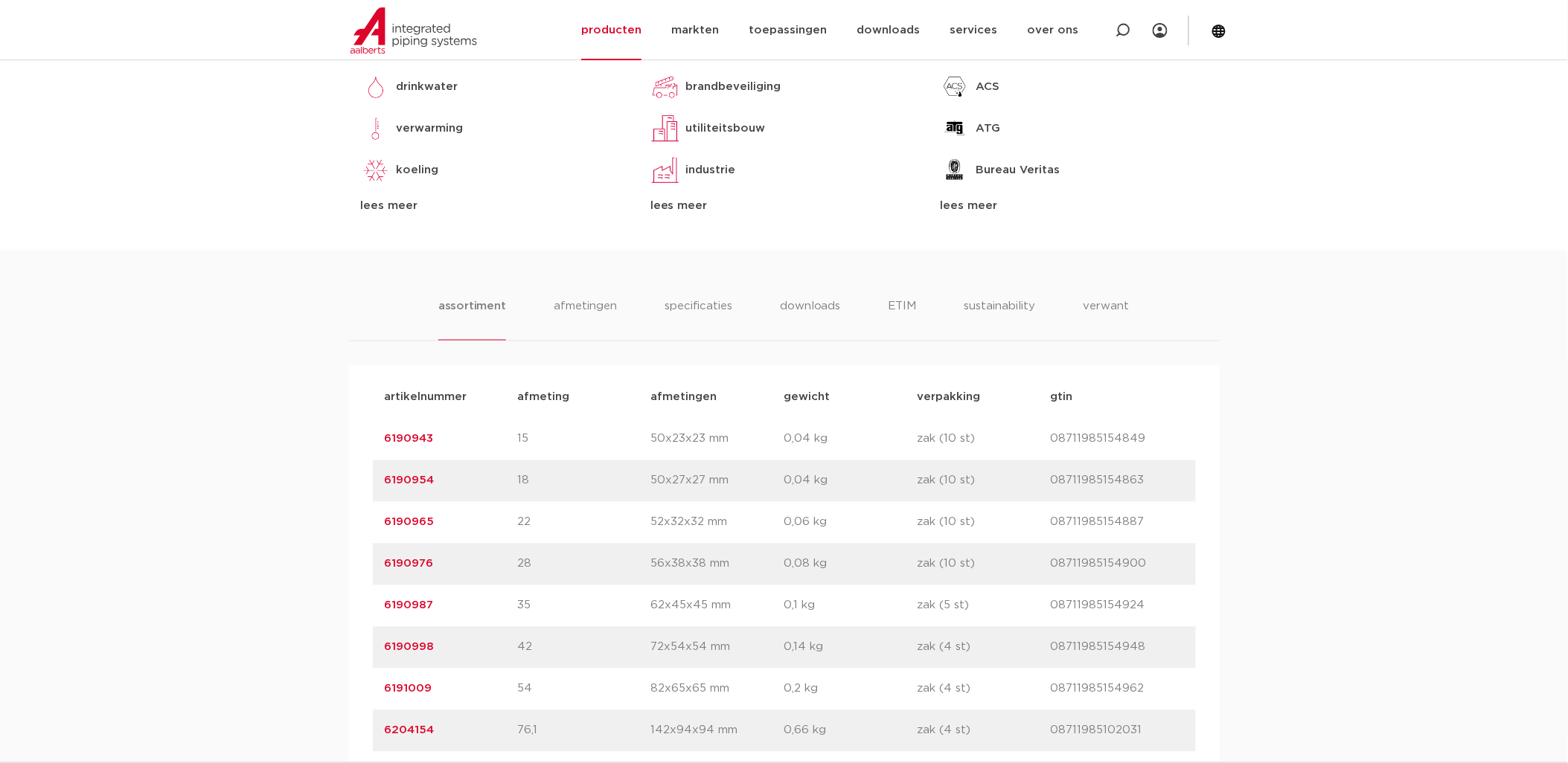
scroll to position [826, 0]
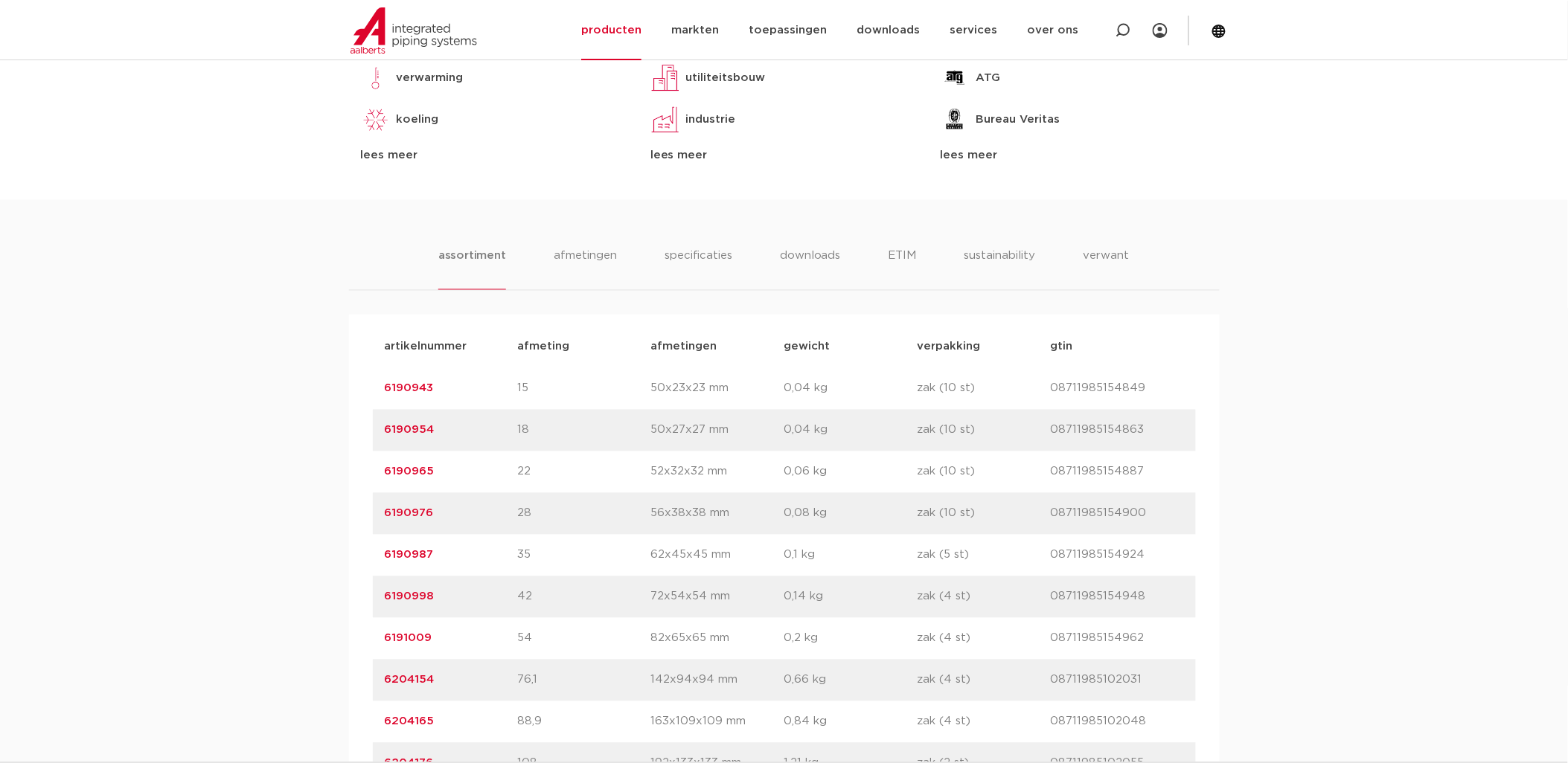
click at [1236, 514] on div "assortiment [GEOGRAPHIC_DATA] specificaties downloads ETIM sustainability verwa…" at bounding box center [784, 499] width 1568 height 597
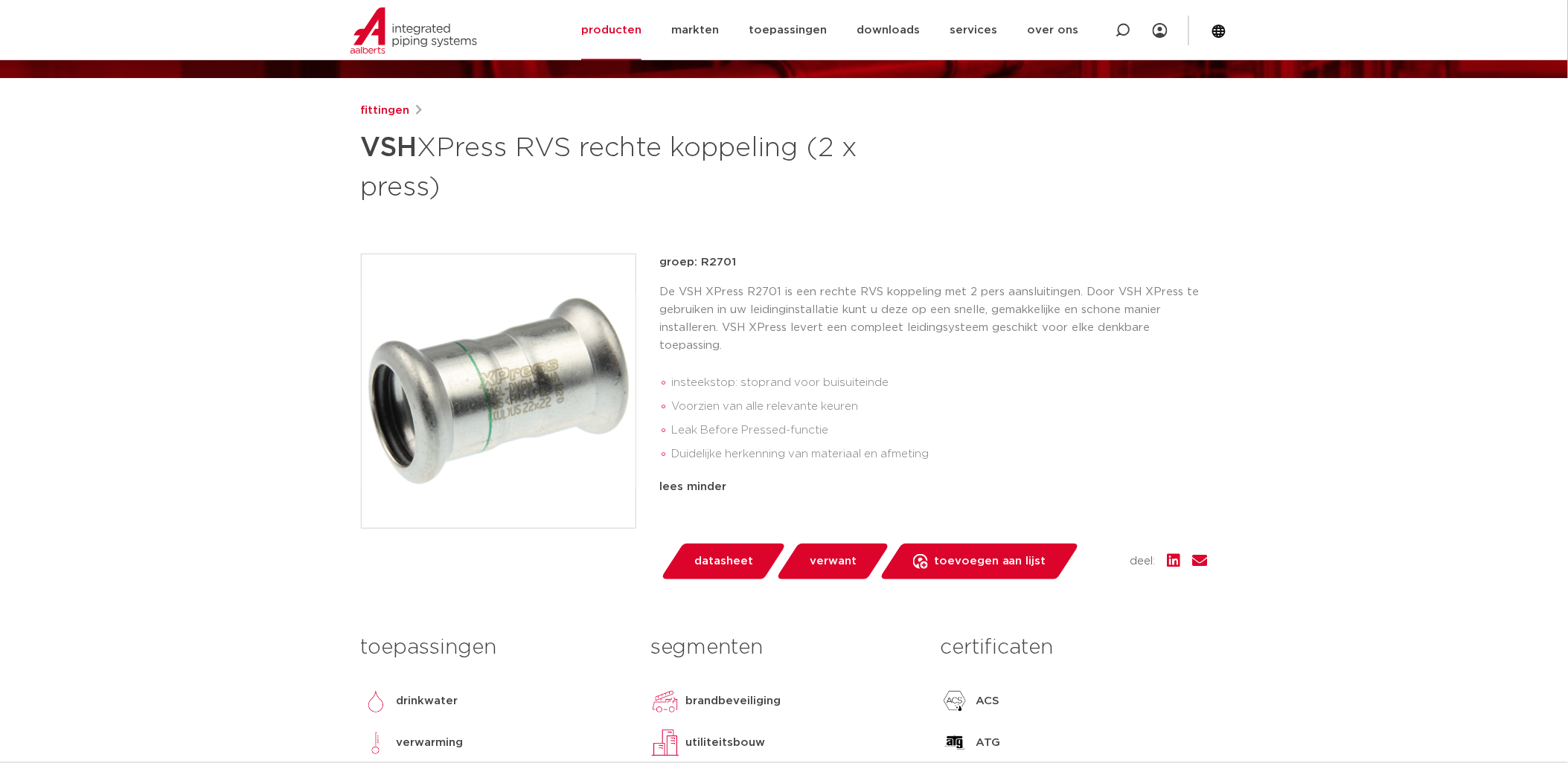
scroll to position [82, 0]
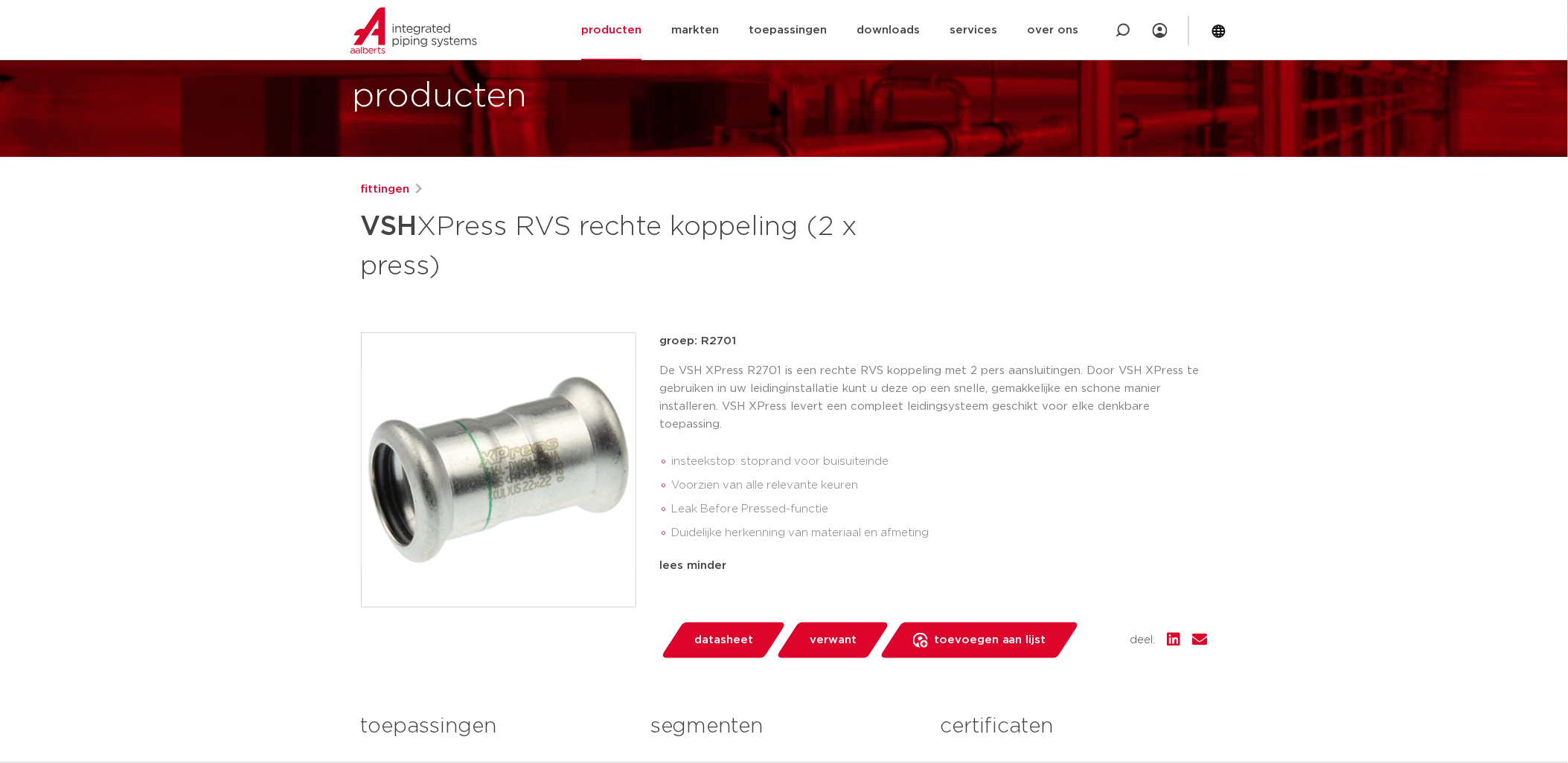
drag, startPoint x: 658, startPoint y: 339, endPoint x: 737, endPoint y: 342, distance: 79.1
click at [737, 342] on div "groep: R2701 De VSH XPress R2701 is een rechte RVS koppeling met 2 pers aanslui…" at bounding box center [784, 495] width 847 height 326
drag, startPoint x: 737, startPoint y: 342, endPoint x: 660, endPoint y: 339, distance: 77.1
click at [660, 339] on p "groep: R2701" at bounding box center [934, 341] width 548 height 17
drag, startPoint x: 660, startPoint y: 339, endPoint x: 734, endPoint y: 430, distance: 117.3
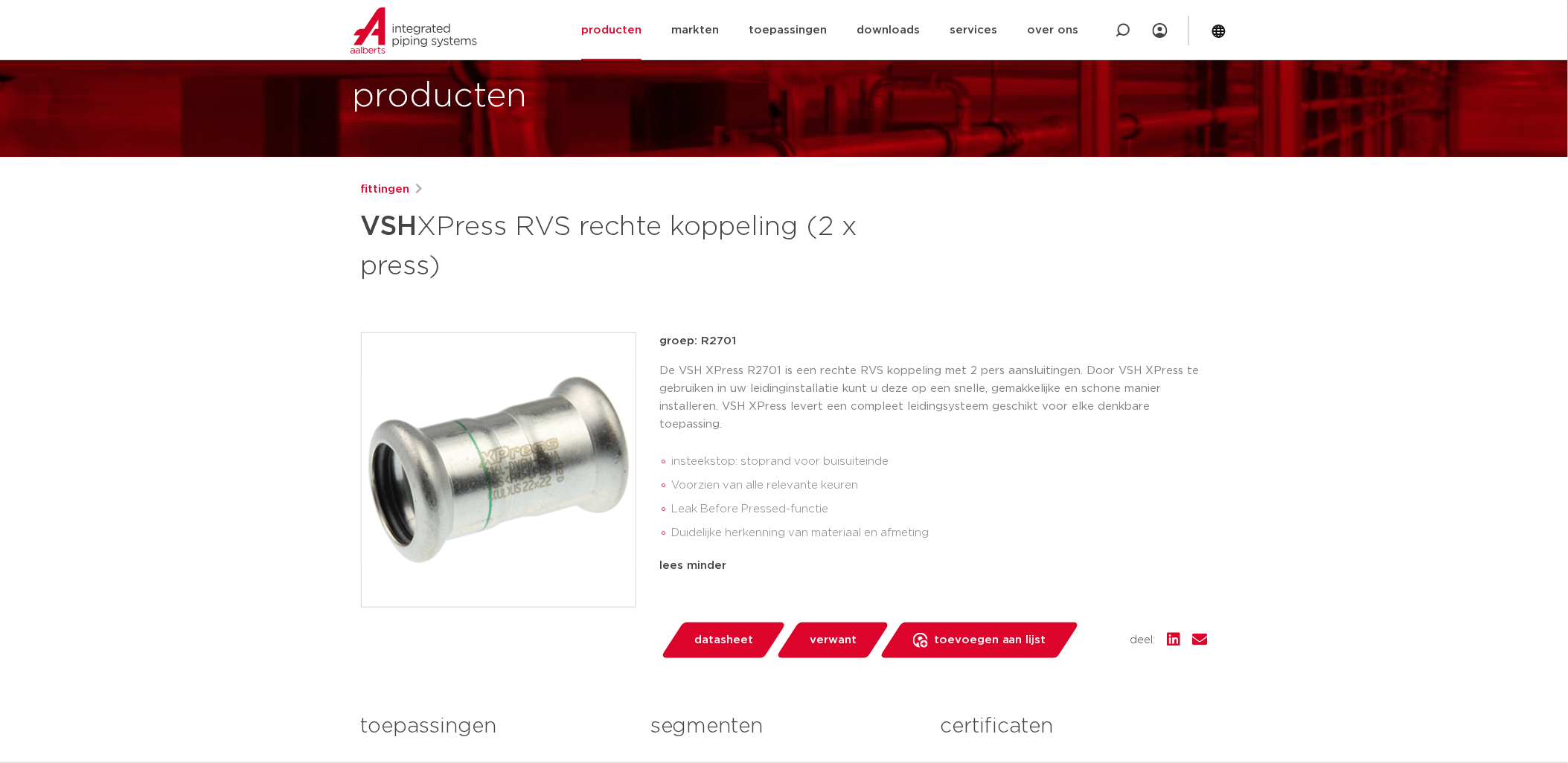
click at [734, 430] on div "groep: R2701 De VSH XPress R2701 is een rechte RVS koppeling met 2 pers aanslui…" at bounding box center [934, 477] width 548 height 290
click at [733, 426] on p "De VSH XPress R2701 is een rechte RVS koppeling met 2 pers aansluitingen. Door …" at bounding box center [934, 398] width 548 height 71
drag, startPoint x: 660, startPoint y: 338, endPoint x: 730, endPoint y: 427, distance: 113.2
click at [730, 427] on div "groep: R2701 De VSH XPress R2701 is een rechte RVS koppeling met 2 pers aanslui…" at bounding box center [934, 477] width 548 height 290
